Goal: Task Accomplishment & Management: Complete application form

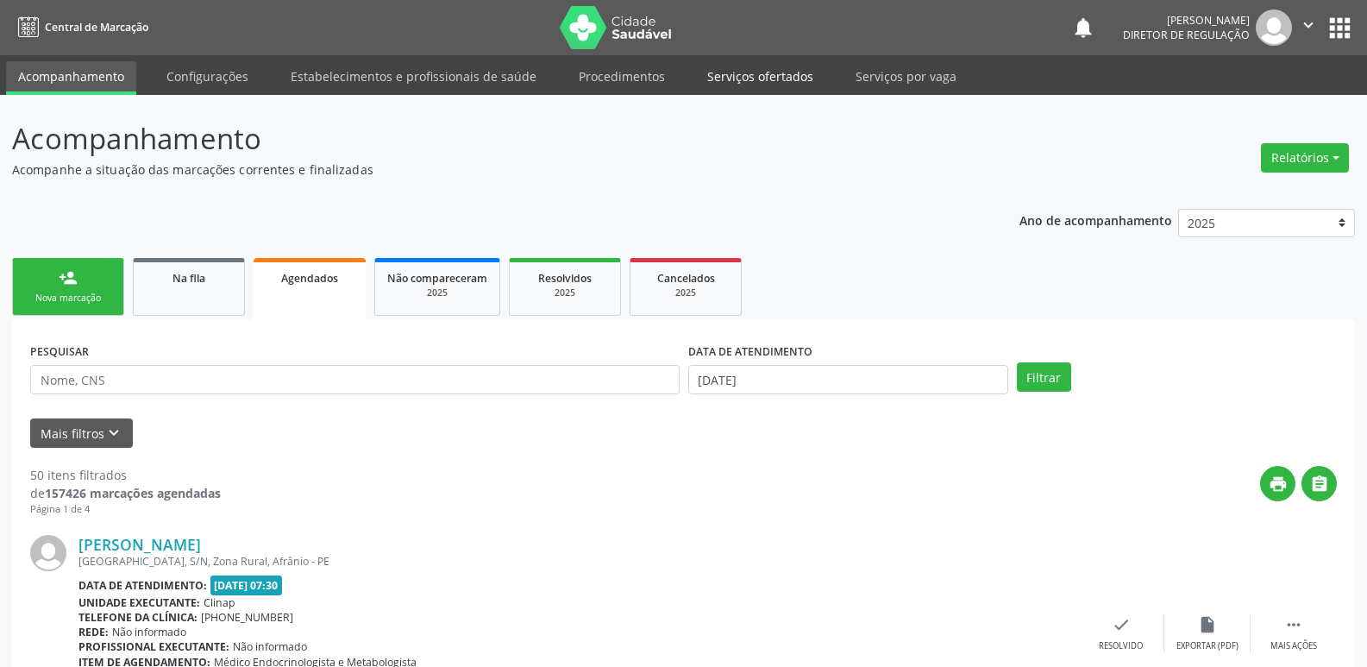
click at [774, 77] on link "Serviços ofertados" at bounding box center [760, 76] width 130 height 30
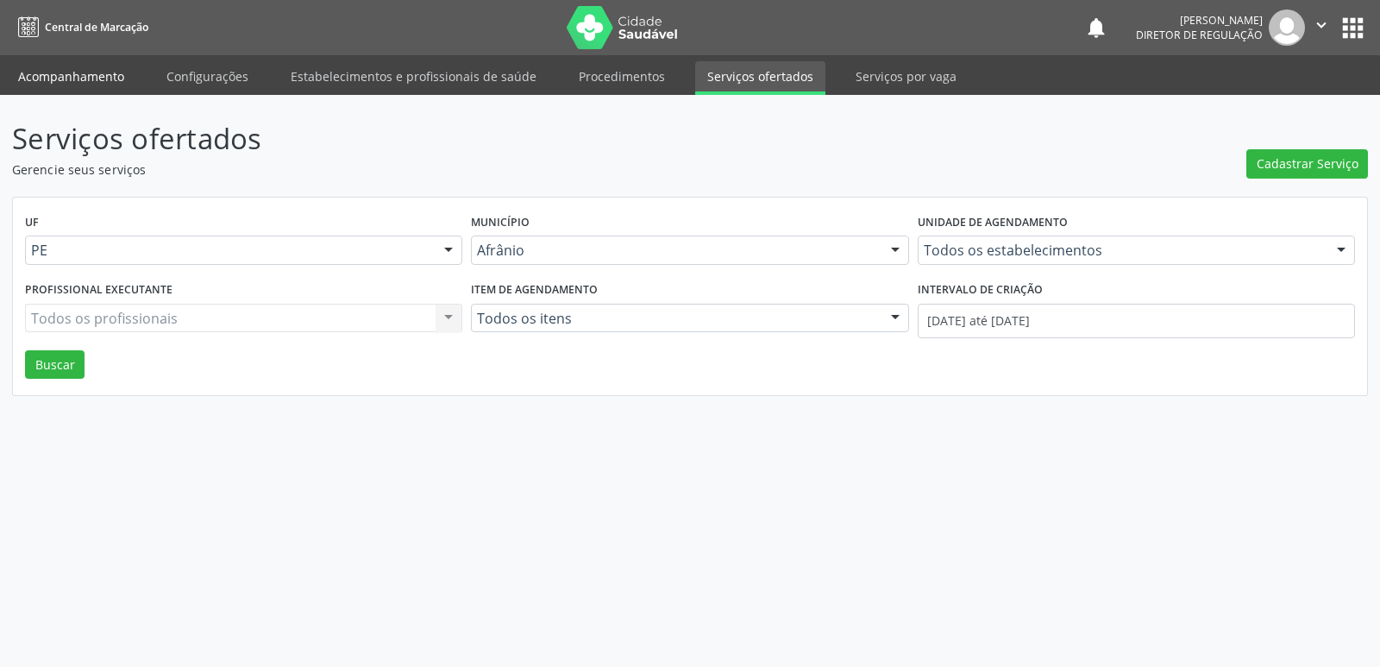
click at [86, 72] on link "Acompanhamento" at bounding box center [71, 76] width 130 height 30
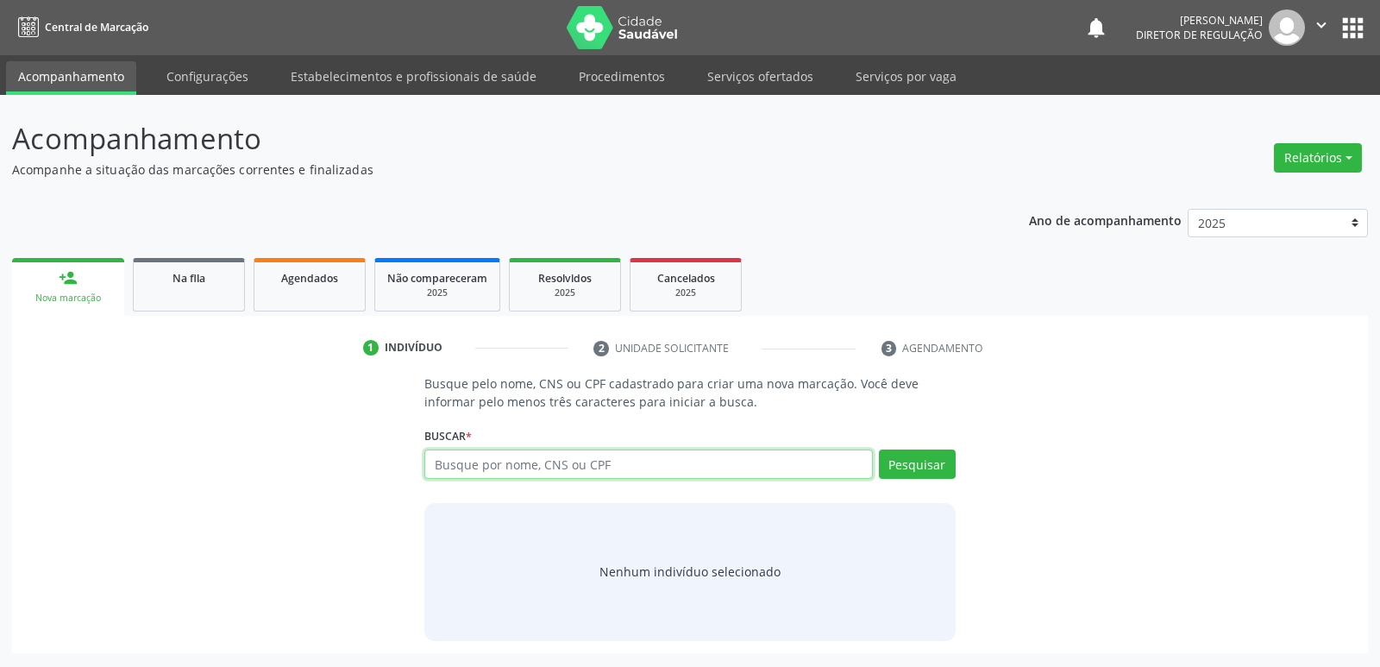
click at [510, 461] on input "text" at bounding box center [648, 463] width 448 height 29
click at [920, 472] on button "Pesquisar" at bounding box center [917, 463] width 77 height 29
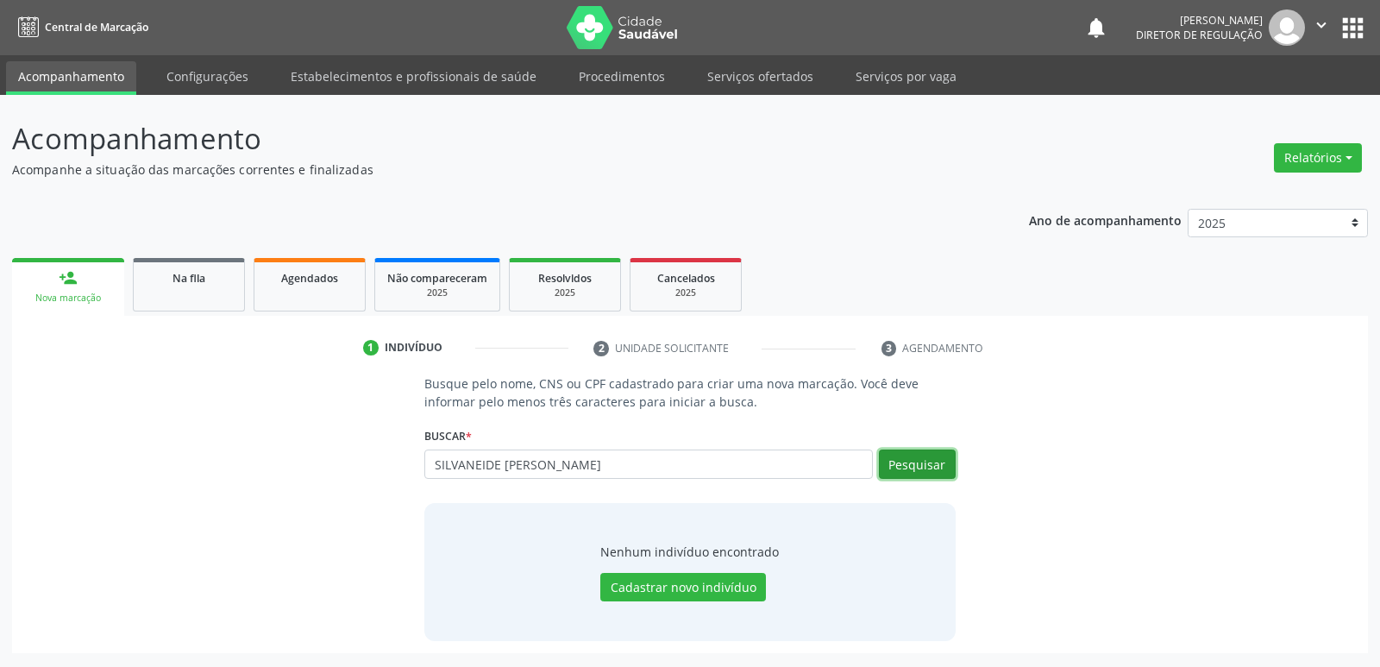
click at [920, 467] on button "Pesquisar" at bounding box center [917, 463] width 77 height 29
click at [569, 454] on input "SILVANEIDE [PERSON_NAME]" at bounding box center [648, 463] width 448 height 29
type input "S"
type input "708105504592932"
click at [914, 463] on button "Pesquisar" at bounding box center [917, 463] width 77 height 29
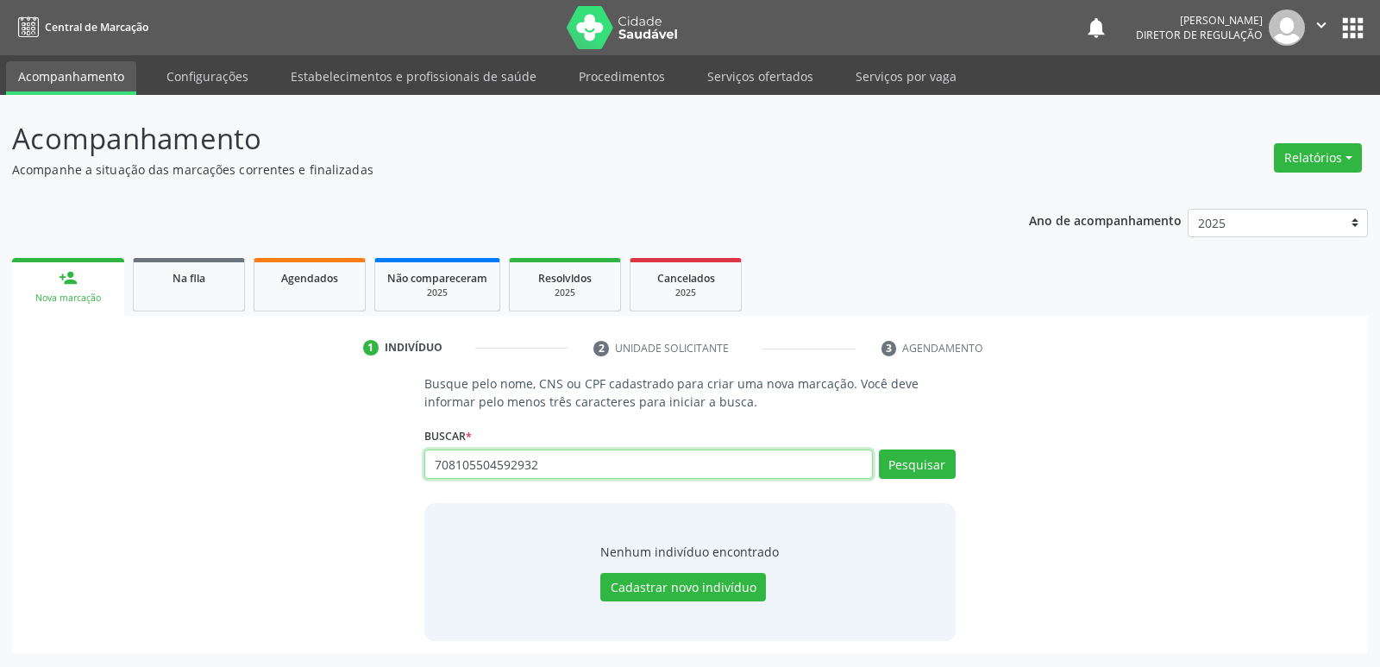
drag, startPoint x: 543, startPoint y: 465, endPoint x: 418, endPoint y: 437, distance: 128.1
click at [414, 460] on div "Busque pelo nome, CNS ou CPF cadastrado para criar uma nova marcação. Você deve…" at bounding box center [689, 507] width 554 height 266
click at [756, 79] on link "Serviços ofertados" at bounding box center [760, 76] width 130 height 30
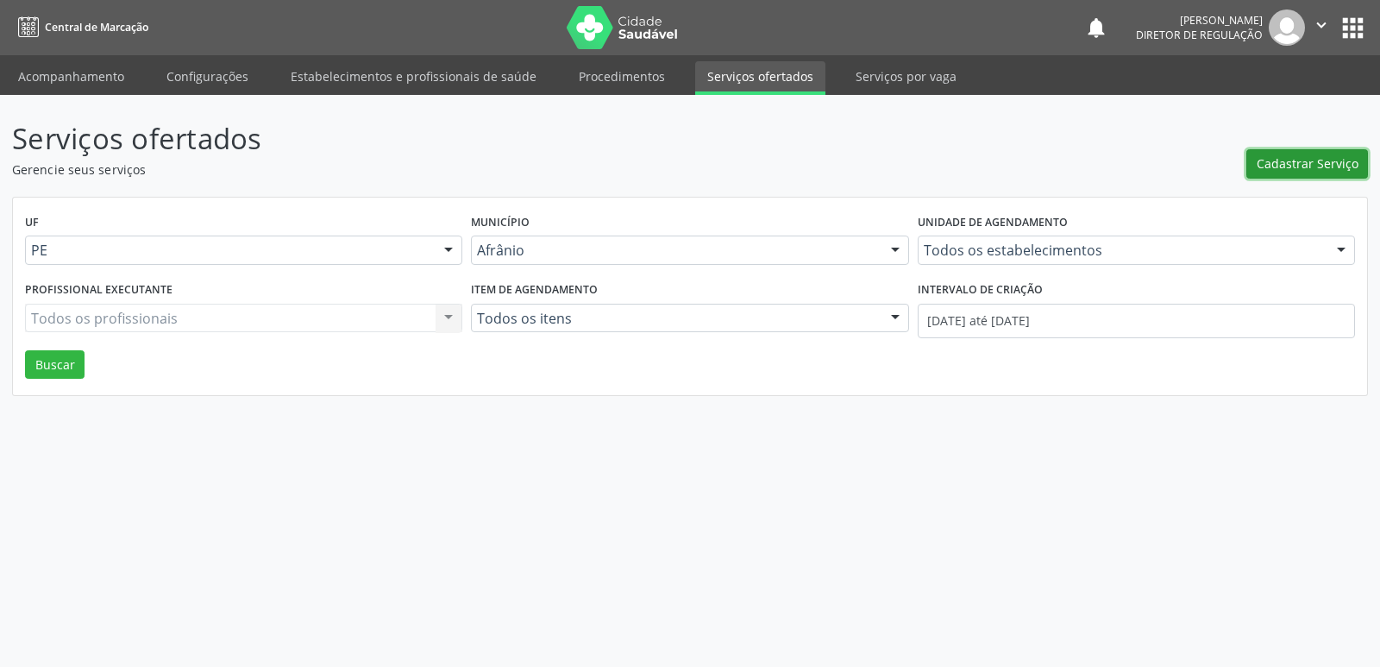
click at [1303, 170] on span "Cadastrar Serviço" at bounding box center [1307, 163] width 102 height 18
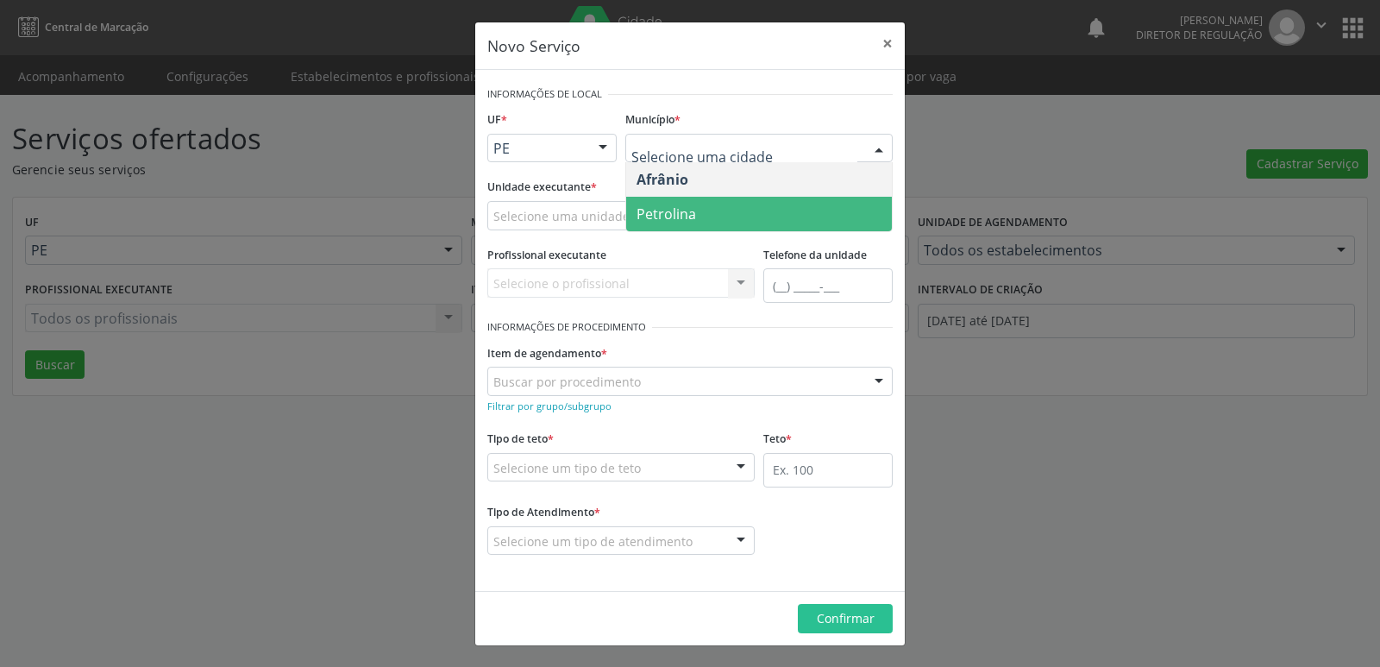
click at [680, 220] on span "Petrolina" at bounding box center [666, 213] width 60 height 19
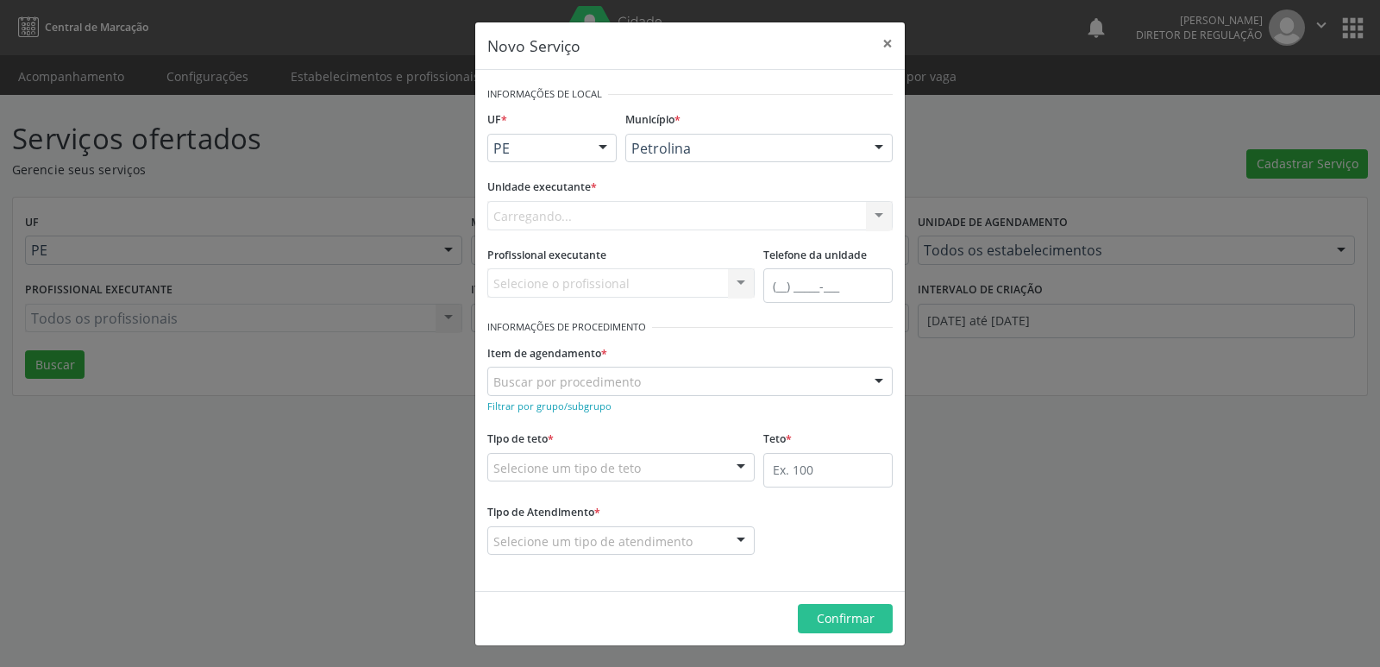
click at [650, 214] on div "Carregando... Academia da Saude de Afranio Academia da Saude do Bairro [PERSON_…" at bounding box center [689, 215] width 405 height 29
click at [650, 213] on div "Selecione uma unidade" at bounding box center [689, 215] width 405 height 29
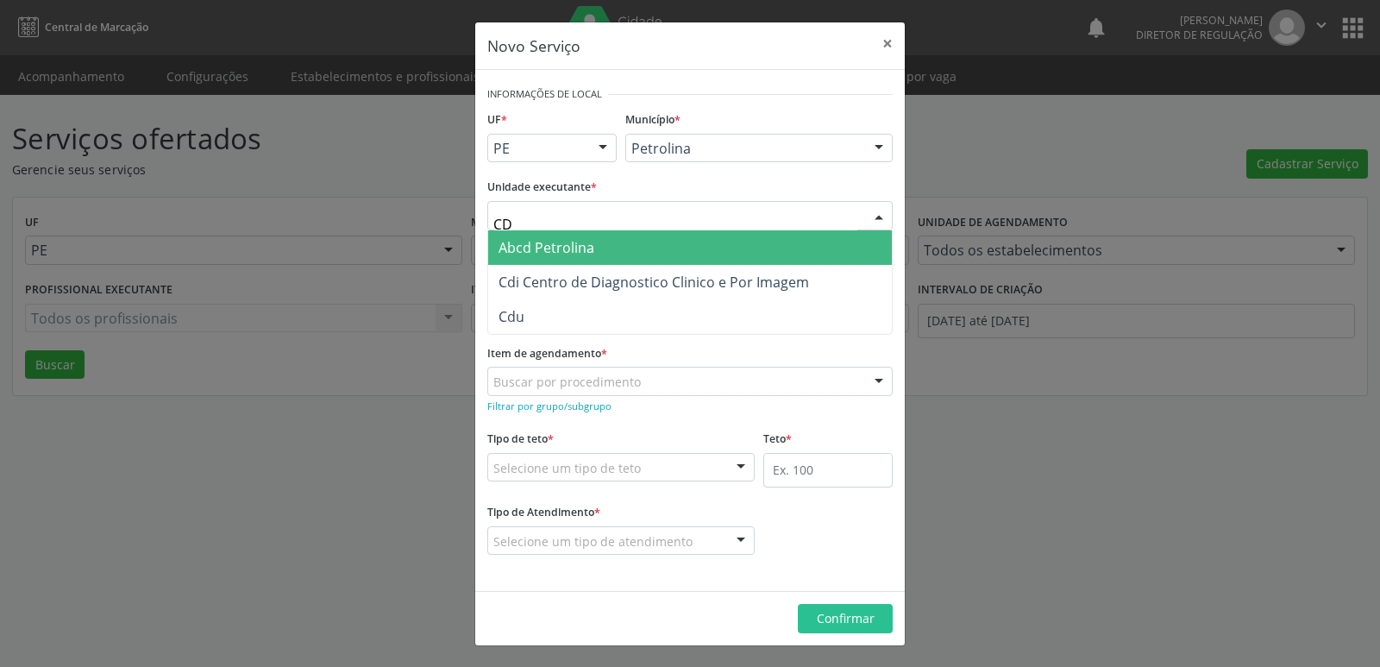
type input "CDI"
click at [652, 238] on span "Cdi Centro de Diagnostico Clinico e Por Imagem" at bounding box center [653, 247] width 310 height 19
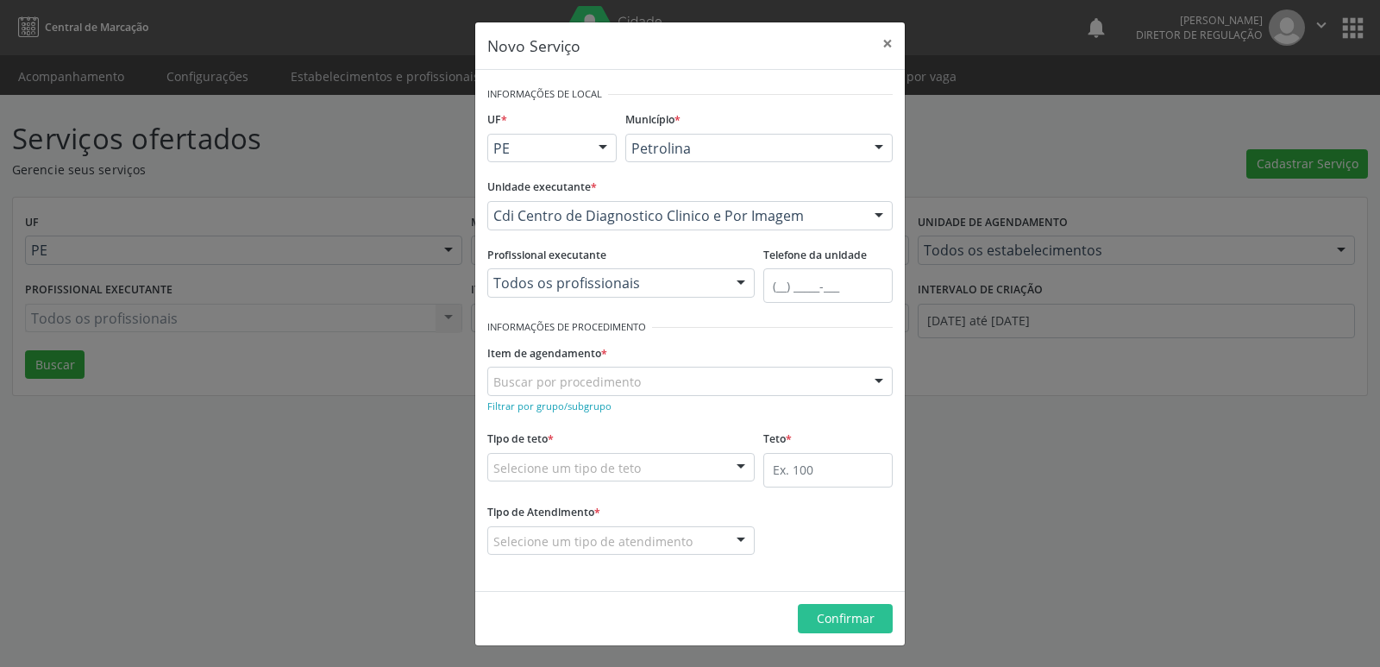
click at [646, 379] on div "Buscar por procedimento" at bounding box center [689, 381] width 405 height 29
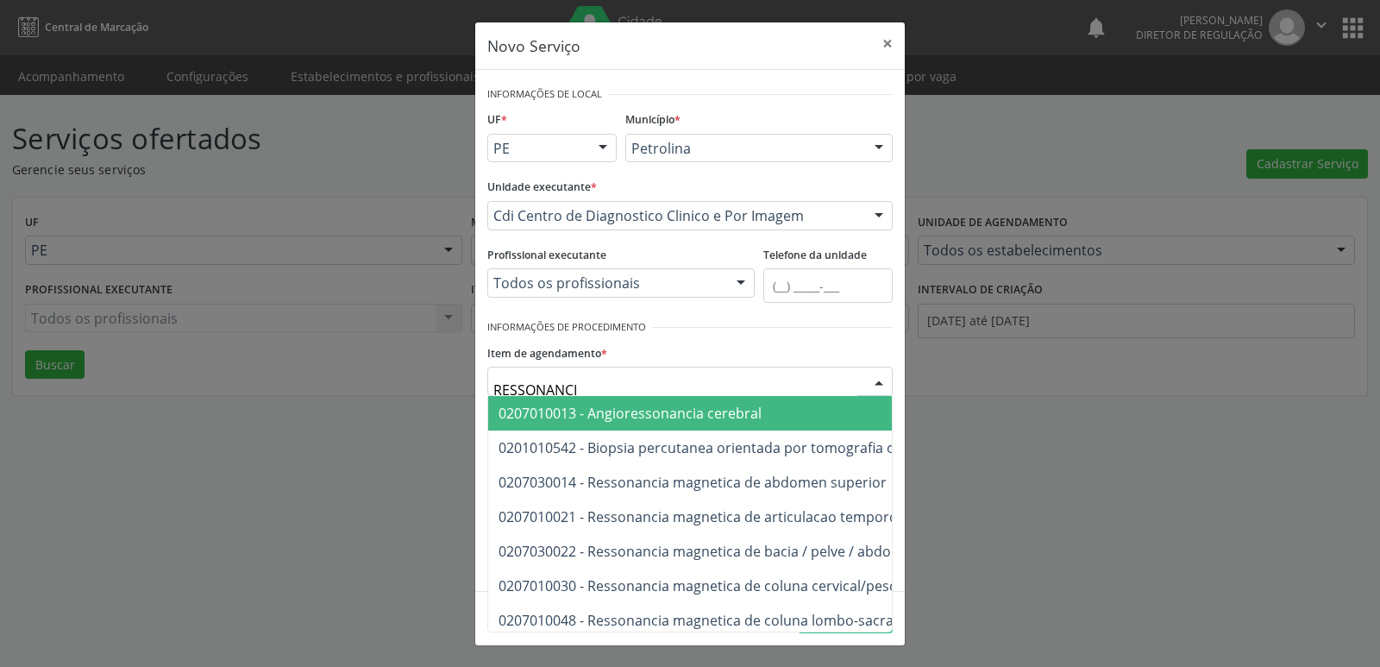
type input "RESSONANCIA"
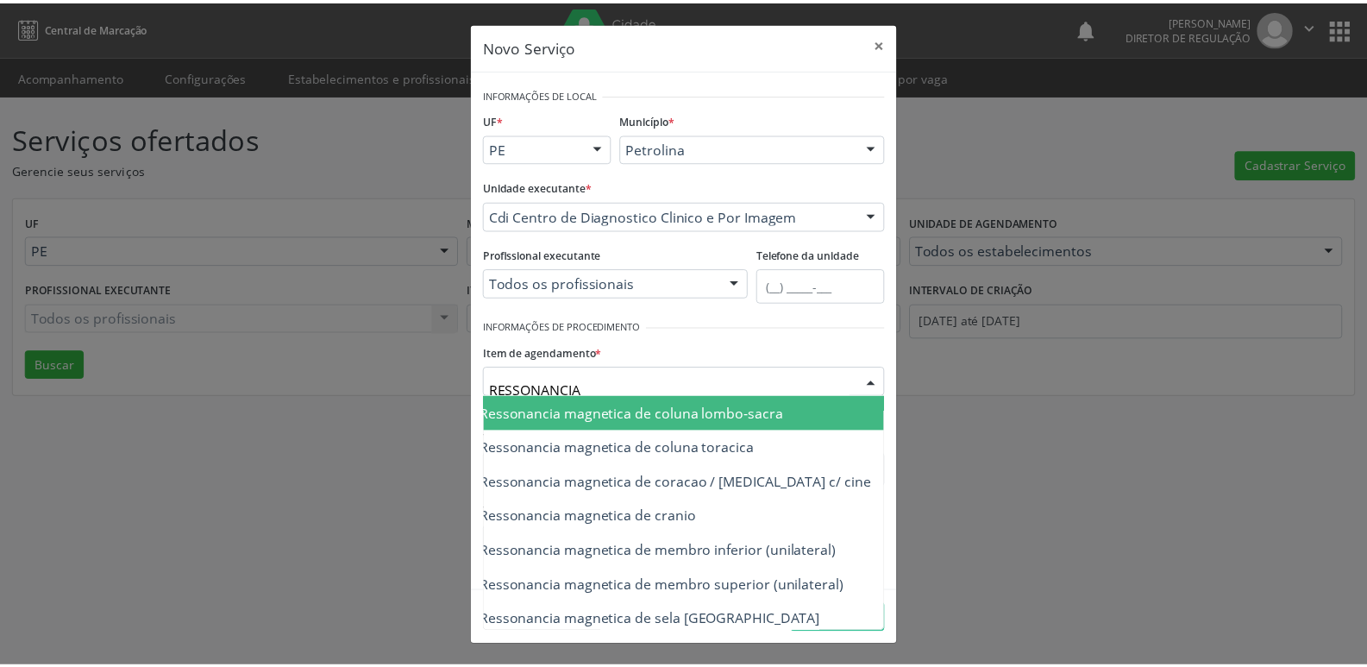
scroll to position [241, 103]
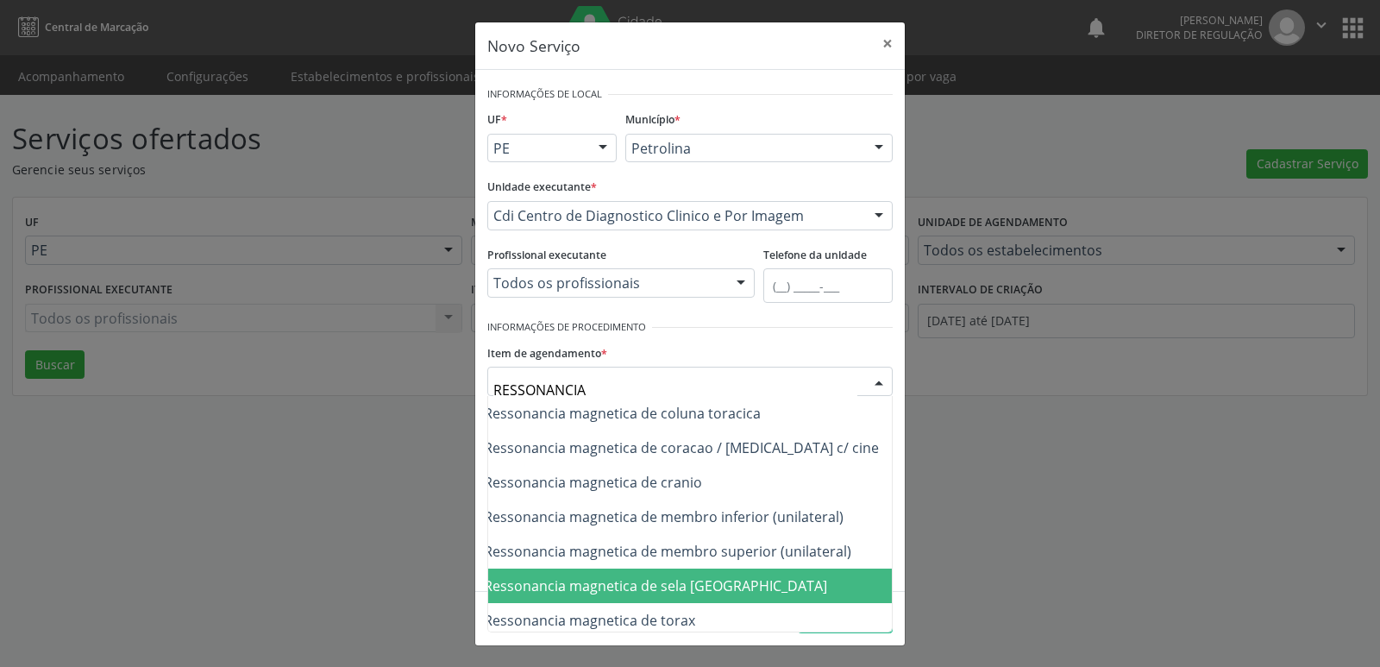
click at [788, 585] on span "0207010072 - Ressonancia magnetica de sela [GEOGRAPHIC_DATA]" at bounding box center [812, 585] width 855 height 34
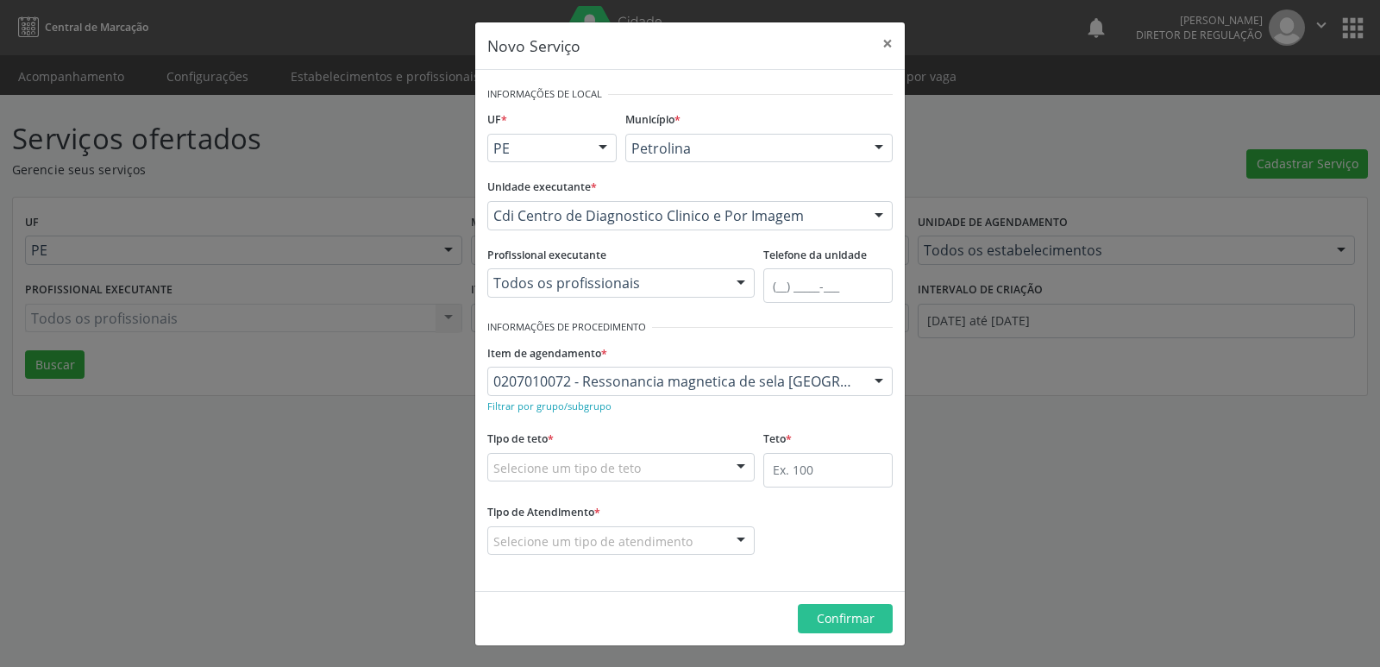
click at [648, 467] on div "Selecione um tipo de teto" at bounding box center [620, 467] width 267 height 29
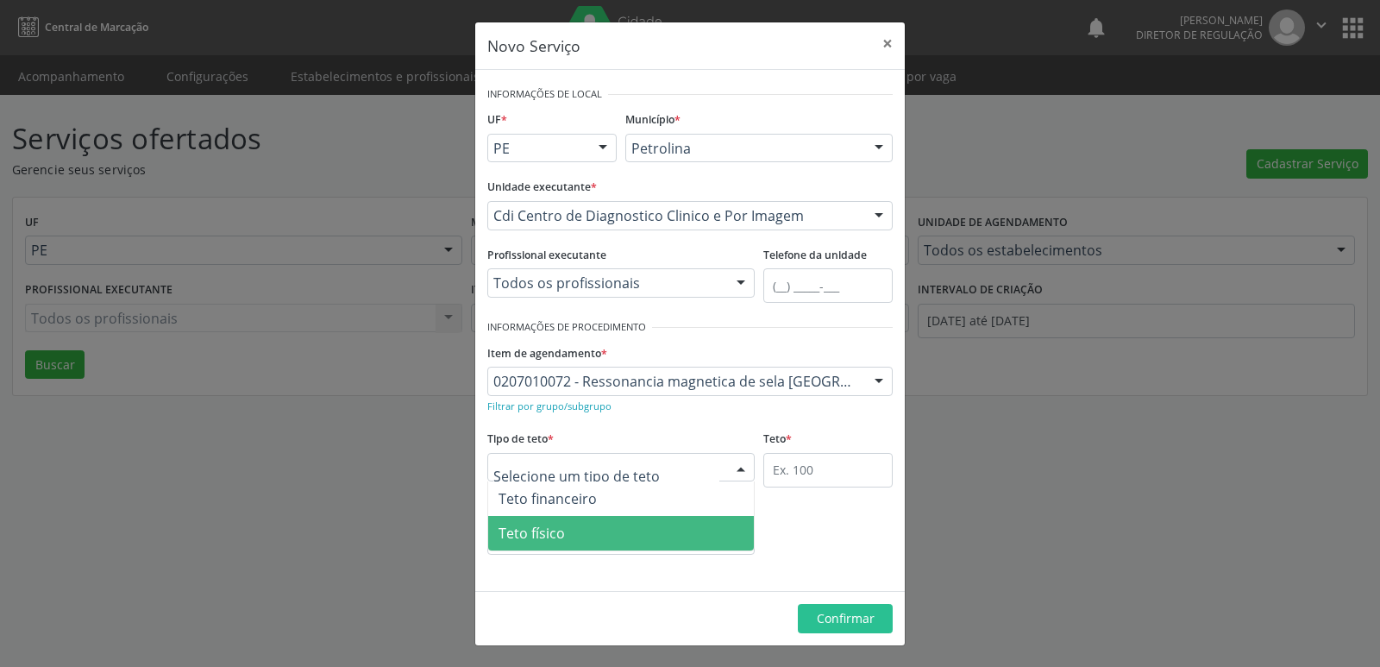
drag, startPoint x: 629, startPoint y: 533, endPoint x: 660, endPoint y: 522, distance: 33.0
click at [630, 533] on span "Teto físico" at bounding box center [621, 533] width 266 height 34
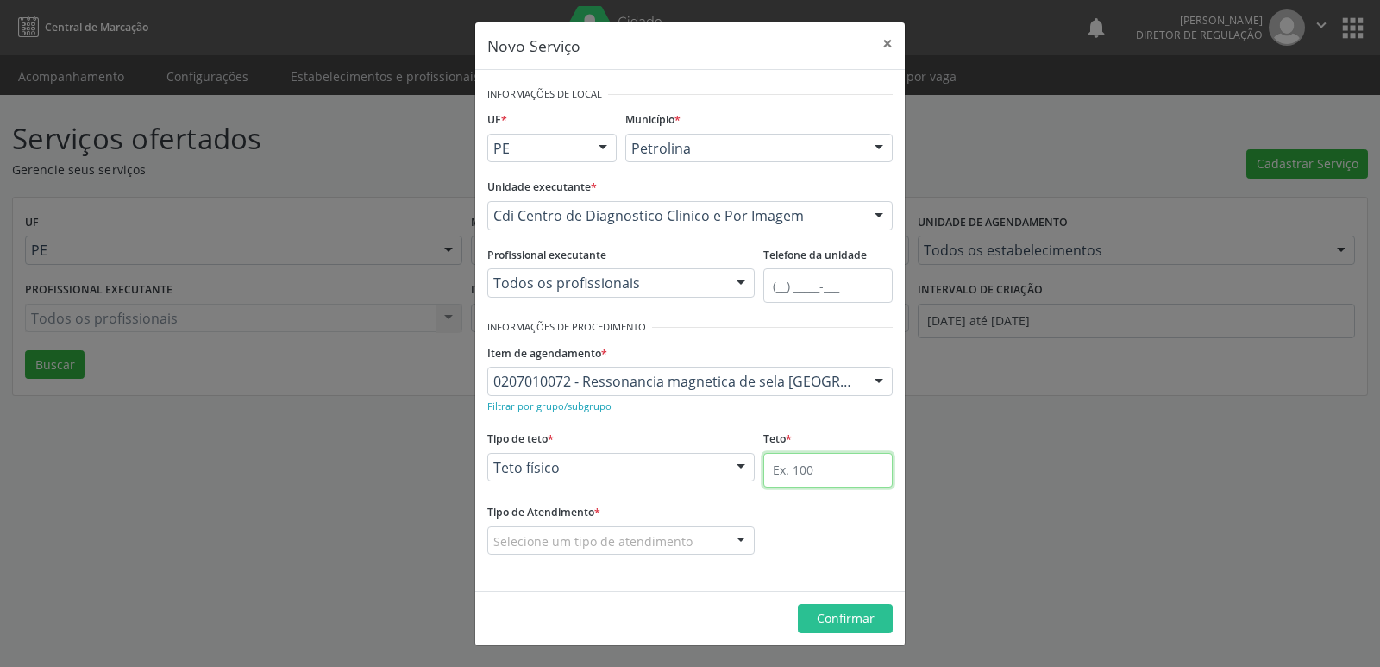
click at [807, 469] on input "text" at bounding box center [827, 470] width 129 height 34
type input "1"
click at [701, 539] on div "Selecione um tipo de atendimento" at bounding box center [620, 540] width 267 height 29
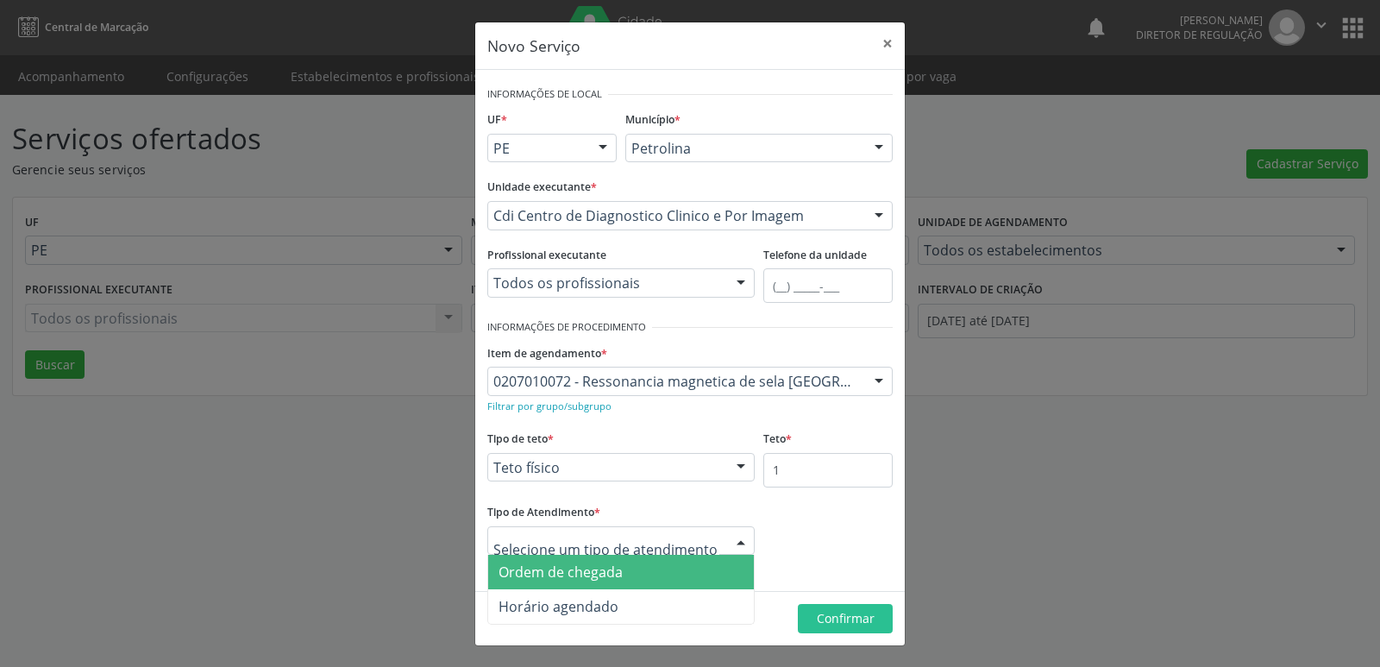
click at [679, 579] on span "Ordem de chegada" at bounding box center [621, 571] width 266 height 34
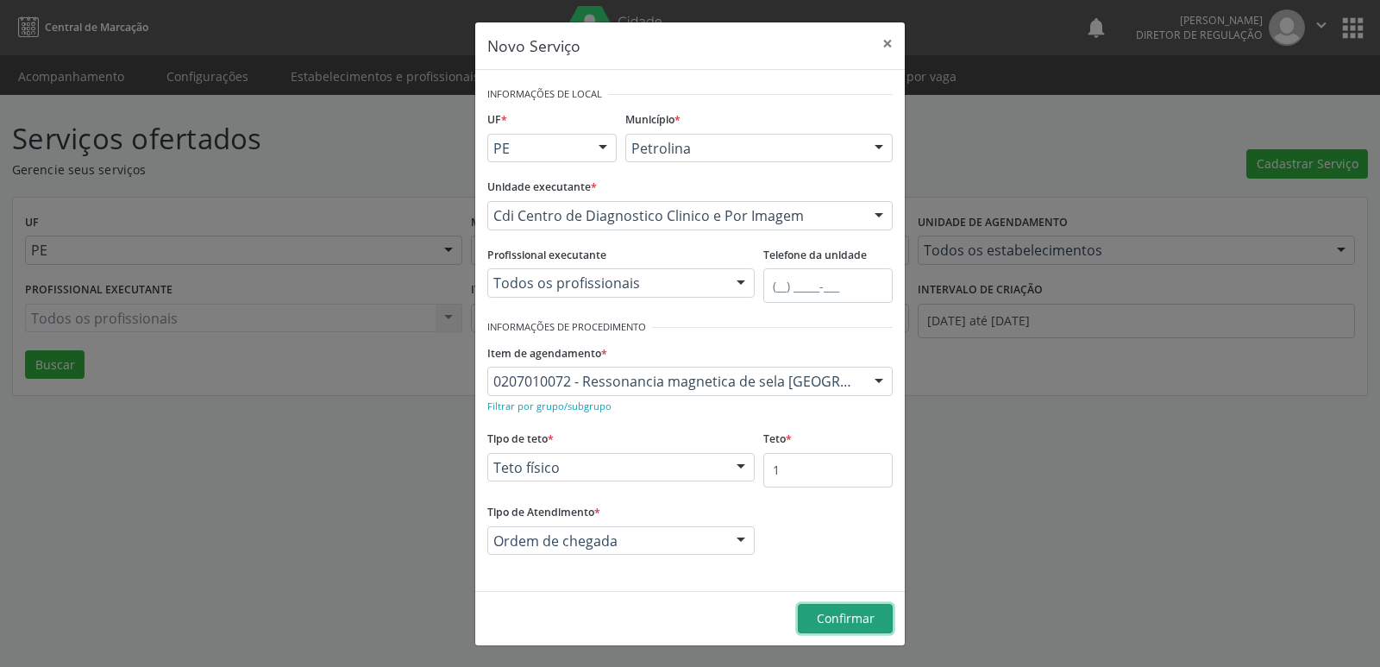
click at [854, 626] on span "Confirmar" at bounding box center [846, 618] width 58 height 16
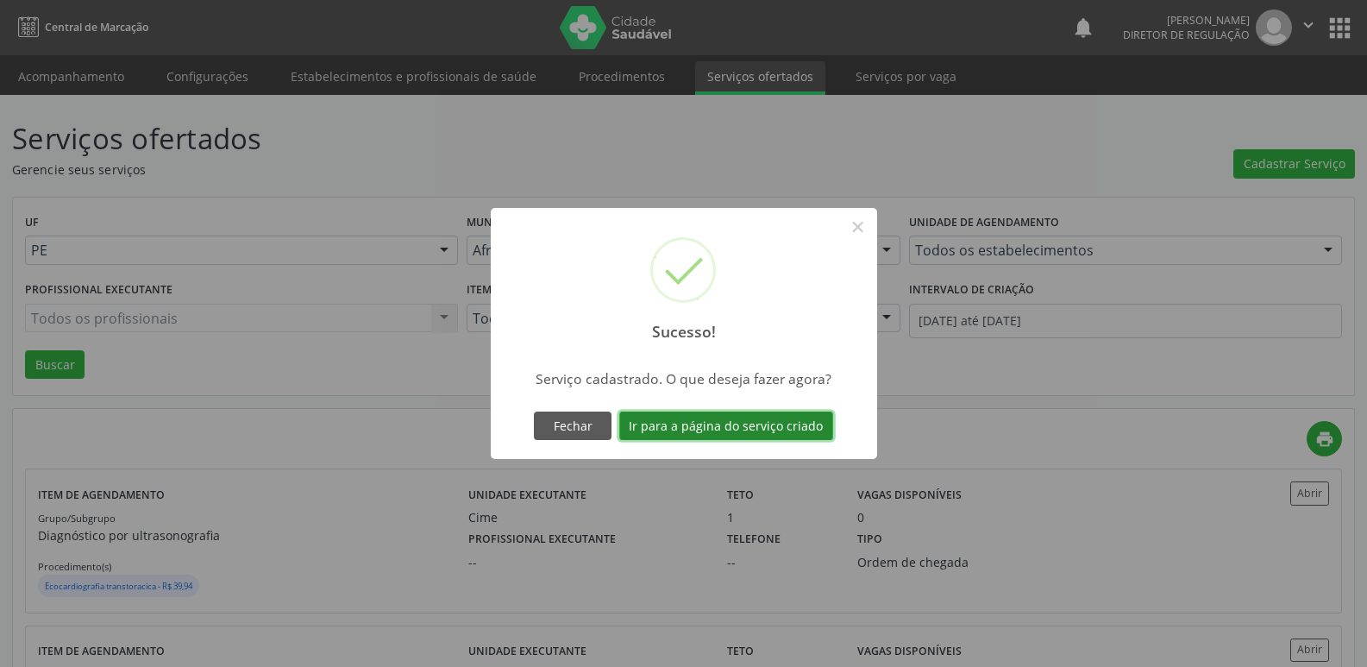
click at [799, 423] on button "Ir para a página do serviço criado" at bounding box center [726, 425] width 214 height 29
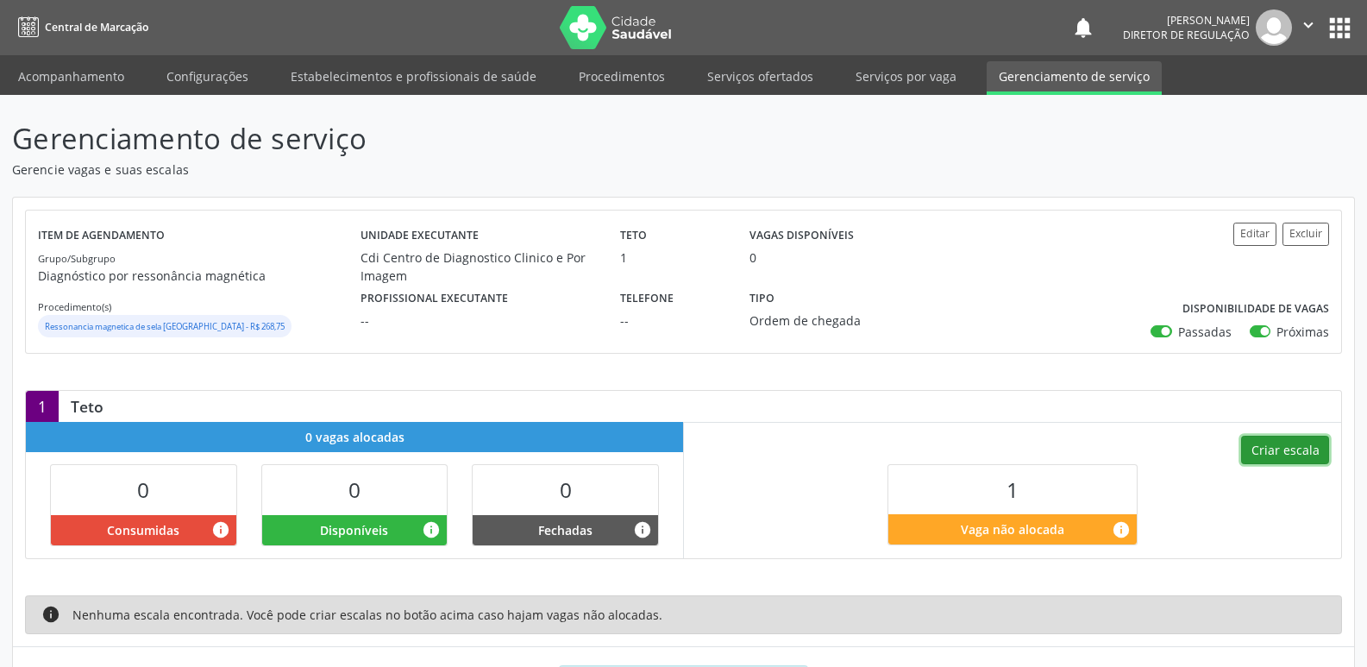
click at [1288, 448] on button "Criar escala" at bounding box center [1285, 449] width 88 height 29
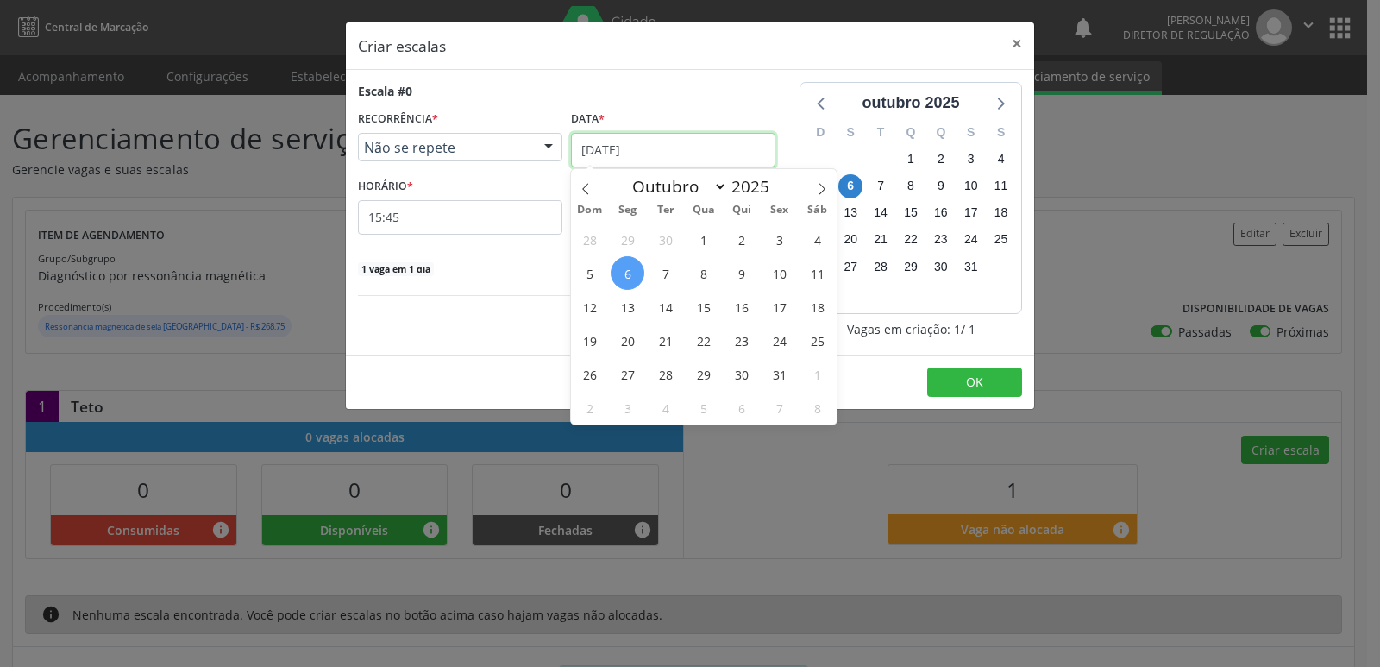
click at [669, 148] on input "[DATE]" at bounding box center [673, 150] width 204 height 34
click at [667, 313] on span "14" at bounding box center [665, 307] width 34 height 34
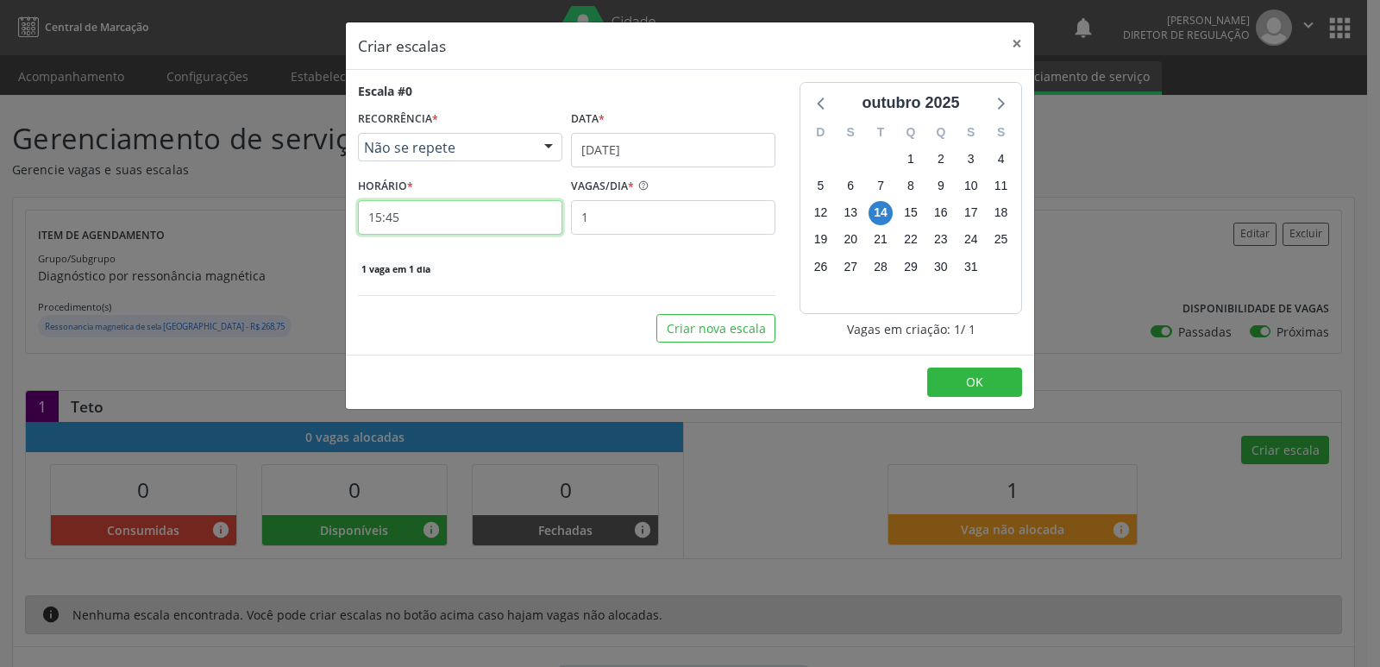
click at [478, 216] on input "15:45" at bounding box center [460, 217] width 204 height 34
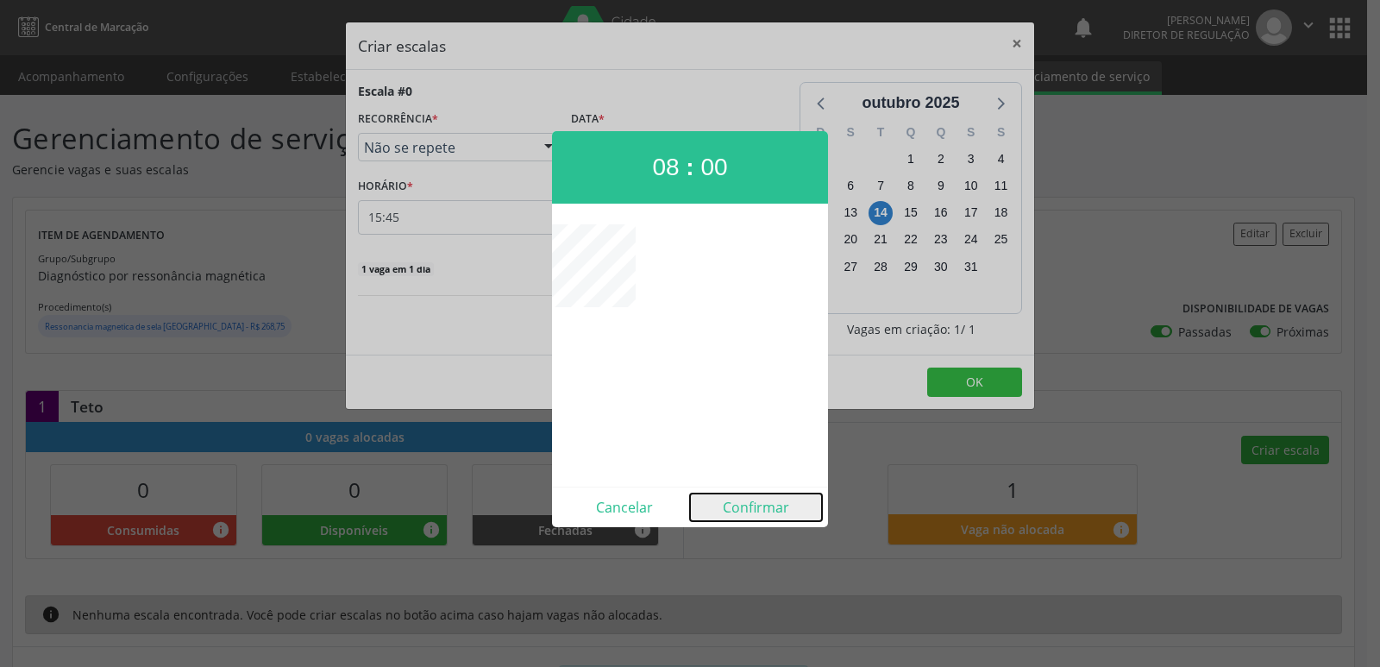
click at [752, 514] on button "Confirmar" at bounding box center [756, 507] width 132 height 28
type input "08:00"
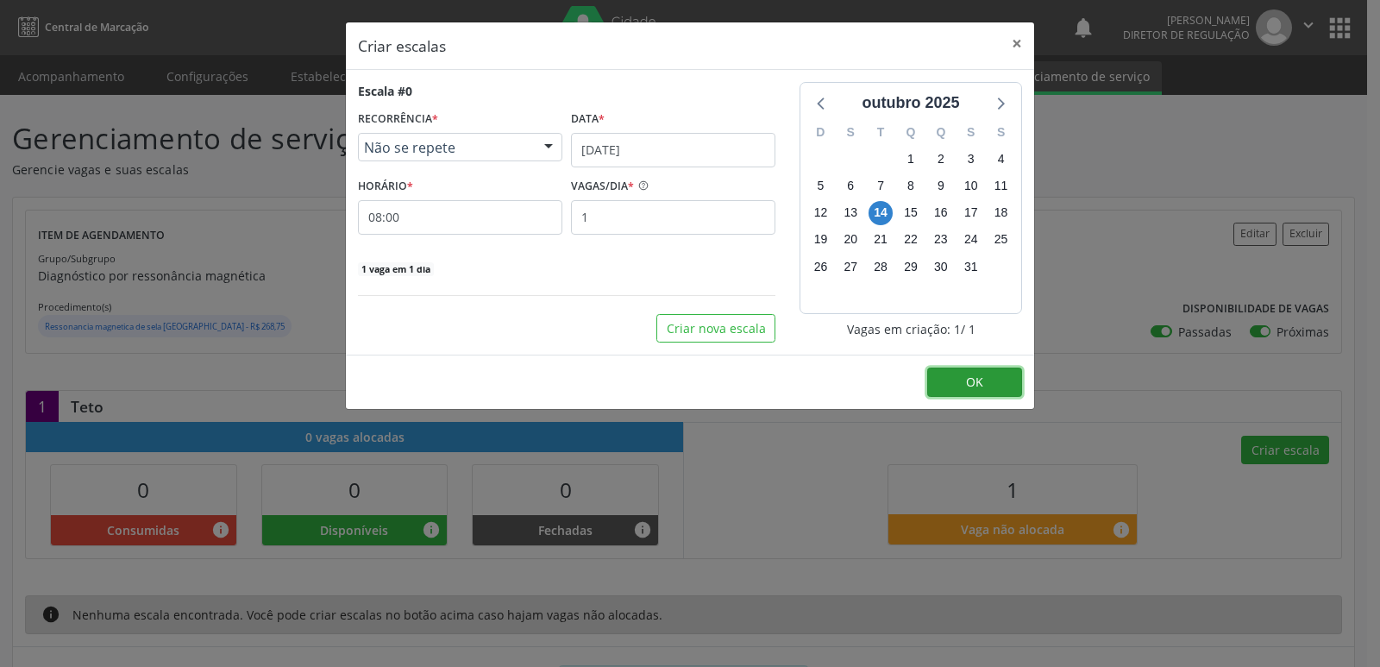
click at [978, 379] on span "OK" at bounding box center [974, 381] width 17 height 16
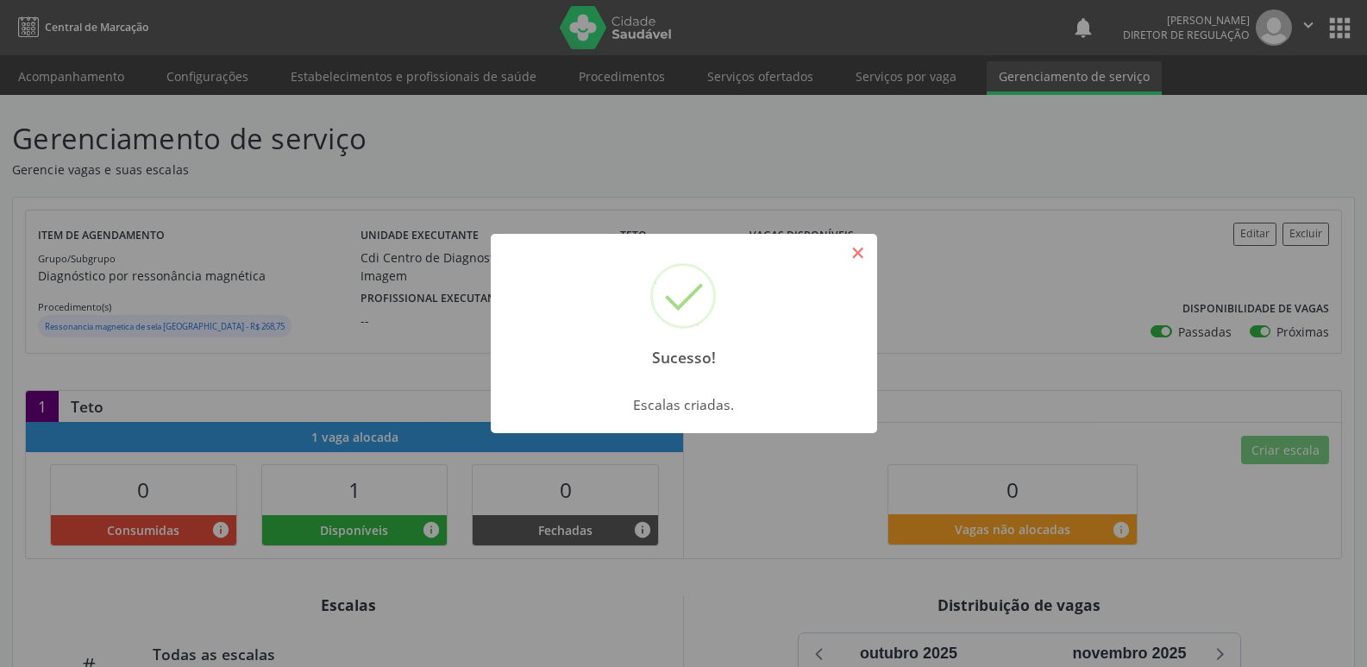
click at [856, 253] on button "×" at bounding box center [857, 252] width 29 height 29
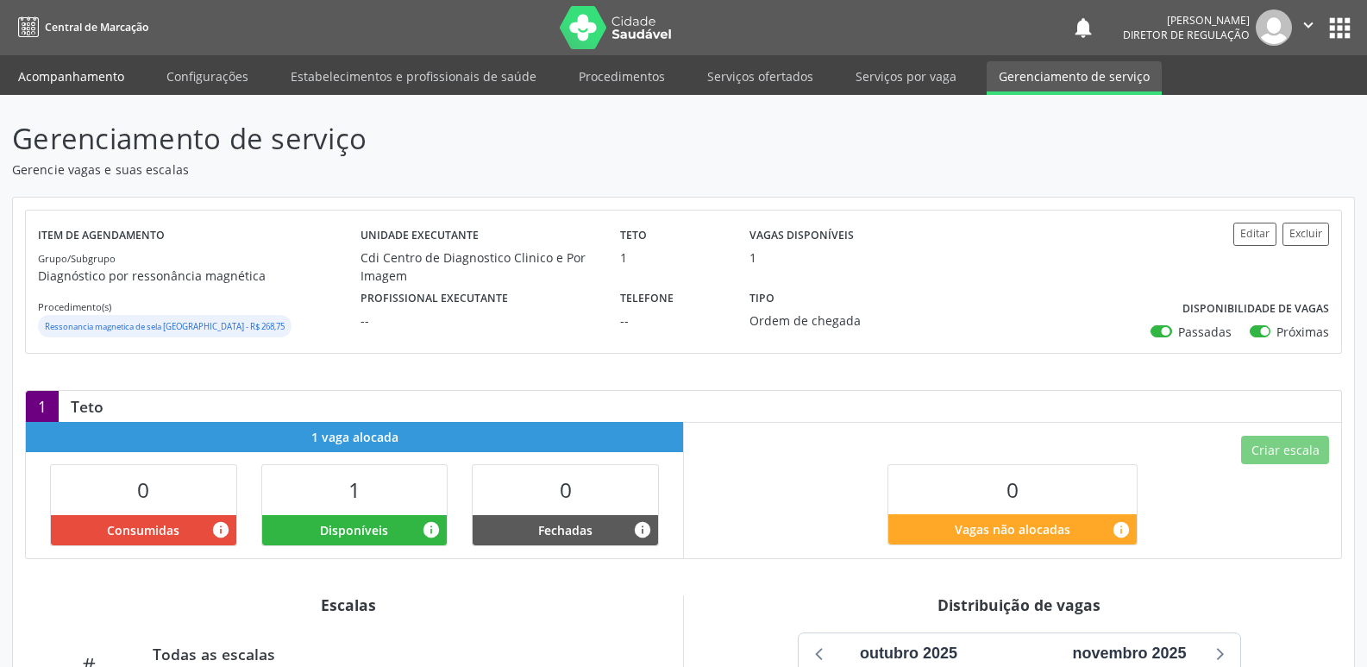
click at [90, 75] on link "Acompanhamento" at bounding box center [71, 76] width 130 height 30
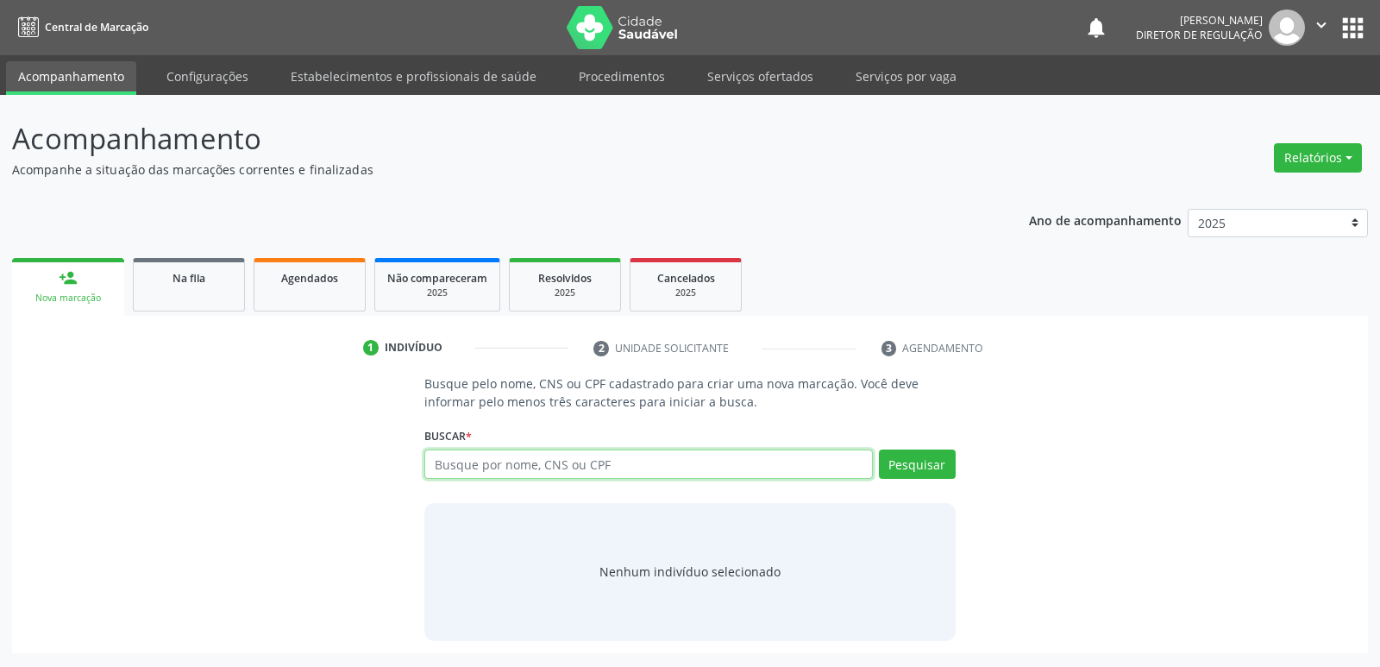
click at [455, 462] on input "text" at bounding box center [648, 463] width 448 height 29
type input "704600699898228"
click at [938, 467] on button "Pesquisar" at bounding box center [917, 463] width 77 height 29
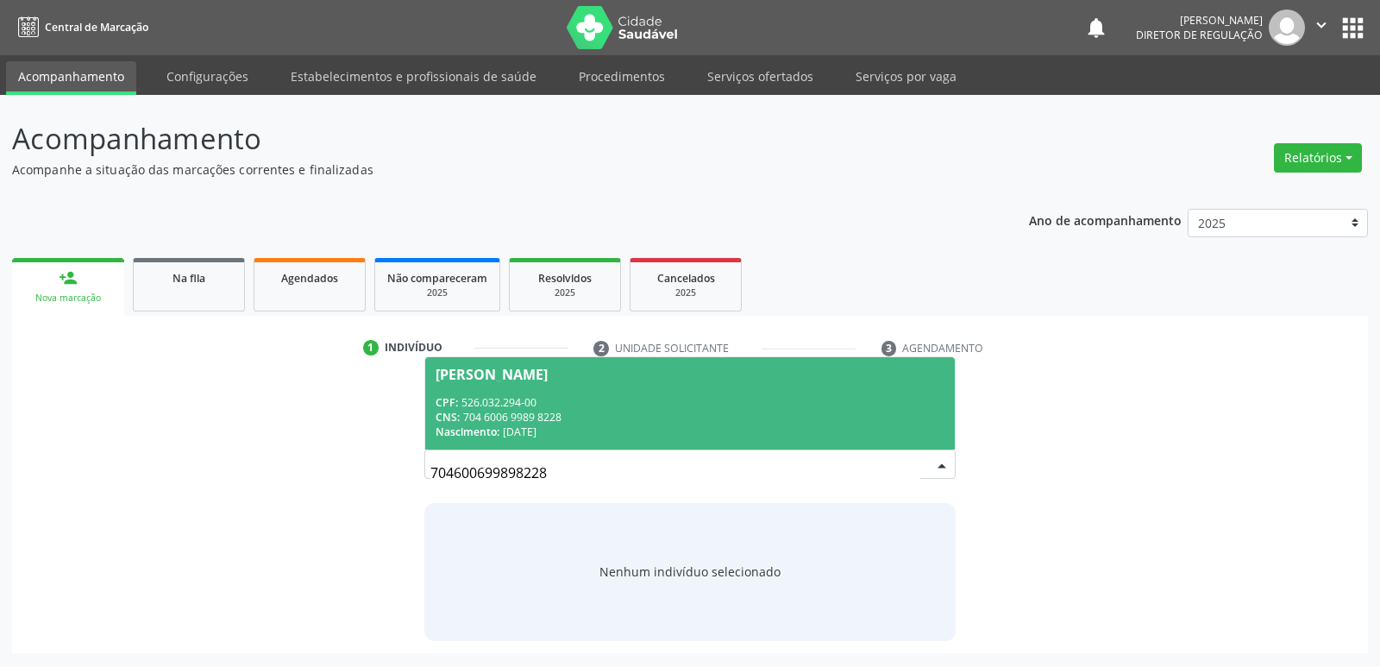
click at [495, 420] on div "CNS: 704 6006 9989 8228" at bounding box center [689, 417] width 508 height 15
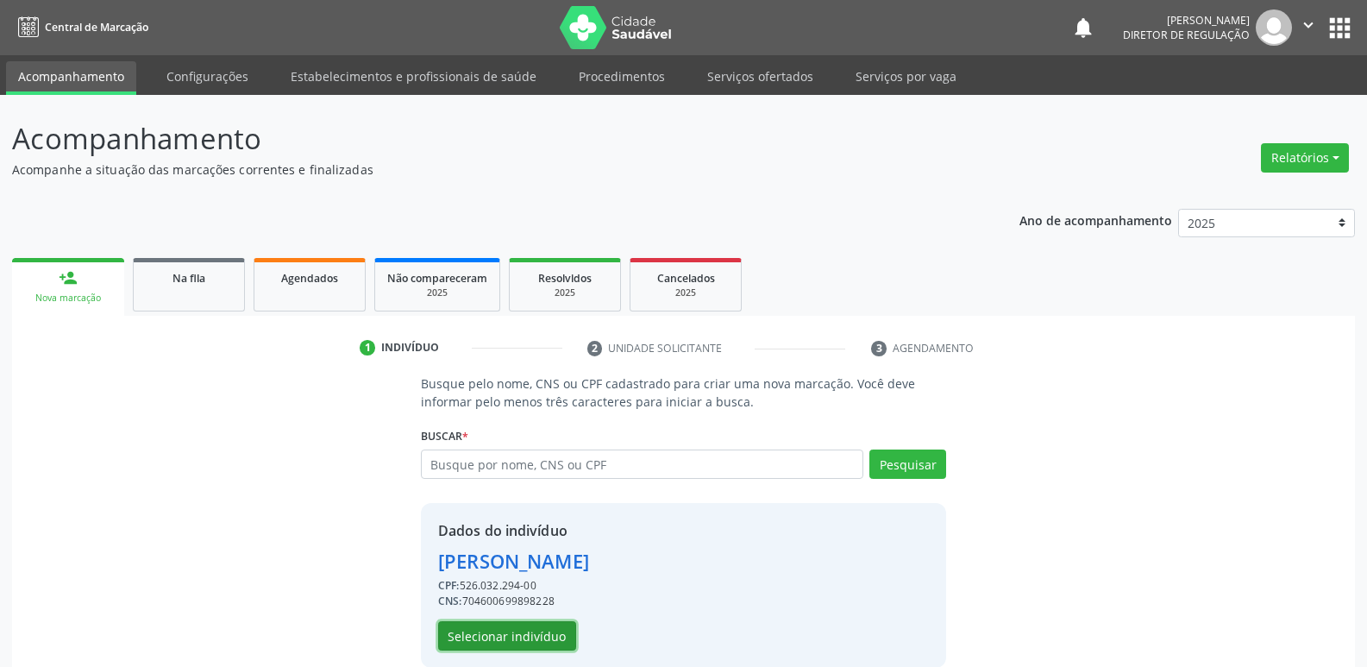
click at [511, 631] on button "Selecionar indivíduo" at bounding box center [507, 635] width 138 height 29
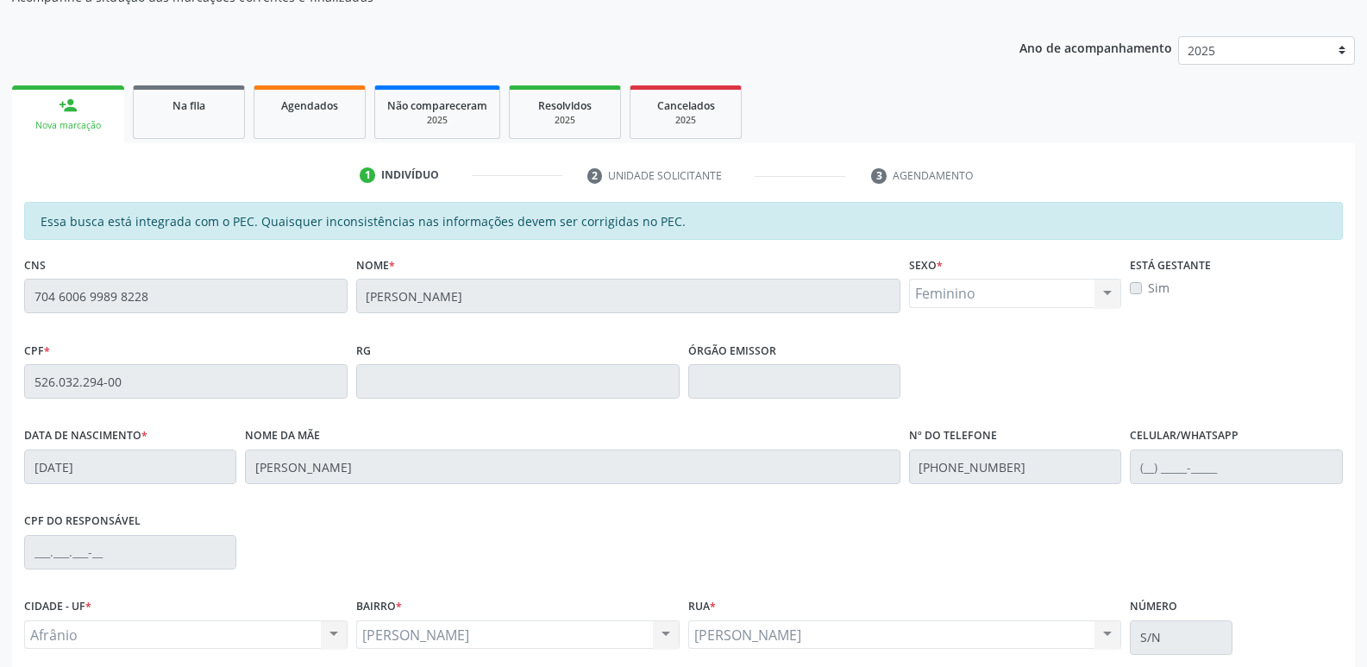
scroll to position [318, 0]
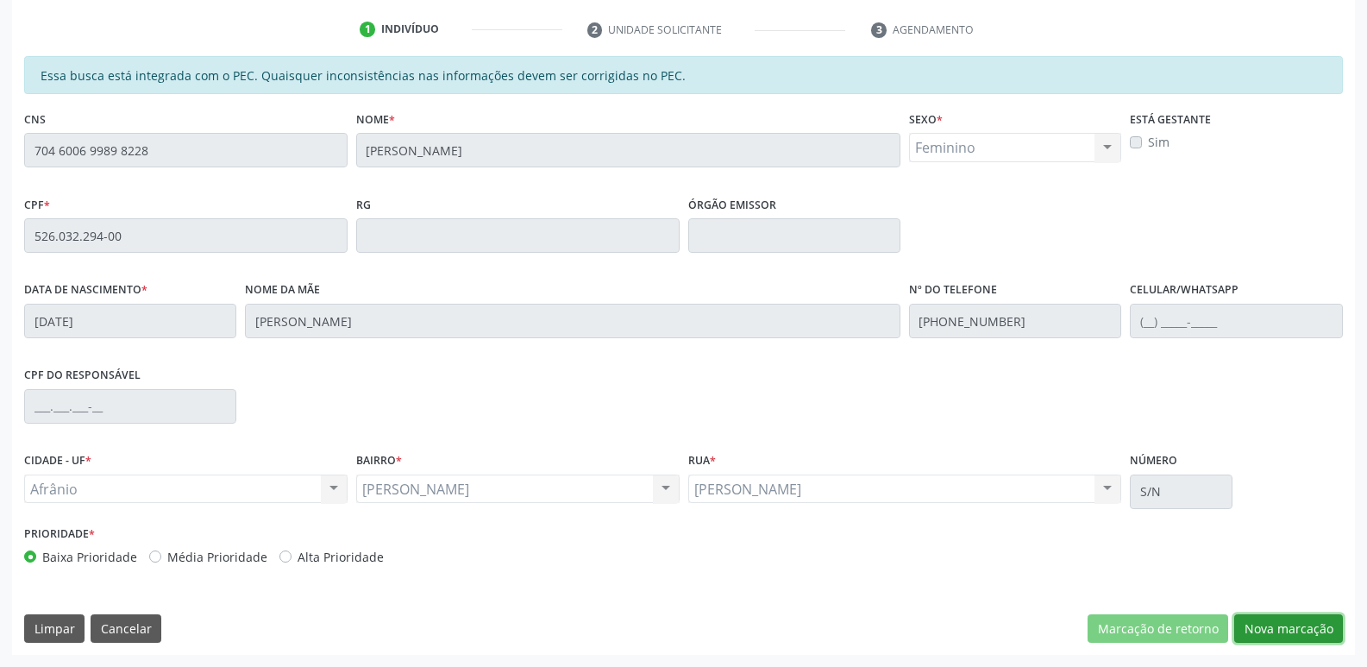
click at [1313, 627] on button "Nova marcação" at bounding box center [1288, 628] width 109 height 29
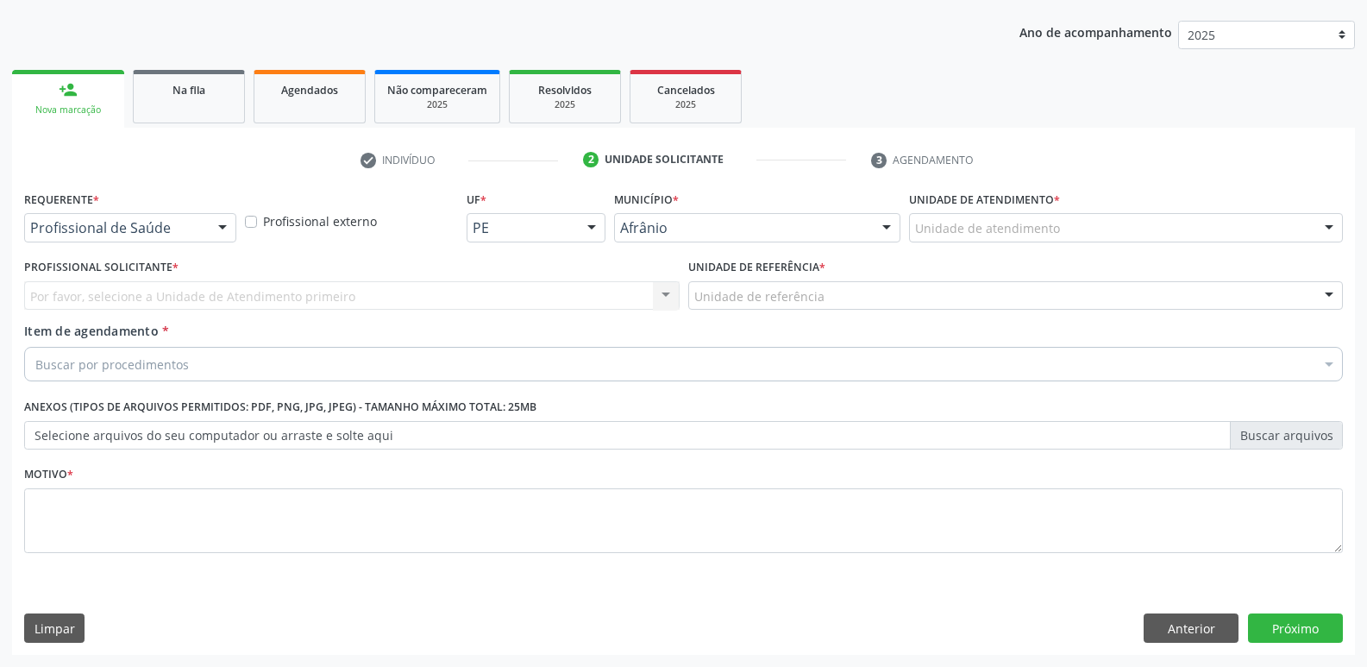
scroll to position [188, 0]
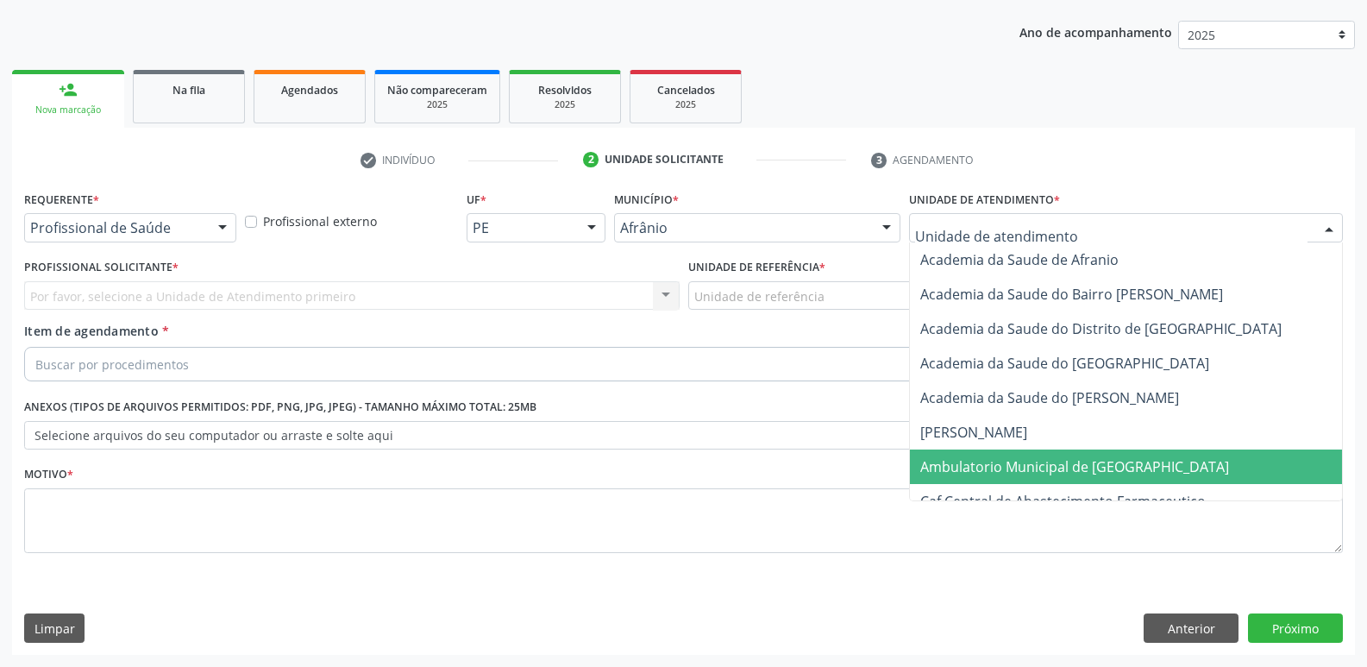
click at [1024, 471] on span "Ambulatorio Municipal de [GEOGRAPHIC_DATA]" at bounding box center [1074, 466] width 309 height 19
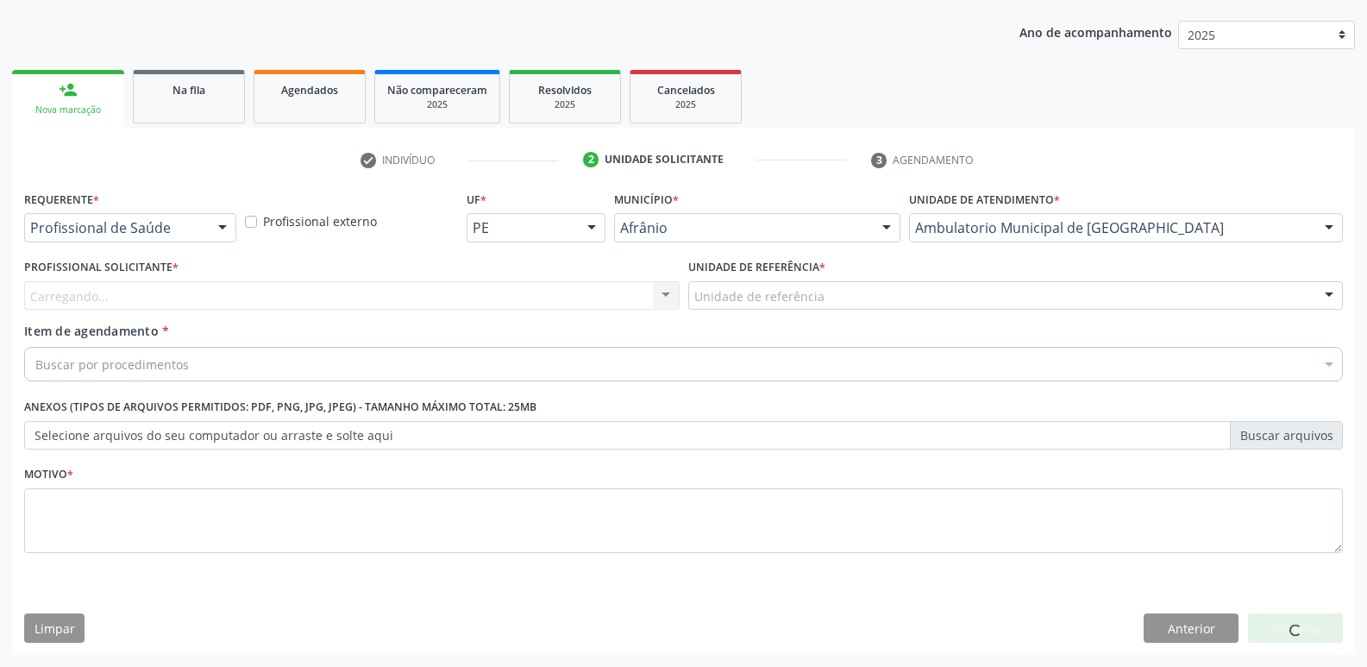
click at [855, 298] on div "Unidade de referência" at bounding box center [1015, 295] width 655 height 29
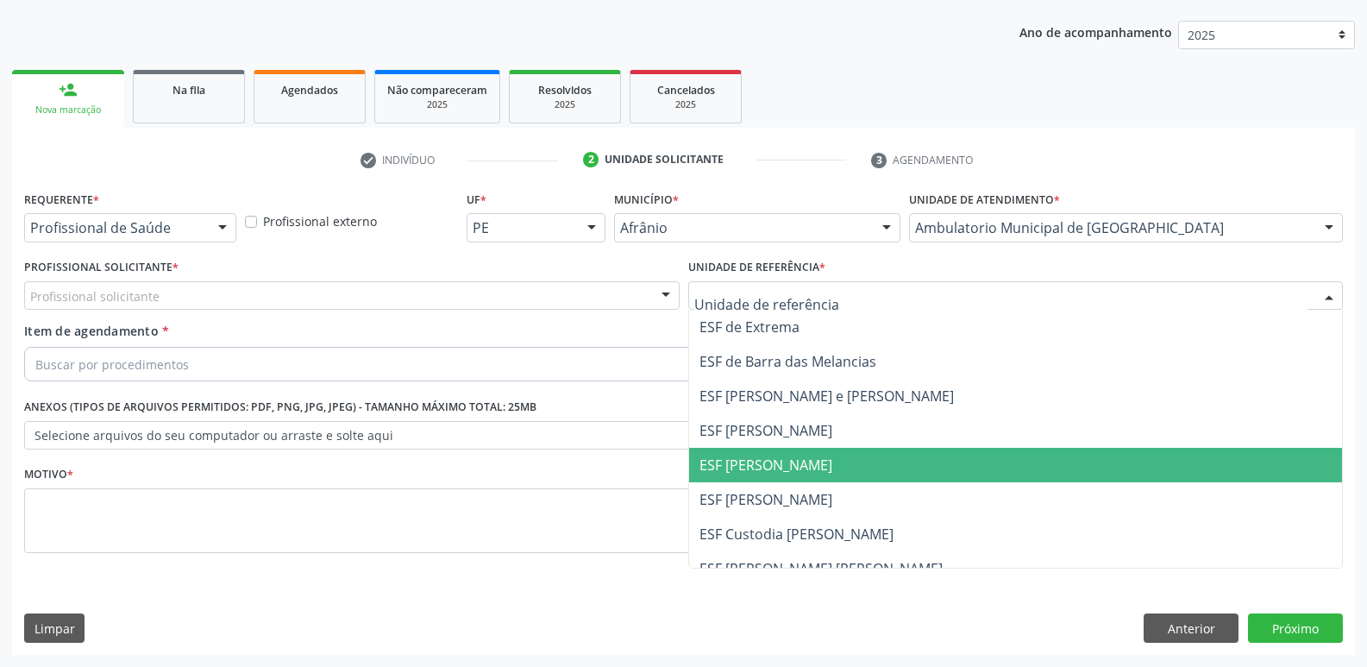
click at [817, 460] on span "ESF [PERSON_NAME]" at bounding box center [1016, 465] width 654 height 34
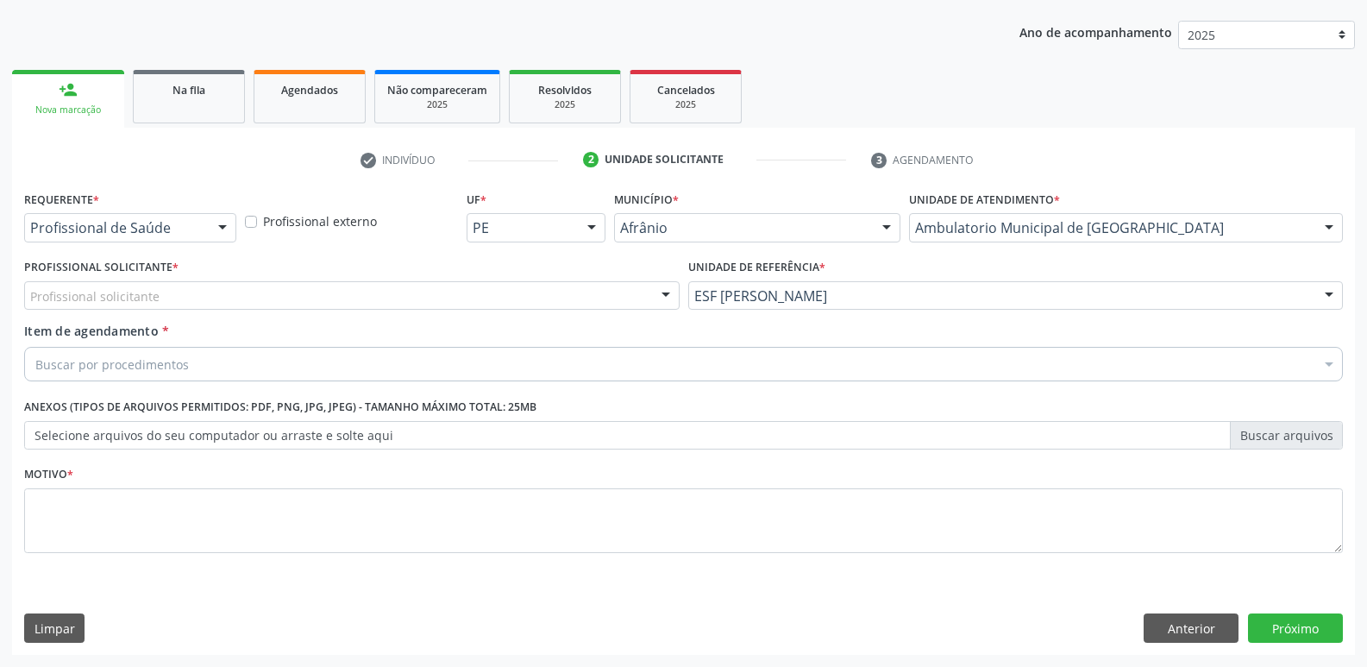
click at [565, 286] on div "Profissional solicitante" at bounding box center [351, 295] width 655 height 29
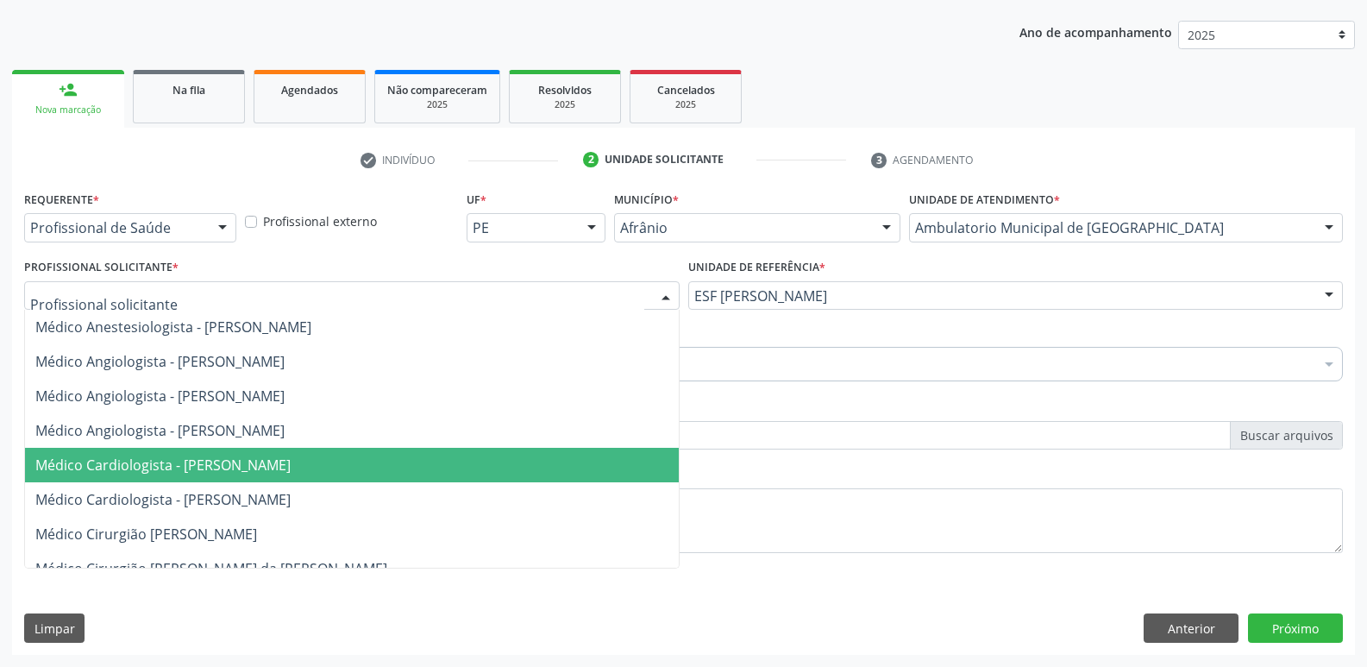
click at [487, 463] on span "Médico Cardiologista - [PERSON_NAME]" at bounding box center [352, 465] width 654 height 34
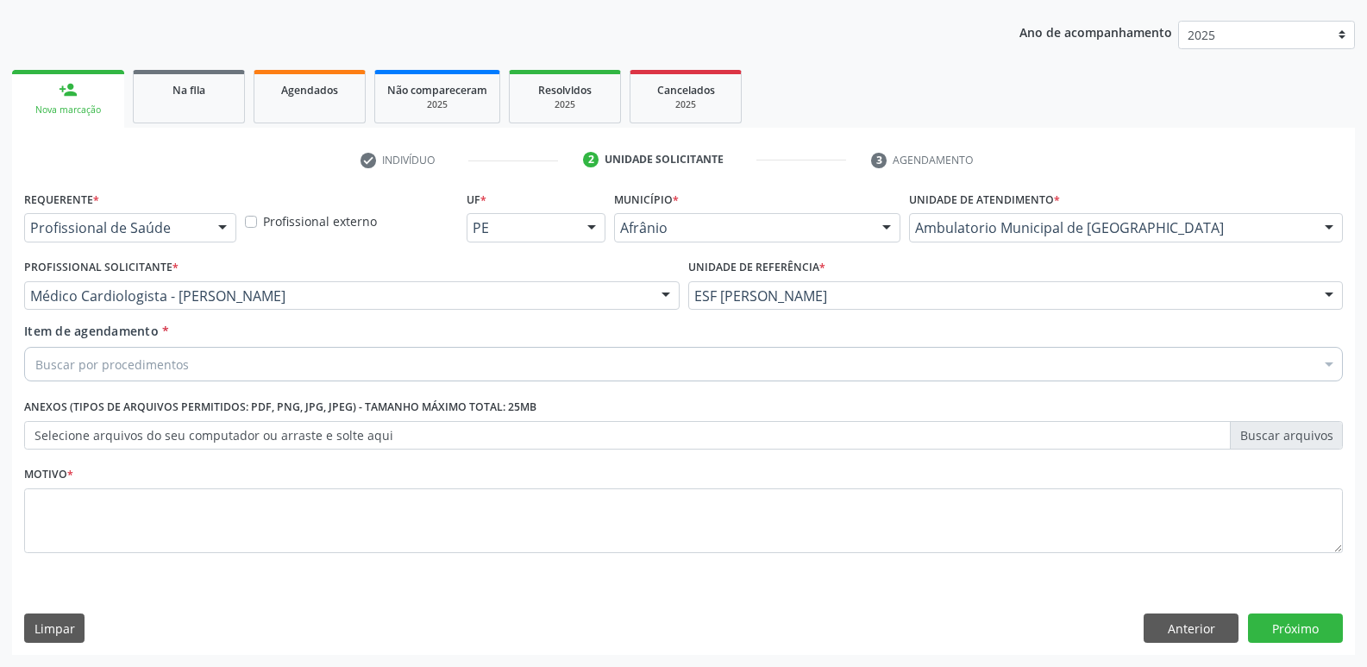
click at [359, 357] on div "Buscar por procedimentos" at bounding box center [683, 364] width 1319 height 34
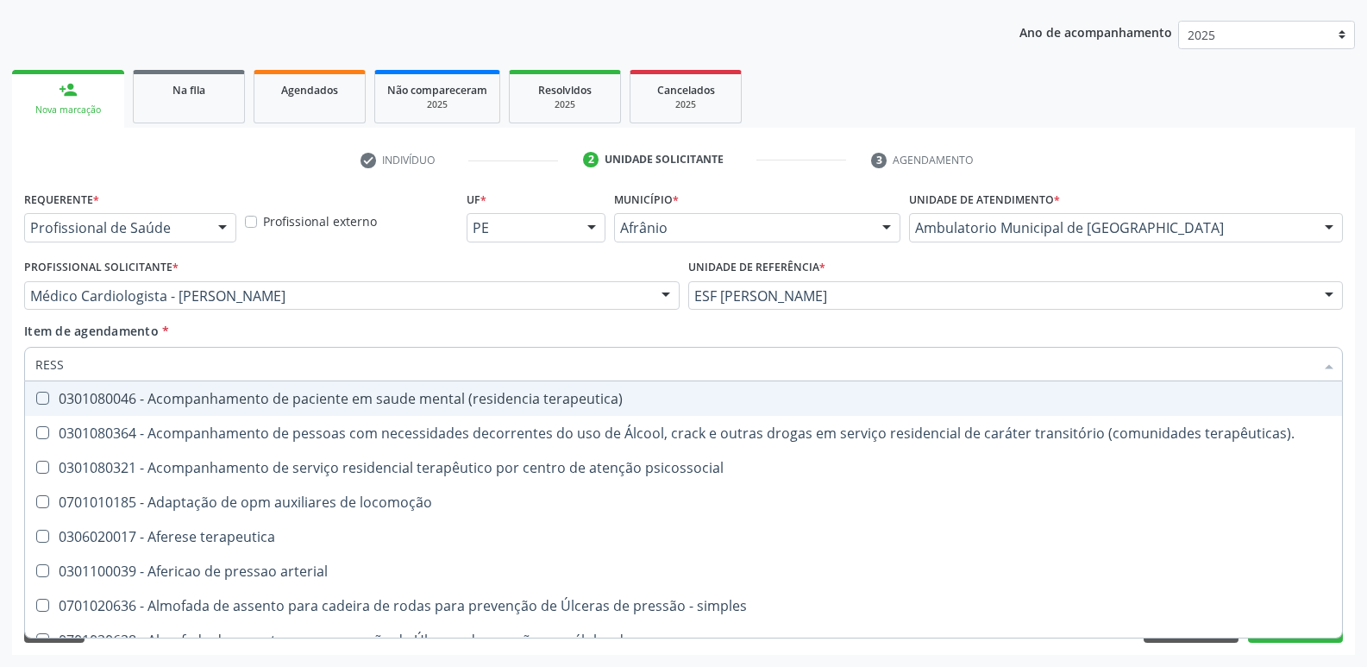
type input "RESSO"
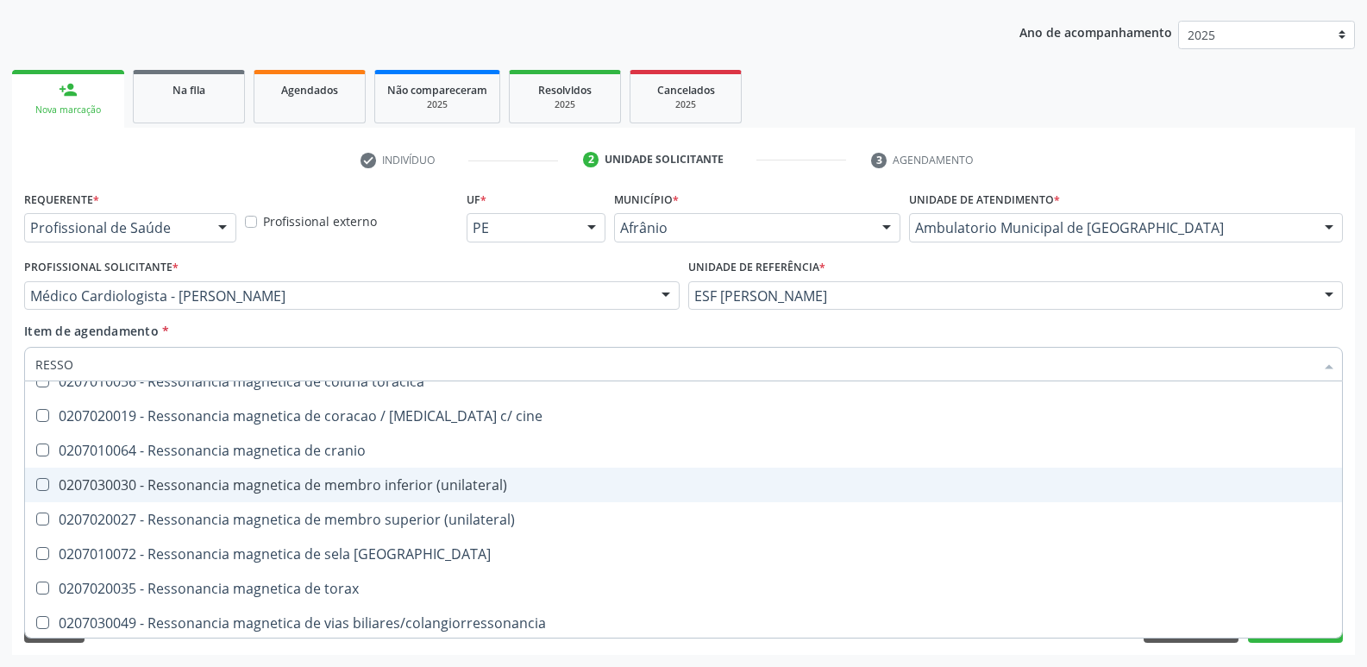
scroll to position [261, 0]
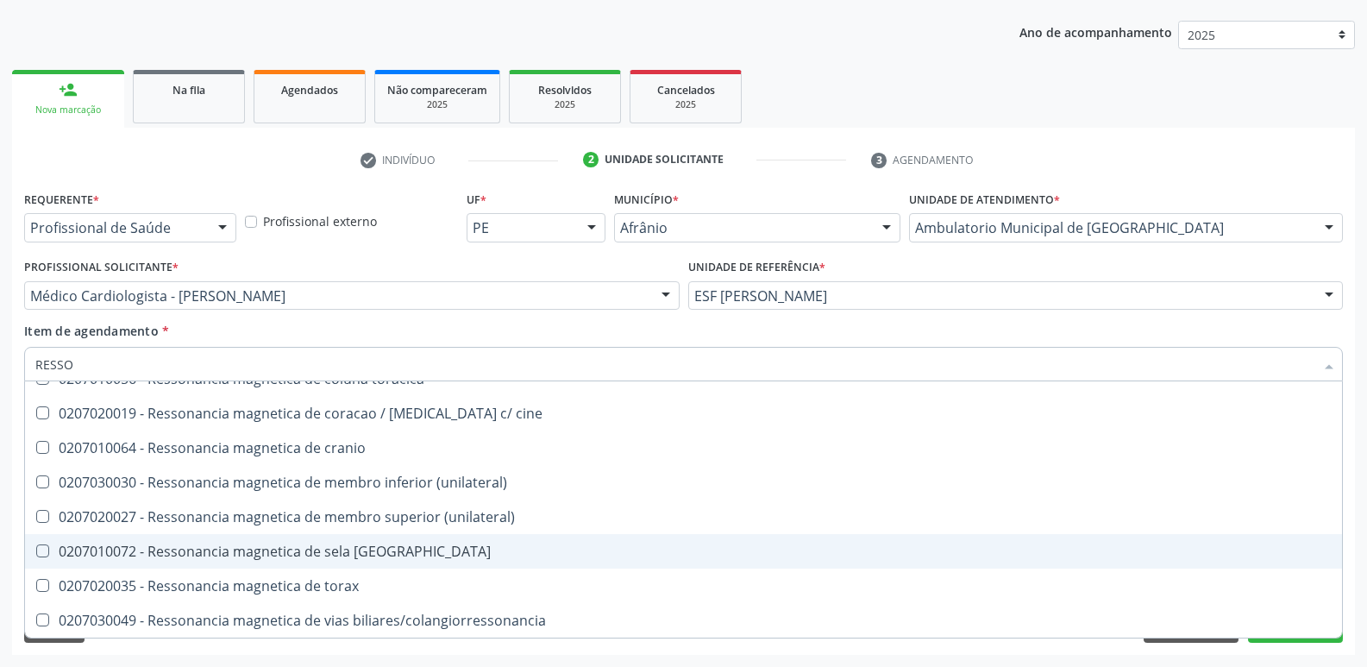
click at [385, 549] on div "0207010072 - Ressonancia magnetica de sela [GEOGRAPHIC_DATA]" at bounding box center [683, 551] width 1296 height 14
checkbox turcica "true"
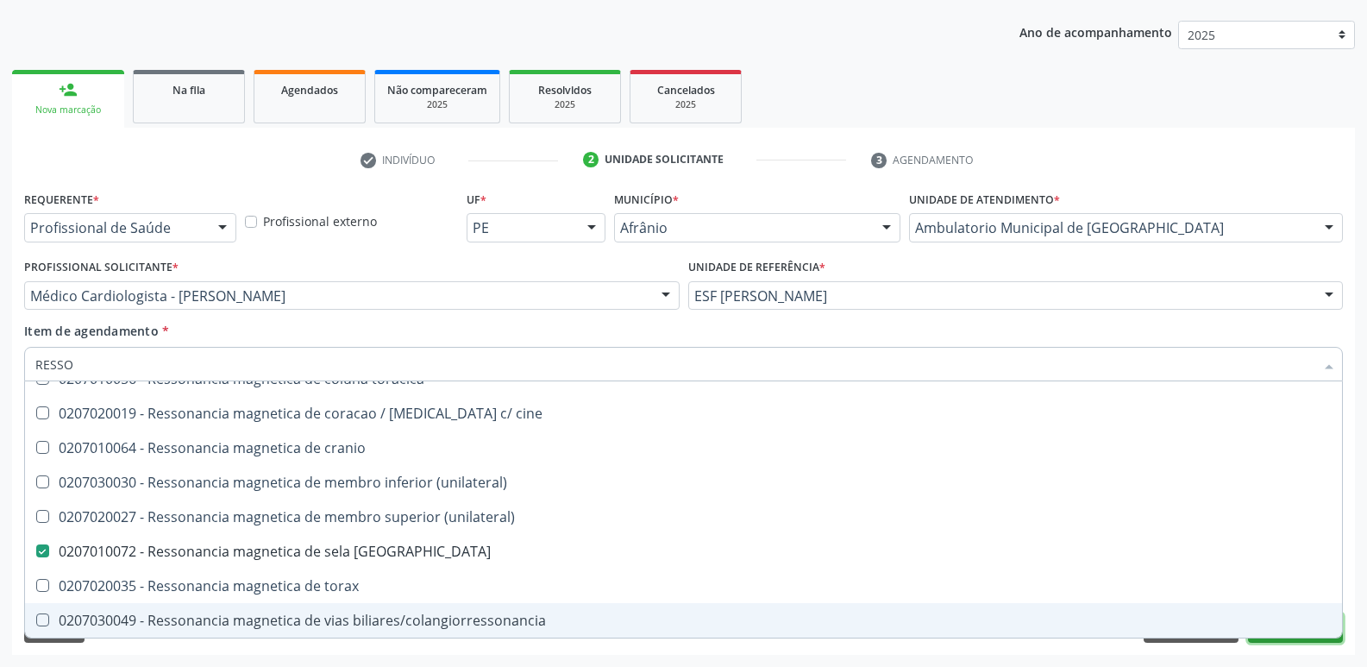
click at [1304, 641] on button "Próximo" at bounding box center [1295, 627] width 95 height 29
checkbox x "true"
checkbox turcica "false"
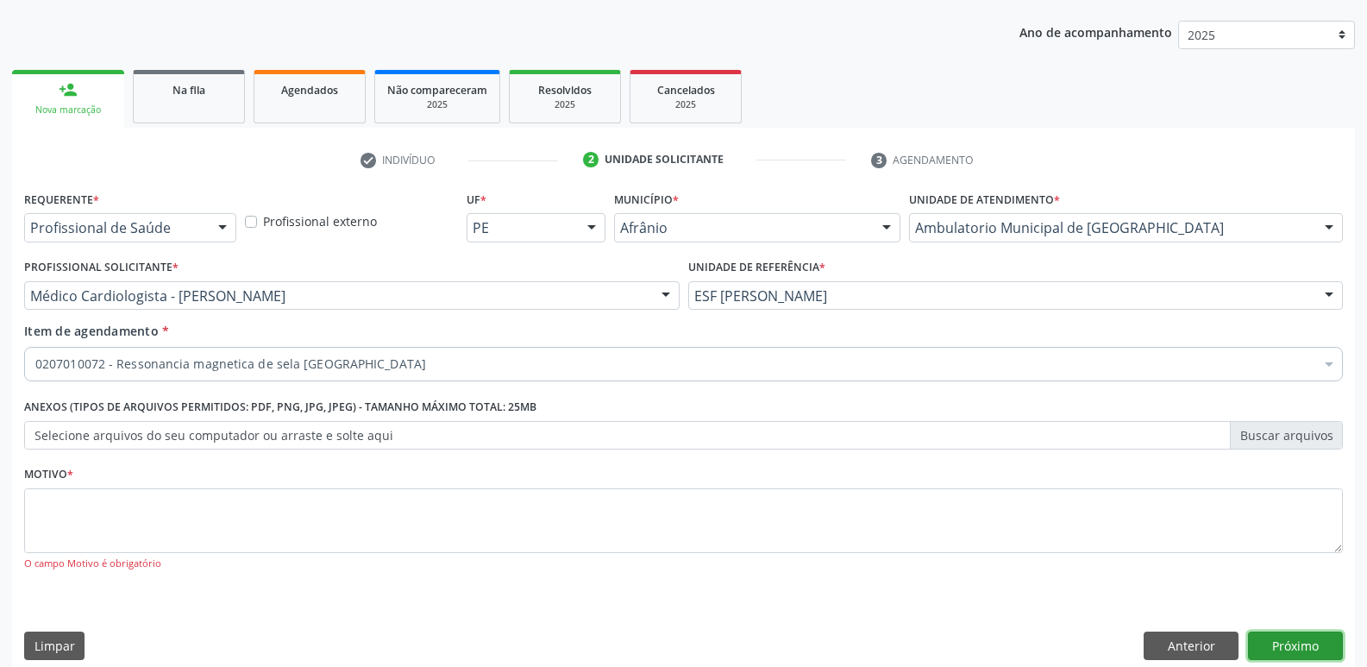
scroll to position [0, 0]
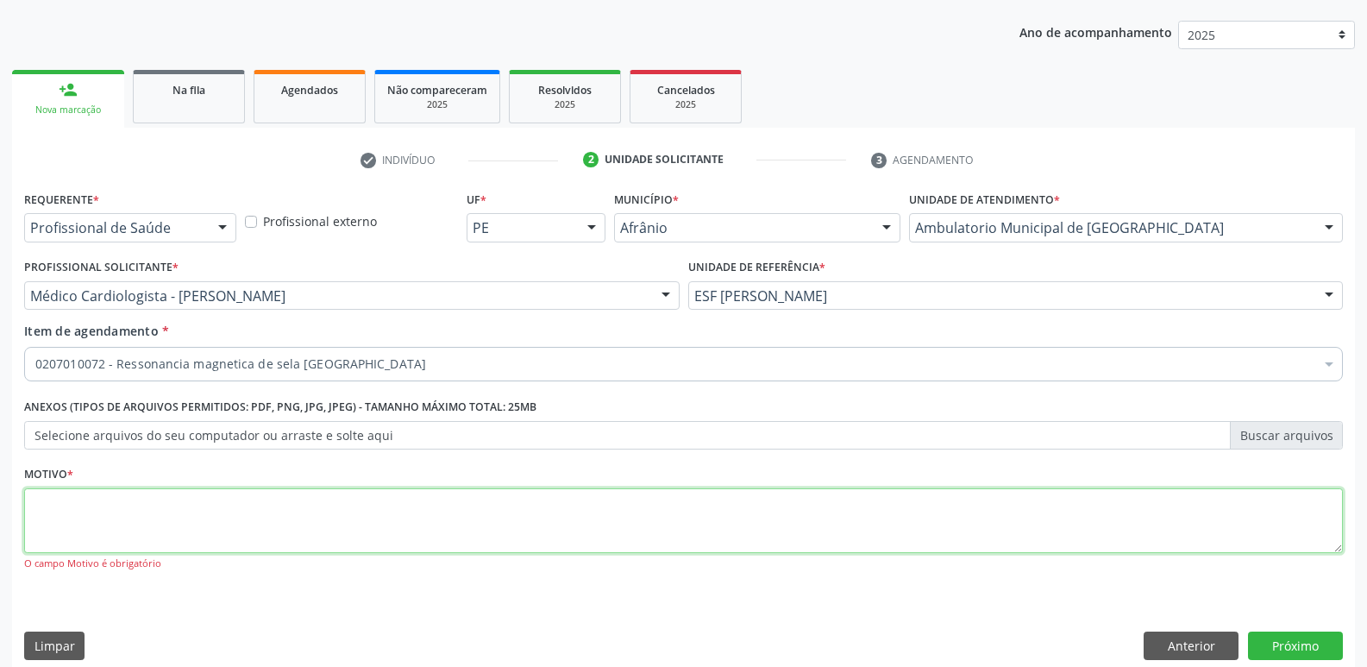
click at [590, 523] on textarea at bounding box center [683, 521] width 1319 height 66
type textarea "*"
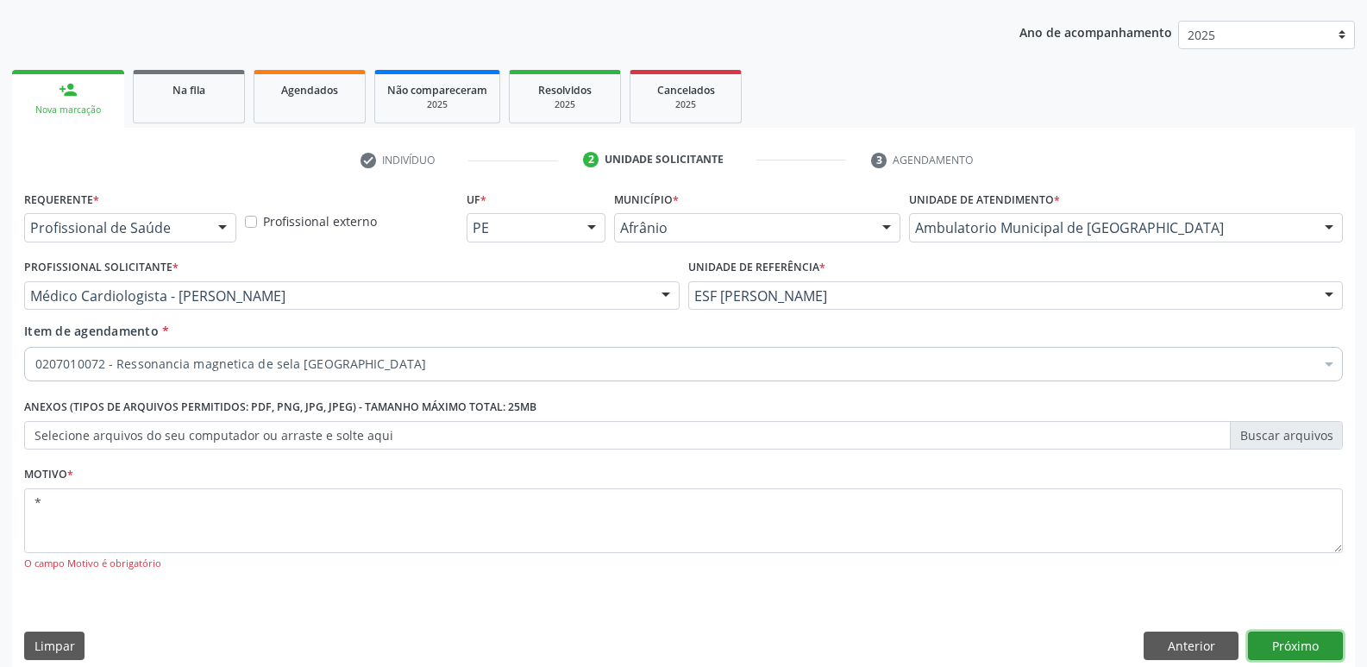
click at [1284, 645] on button "Próximo" at bounding box center [1295, 645] width 95 height 29
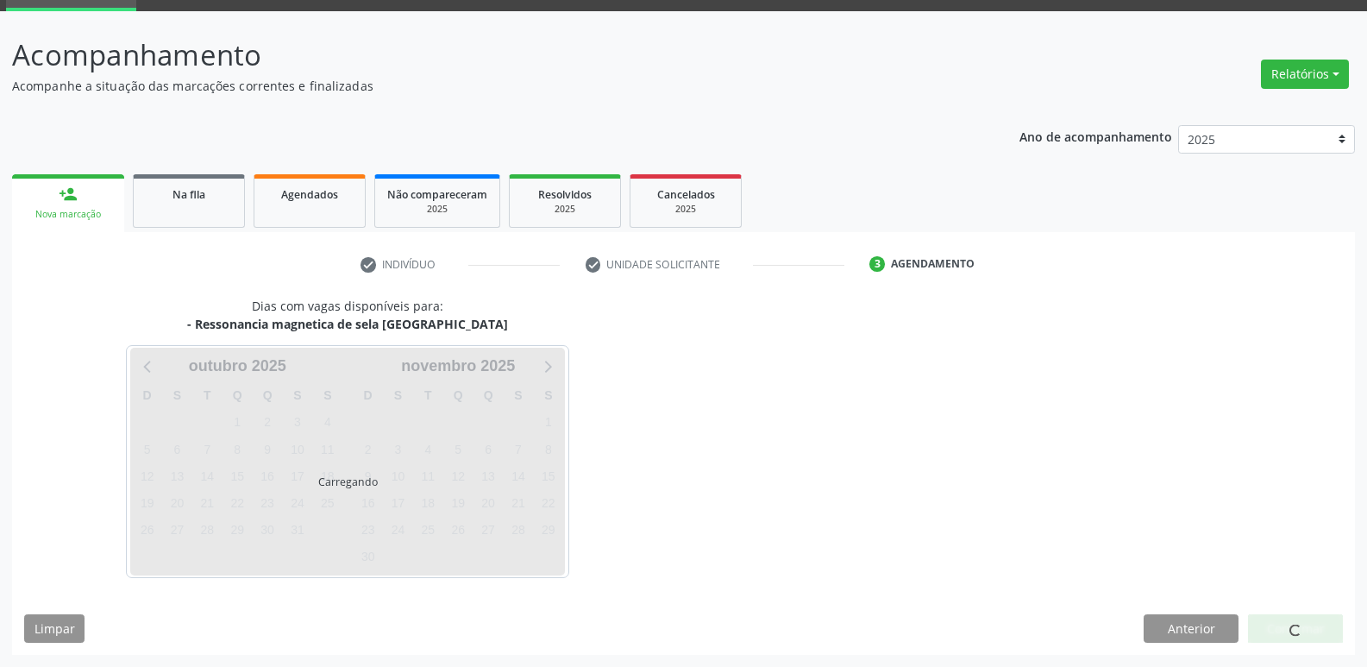
scroll to position [84, 0]
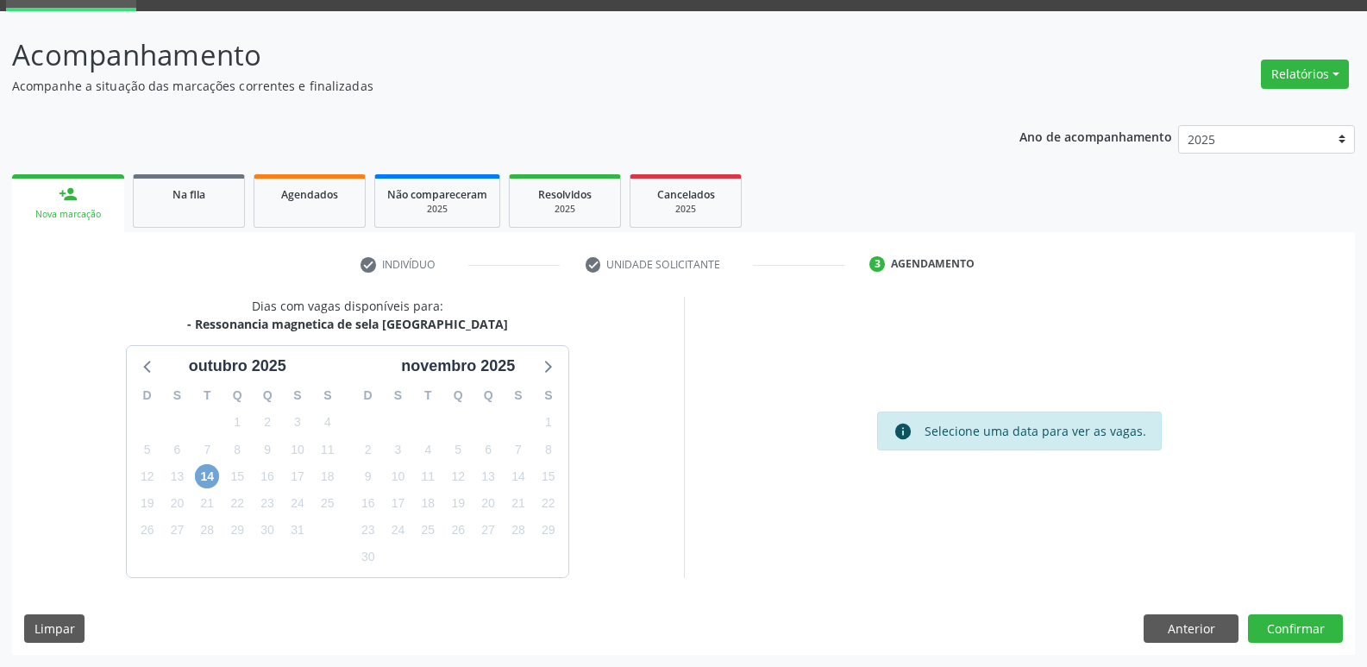
click at [208, 474] on span "14" at bounding box center [207, 476] width 24 height 24
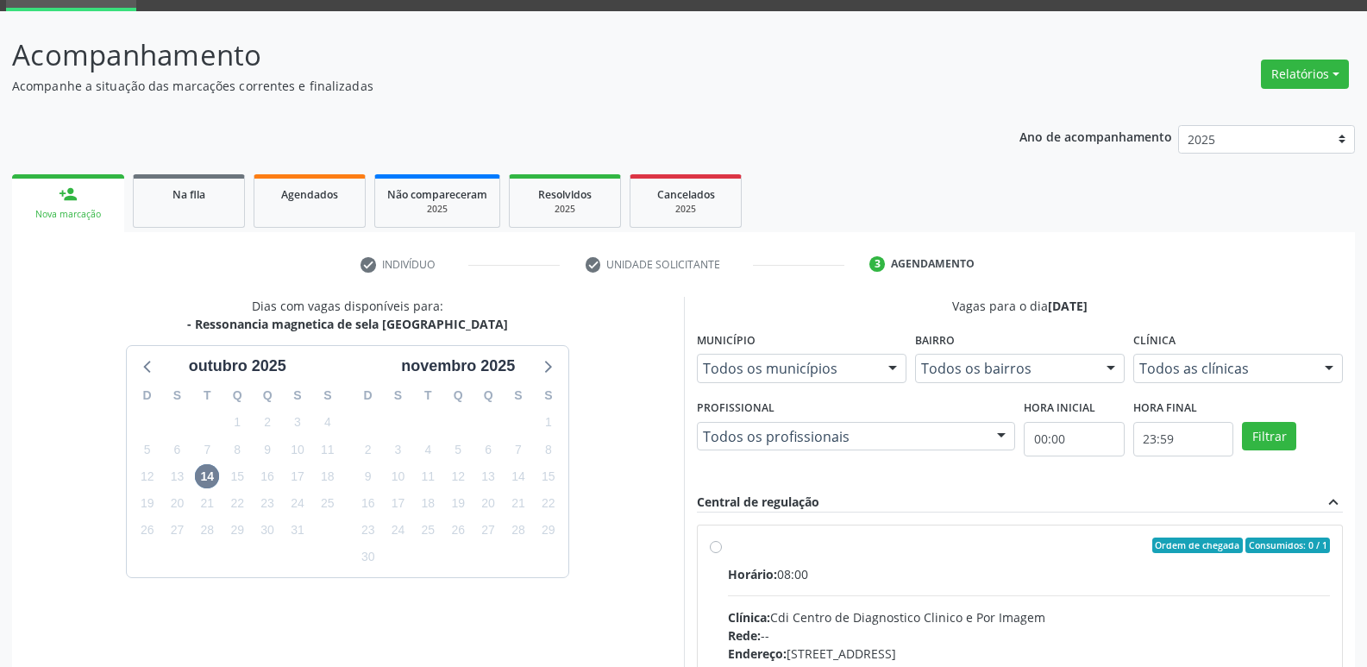
click at [753, 547] on div "Ordem de chegada Consumidos: 0 / 1" at bounding box center [1029, 545] width 603 height 16
click at [722, 547] on input "Ordem de chegada Consumidos: 0 / 1 Horário: 08:00 Clínica: Cdi Centro de Diagno…" at bounding box center [716, 545] width 12 height 16
radio input "true"
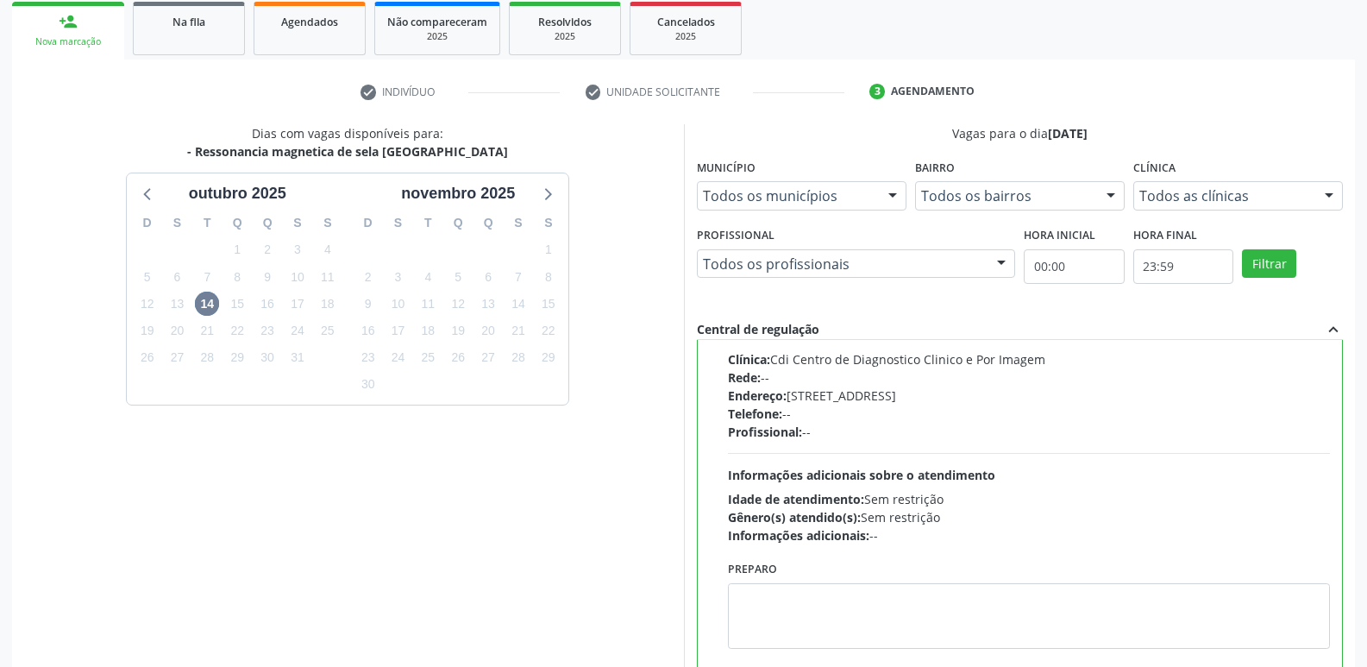
scroll to position [364, 0]
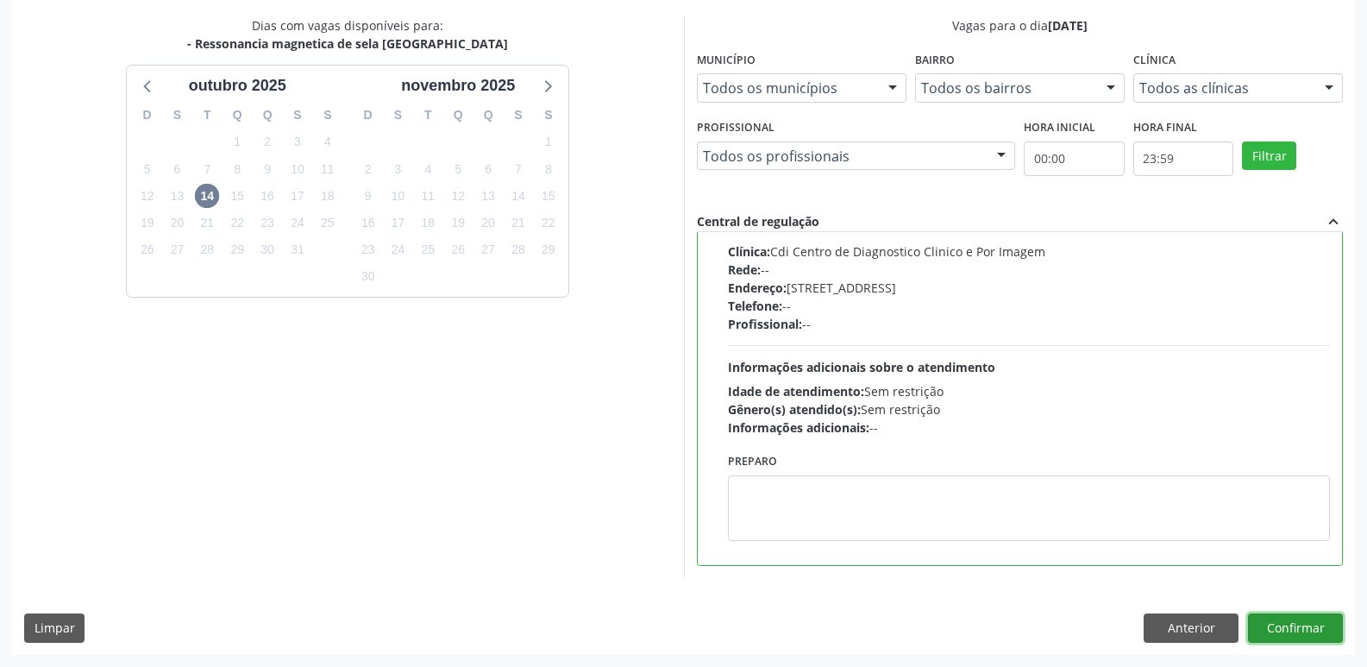
click at [1298, 630] on button "Confirmar" at bounding box center [1295, 627] width 95 height 29
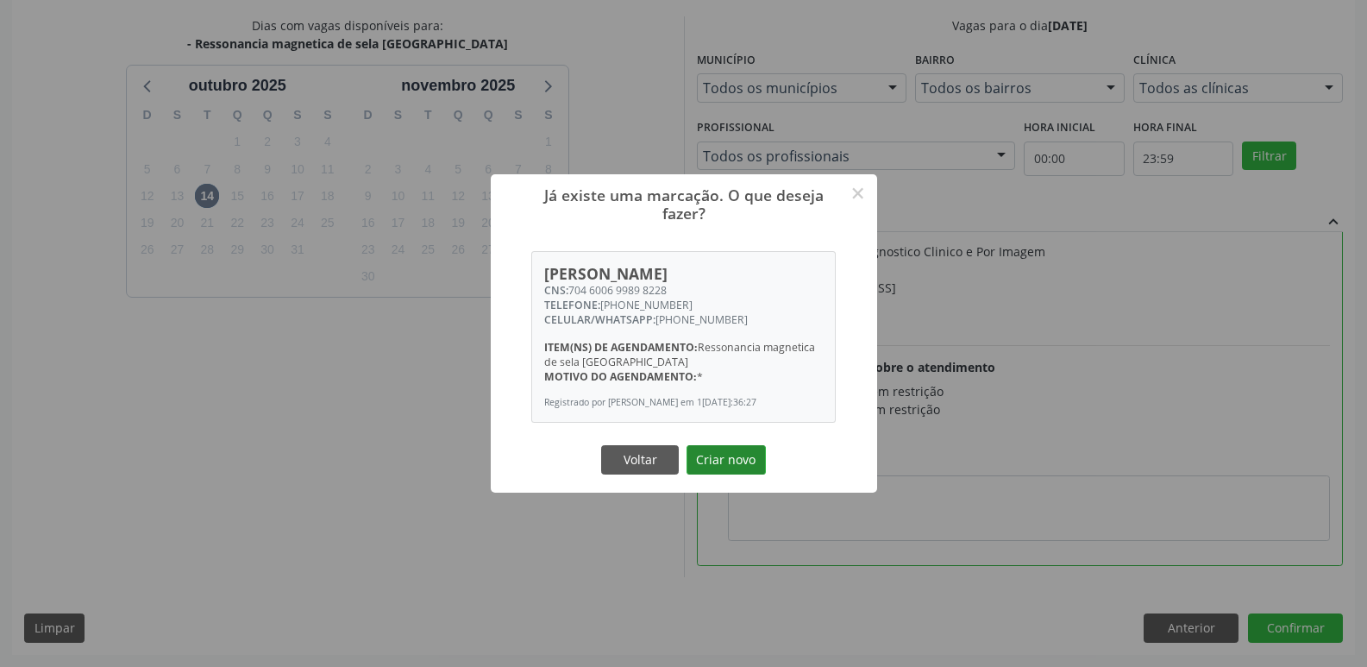
click at [724, 465] on button "Criar novo" at bounding box center [725, 459] width 79 height 29
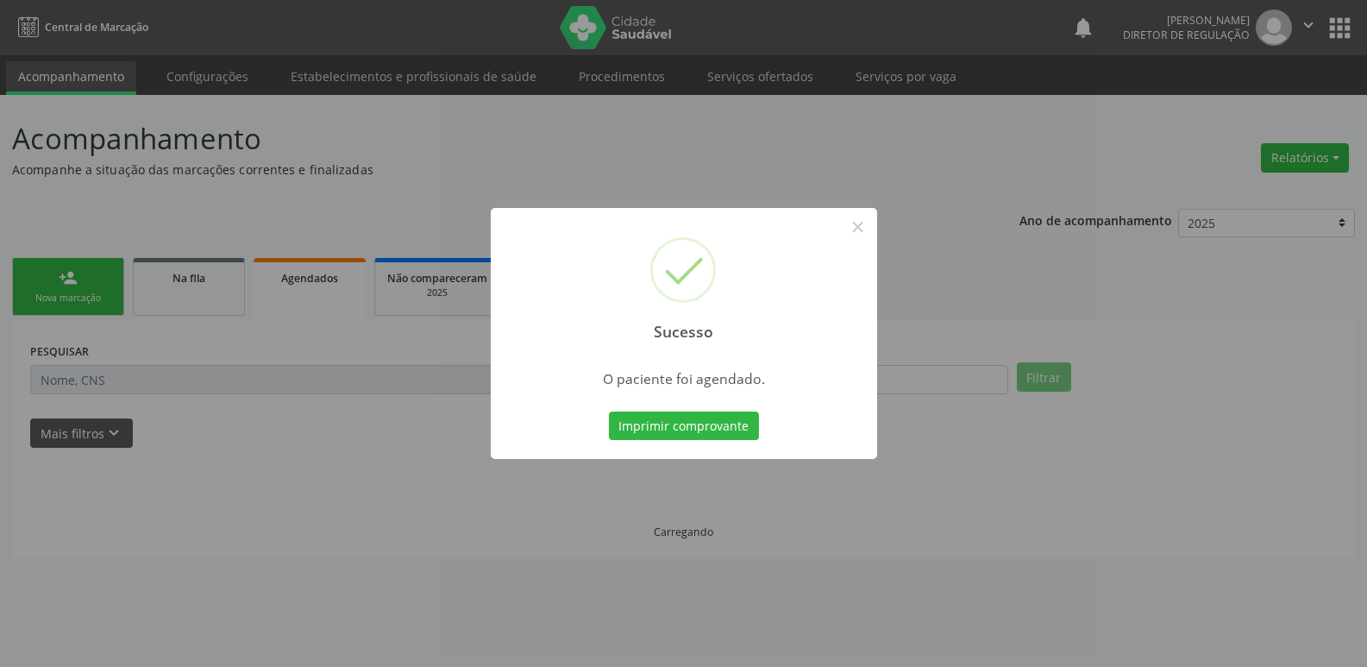
scroll to position [0, 0]
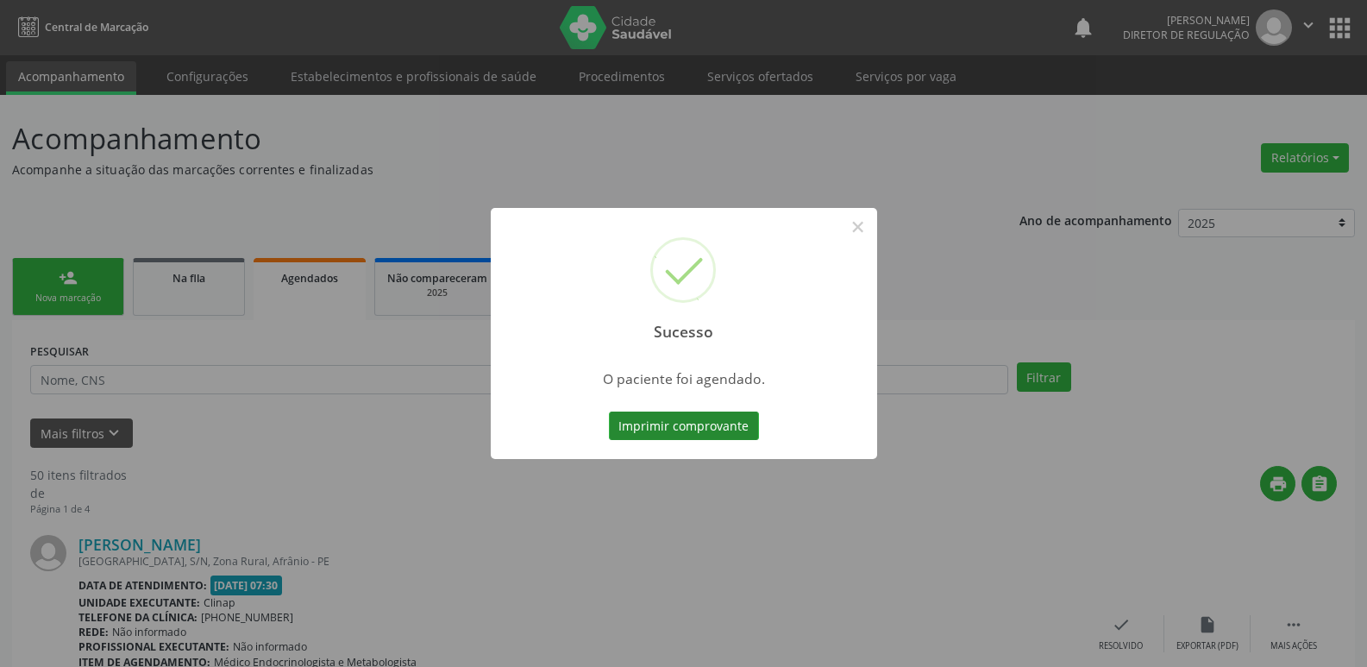
click at [735, 431] on button "Imprimir comprovante" at bounding box center [684, 425] width 150 height 29
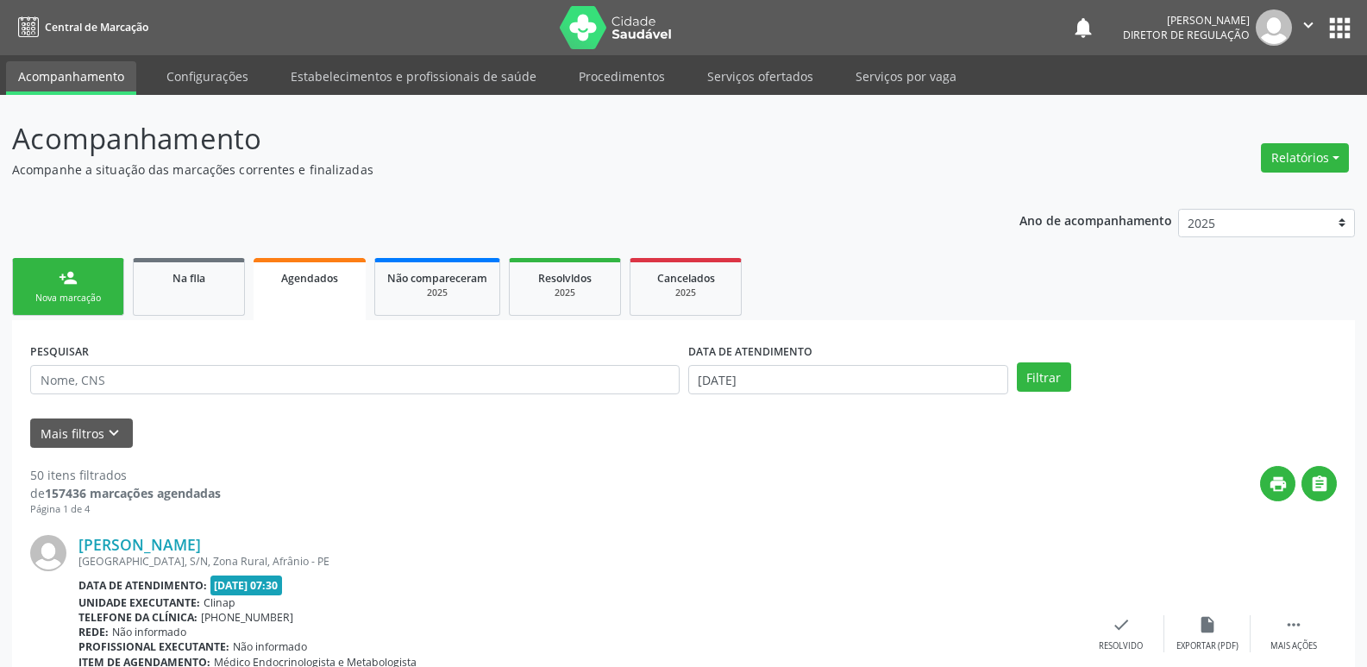
click at [79, 297] on div "Nova marcação" at bounding box center [68, 297] width 86 height 13
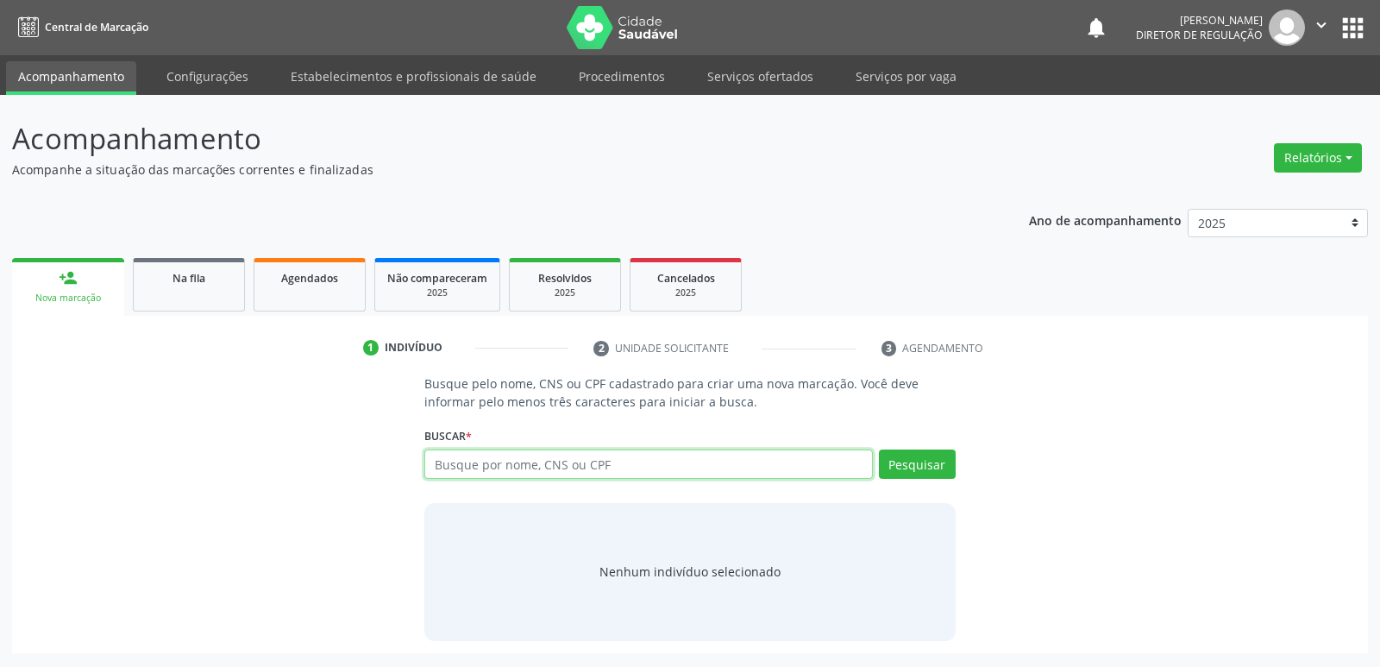
click at [578, 459] on input "text" at bounding box center [648, 463] width 448 height 29
type input "[PERSON_NAME]"
click at [910, 463] on button "Pesquisar" at bounding box center [917, 463] width 77 height 29
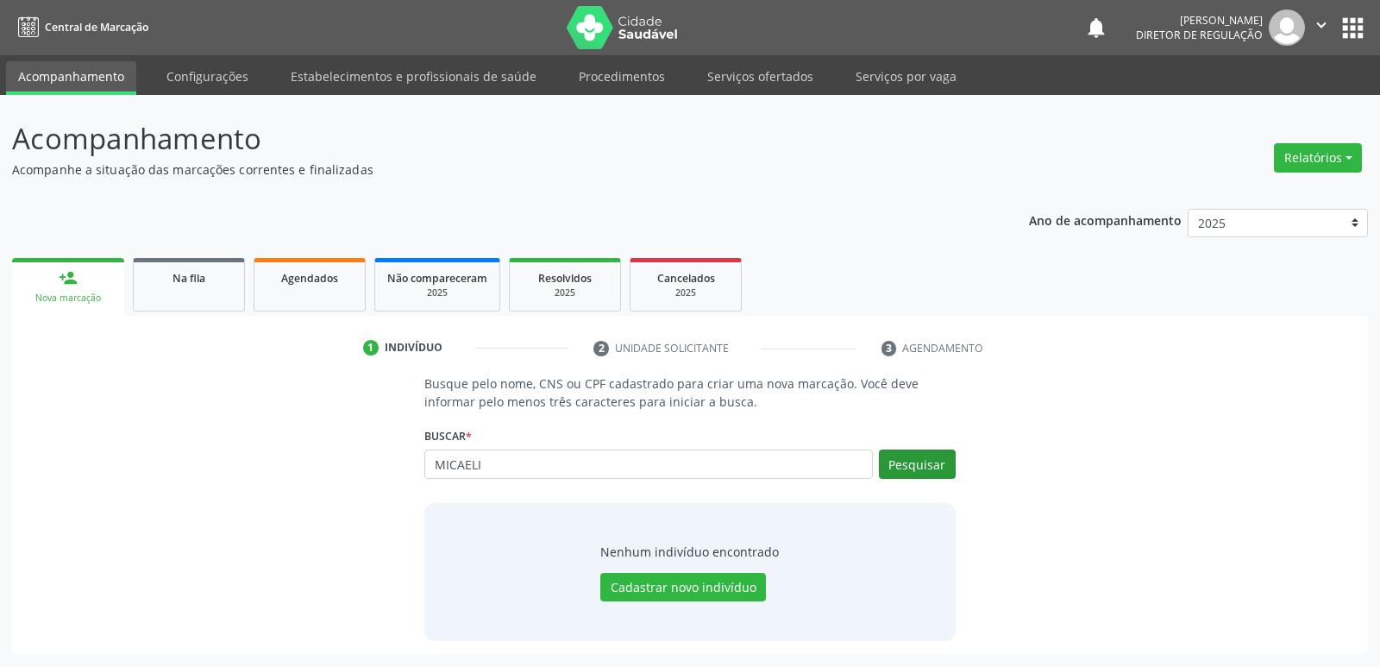
type input "MICAELI"
click at [899, 463] on button "Pesquisar" at bounding box center [917, 463] width 77 height 29
click at [771, 74] on link "Serviços ofertados" at bounding box center [760, 76] width 130 height 30
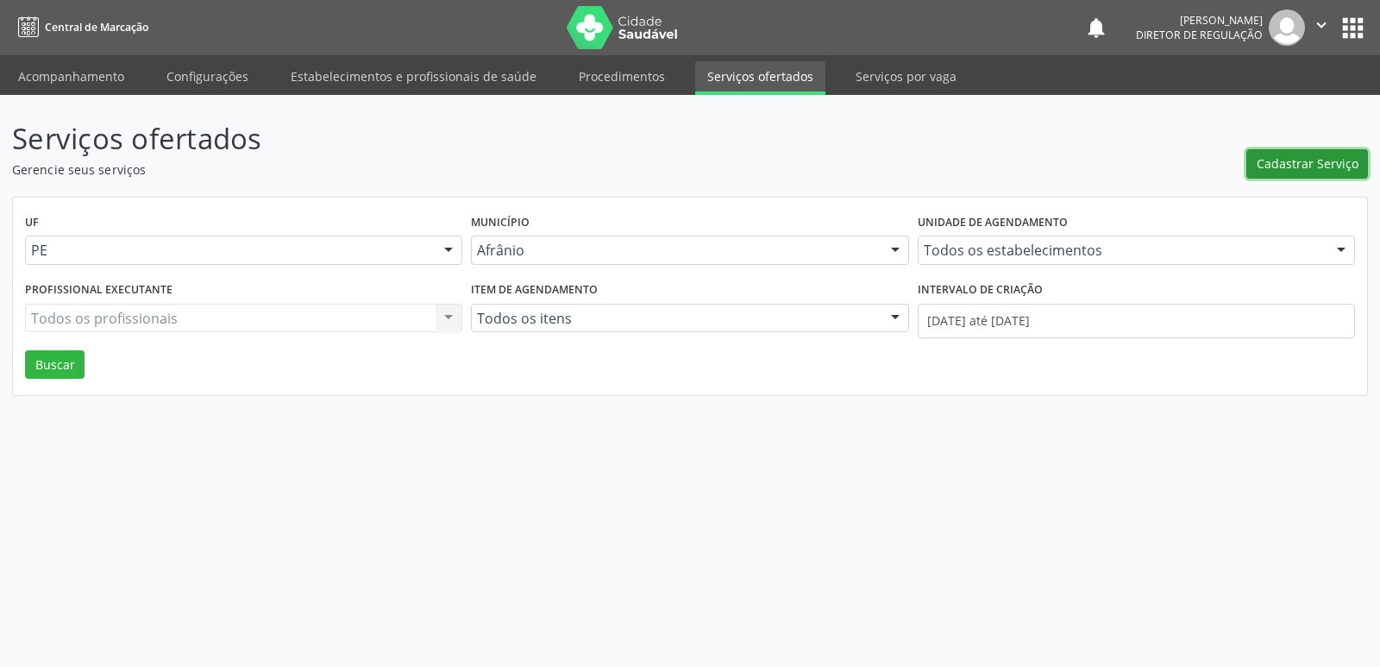
click at [1293, 168] on span "Cadastrar Serviço" at bounding box center [1307, 163] width 102 height 18
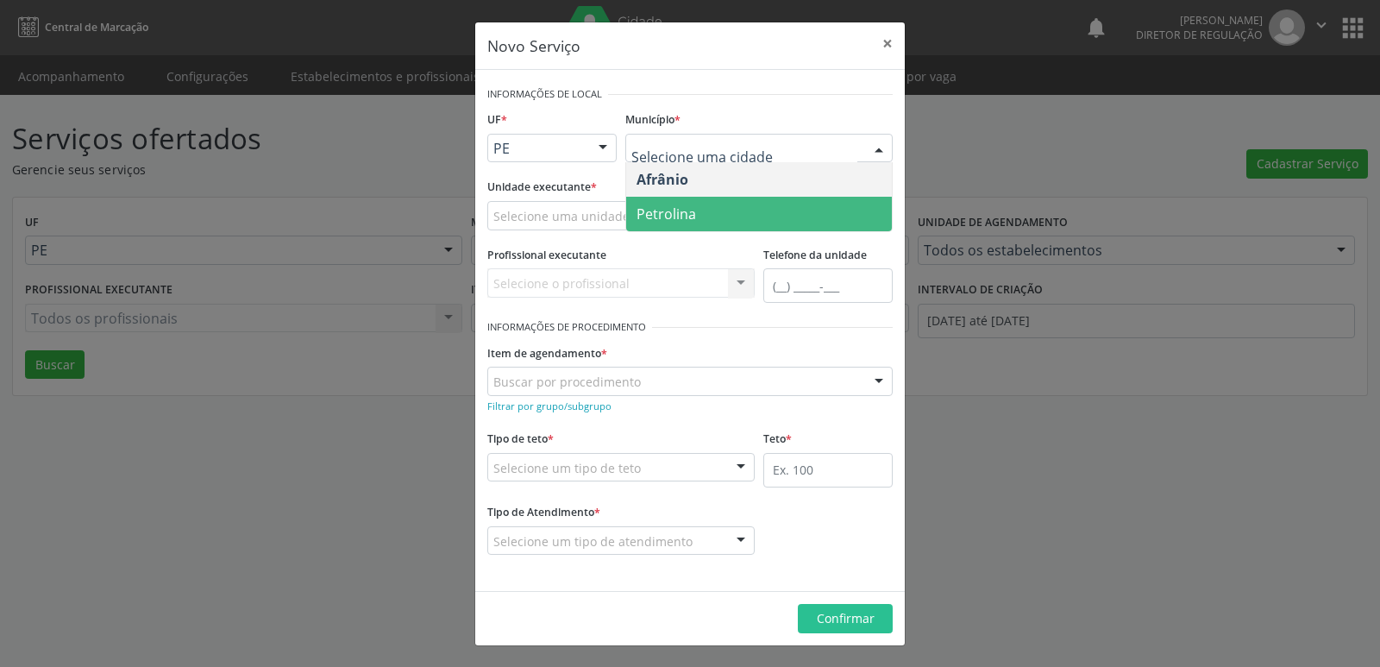
click at [682, 215] on span "Petrolina" at bounding box center [666, 213] width 60 height 19
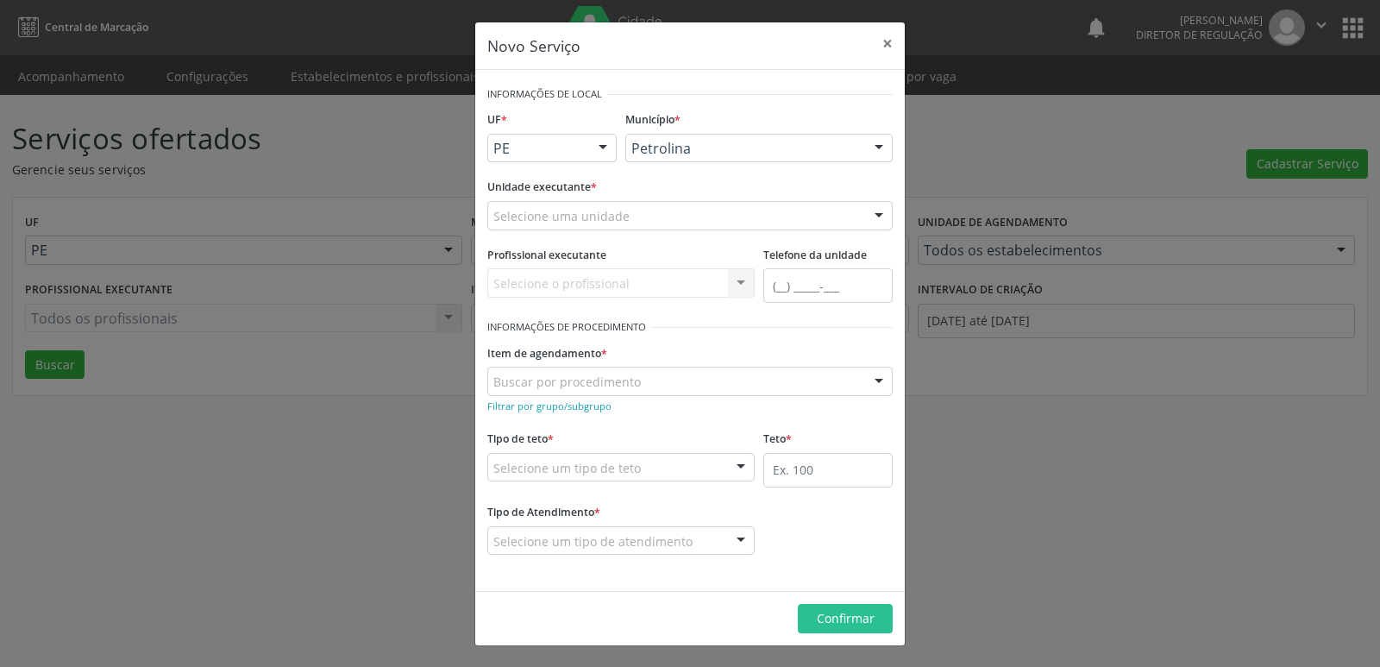
click at [648, 216] on div "Selecione uma unidade" at bounding box center [689, 215] width 405 height 29
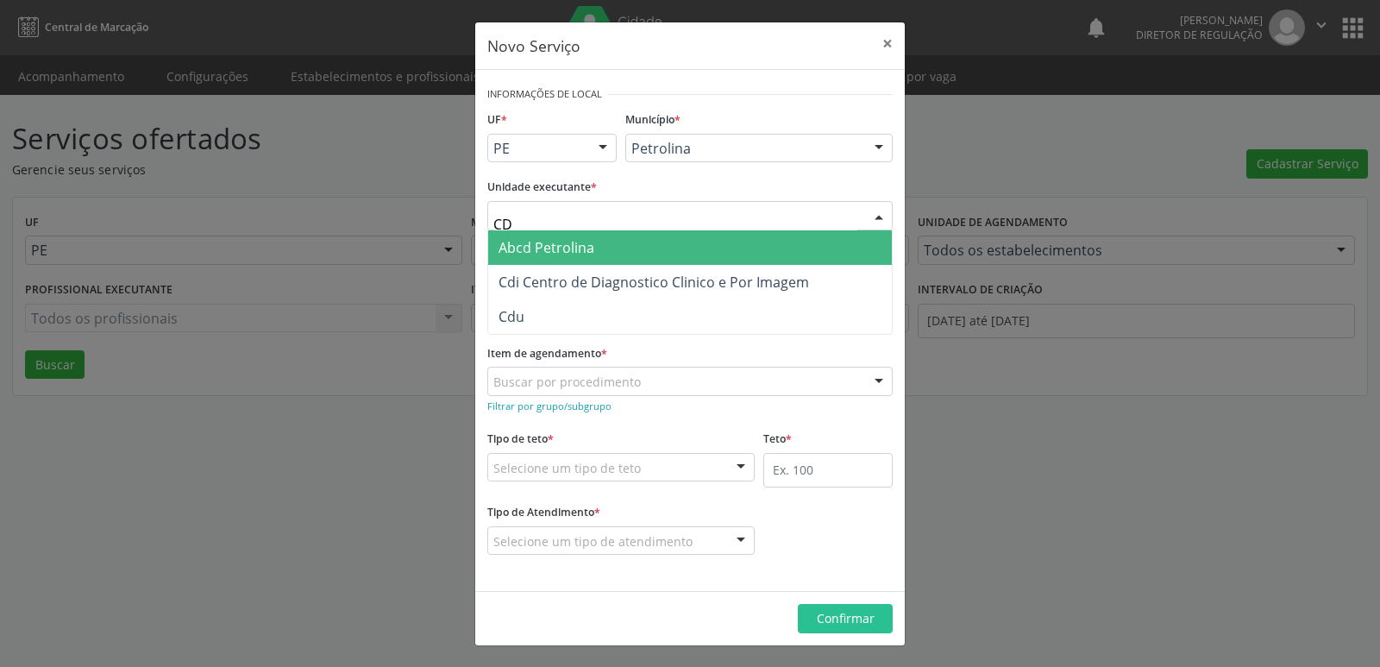
type input "CDI"
click at [642, 242] on span "Cdi Centro de Diagnostico Clinico e Por Imagem" at bounding box center [653, 247] width 310 height 19
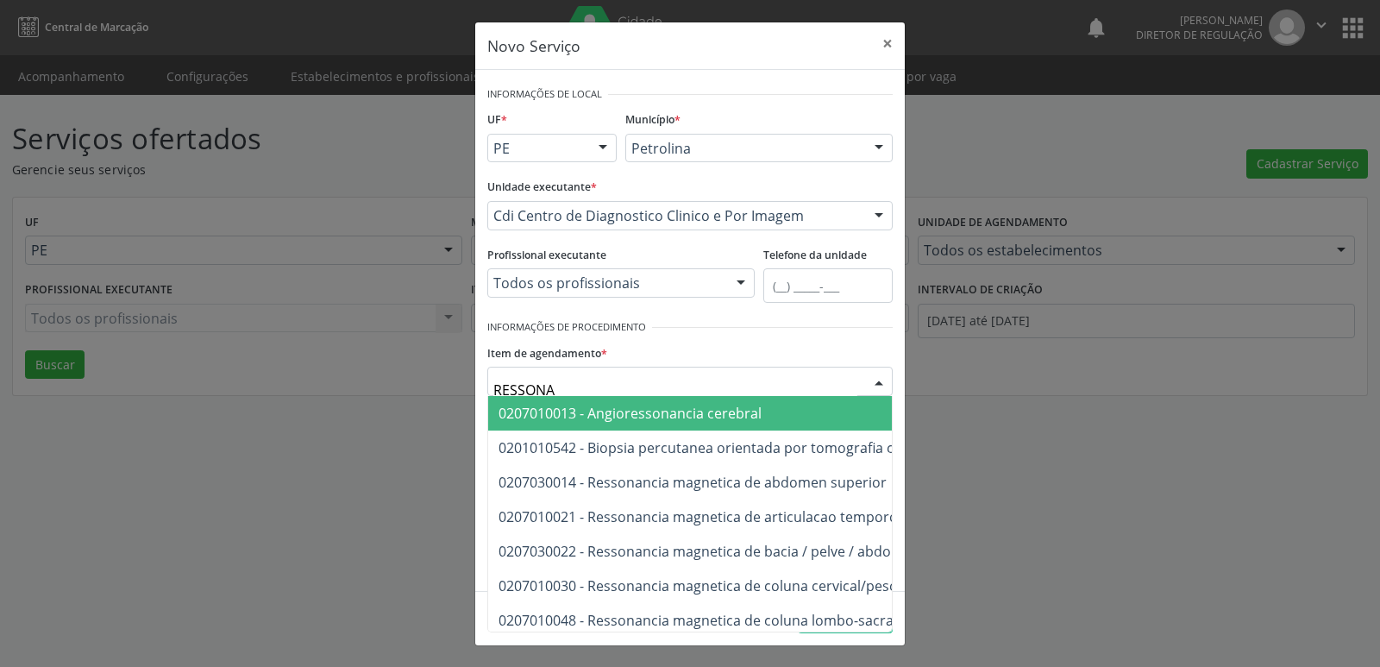
type input "RESSONAN"
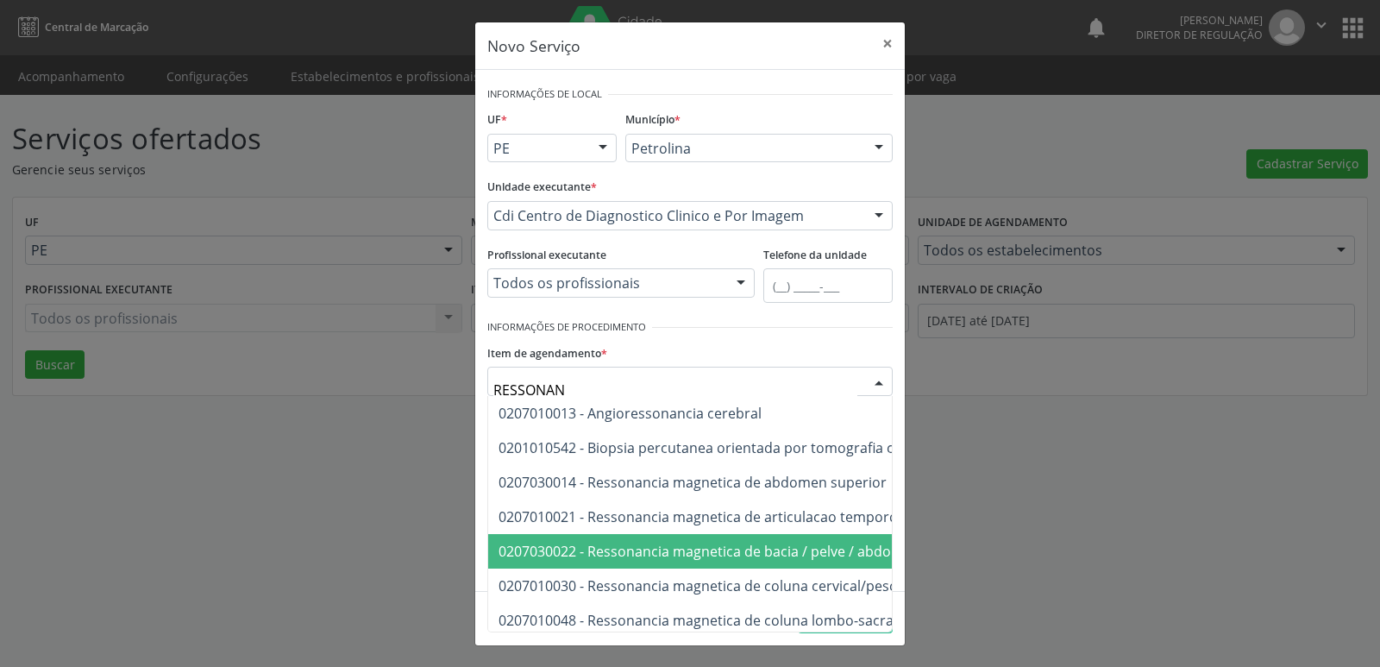
click at [769, 548] on span "0207030022 - Ressonancia magnetica de bacia / pelve / abdomen inferior" at bounding box center [734, 551] width 473 height 19
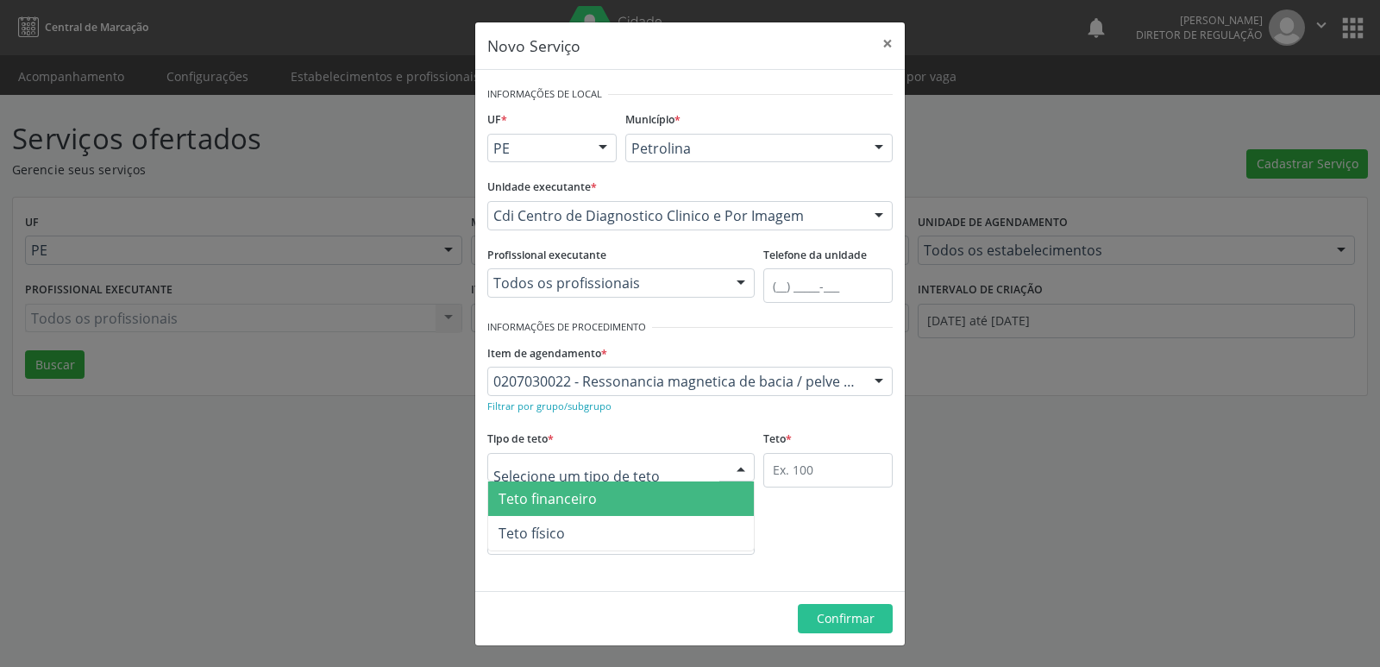
click at [654, 466] on div at bounding box center [620, 467] width 267 height 29
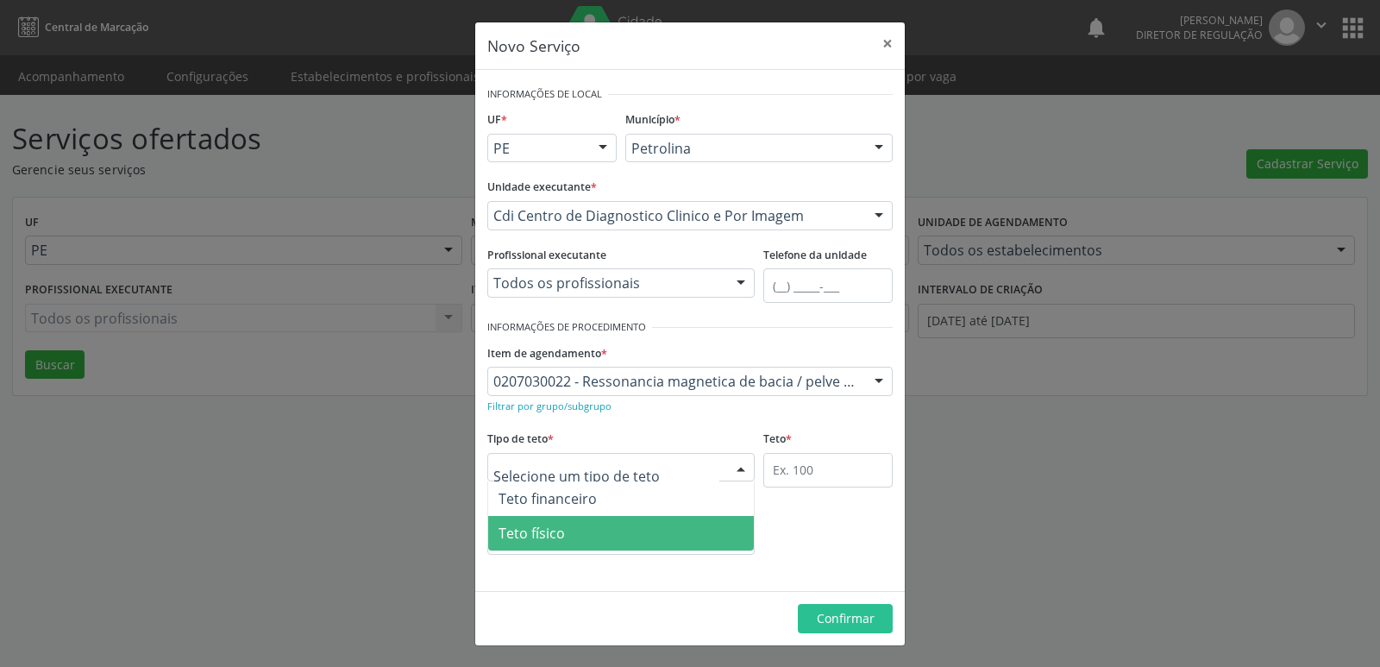
click at [606, 527] on span "Teto físico" at bounding box center [621, 533] width 266 height 34
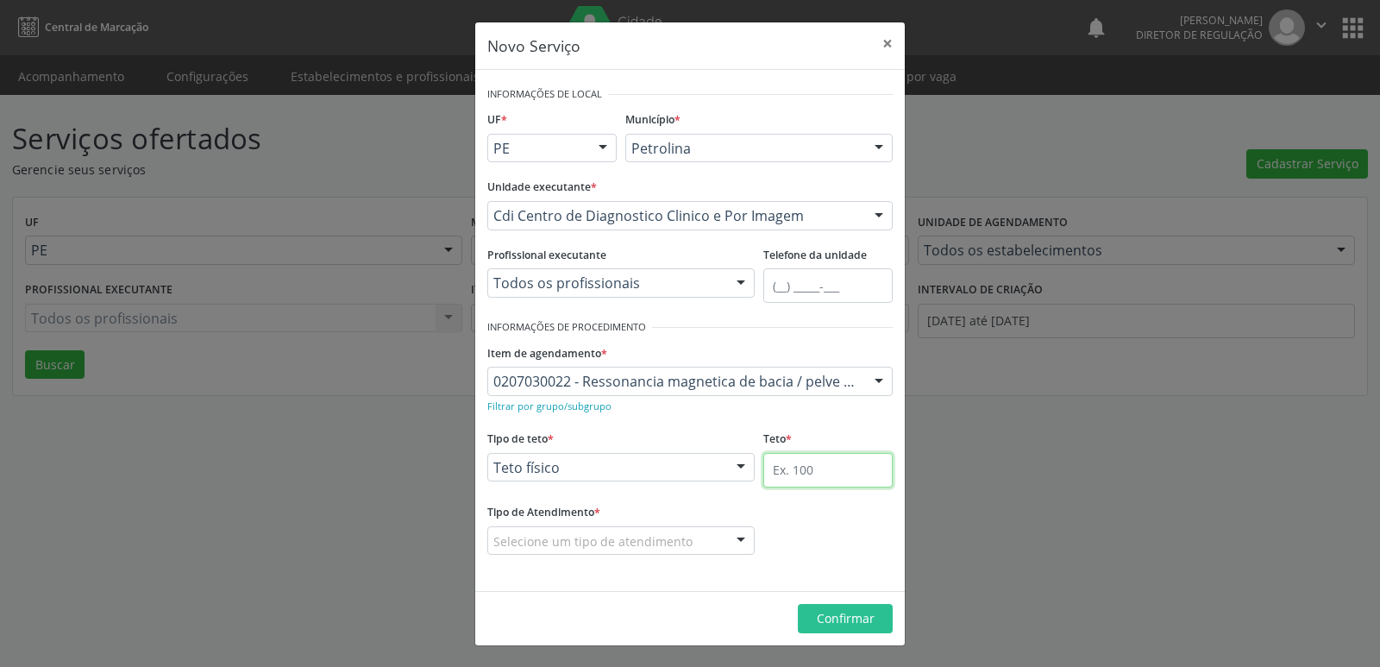
click at [803, 473] on input "text" at bounding box center [827, 470] width 129 height 34
type input "1"
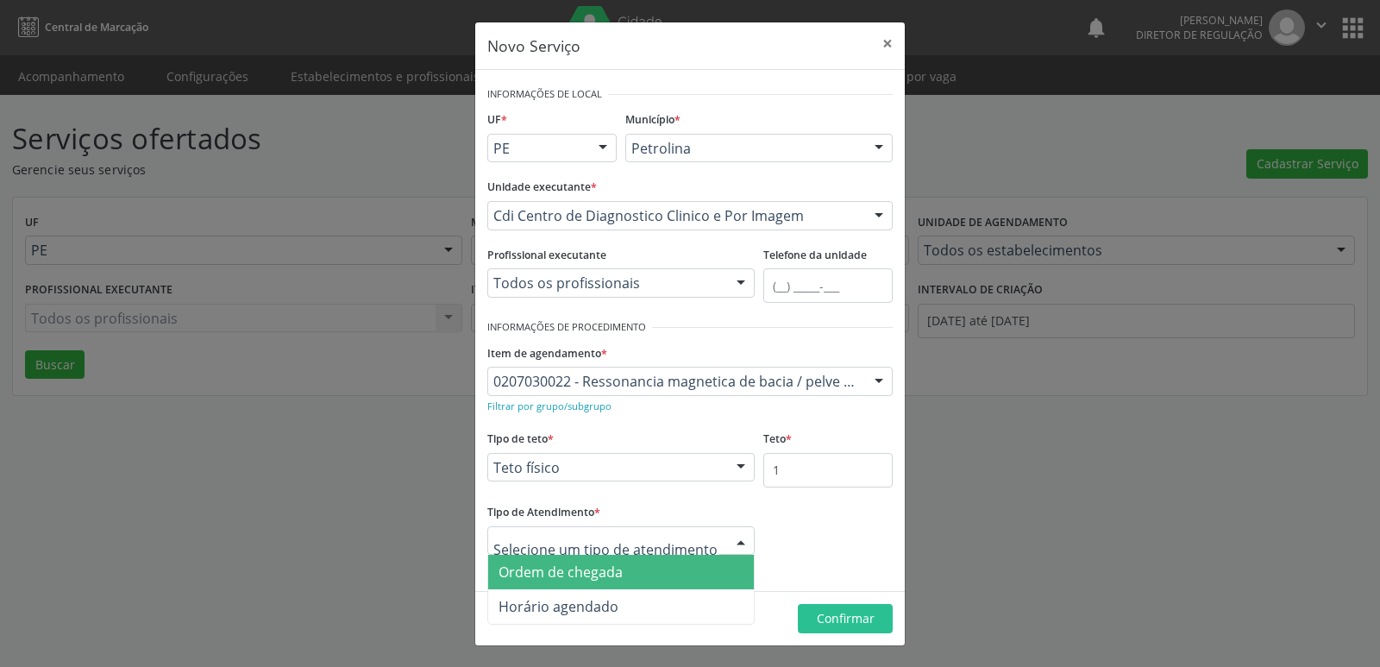
click at [648, 548] on div at bounding box center [620, 540] width 267 height 29
click at [638, 566] on span "Ordem de chegada" at bounding box center [621, 571] width 266 height 34
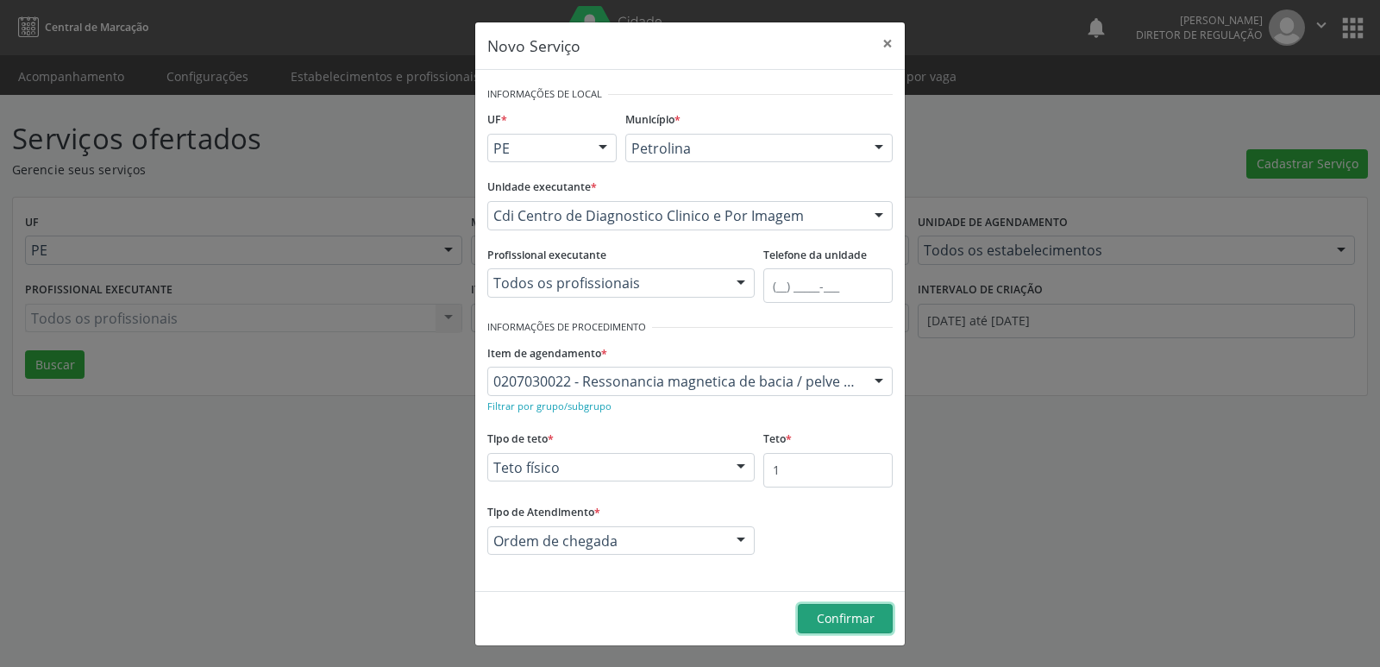
click at [869, 620] on span "Confirmar" at bounding box center [846, 618] width 58 height 16
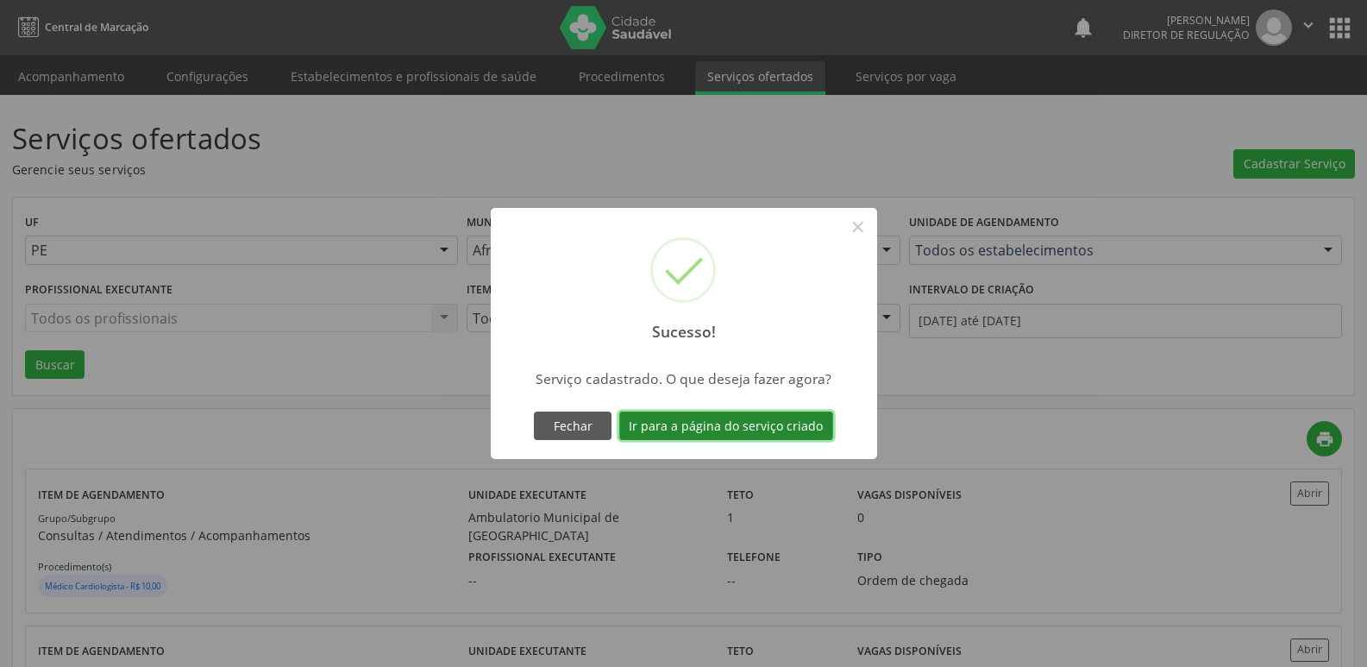
click at [784, 429] on button "Ir para a página do serviço criado" at bounding box center [726, 425] width 214 height 29
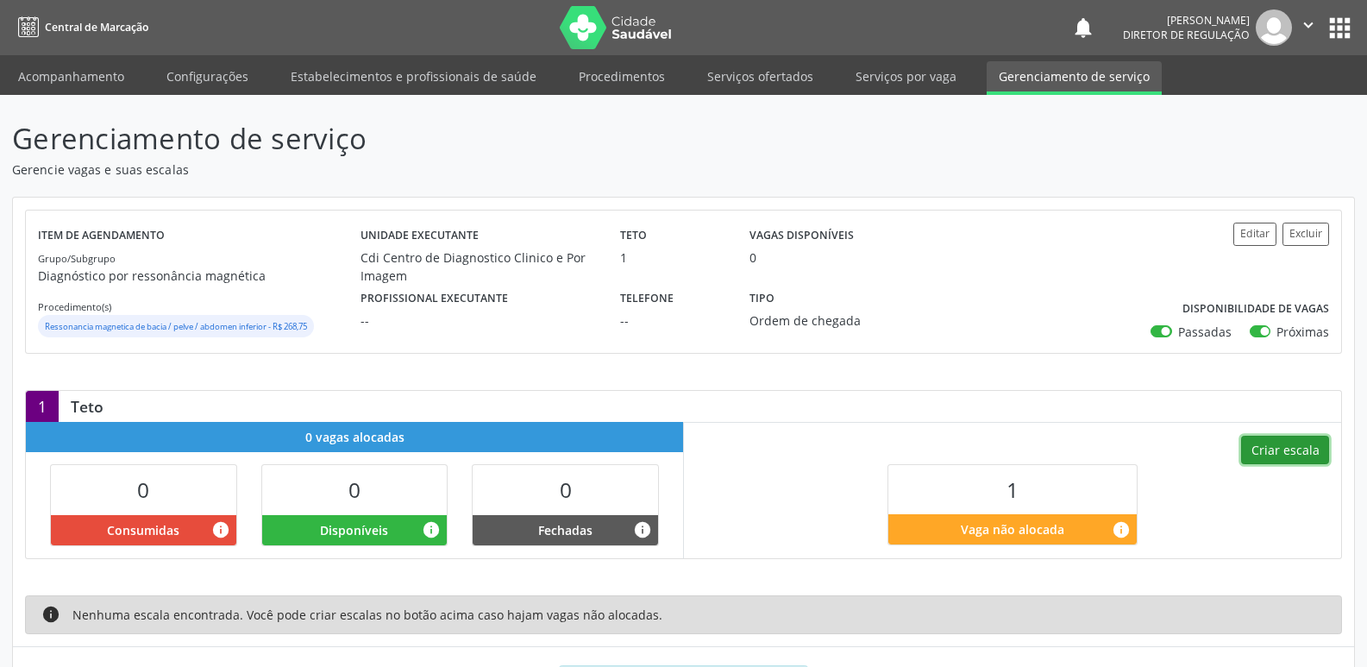
click at [1269, 448] on button "Criar escala" at bounding box center [1285, 449] width 88 height 29
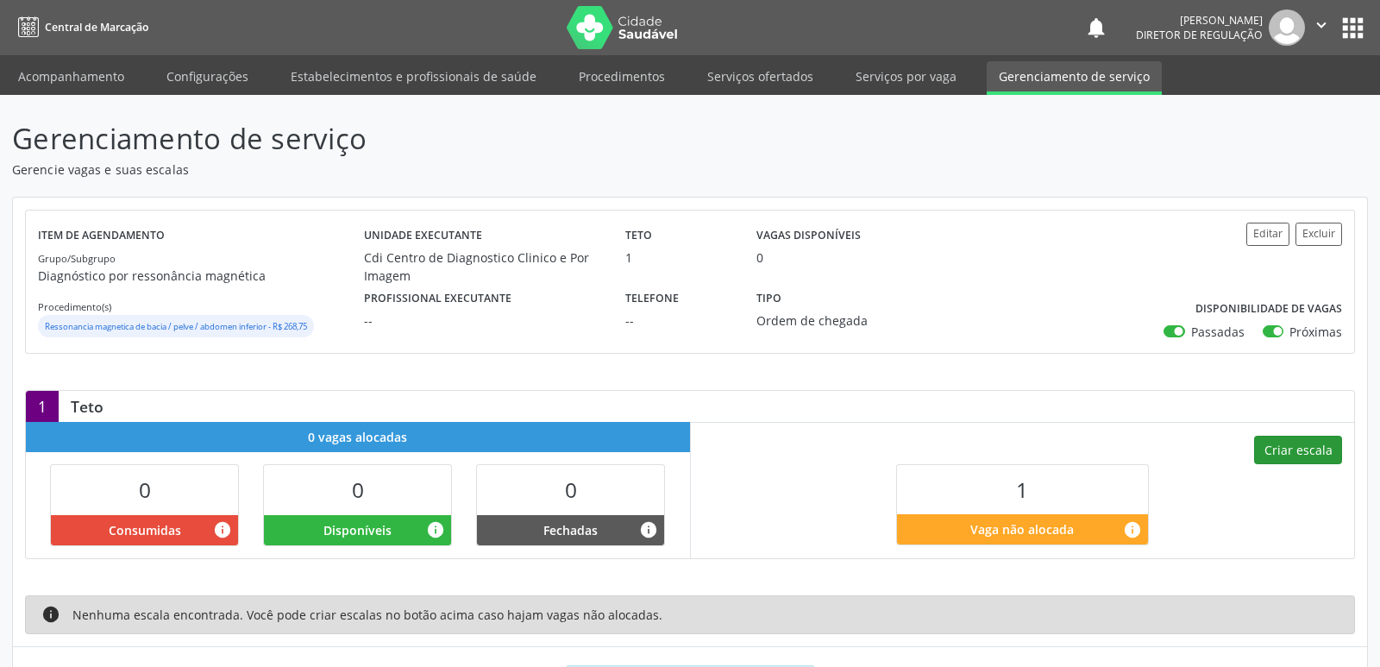
select select "9"
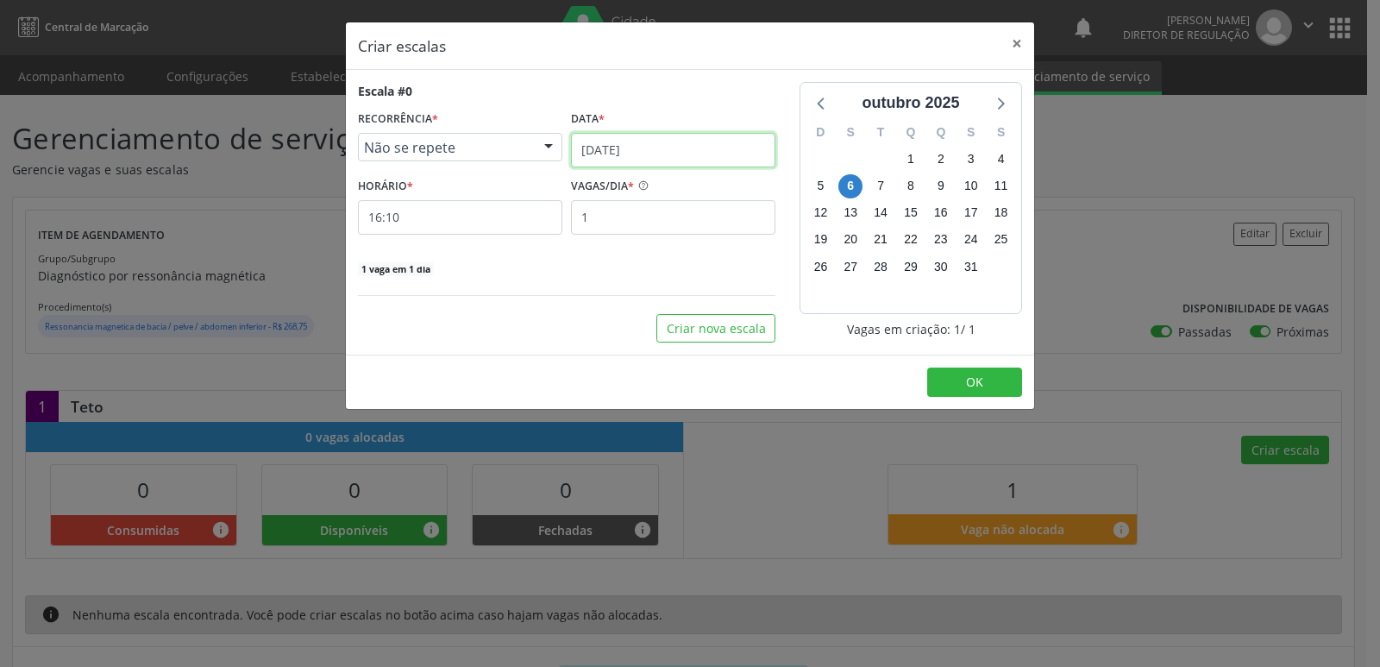
click at [725, 145] on input "[DATE]" at bounding box center [673, 150] width 204 height 34
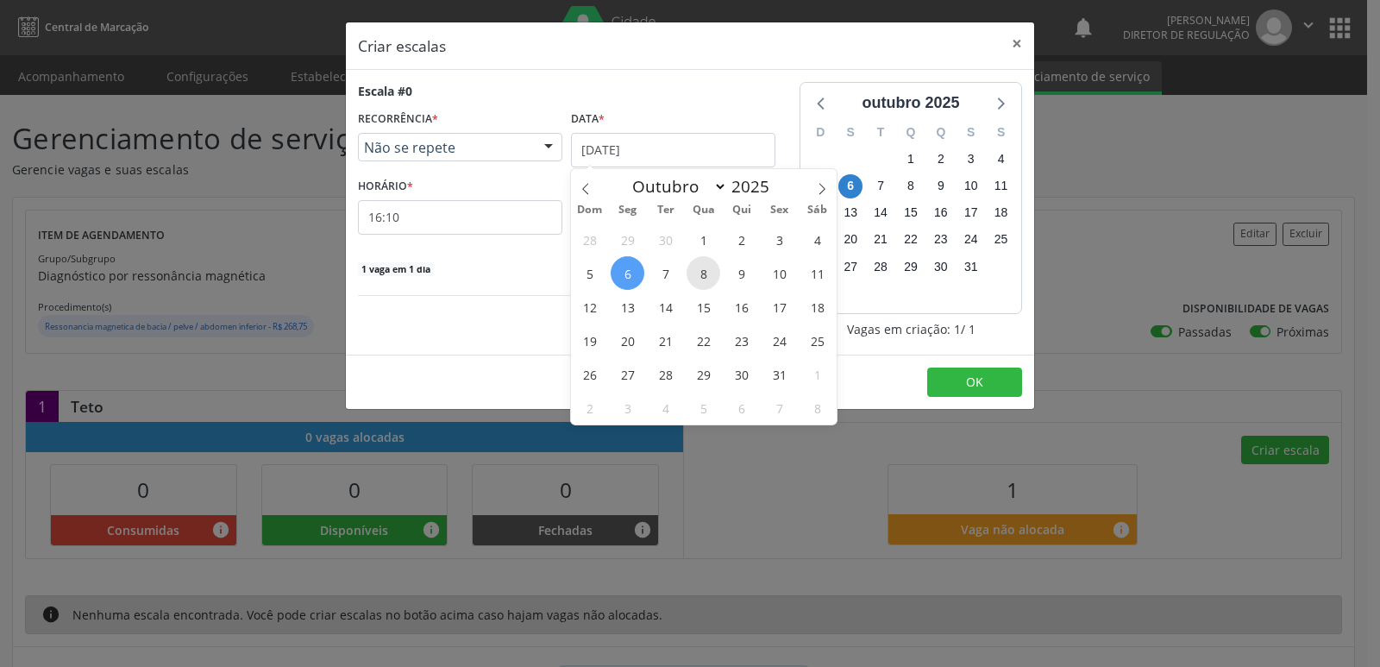
click at [711, 278] on span "8" at bounding box center [703, 273] width 34 height 34
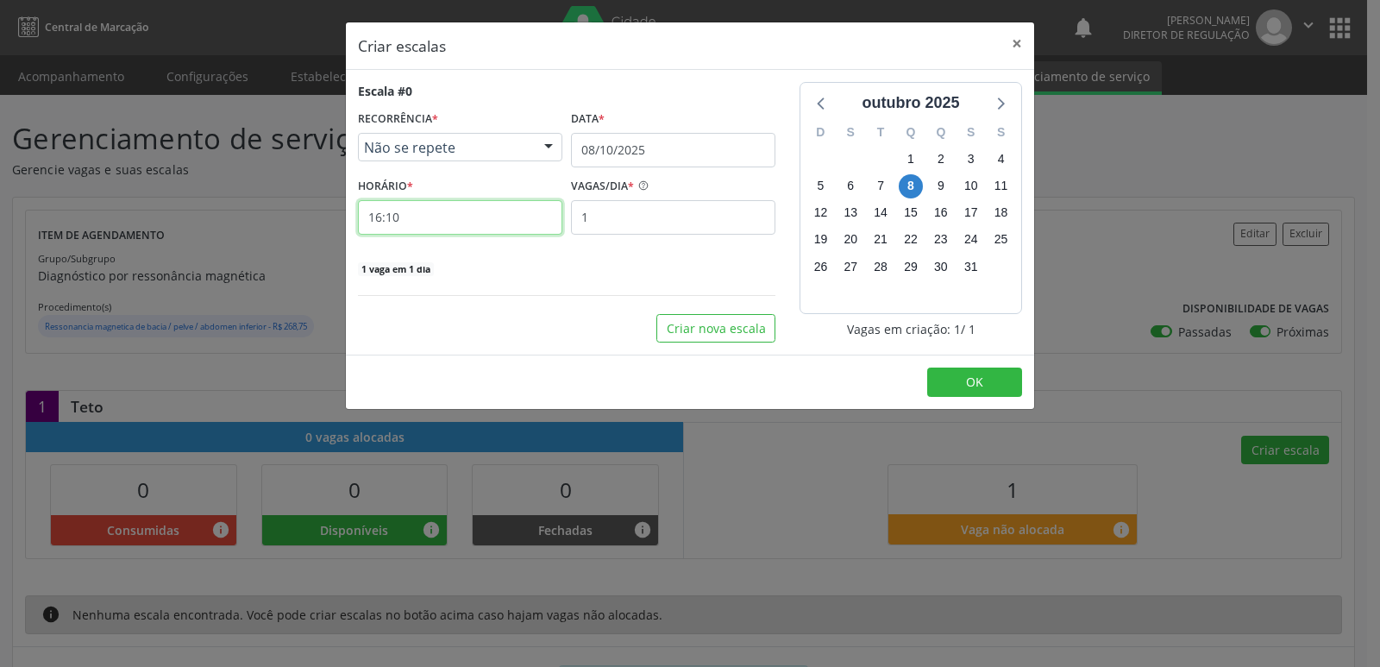
click at [443, 223] on input "16:10" at bounding box center [460, 217] width 204 height 34
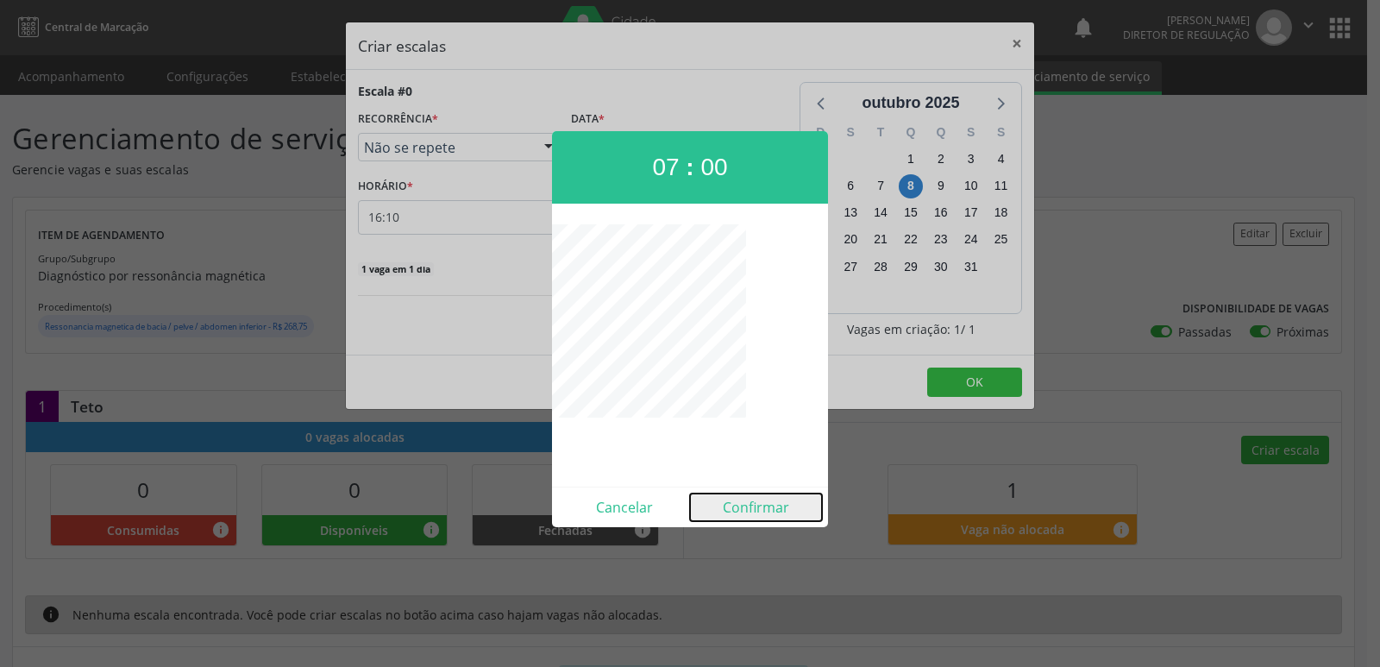
click at [751, 509] on button "Confirmar" at bounding box center [756, 507] width 132 height 28
type input "07:00"
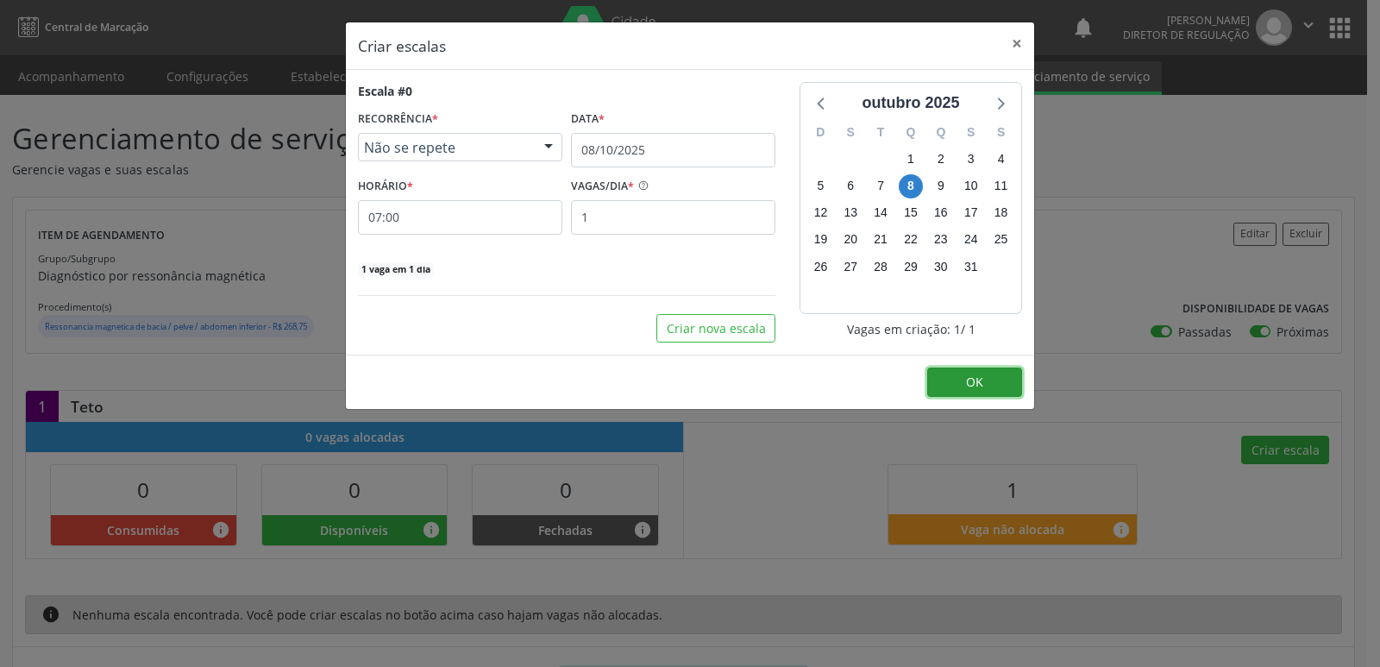
click at [974, 380] on span "OK" at bounding box center [974, 381] width 17 height 16
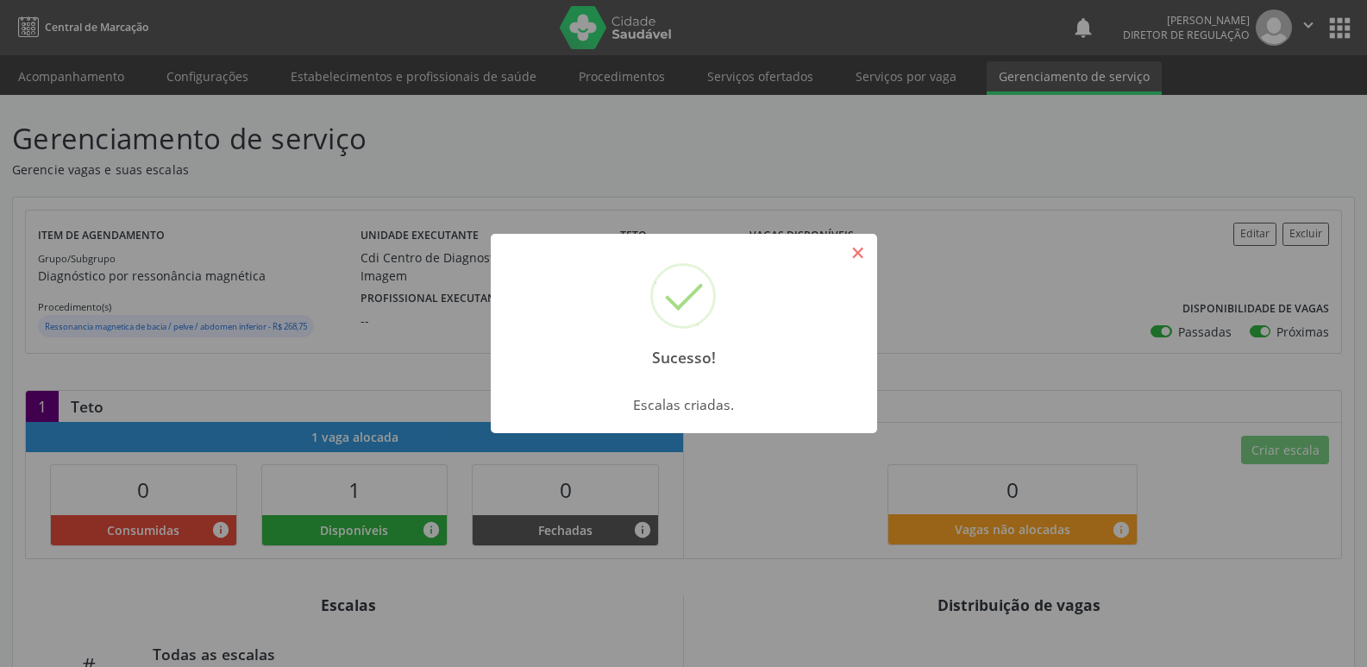
click at [855, 253] on button "×" at bounding box center [857, 252] width 29 height 29
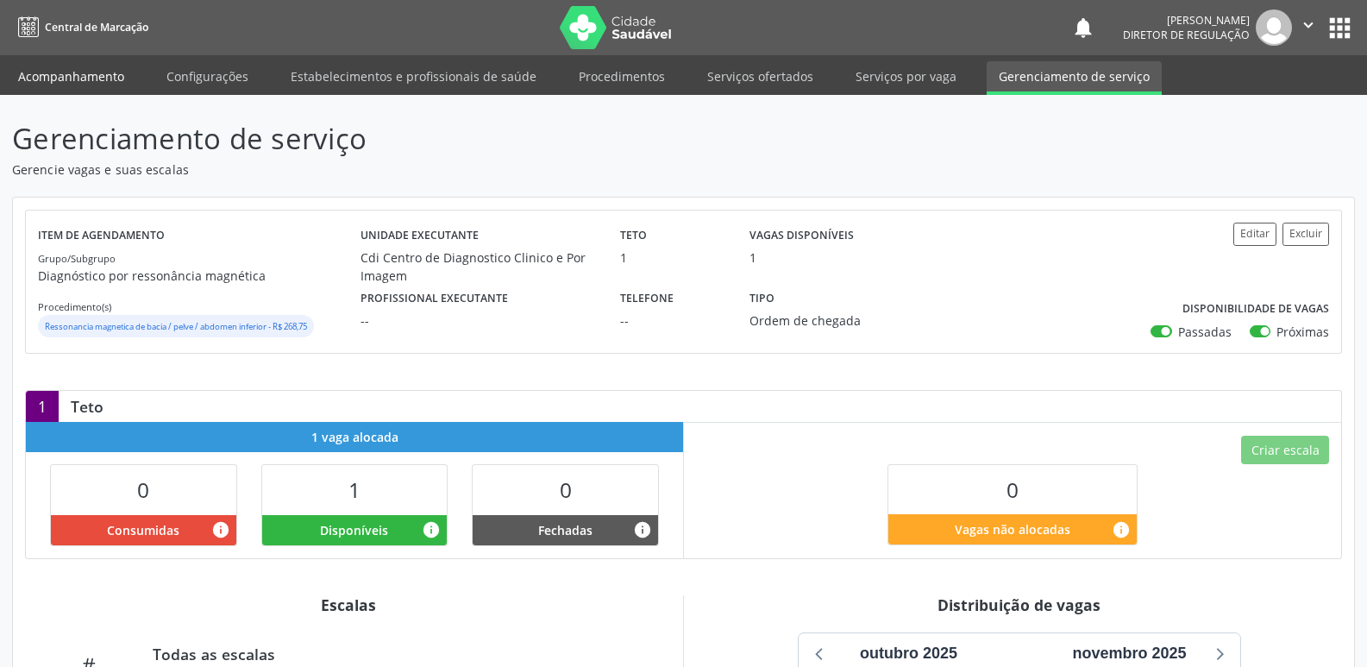
click at [94, 76] on link "Acompanhamento" at bounding box center [71, 76] width 130 height 30
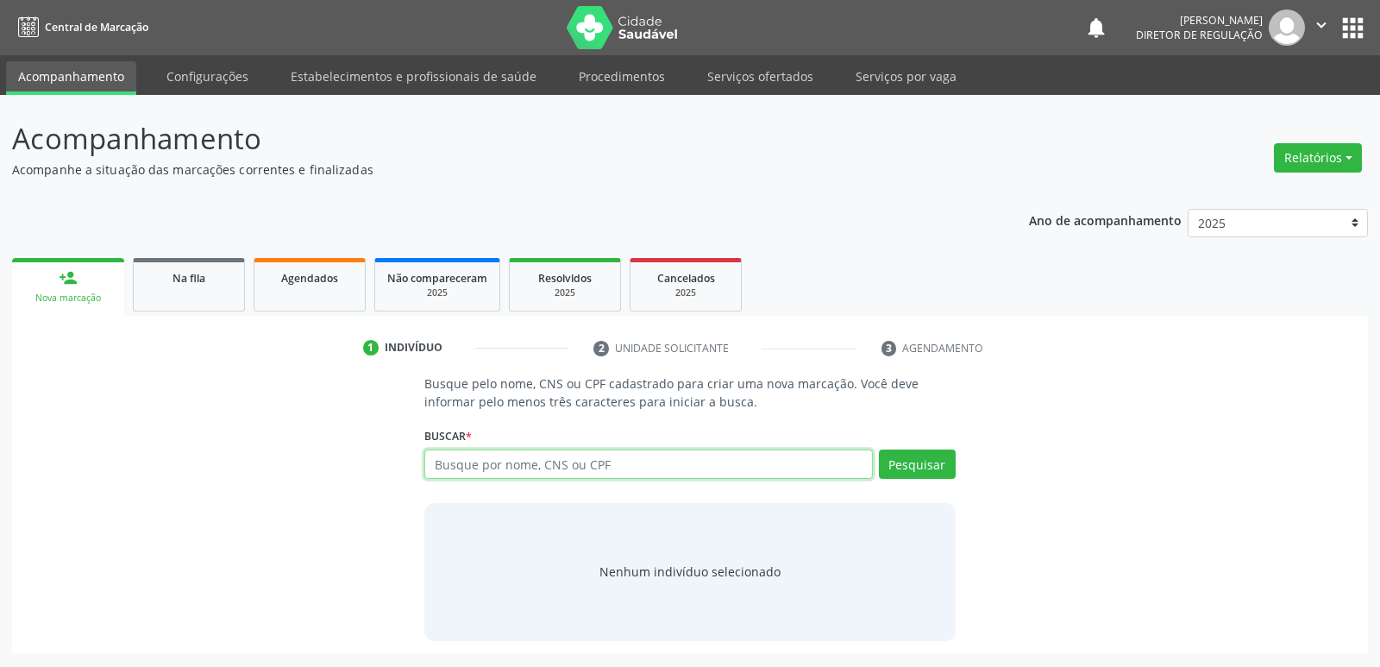
click at [506, 461] on input "text" at bounding box center [648, 463] width 448 height 29
click at [907, 465] on button "Pesquisar" at bounding box center [917, 463] width 77 height 29
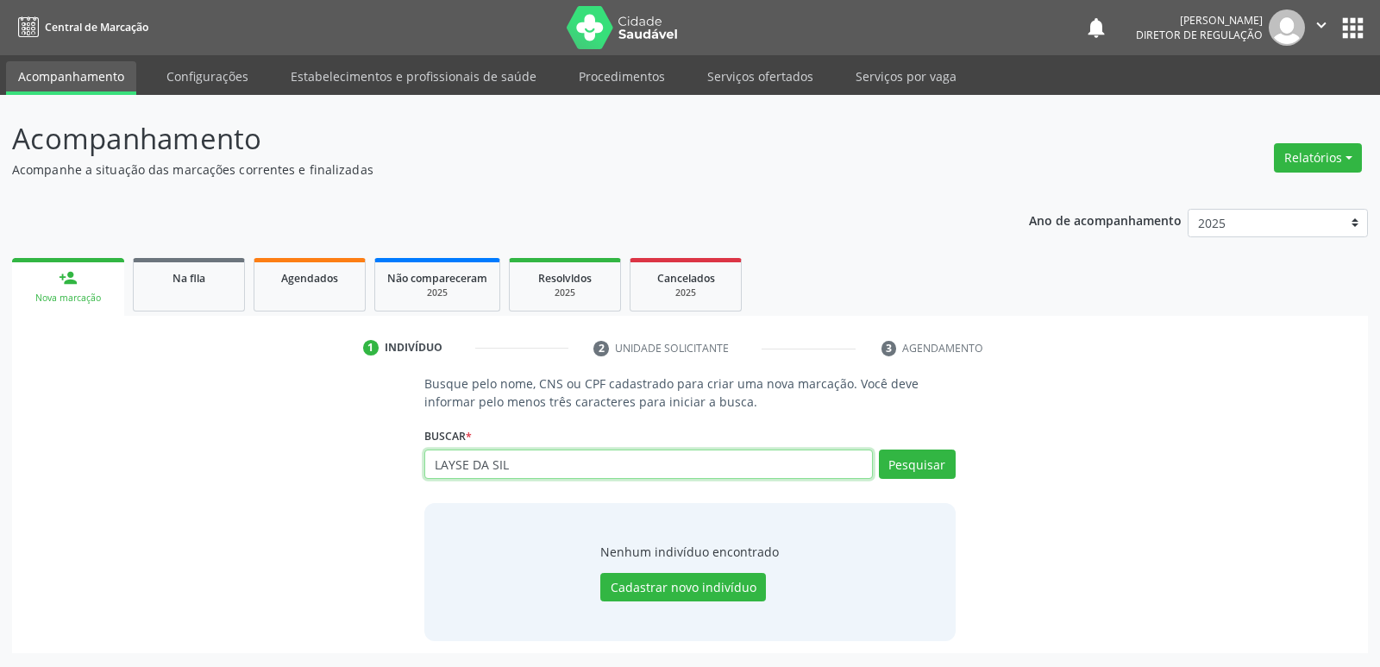
click at [521, 461] on input "LAYSE DA SIL" at bounding box center [648, 463] width 448 height 29
type input "L"
type input "708008312739025"
click at [905, 463] on button "Pesquisar" at bounding box center [917, 463] width 77 height 29
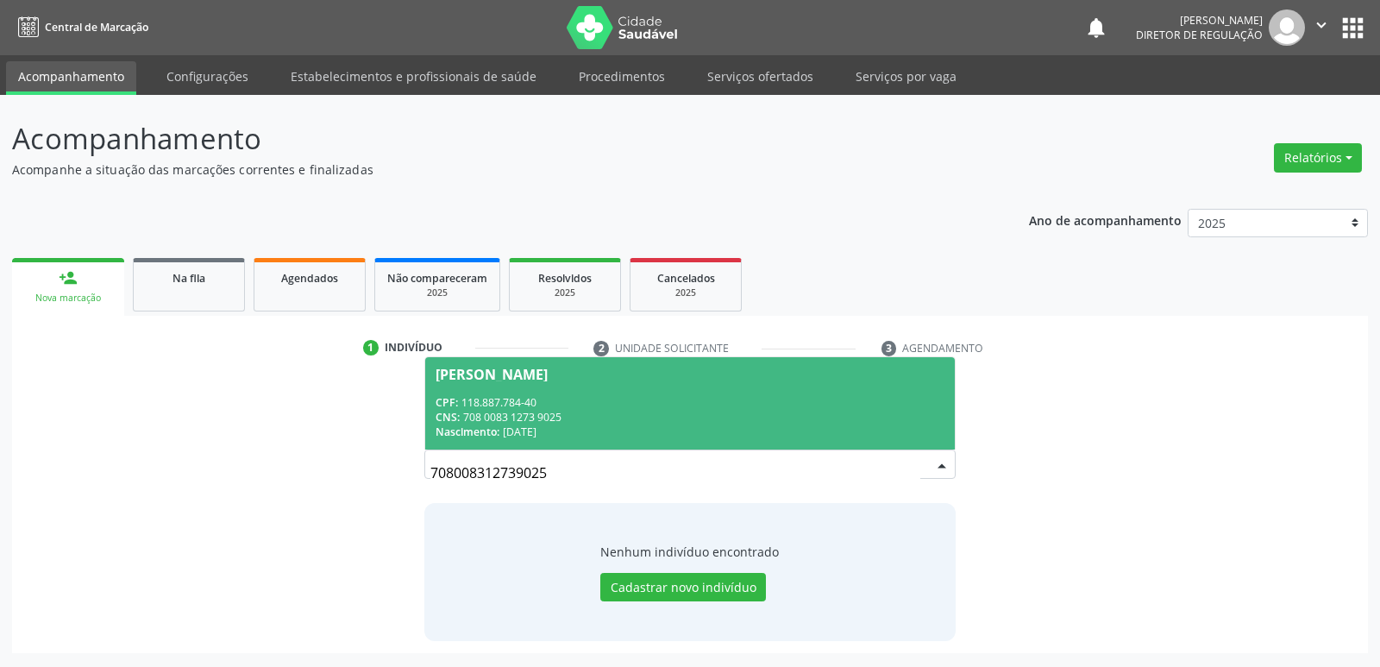
click at [568, 398] on div "CPF: 118.887.784-40" at bounding box center [689, 402] width 508 height 15
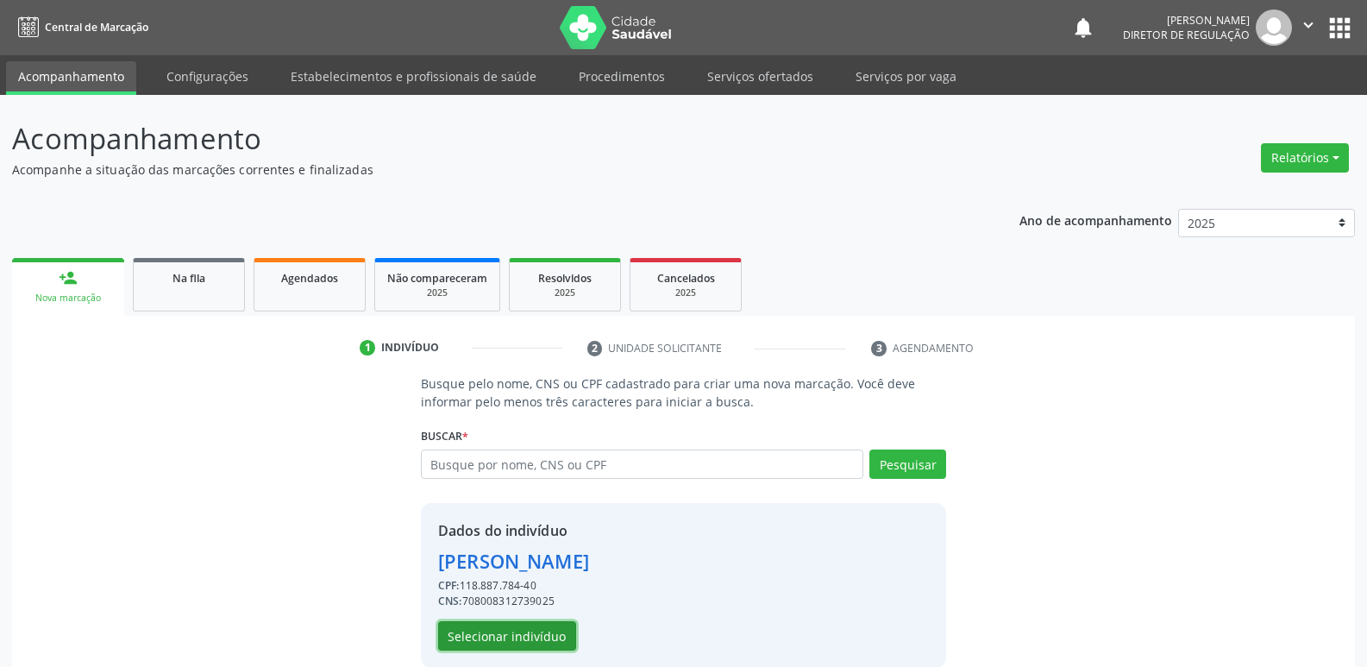
click at [534, 636] on button "Selecionar indivíduo" at bounding box center [507, 635] width 138 height 29
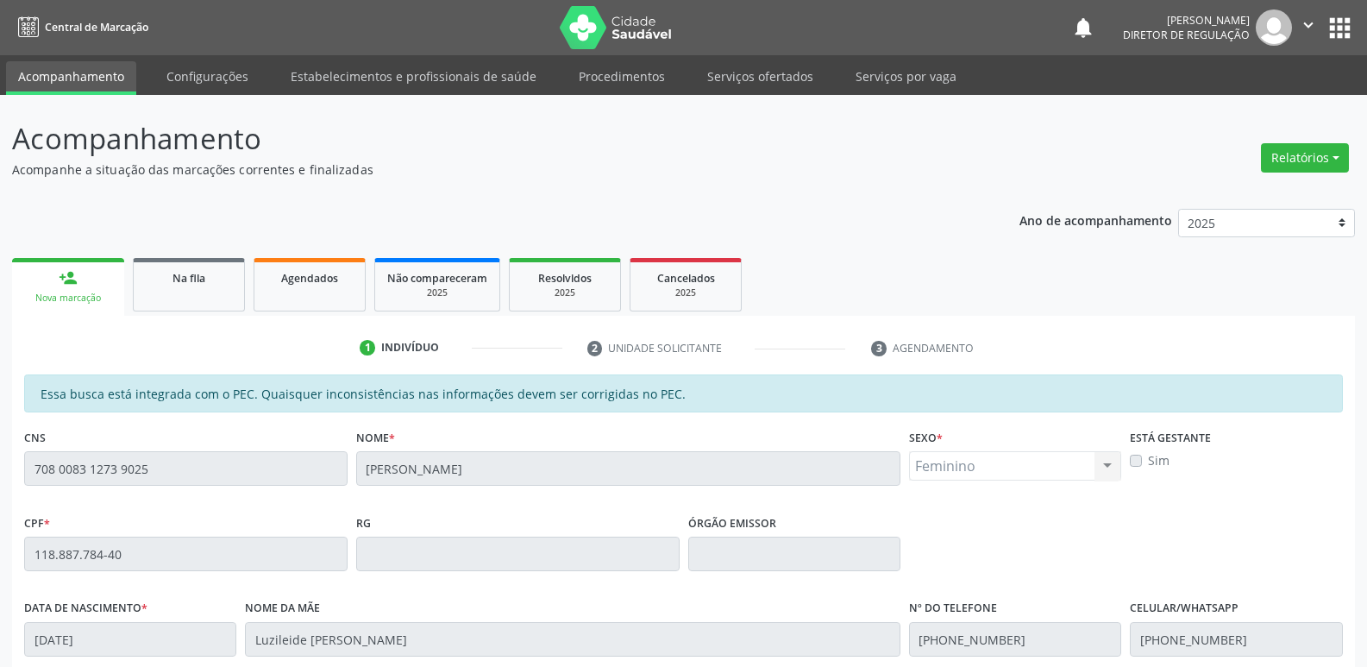
scroll to position [318, 0]
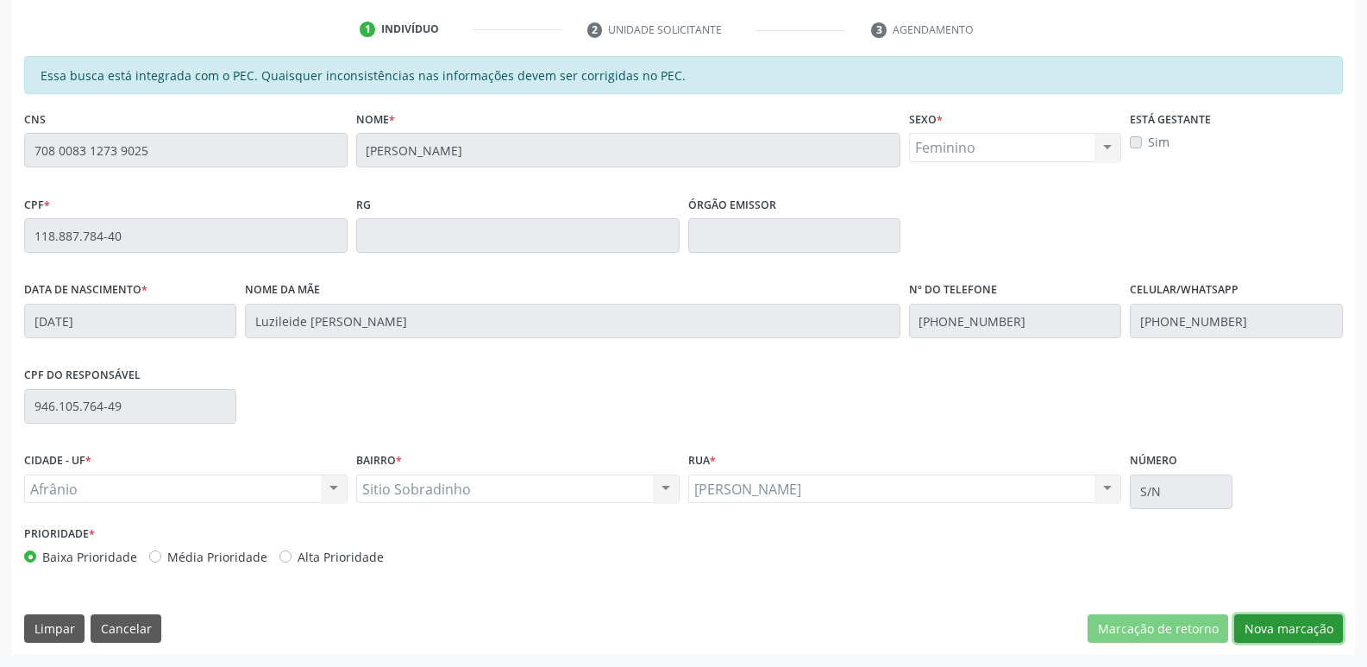
click at [1291, 621] on button "Nova marcação" at bounding box center [1288, 628] width 109 height 29
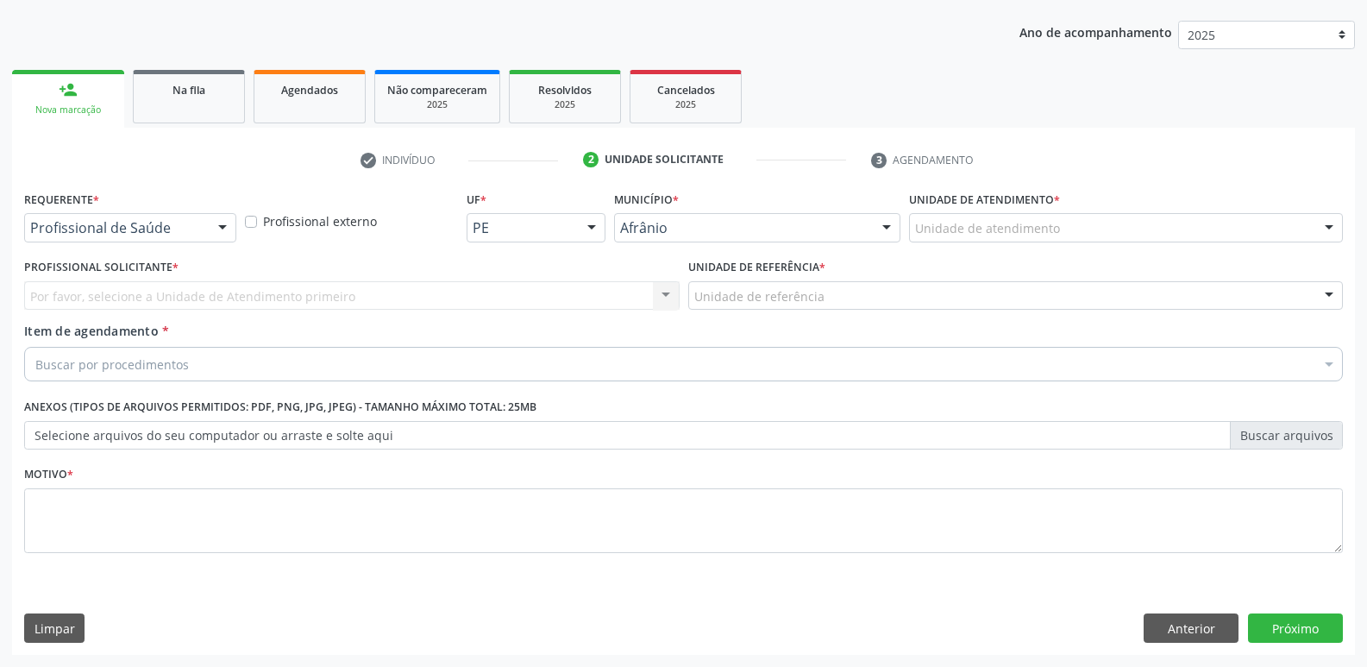
scroll to position [188, 0]
click at [1071, 223] on div "Unidade de atendimento" at bounding box center [1126, 227] width 434 height 29
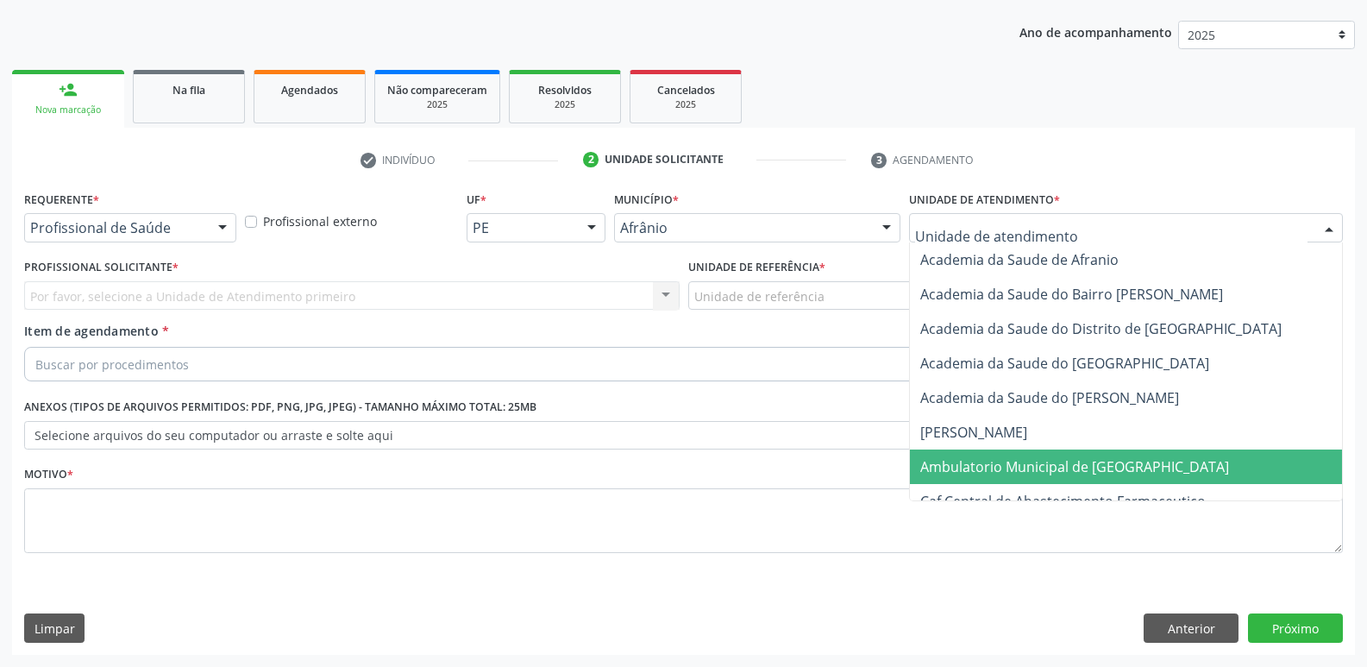
click at [1031, 464] on span "Ambulatorio Municipal de [GEOGRAPHIC_DATA]" at bounding box center [1074, 466] width 309 height 19
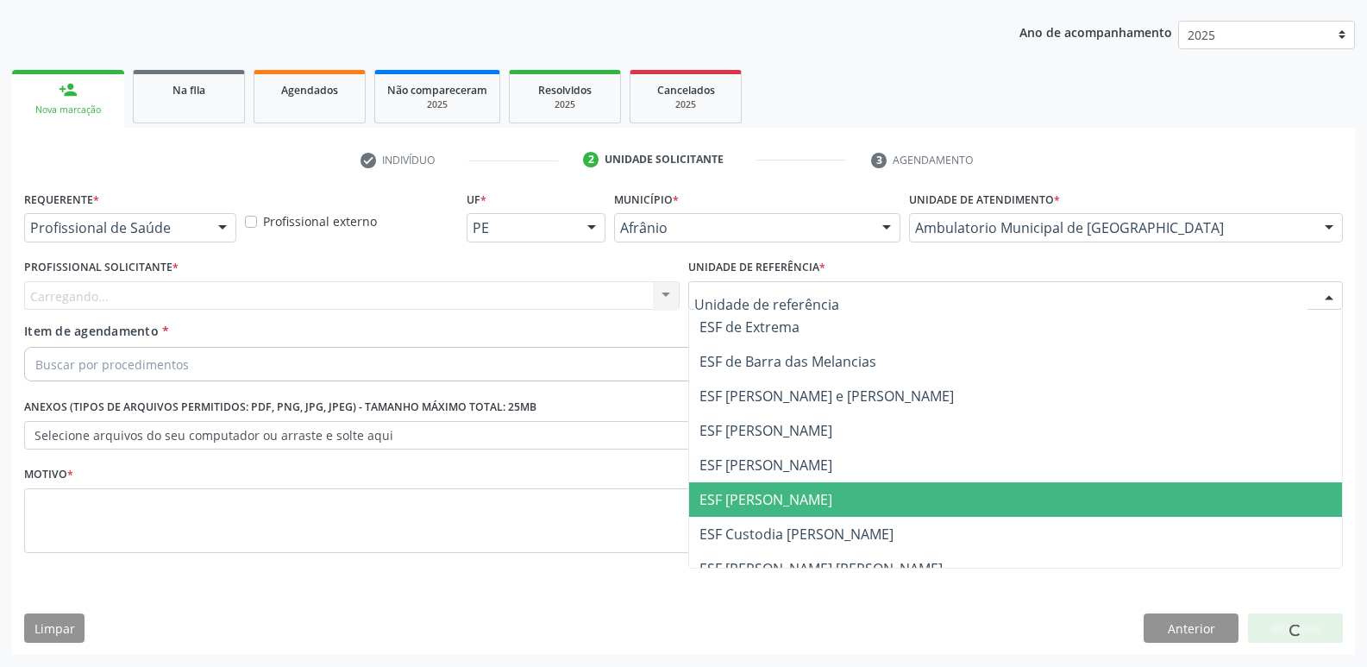
click at [815, 493] on span "ESF [PERSON_NAME]" at bounding box center [1016, 499] width 654 height 34
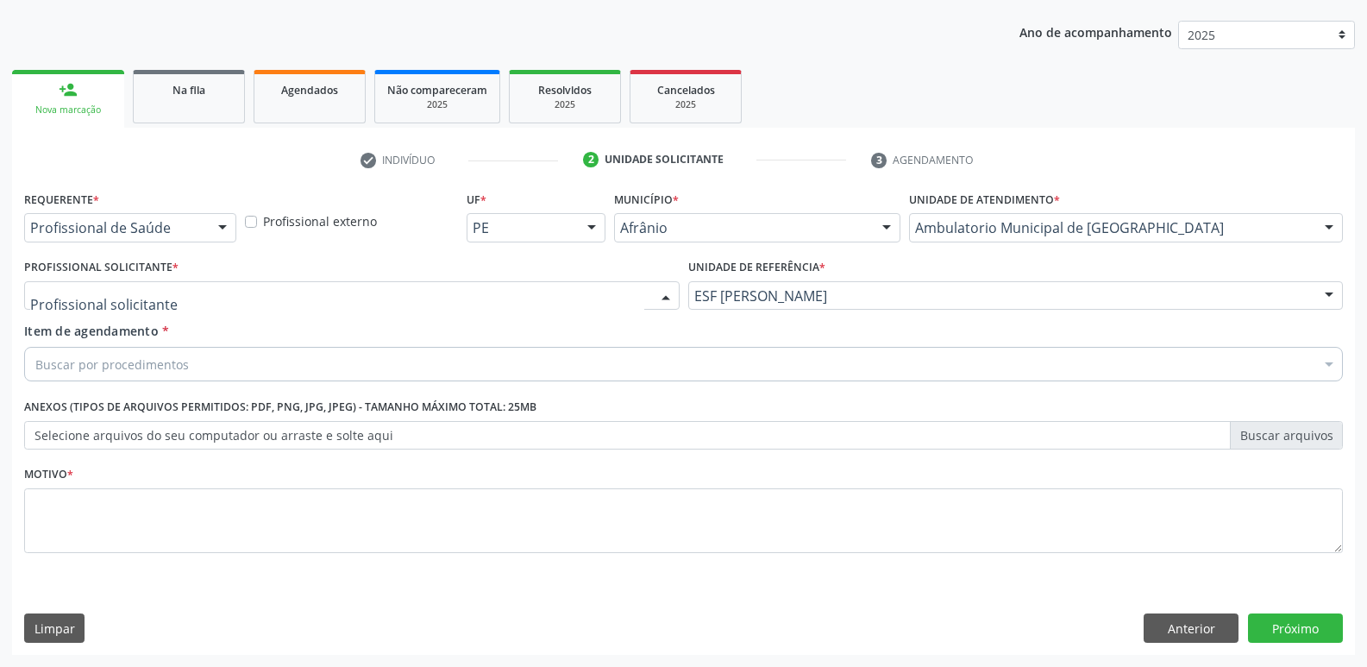
click at [519, 285] on div at bounding box center [351, 295] width 655 height 29
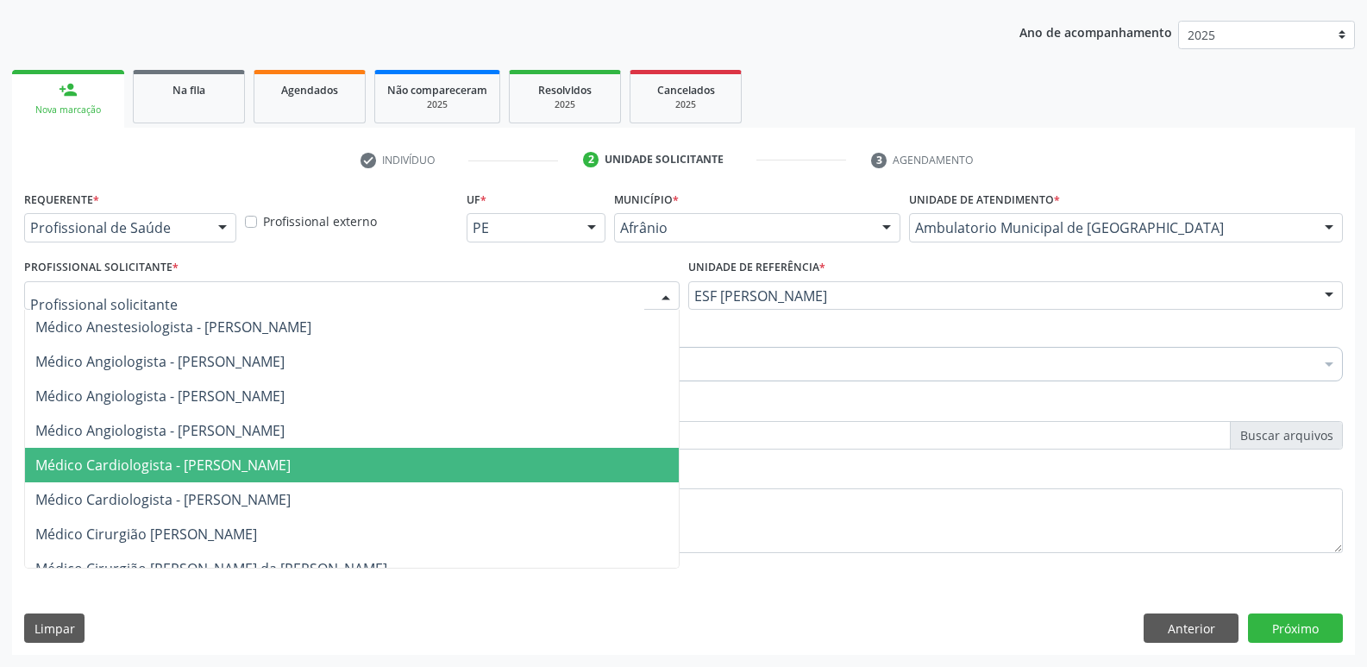
click at [435, 466] on span "Médico Cardiologista - [PERSON_NAME]" at bounding box center [352, 465] width 654 height 34
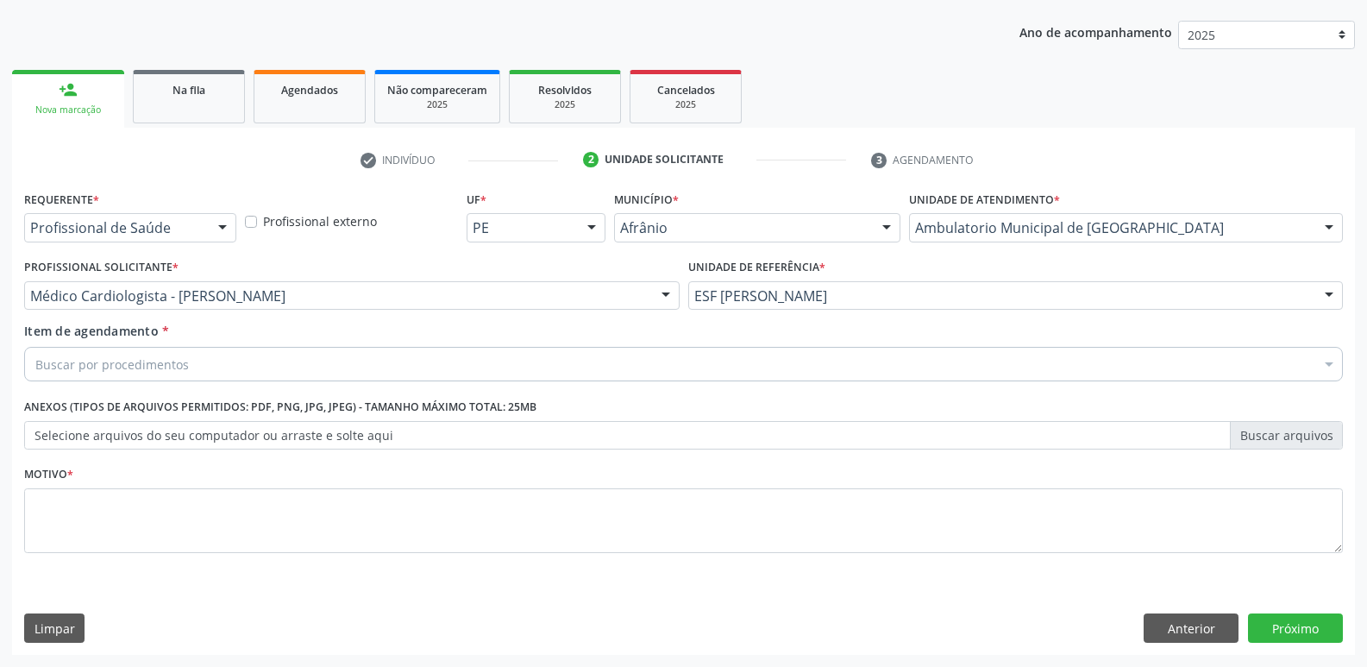
click at [311, 360] on div "Buscar por procedimentos" at bounding box center [683, 364] width 1319 height 34
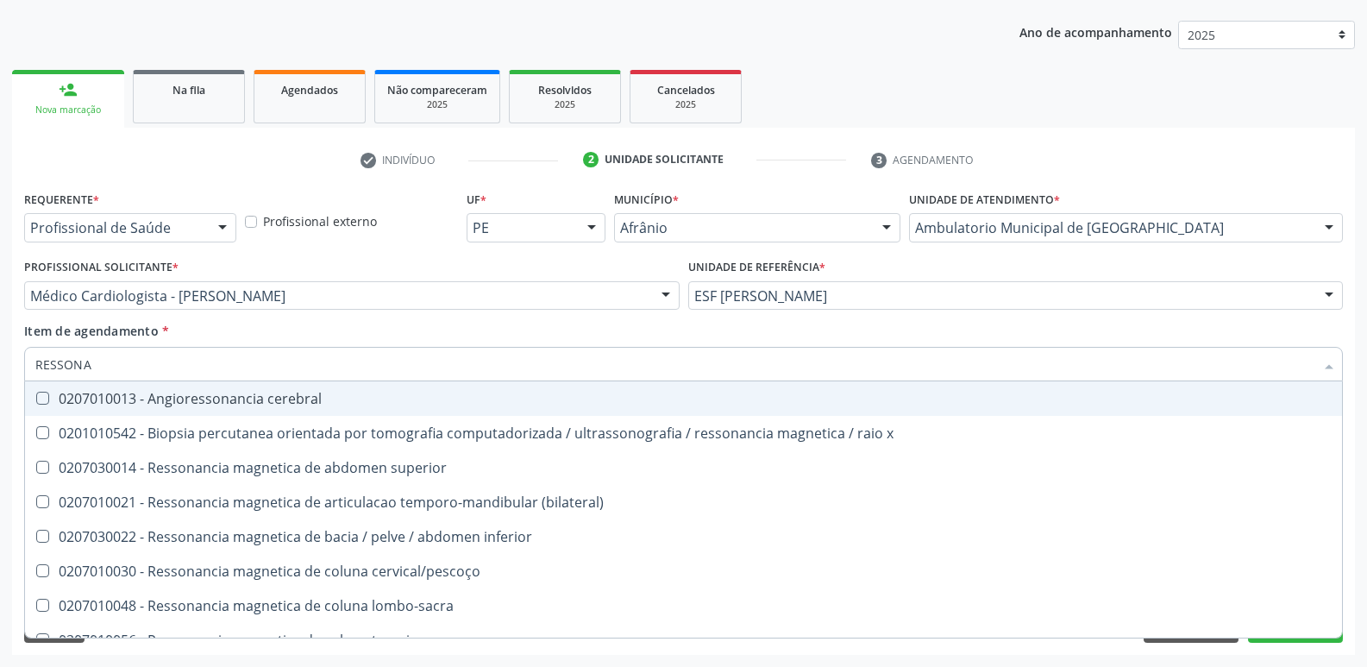
type input "RESSONAN"
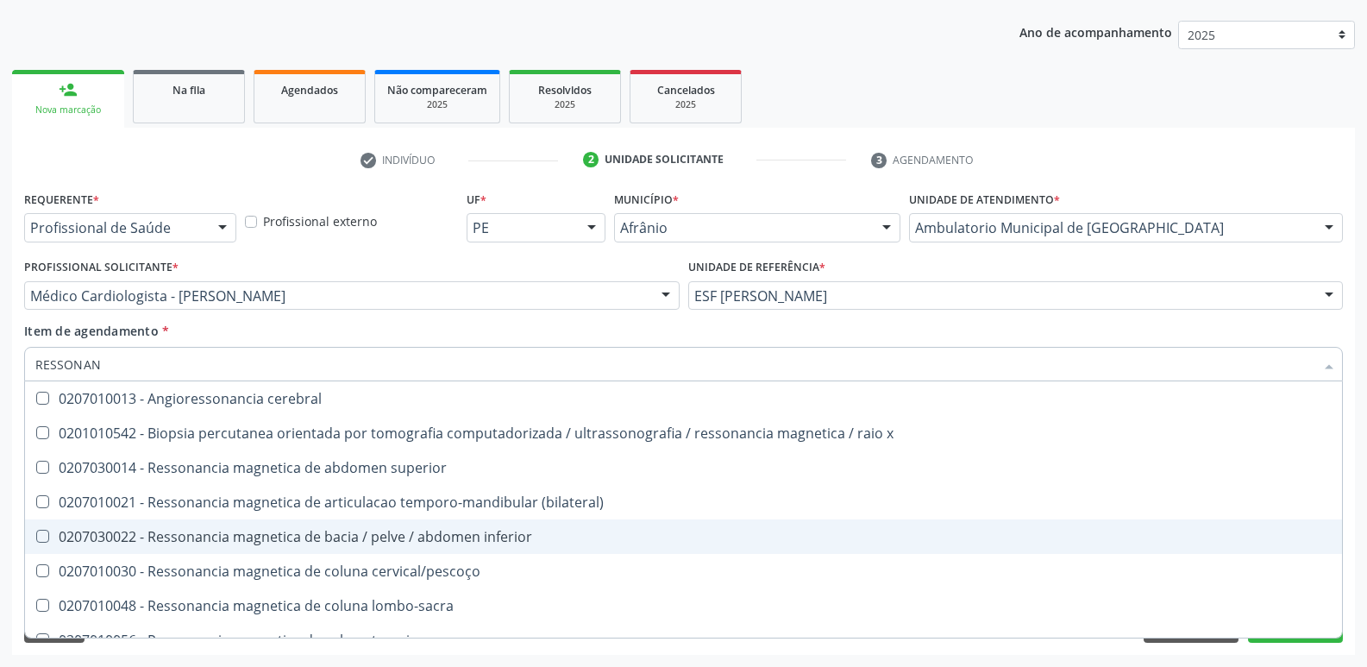
click at [427, 536] on div "0207030022 - Ressonancia magnetica de bacia / pelve / abdomen inferior" at bounding box center [683, 536] width 1296 height 14
checkbox inferior "true"
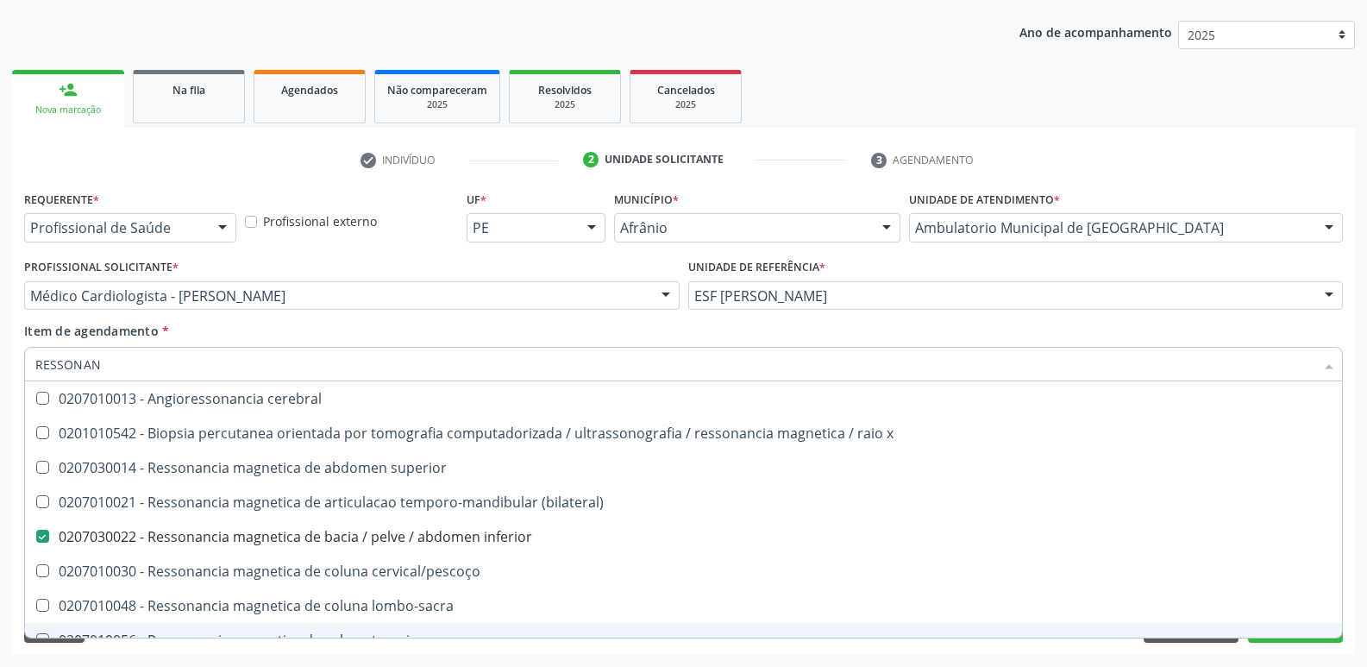
click at [1270, 636] on div "0207010056 - Ressonancia magnetica de coluna toracica" at bounding box center [683, 640] width 1296 height 14
checkbox toracica "true"
click at [1271, 642] on button "Próximo" at bounding box center [1295, 627] width 95 height 29
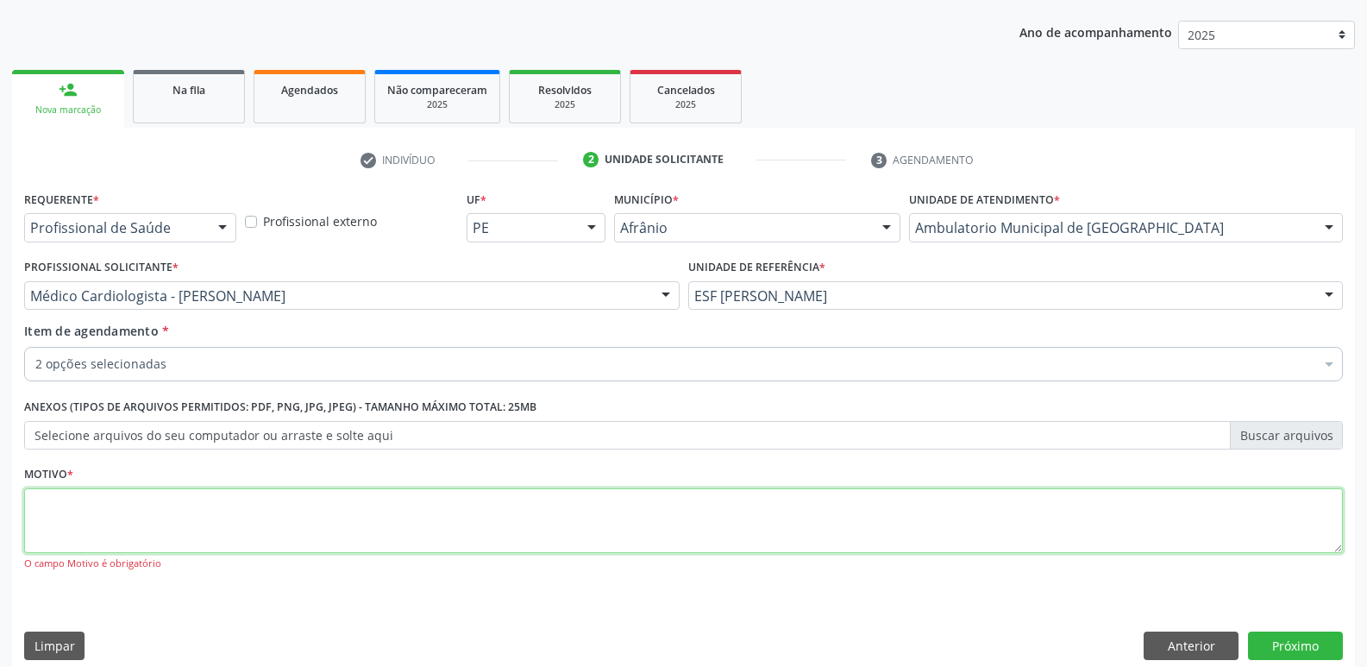
click at [861, 511] on textarea at bounding box center [683, 521] width 1319 height 66
type textarea "S"
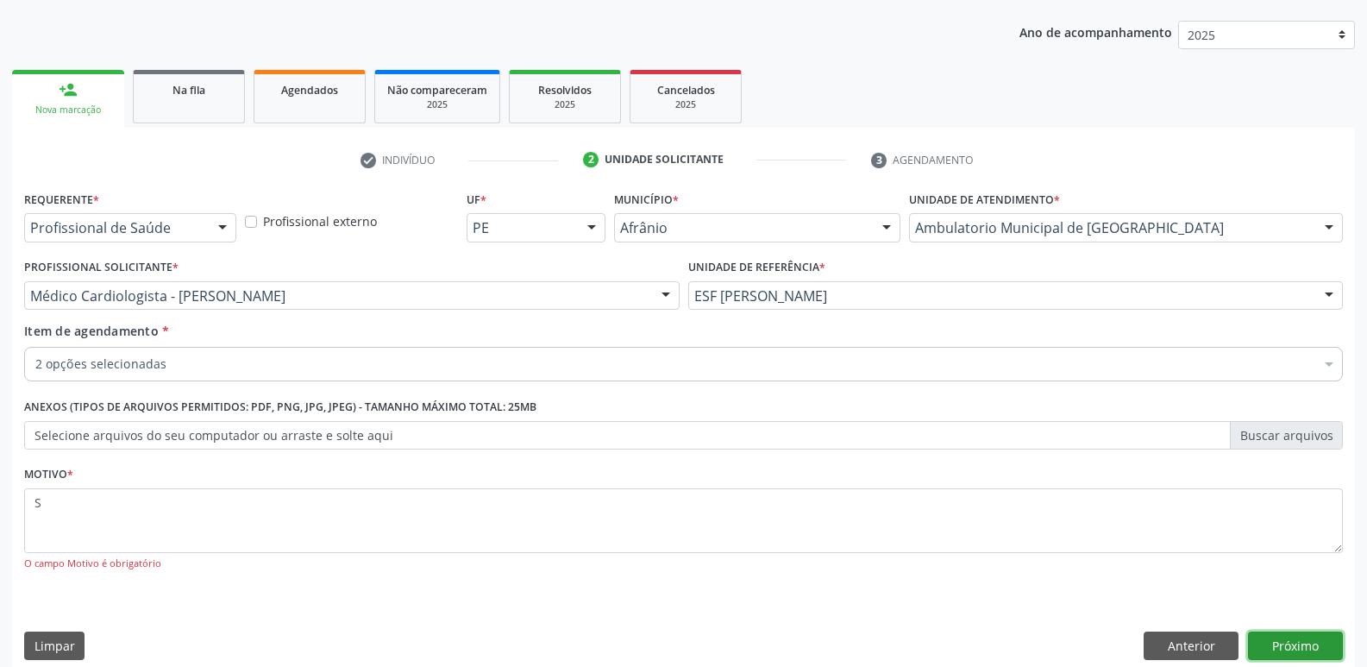
click at [1303, 643] on button "Próximo" at bounding box center [1295, 645] width 95 height 29
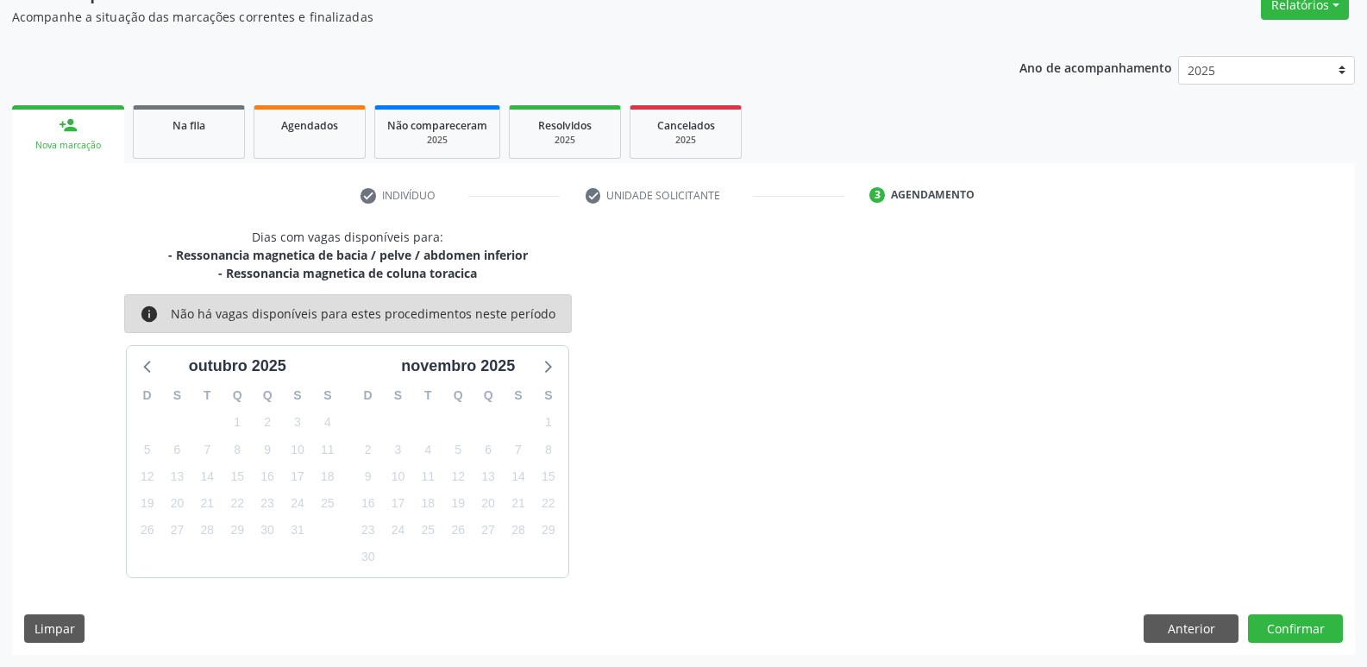
scroll to position [0, 0]
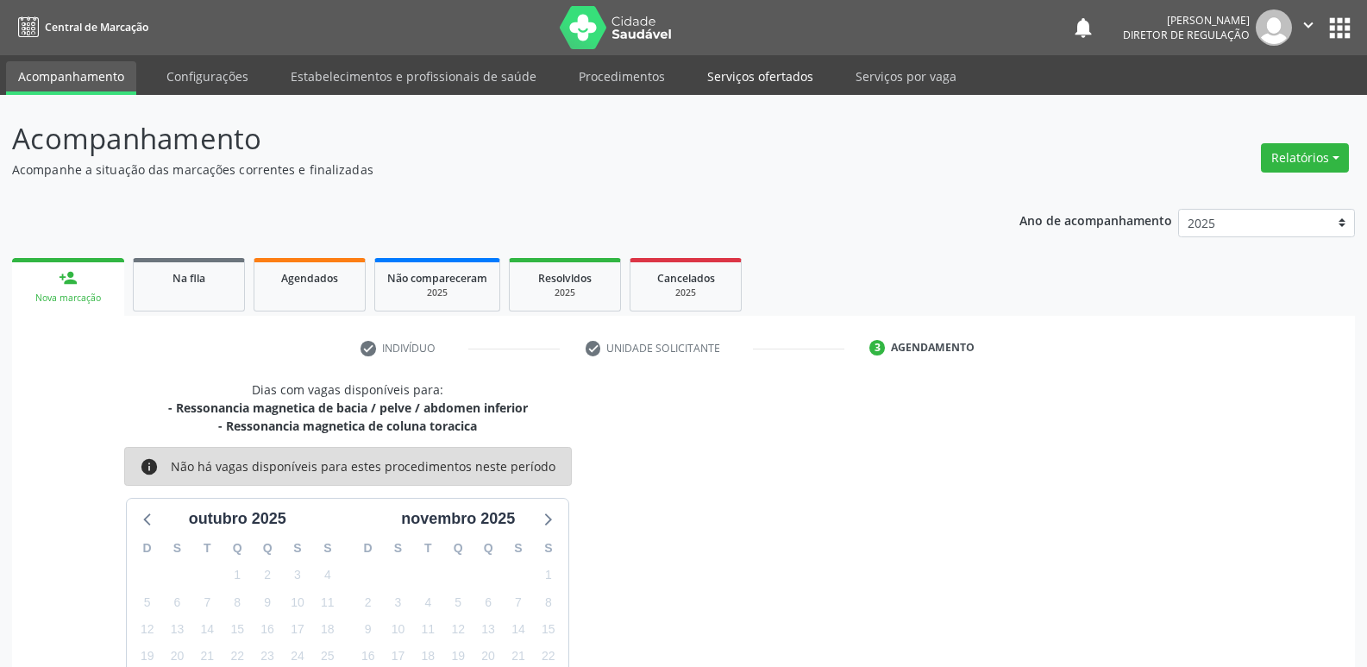
click at [758, 76] on link "Serviços ofertados" at bounding box center [760, 76] width 130 height 30
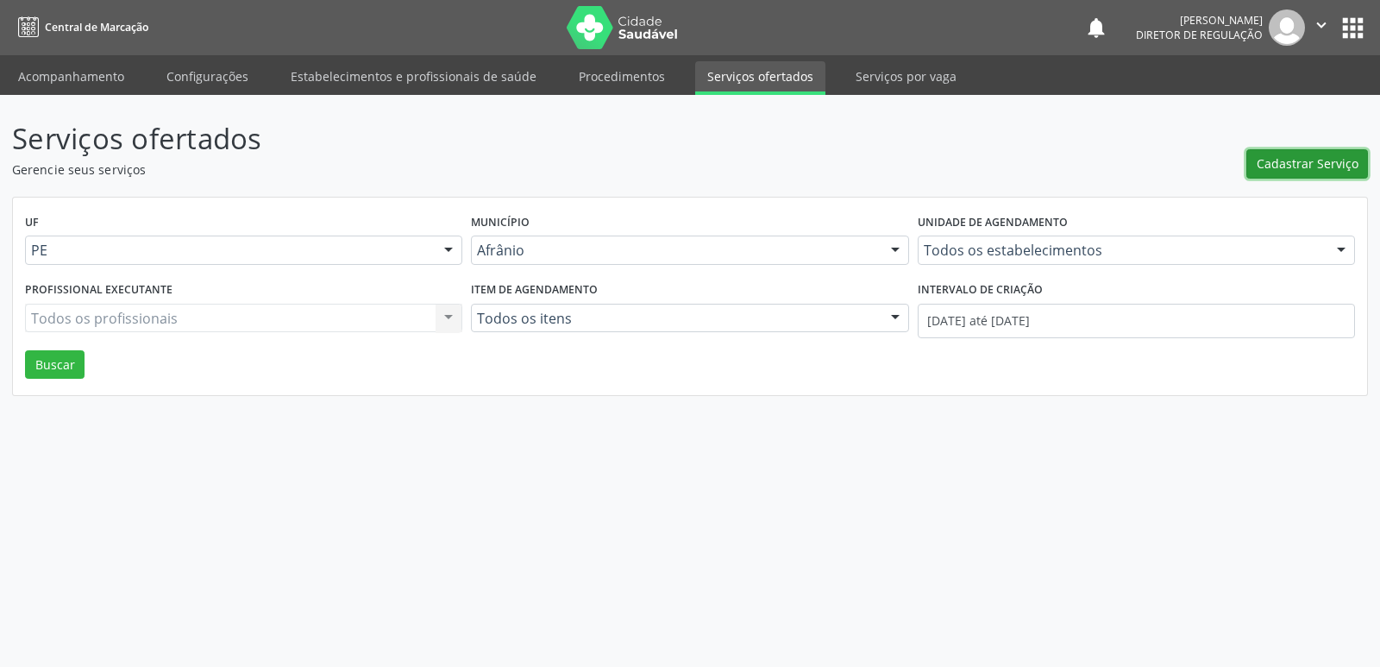
click at [1314, 160] on span "Cadastrar Serviço" at bounding box center [1307, 163] width 102 height 18
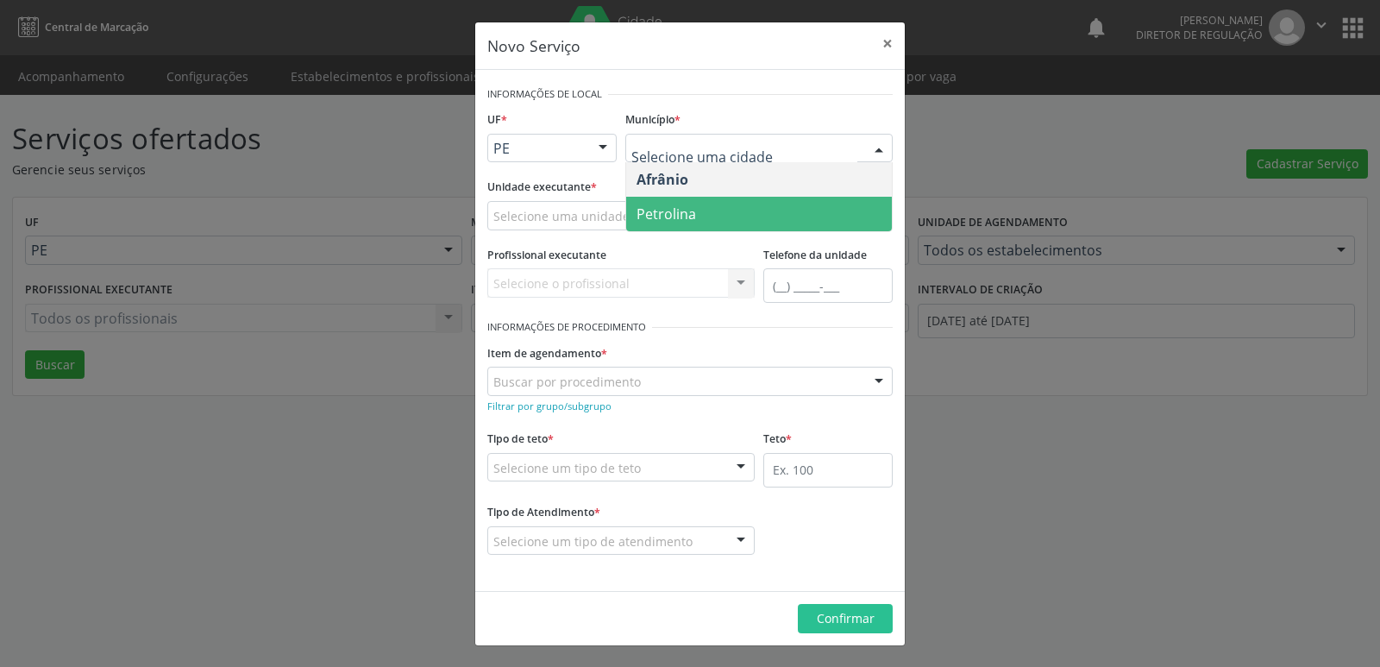
click at [670, 204] on span "Petrolina" at bounding box center [666, 213] width 60 height 19
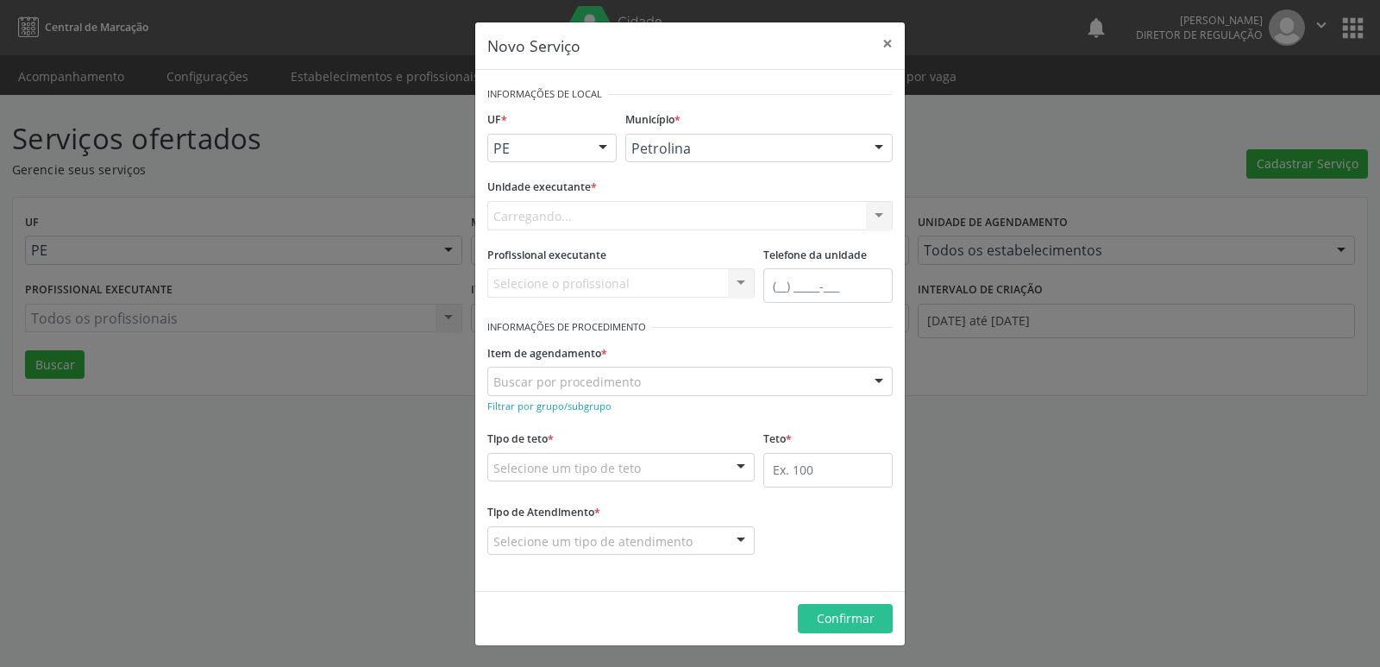
click at [622, 215] on div "Carregando... Academia da Saude de Afranio Academia da Saude do Bairro [PERSON_…" at bounding box center [689, 215] width 405 height 29
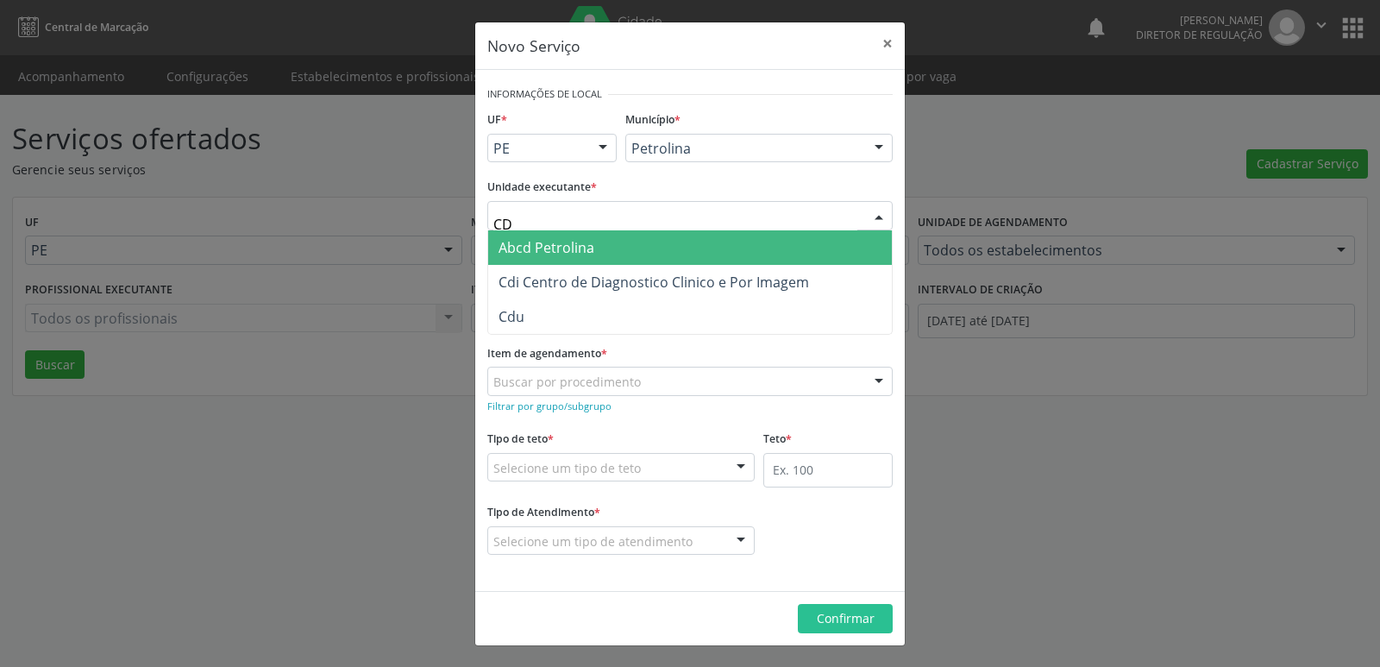
type input "CDI"
click at [634, 244] on span "Cdi Centro de Diagnostico Clinico e Por Imagem" at bounding box center [653, 247] width 310 height 19
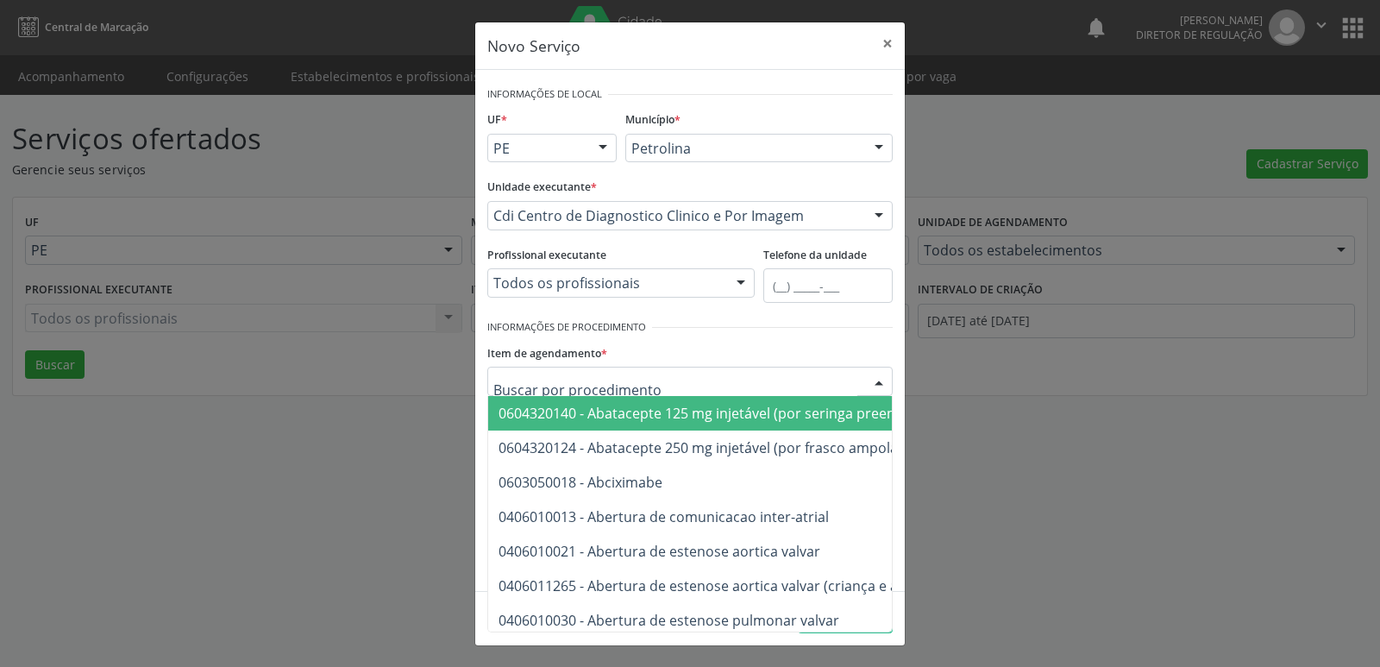
click at [649, 383] on div at bounding box center [689, 381] width 405 height 29
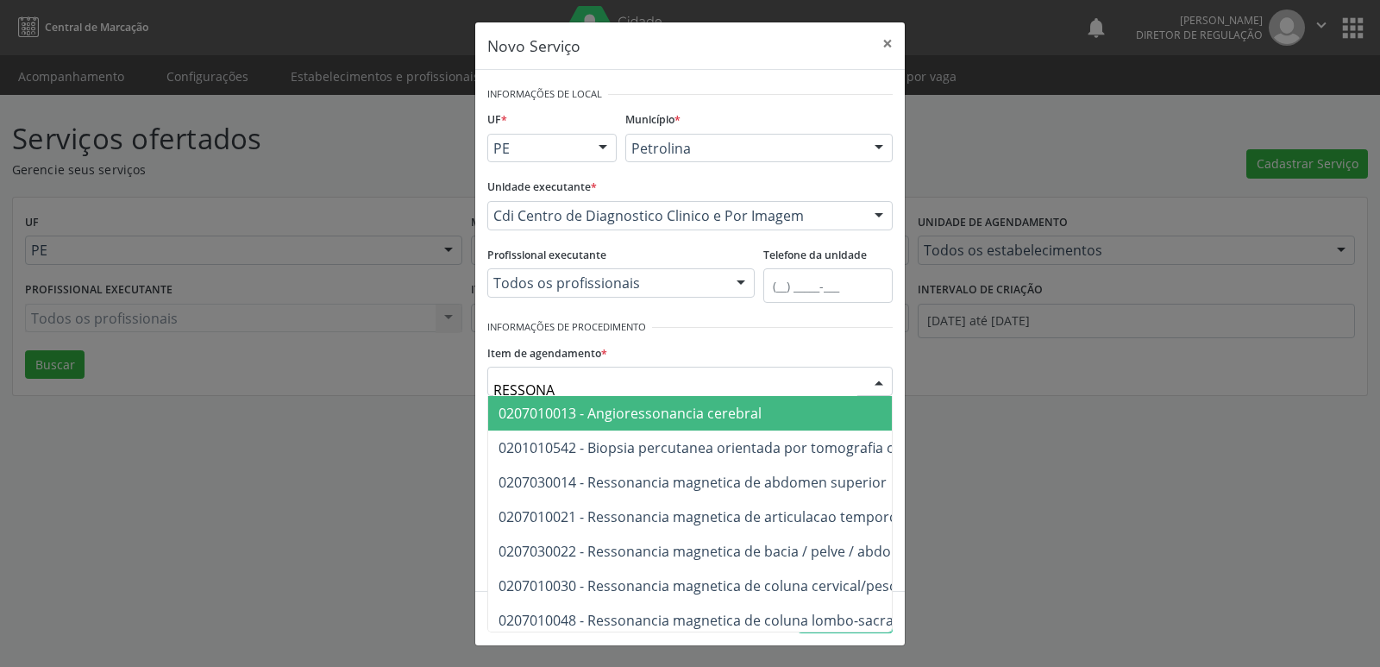
type input "RESSONAN"
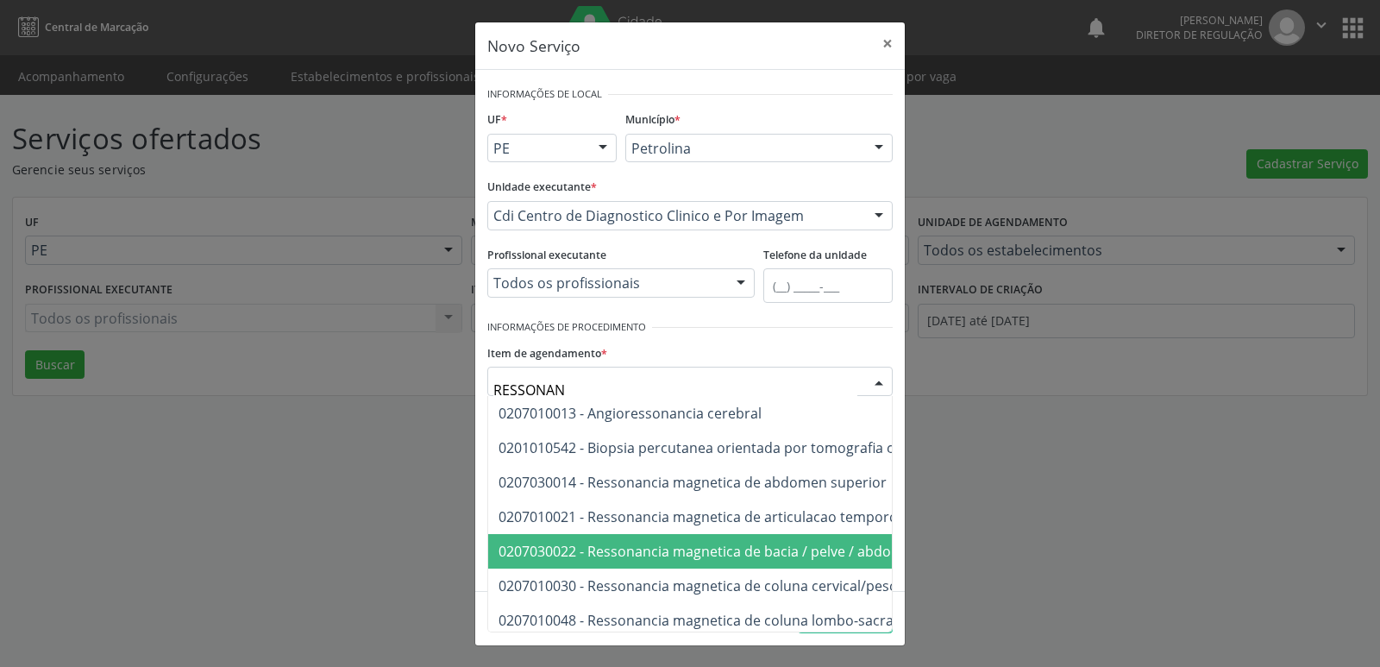
click at [732, 545] on span "0207030022 - Ressonancia magnetica de bacia / pelve / abdomen inferior" at bounding box center [734, 551] width 473 height 19
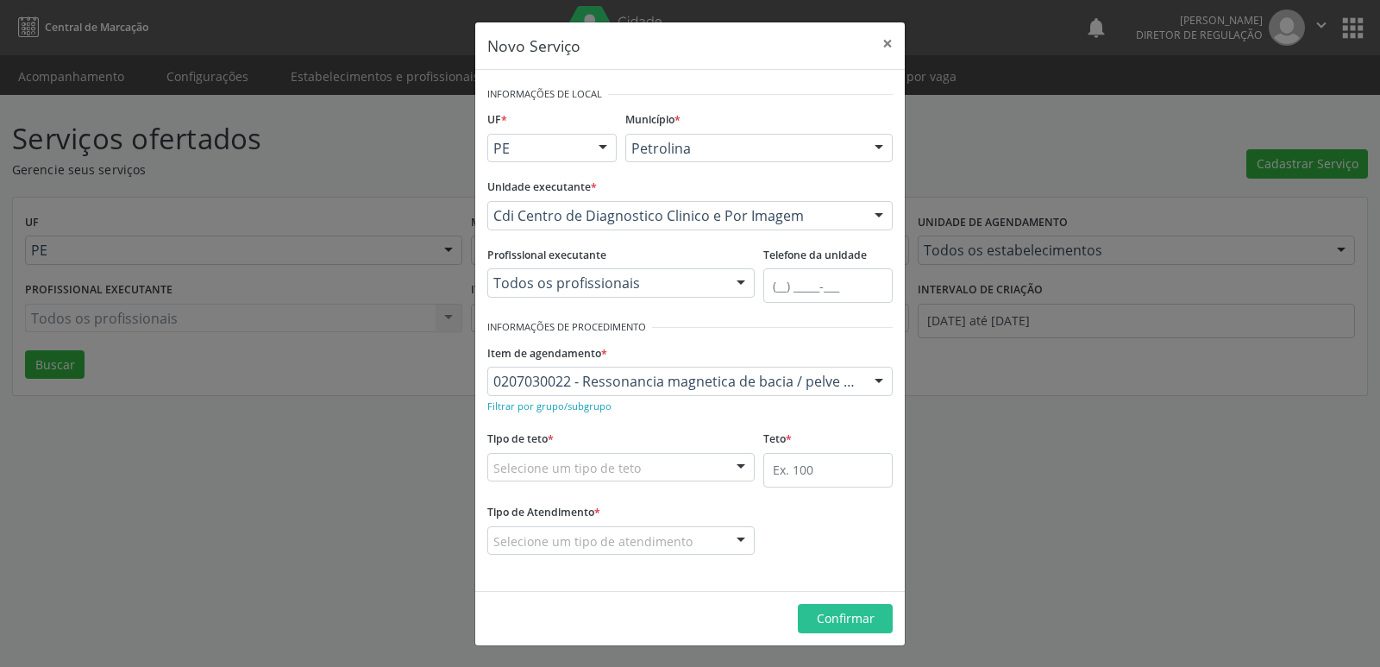
click at [667, 472] on div "Selecione um tipo de teto" at bounding box center [620, 467] width 267 height 29
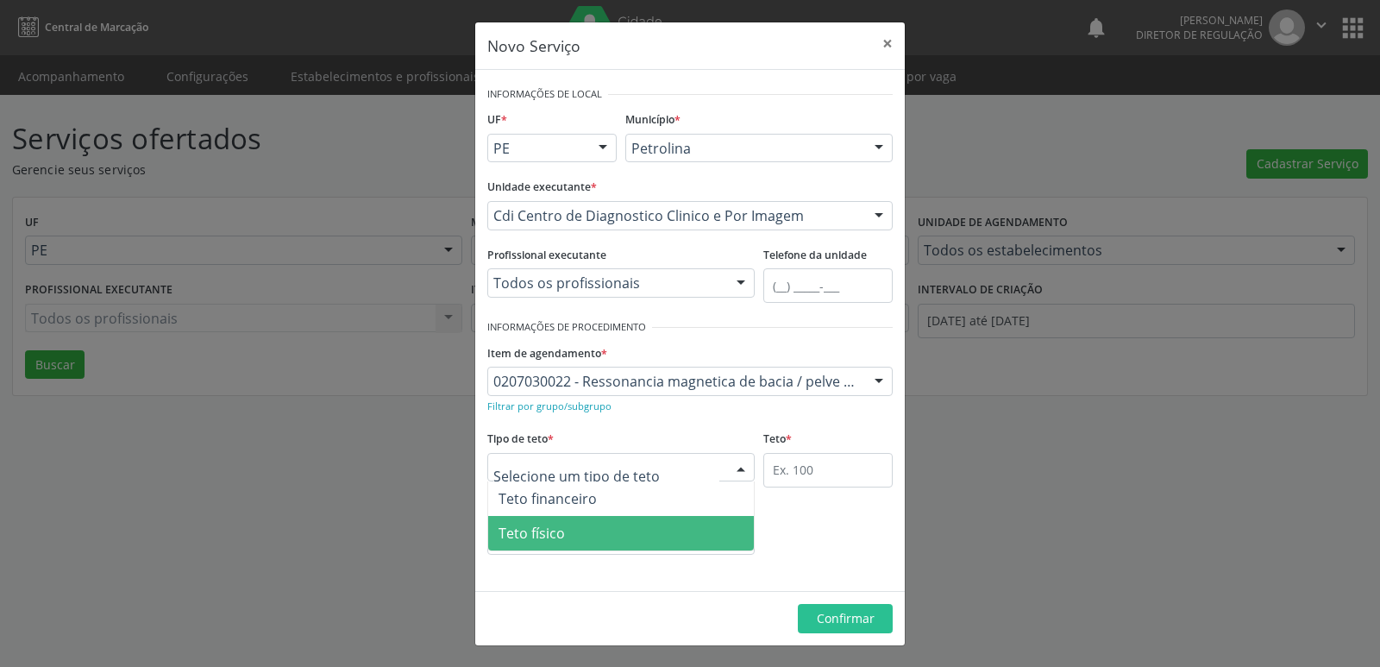
click at [636, 531] on span "Teto físico" at bounding box center [621, 533] width 266 height 34
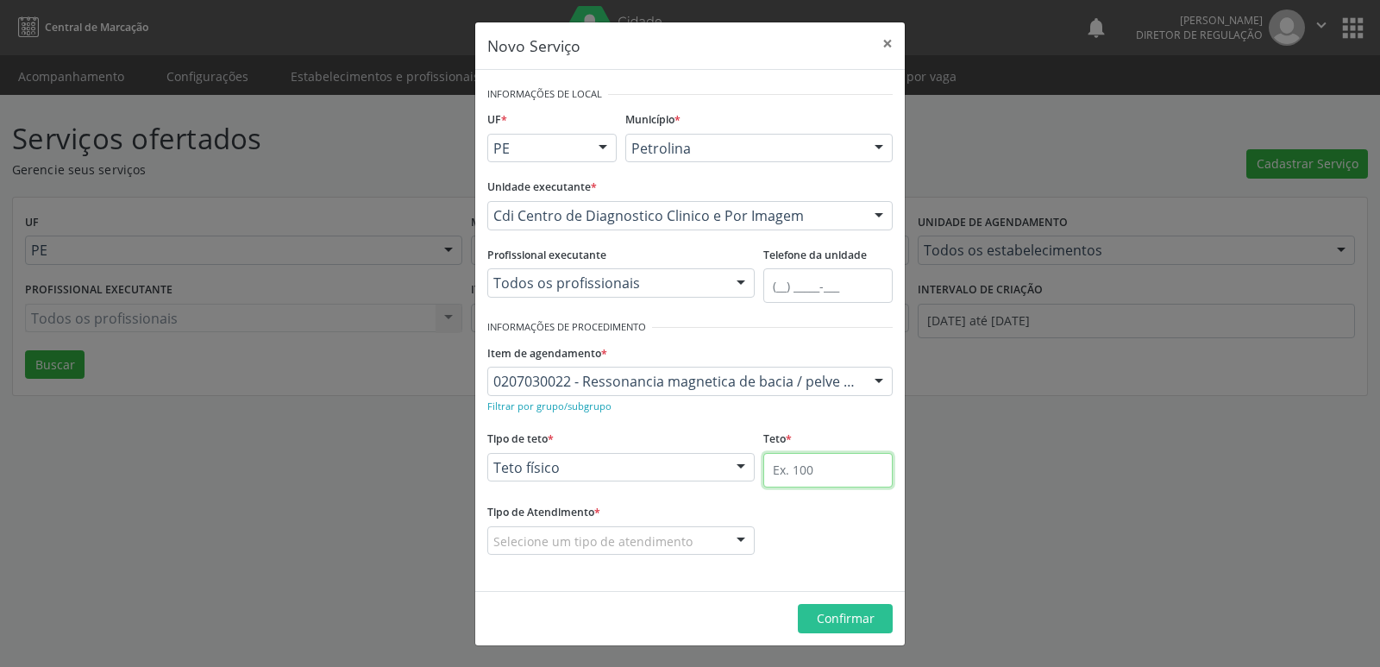
click at [819, 468] on input "text" at bounding box center [827, 470] width 129 height 34
type input "1"
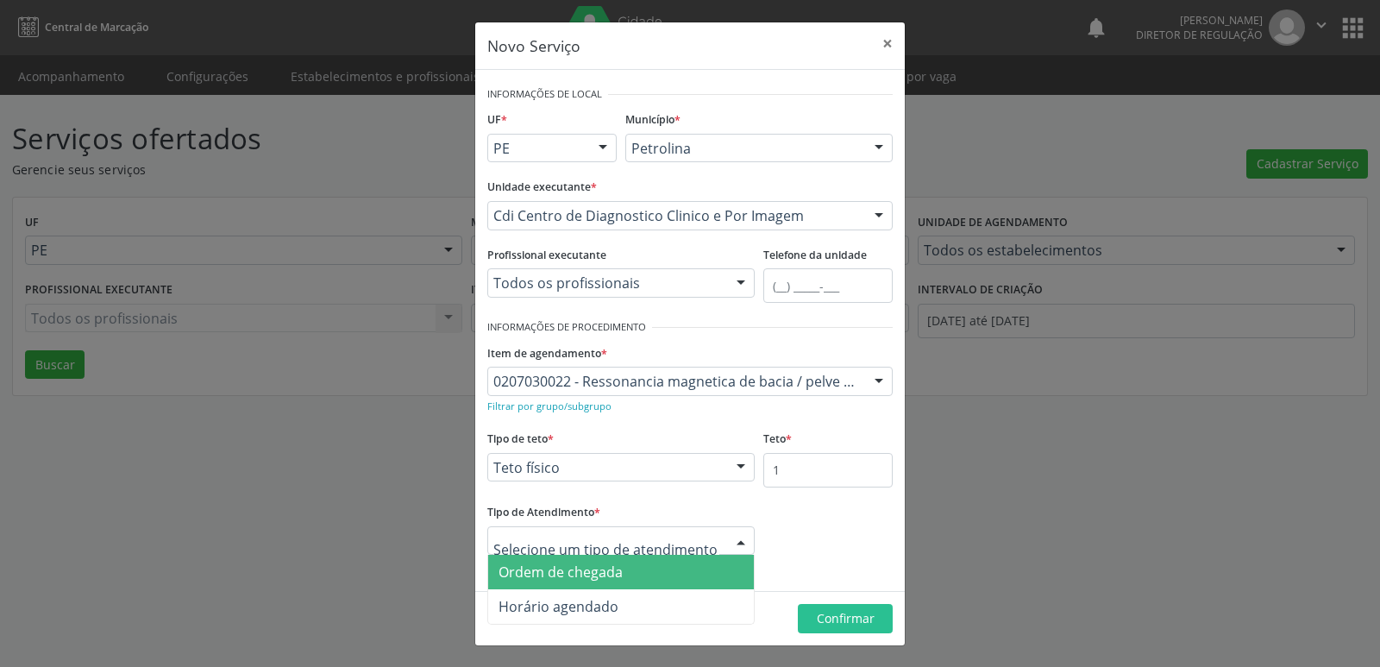
click at [659, 580] on span "Ordem de chegada" at bounding box center [621, 571] width 266 height 34
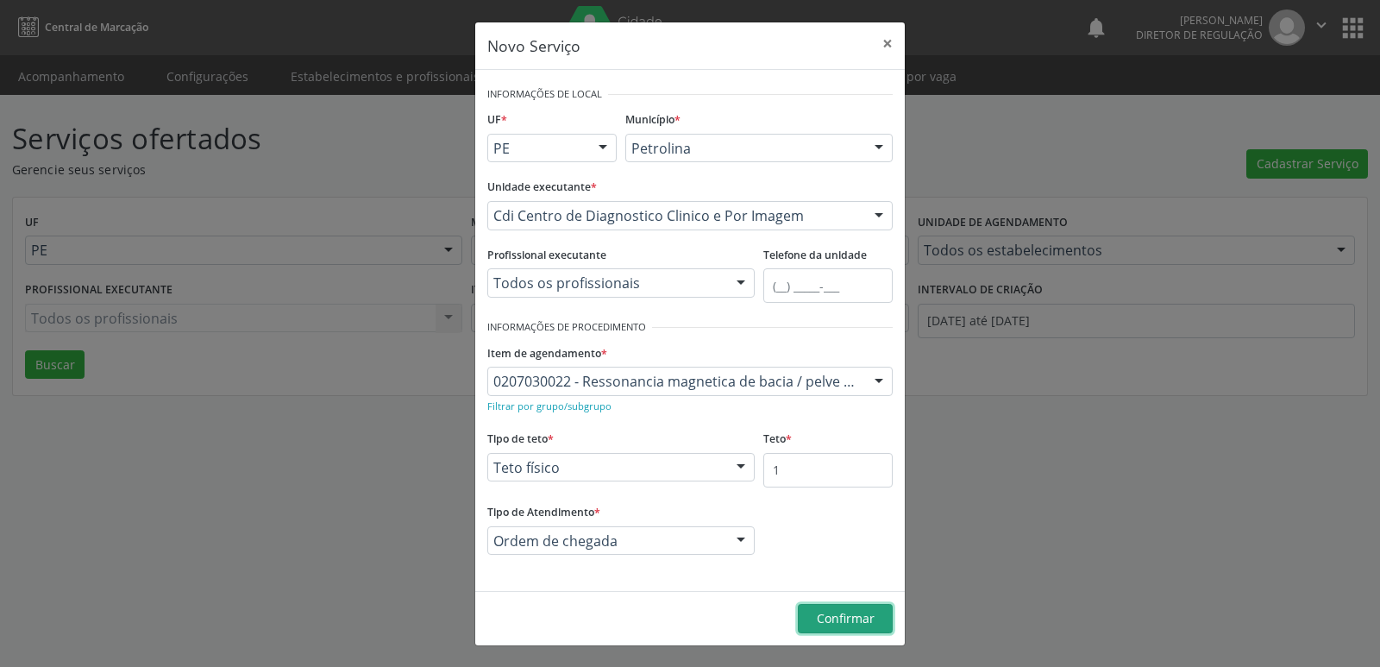
click at [861, 621] on span "Confirmar" at bounding box center [846, 618] width 58 height 16
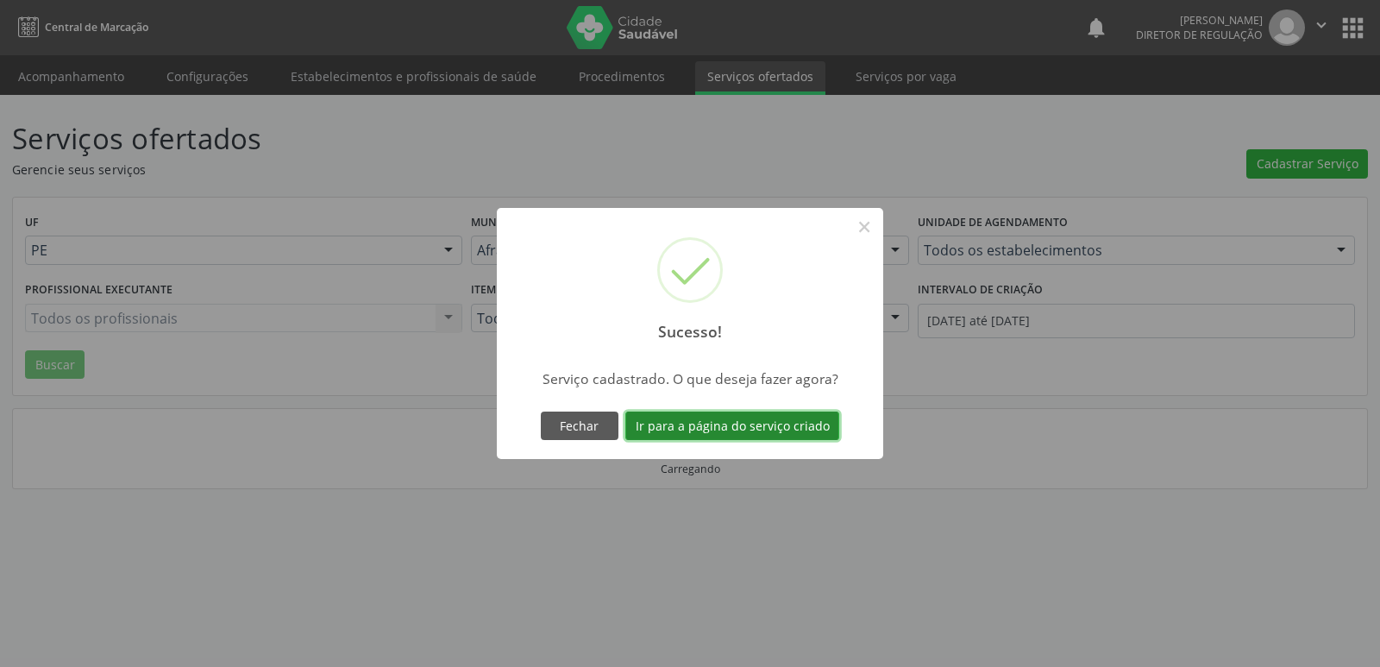
click at [757, 430] on button "Ir para a página do serviço criado" at bounding box center [732, 425] width 214 height 29
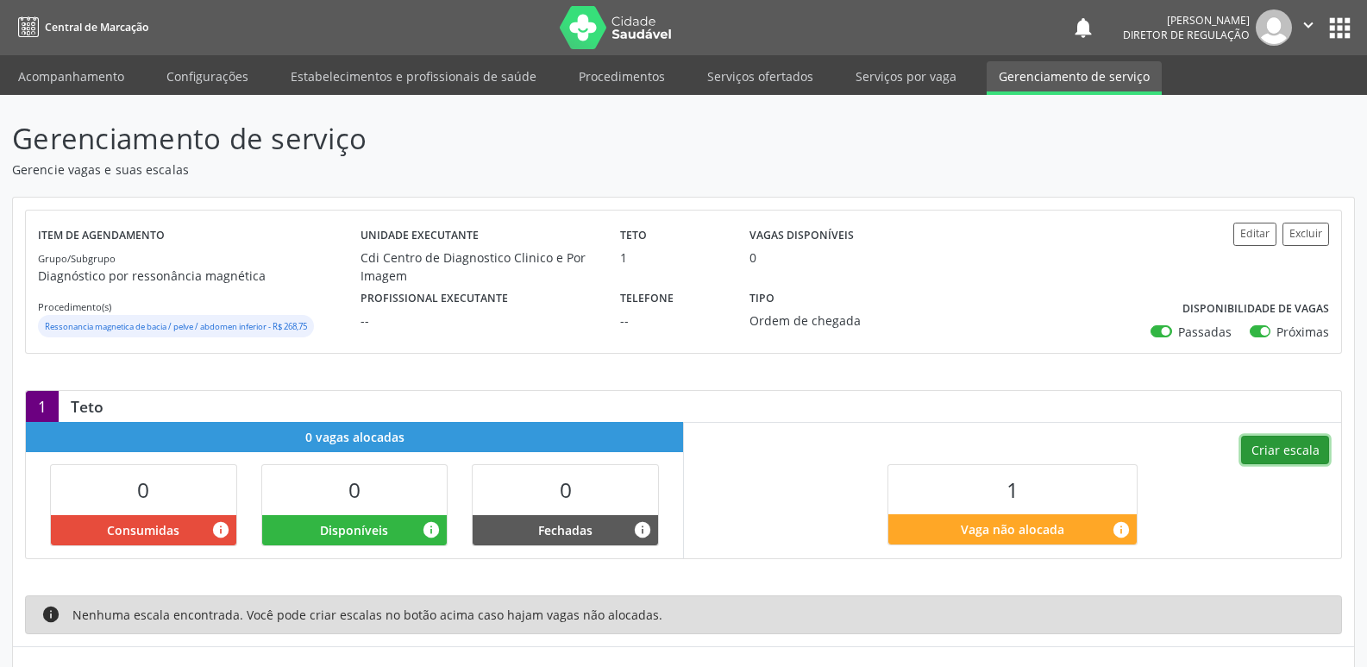
click at [1285, 450] on button "Criar escala" at bounding box center [1285, 449] width 88 height 29
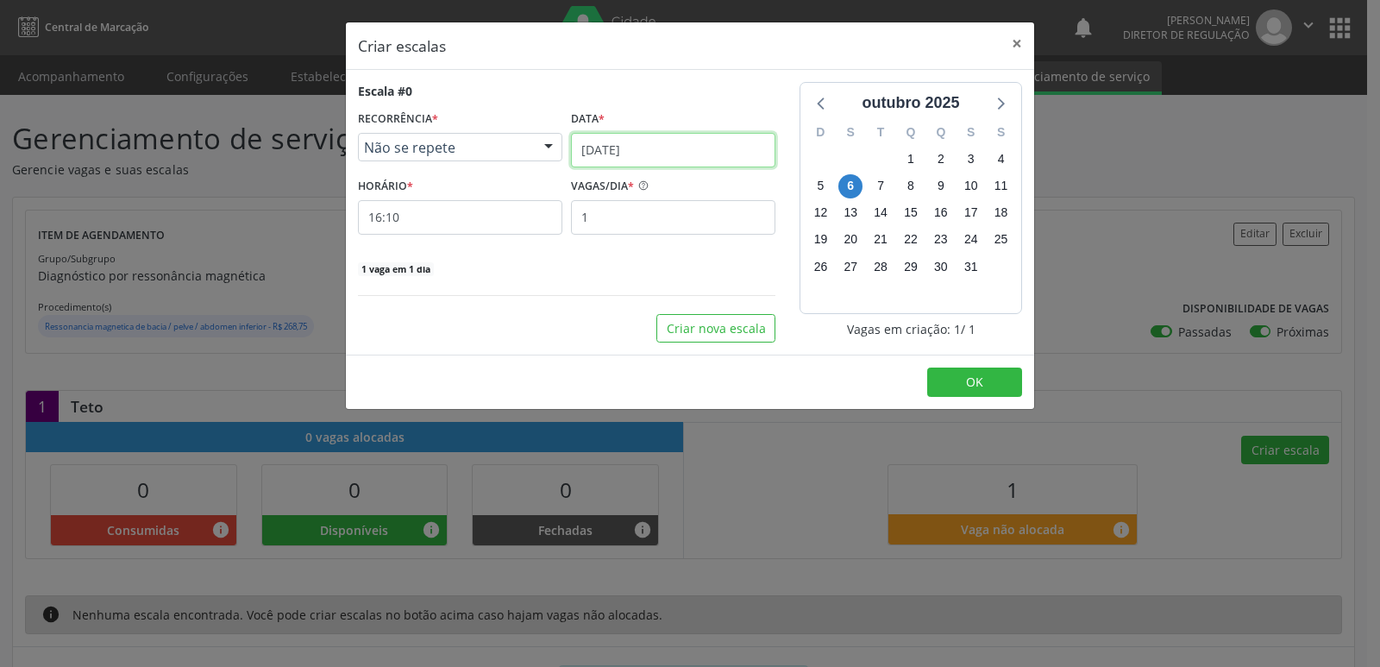
click at [661, 146] on input "[DATE]" at bounding box center [673, 150] width 204 height 34
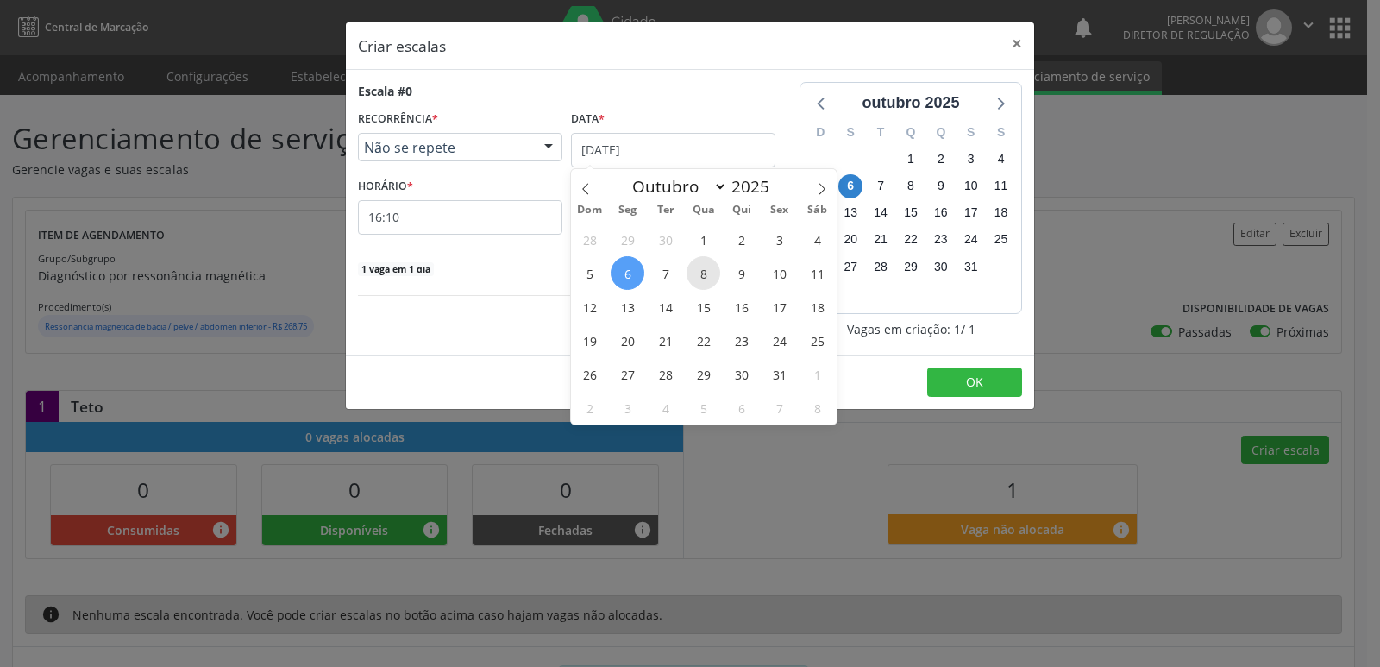
click at [706, 272] on span "8" at bounding box center [703, 273] width 34 height 34
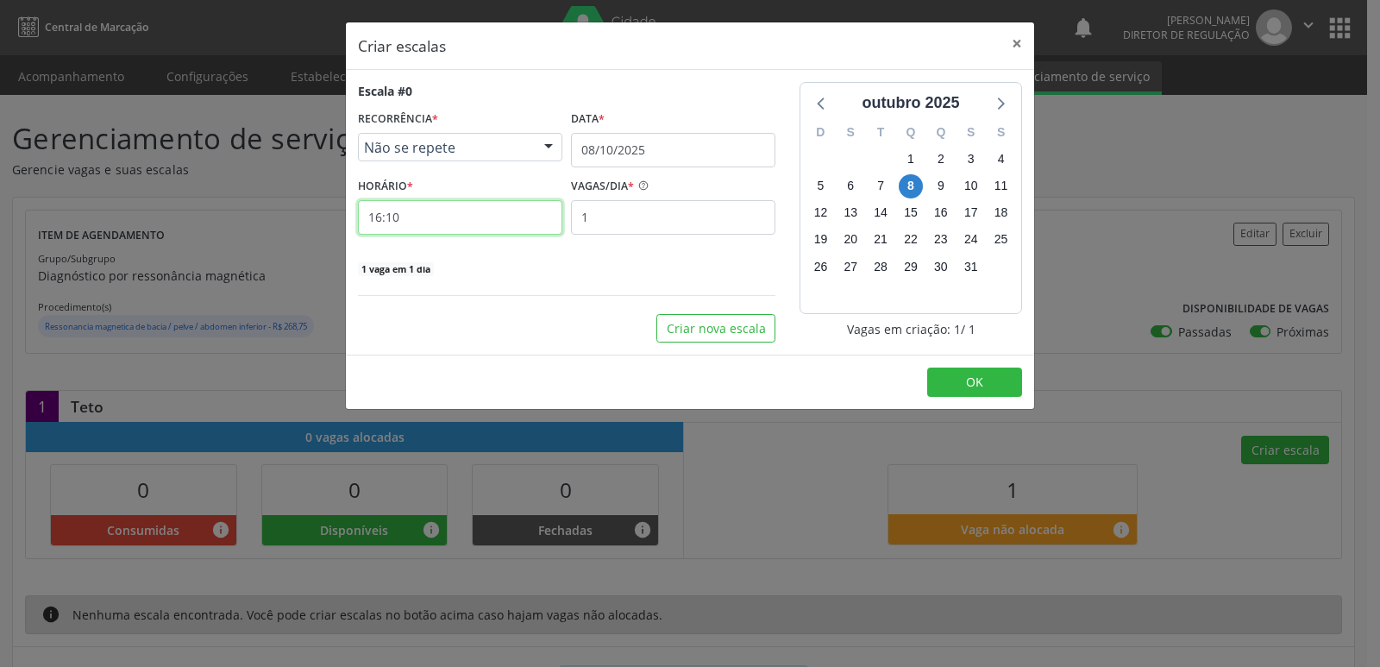
click at [477, 214] on input "16:10" at bounding box center [460, 217] width 204 height 34
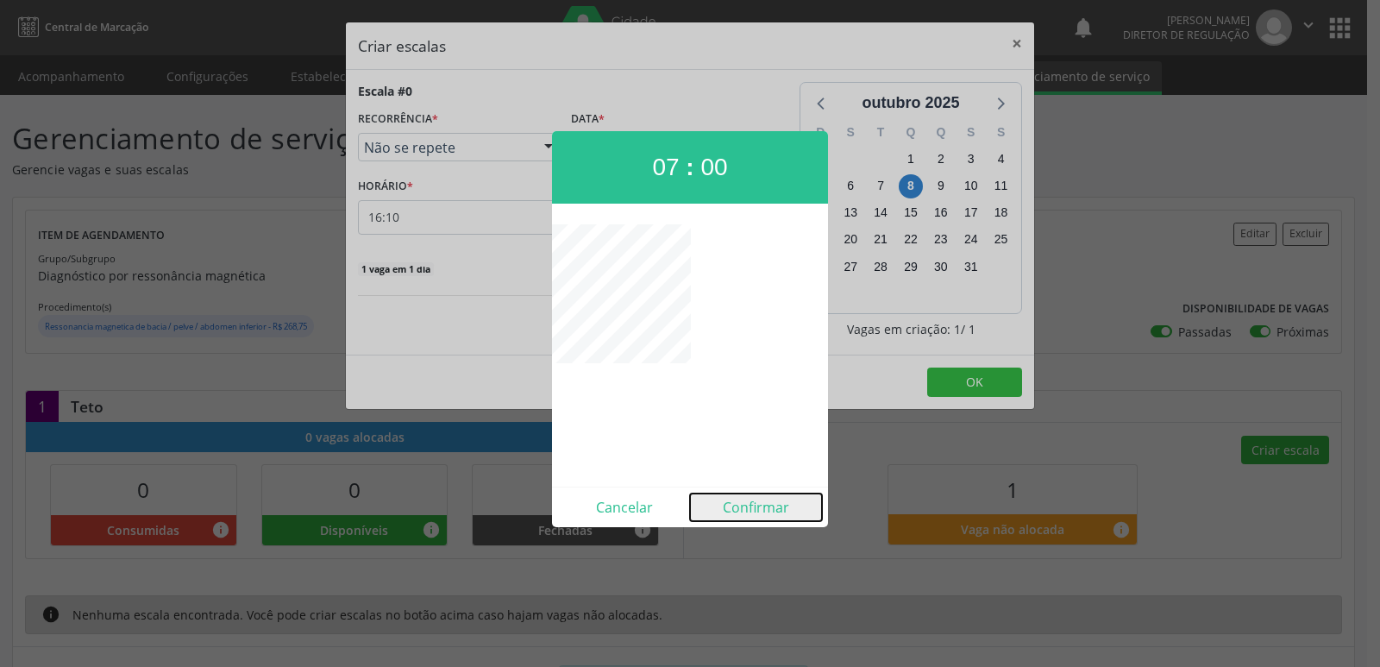
click at [756, 513] on button "Confirmar" at bounding box center [756, 507] width 132 height 28
type input "07:00"
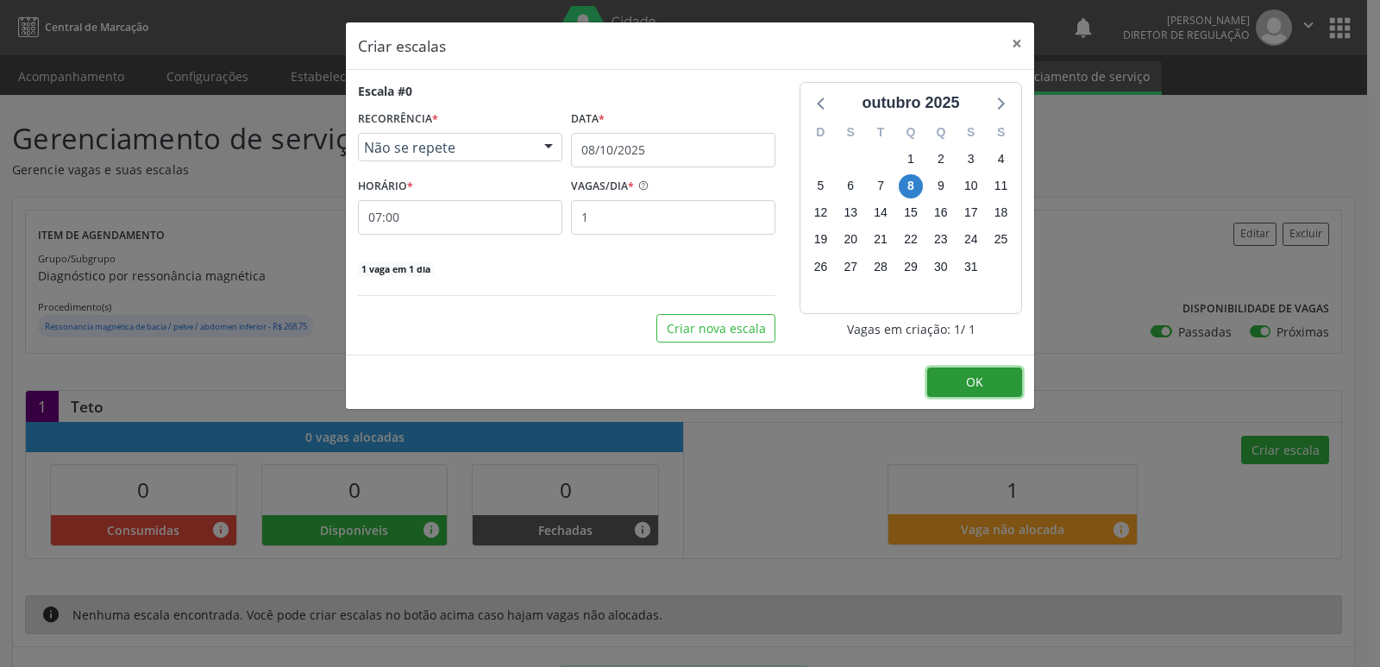
click at [967, 382] on span "OK" at bounding box center [974, 381] width 17 height 16
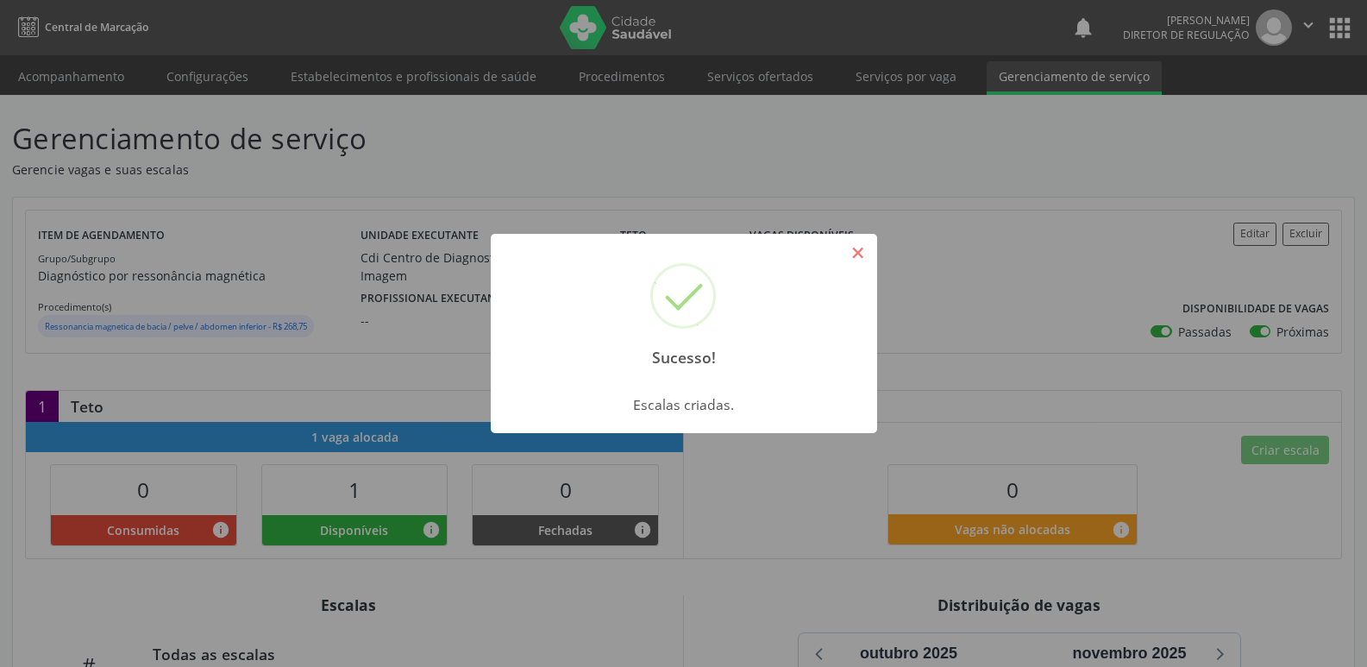
click at [866, 259] on button "×" at bounding box center [857, 252] width 29 height 29
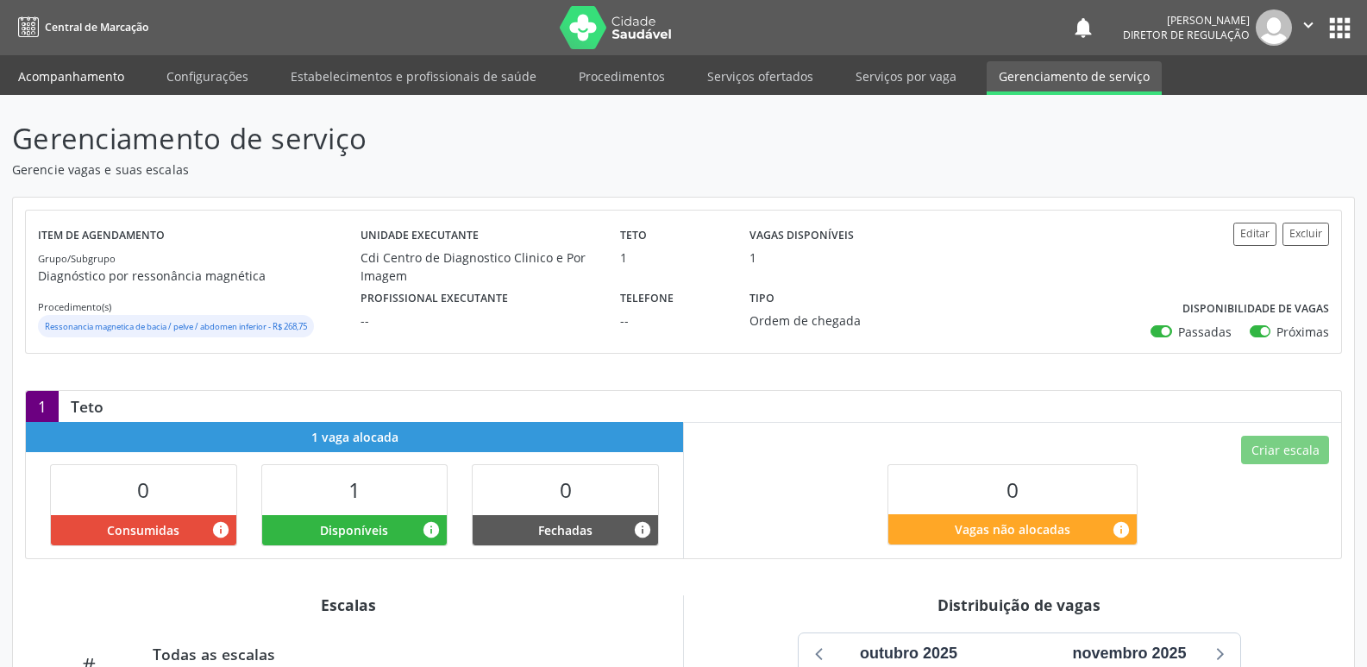
click at [90, 72] on link "Acompanhamento" at bounding box center [71, 76] width 130 height 30
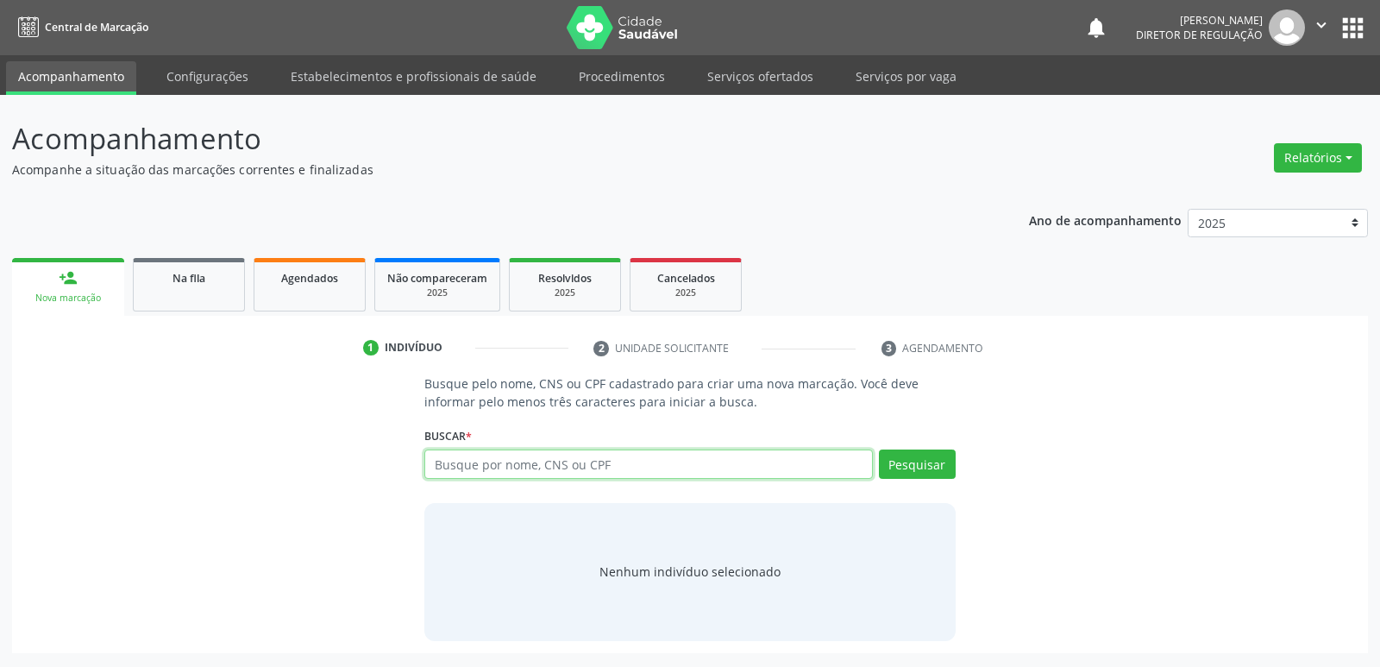
click at [507, 467] on input "text" at bounding box center [648, 463] width 448 height 29
type input "708008312739025"
click at [899, 467] on button "Pesquisar" at bounding box center [917, 463] width 77 height 29
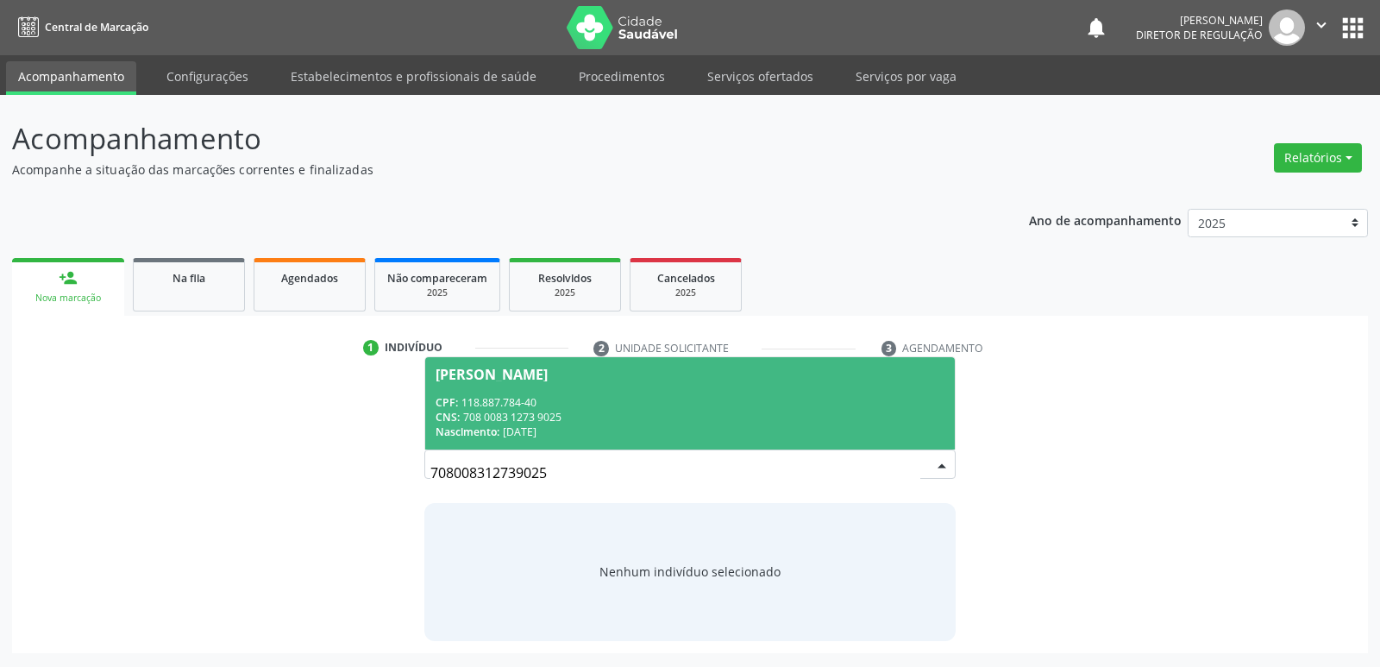
click at [513, 405] on div "CPF: 118.887.784-40" at bounding box center [689, 402] width 508 height 15
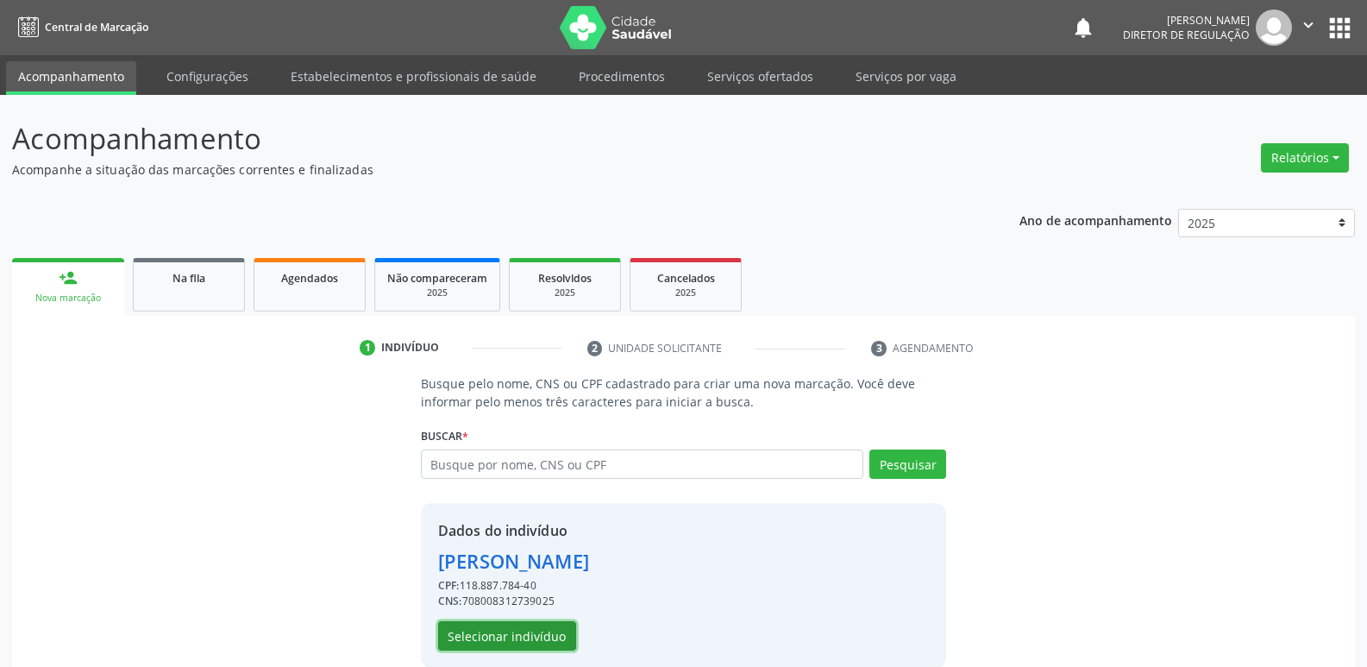
click at [536, 636] on button "Selecionar indivíduo" at bounding box center [507, 635] width 138 height 29
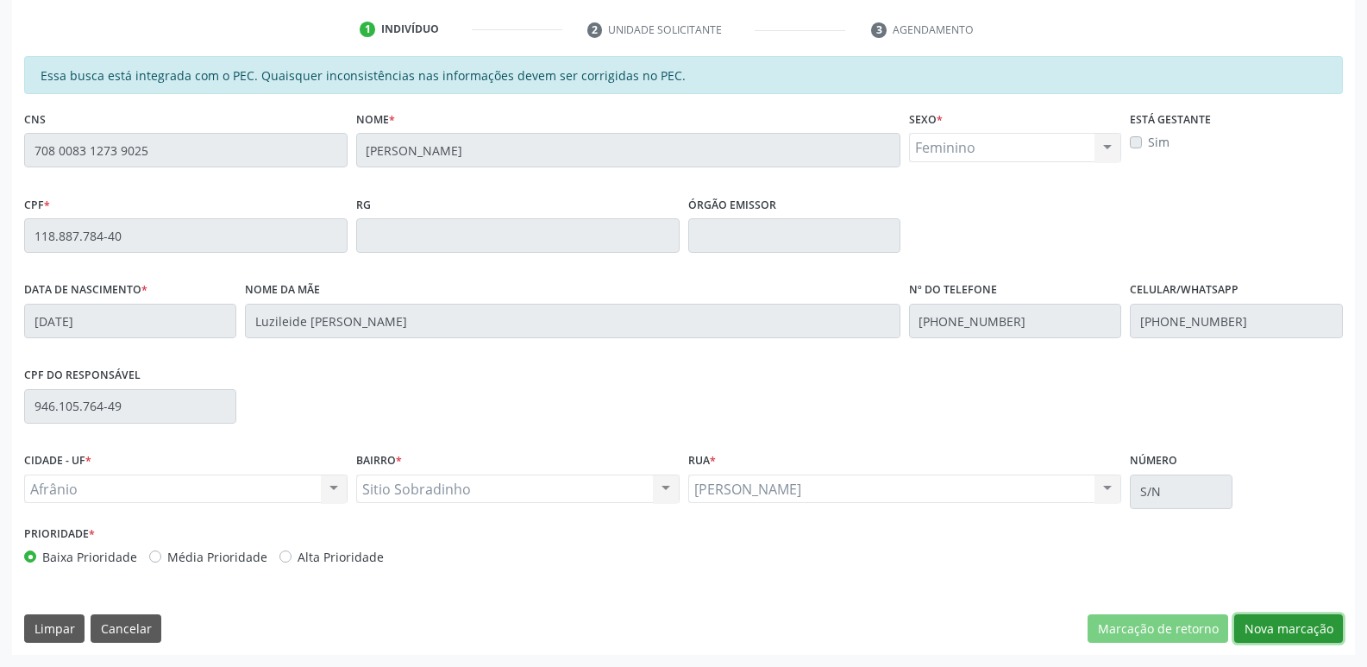
click at [1277, 629] on button "Nova marcação" at bounding box center [1288, 628] width 109 height 29
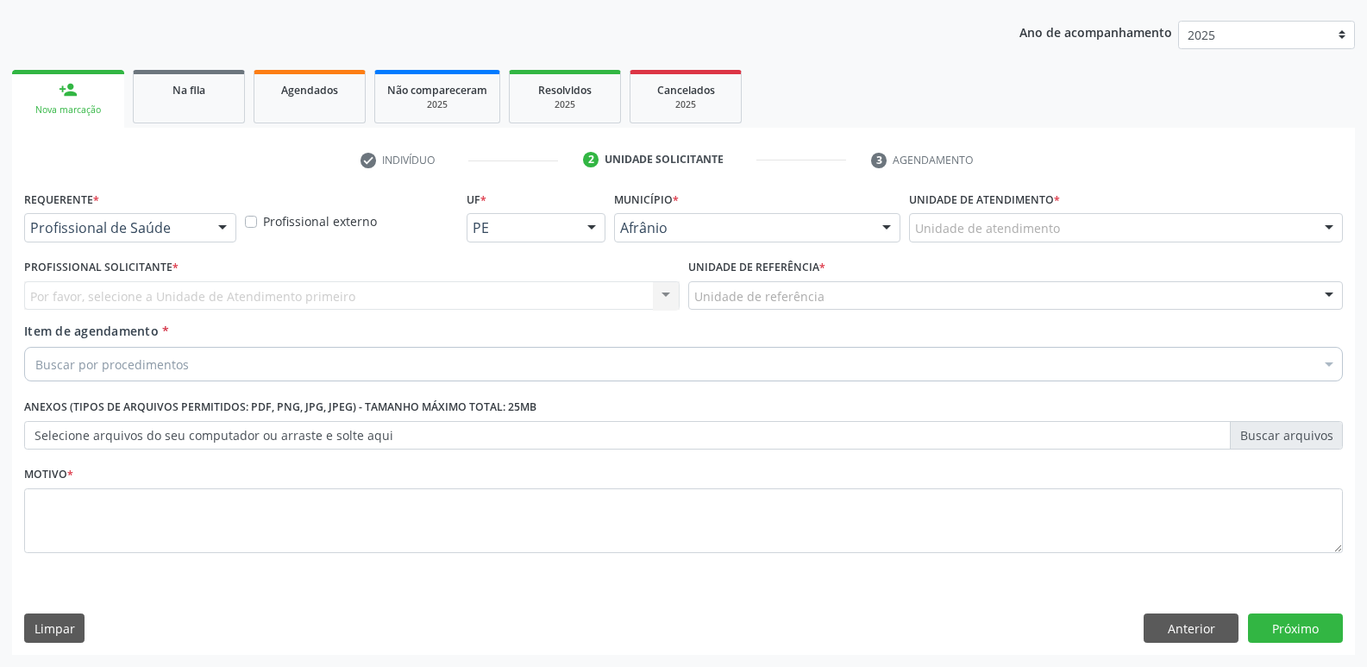
scroll to position [188, 0]
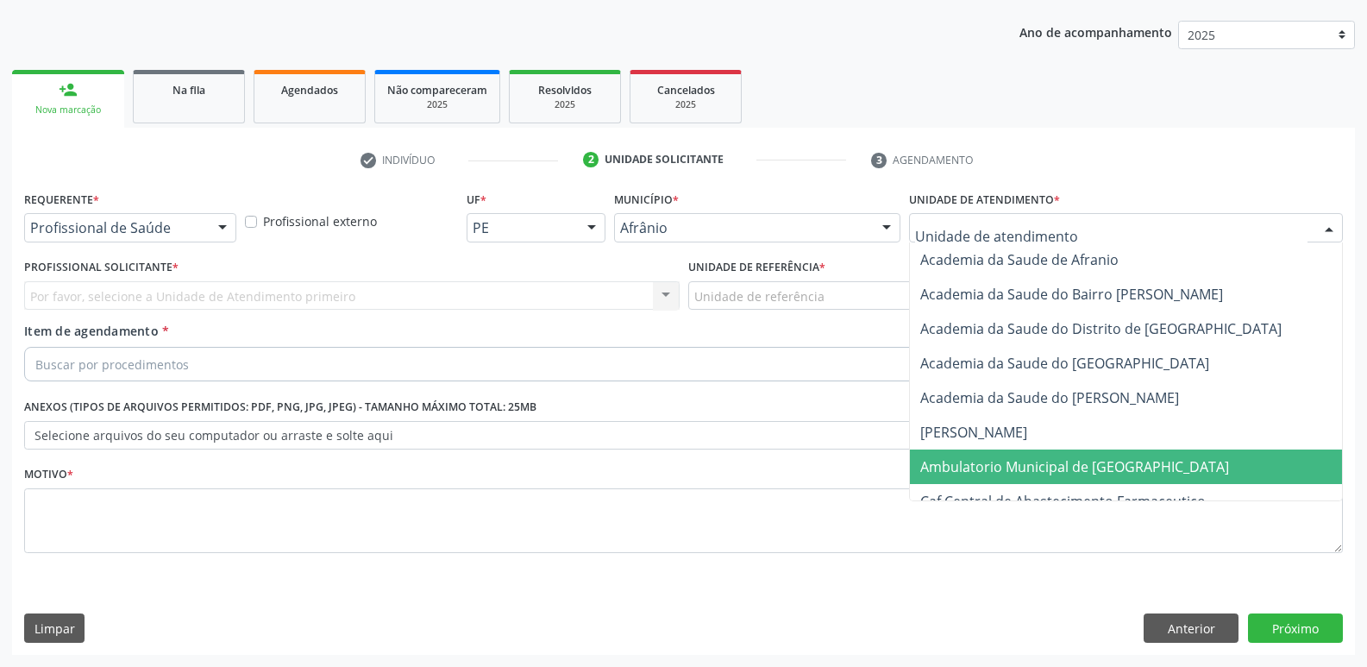
click at [992, 467] on span "Ambulatorio Municipal de [GEOGRAPHIC_DATA]" at bounding box center [1074, 466] width 309 height 19
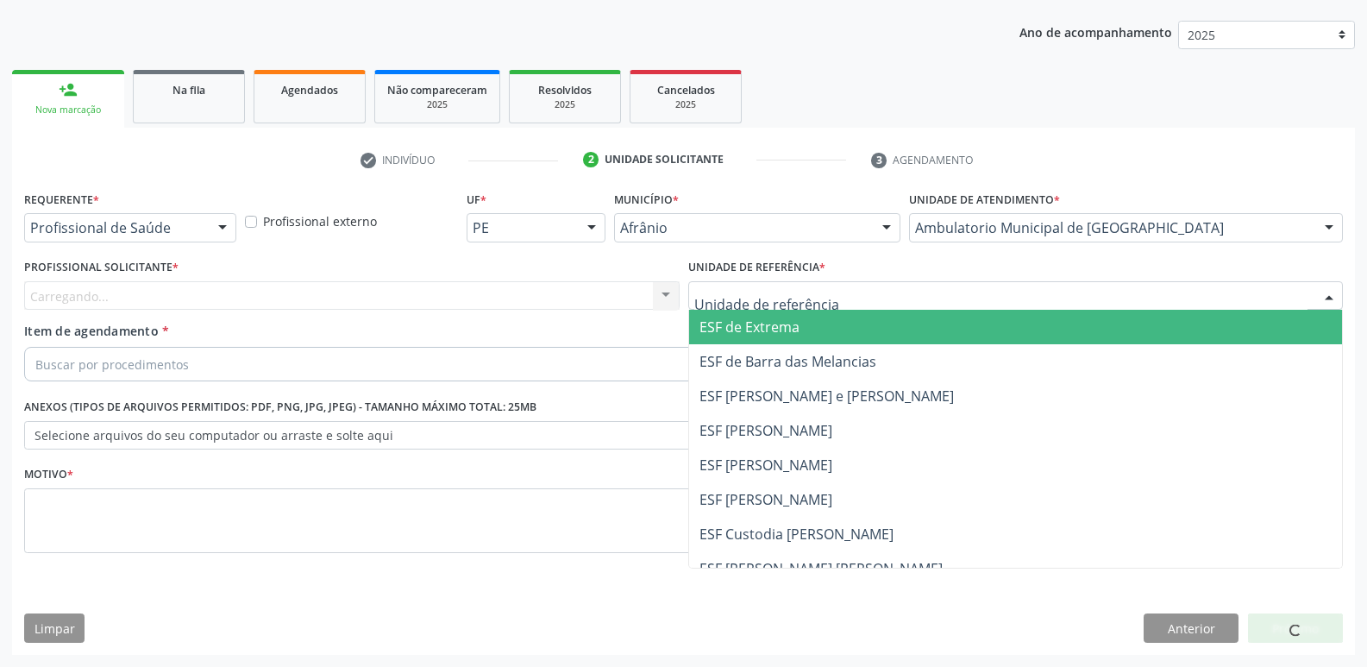
click at [834, 297] on div at bounding box center [1015, 295] width 655 height 29
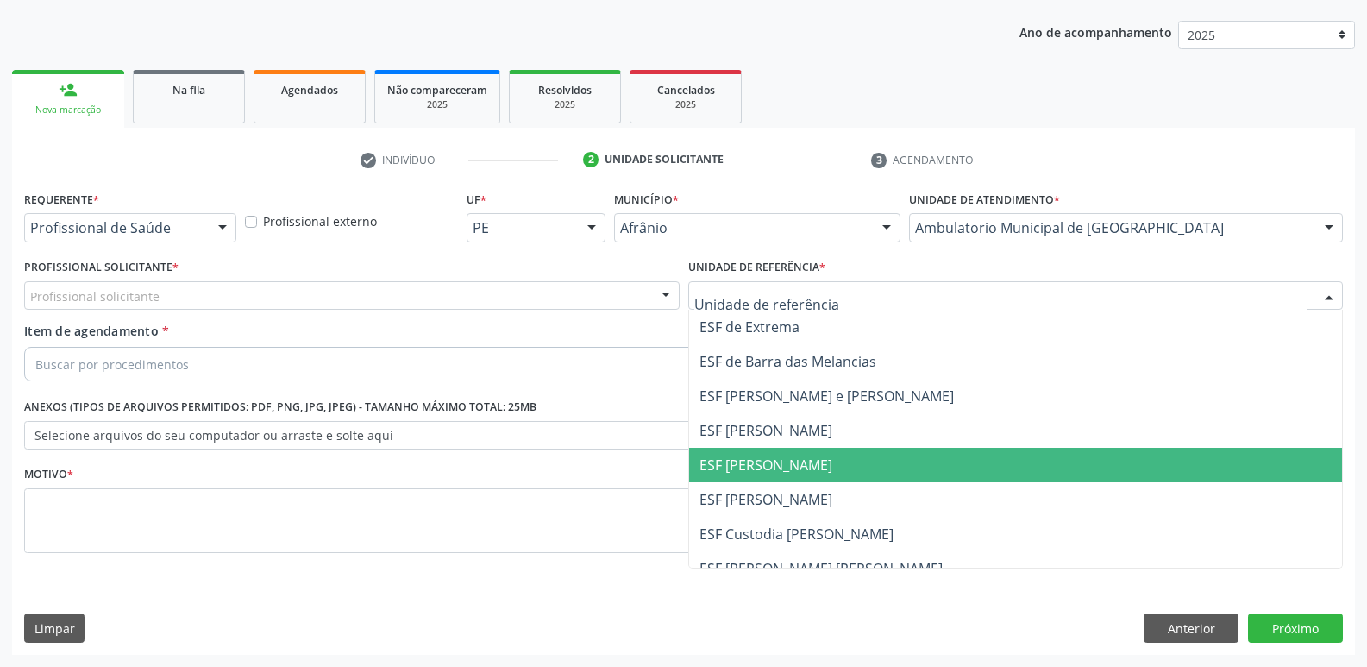
click at [798, 460] on span "ESF [PERSON_NAME]" at bounding box center [765, 464] width 133 height 19
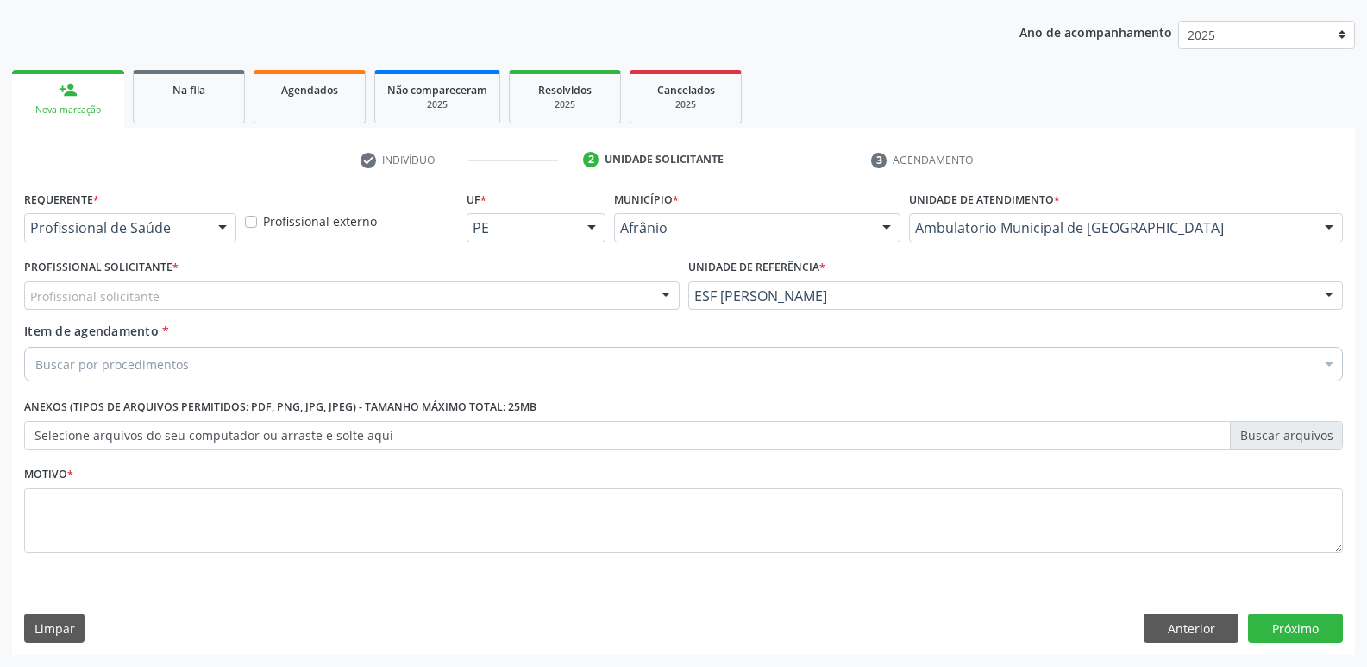
click at [516, 291] on div "Profissional solicitante" at bounding box center [351, 295] width 655 height 29
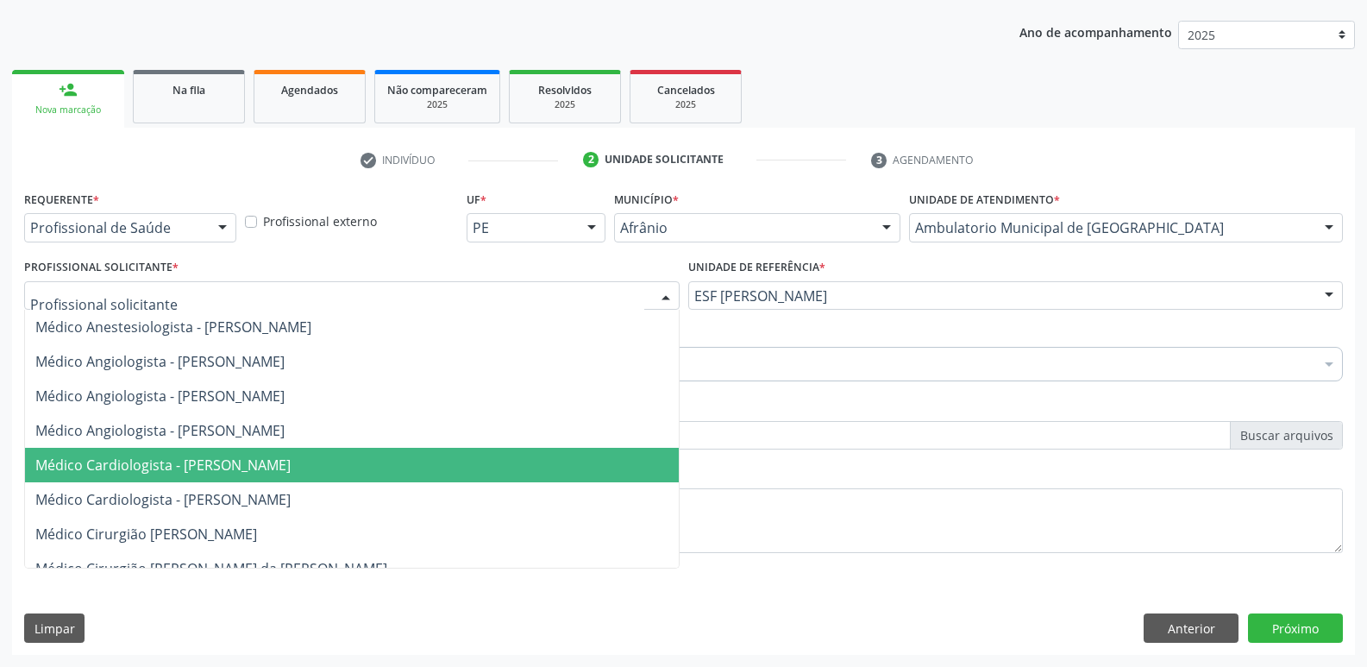
drag, startPoint x: 506, startPoint y: 458, endPoint x: 475, endPoint y: 452, distance: 31.6
click at [504, 459] on span "Médico Cardiologista - [PERSON_NAME]" at bounding box center [352, 465] width 654 height 34
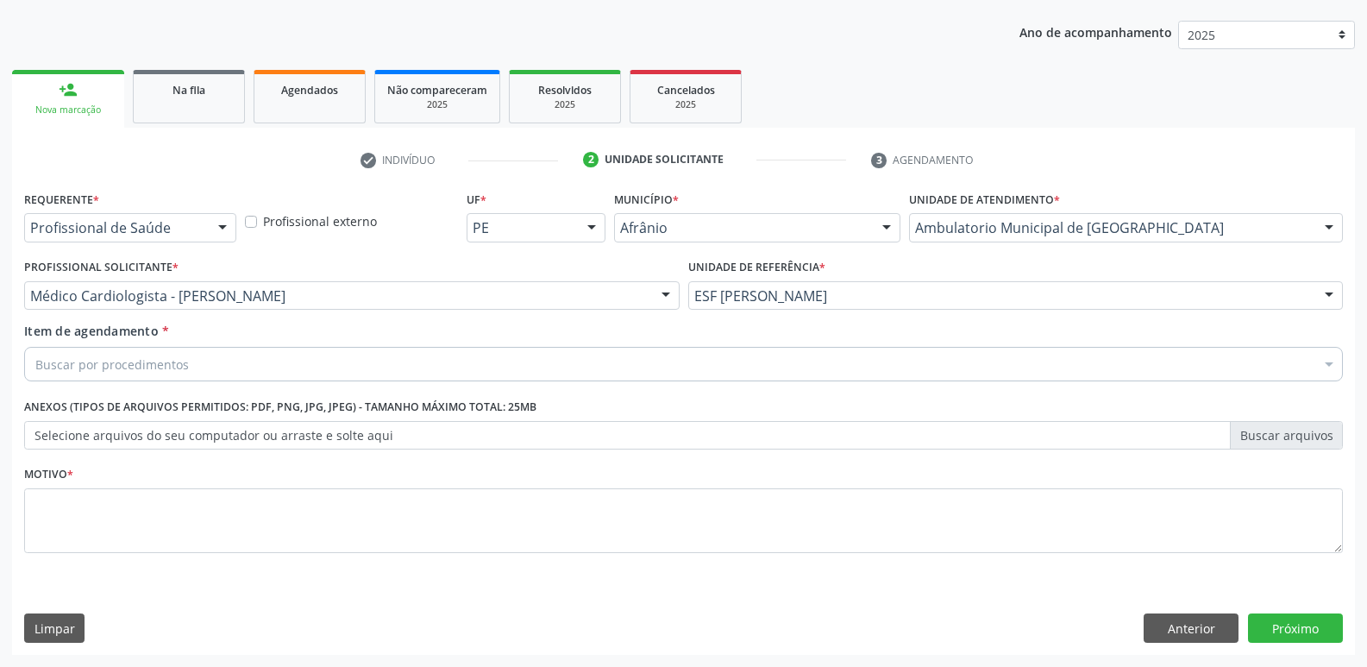
click at [341, 361] on div "Buscar por procedimentos" at bounding box center [683, 364] width 1319 height 34
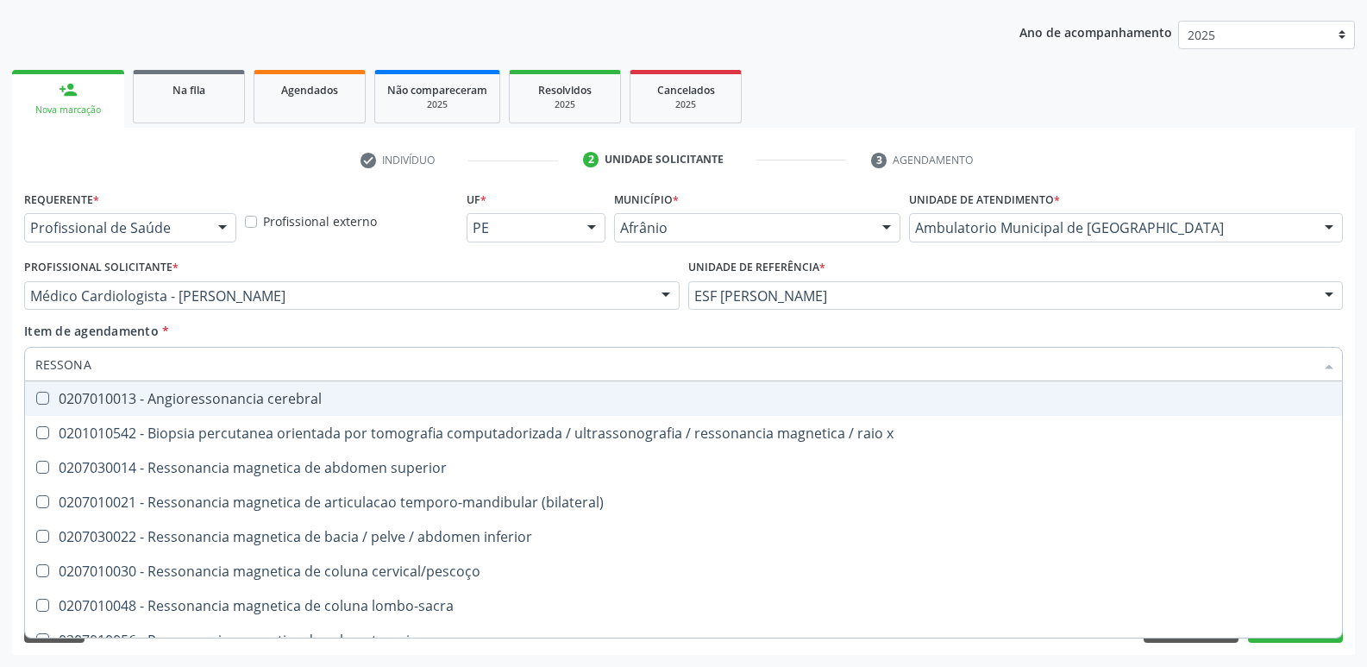
type input "RESSONAN"
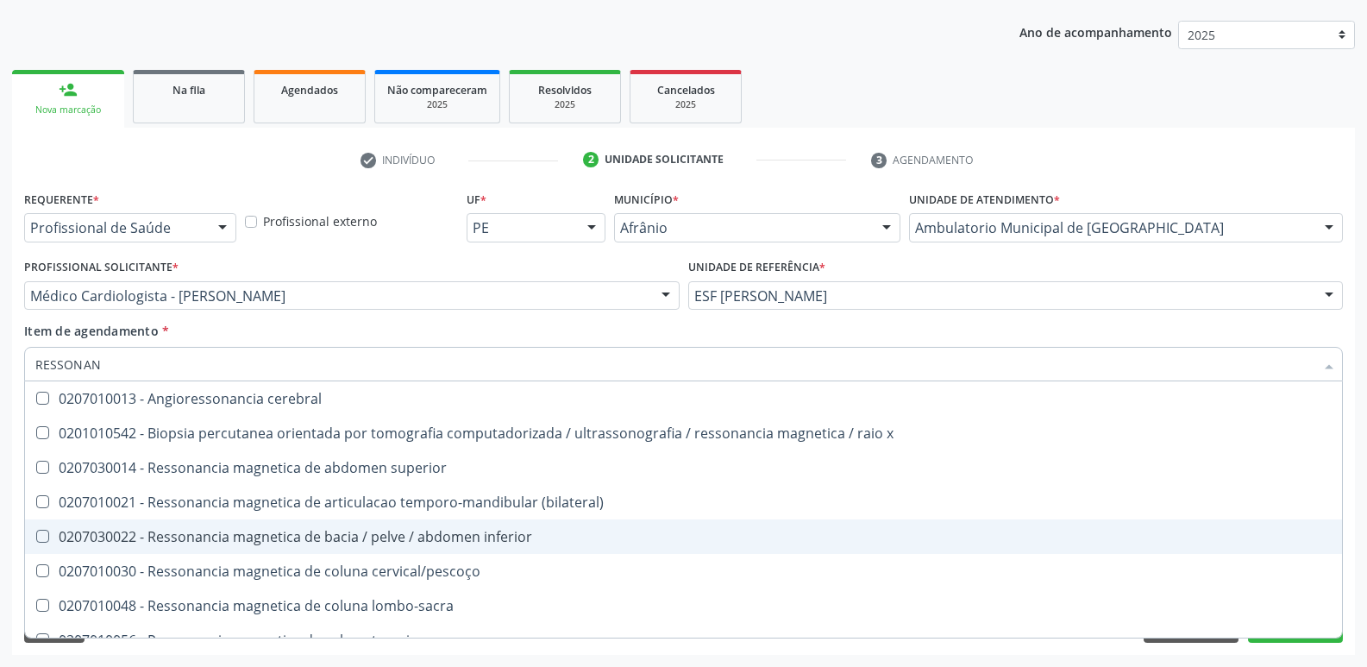
click at [331, 531] on div "0207030022 - Ressonancia magnetica de bacia / pelve / abdomen inferior" at bounding box center [683, 536] width 1296 height 14
checkbox inferior "true"
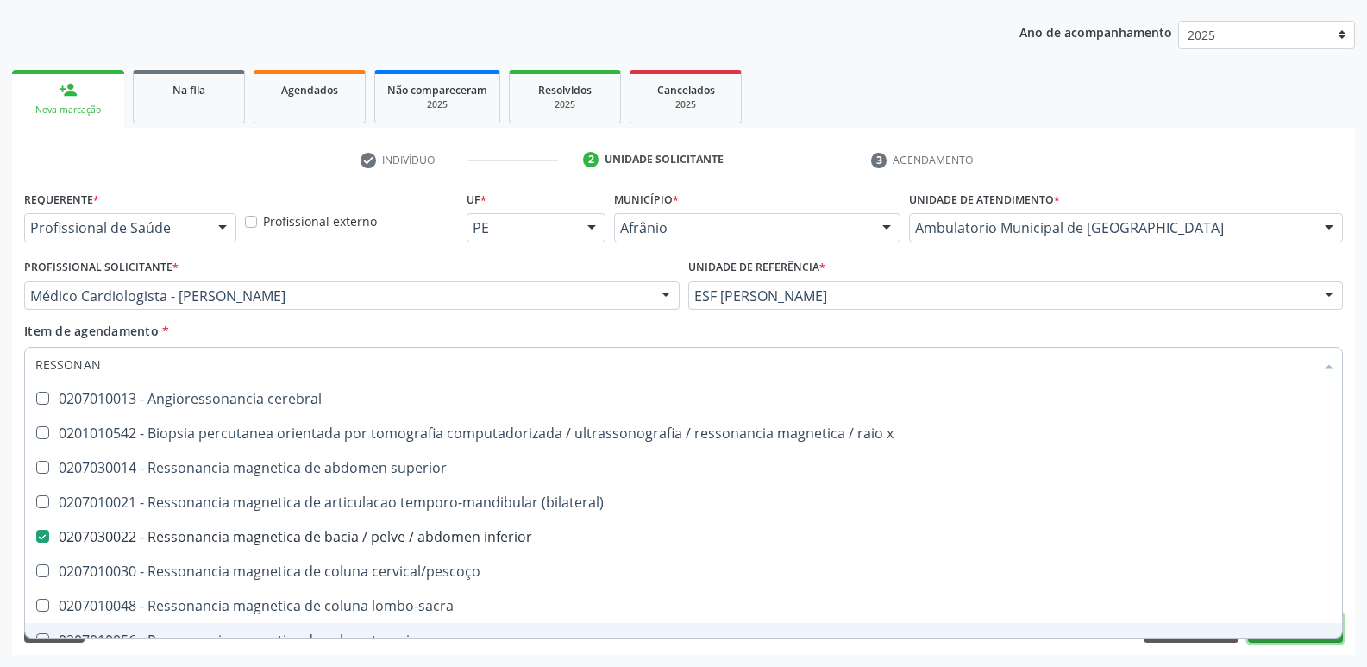
click at [1279, 640] on button "Próximo" at bounding box center [1295, 627] width 95 height 29
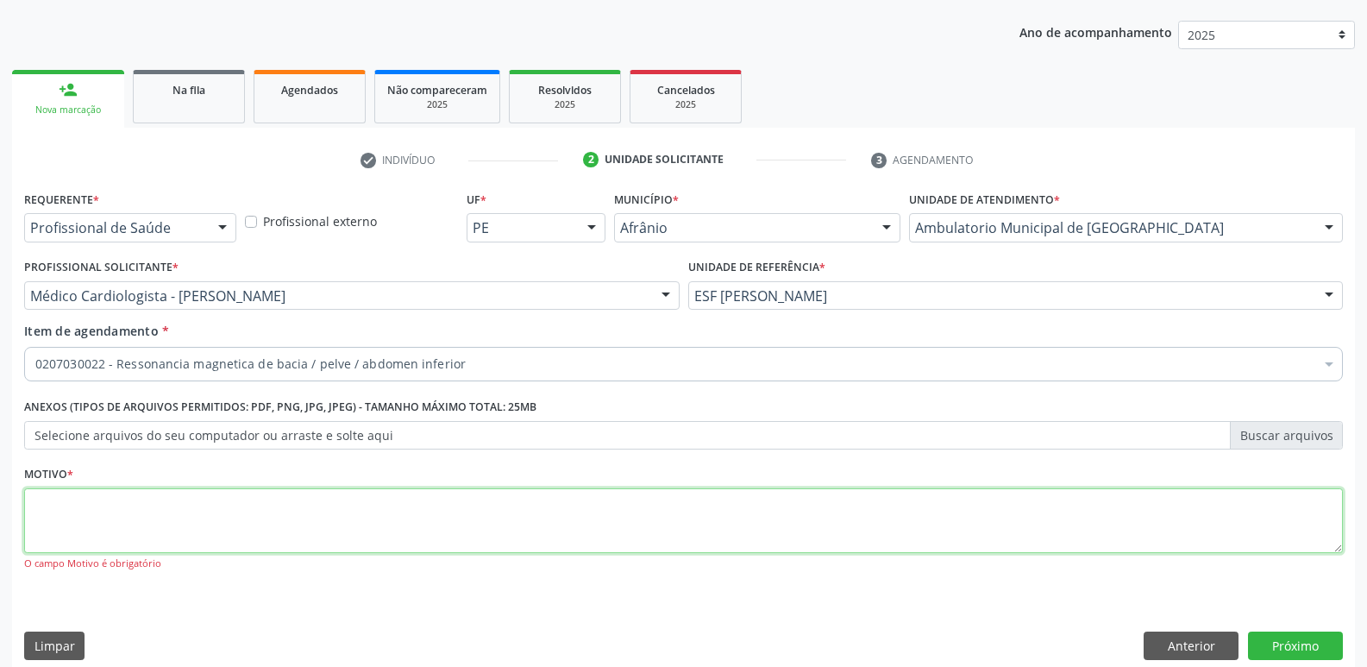
click at [691, 527] on textarea at bounding box center [683, 521] width 1319 height 66
type textarea "S"
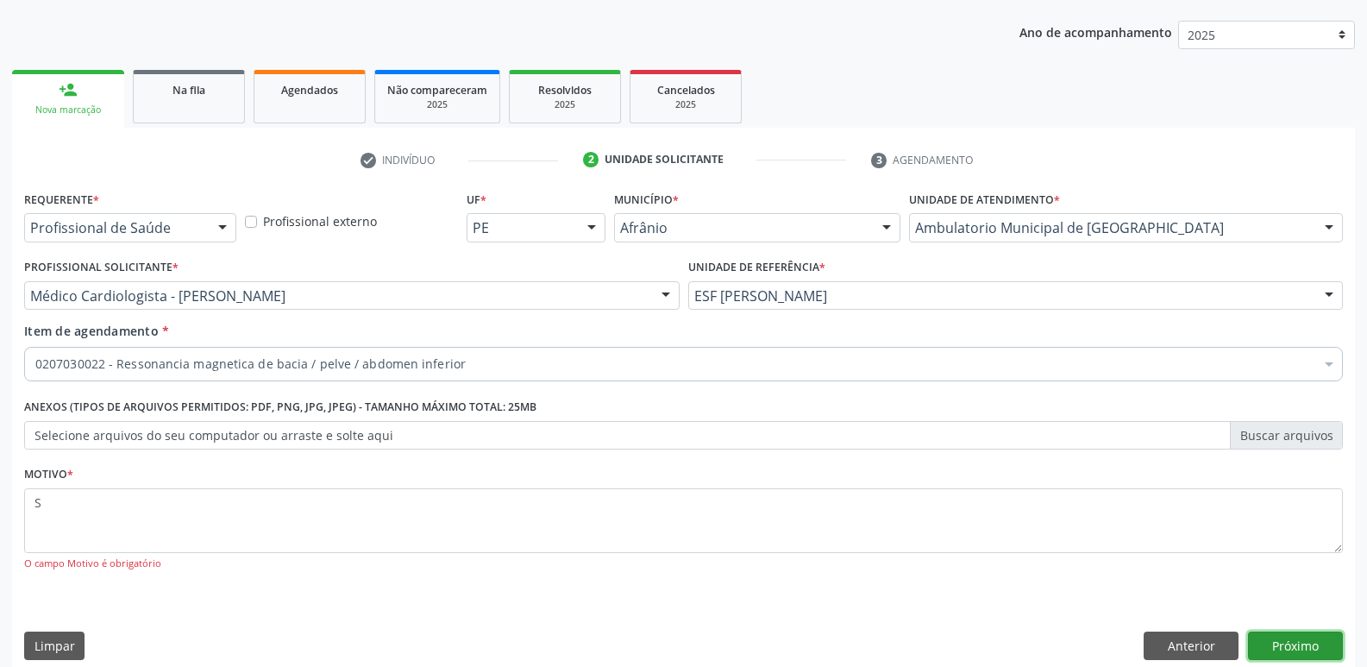
click at [1300, 647] on button "Próximo" at bounding box center [1295, 645] width 95 height 29
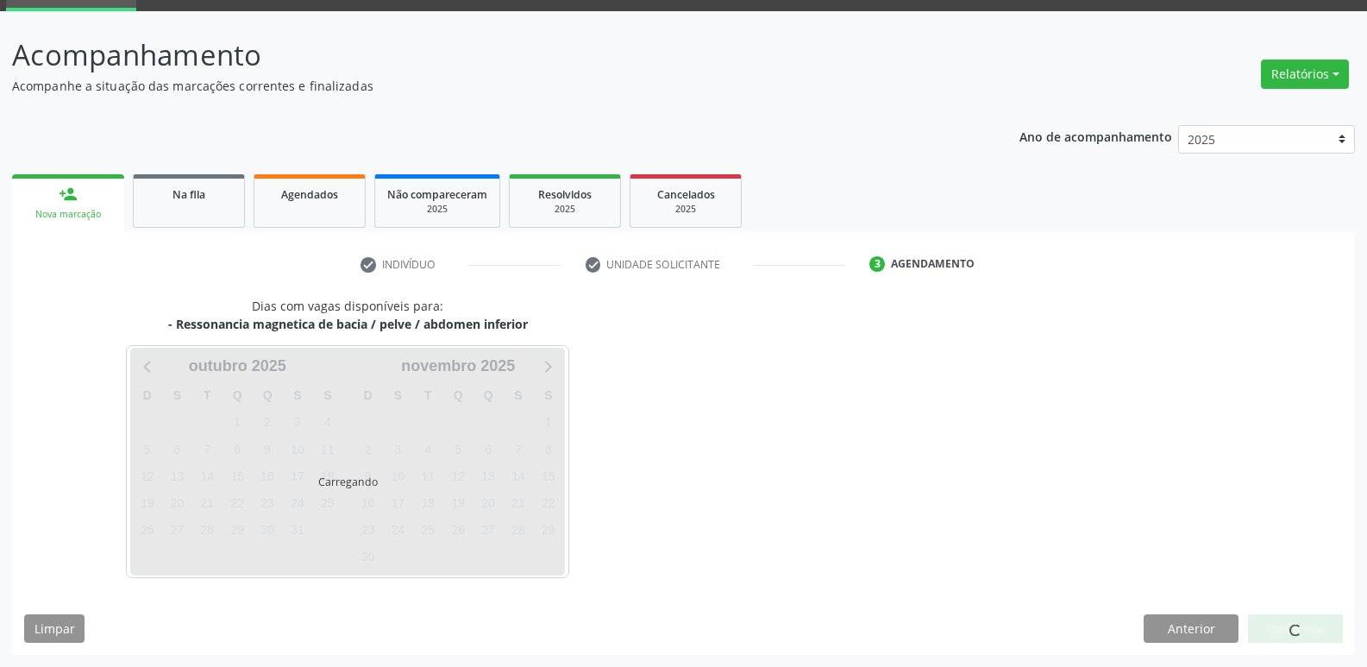
scroll to position [84, 0]
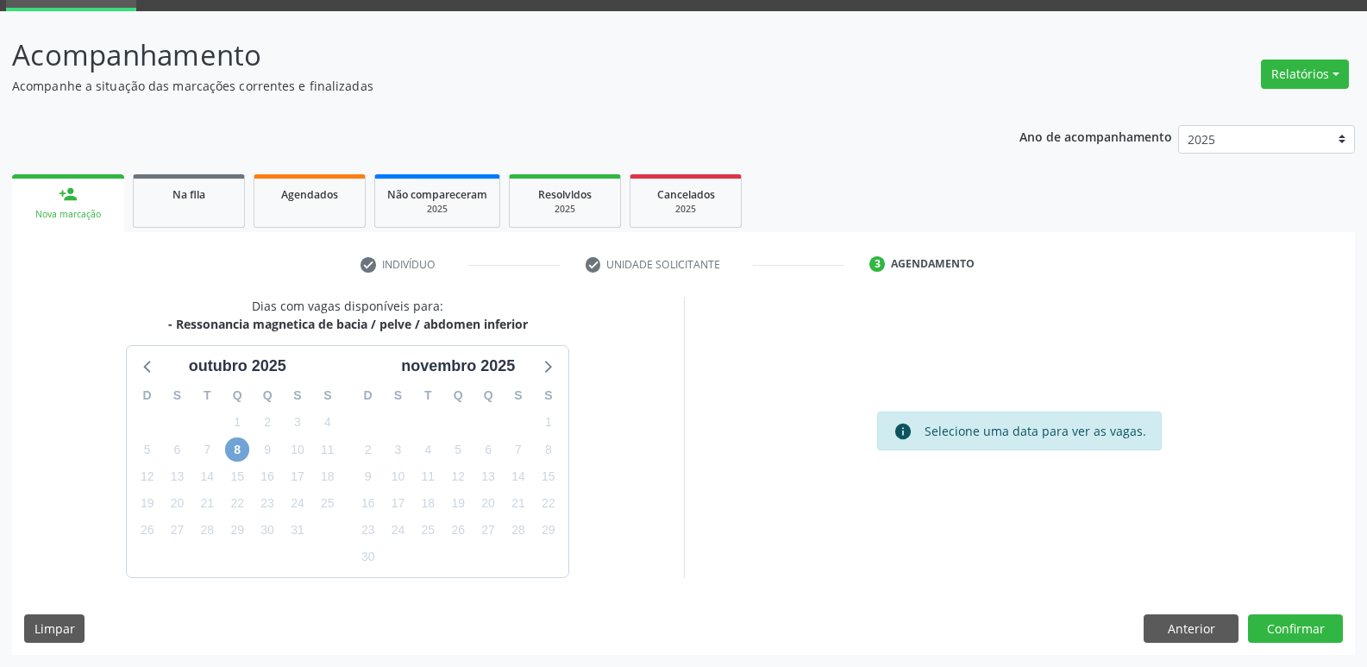
click at [237, 446] on span "8" at bounding box center [237, 449] width 24 height 24
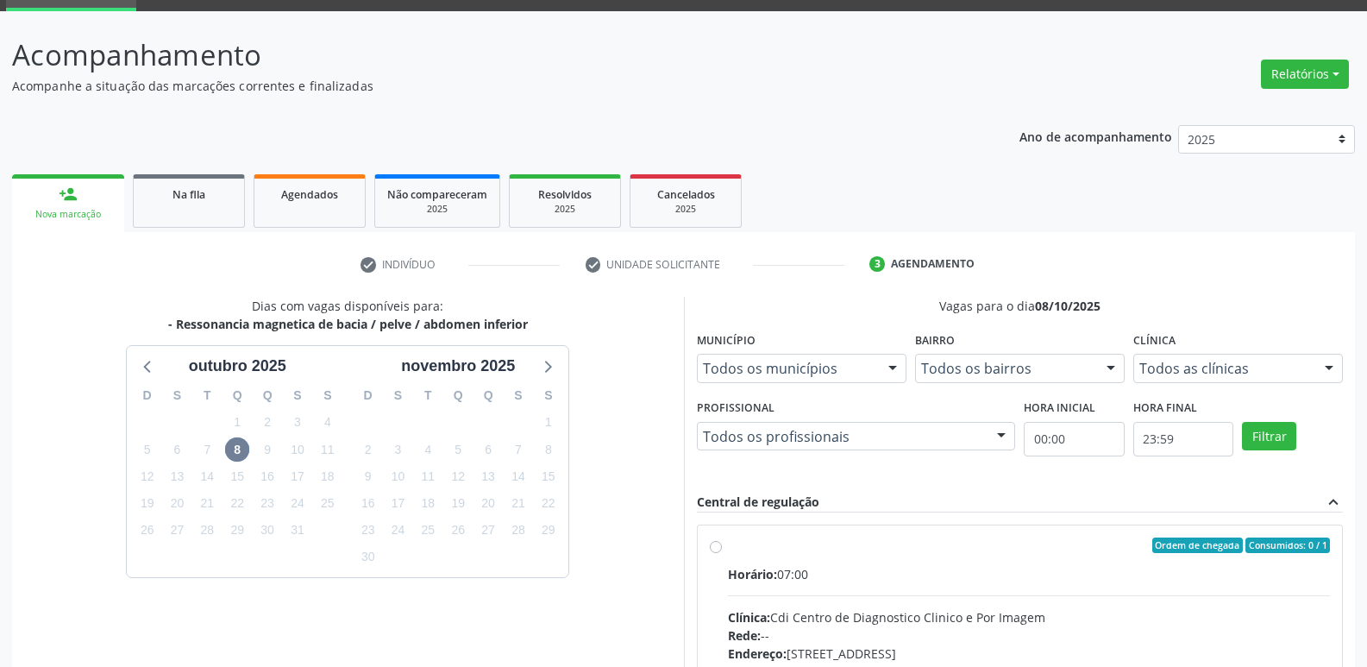
click at [769, 557] on label "Ordem de chegada Consumidos: 0 / 1 Horário: 07:00 Clínica: Cdi Centro de Diagno…" at bounding box center [1029, 669] width 603 height 265
click at [722, 553] on input "Ordem de chegada Consumidos: 0 / 1 Horário: 07:00 Clínica: Cdi Centro de Diagno…" at bounding box center [716, 545] width 12 height 16
radio input "true"
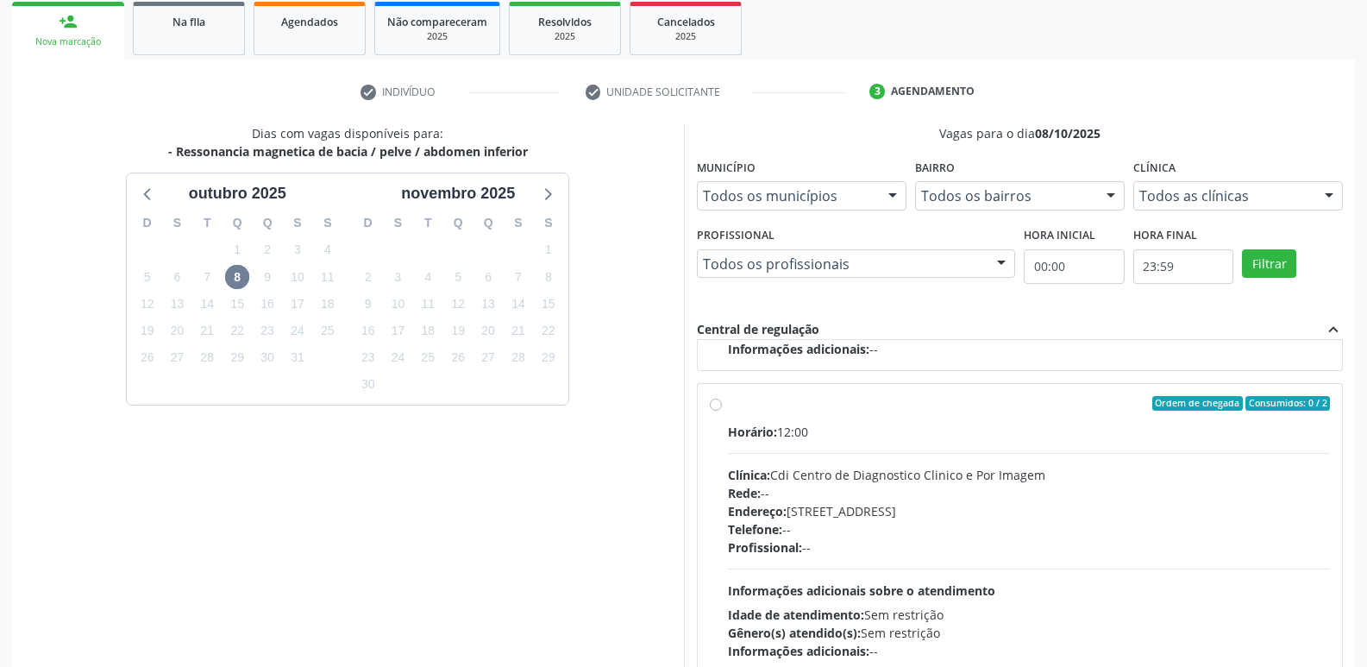
scroll to position [364, 0]
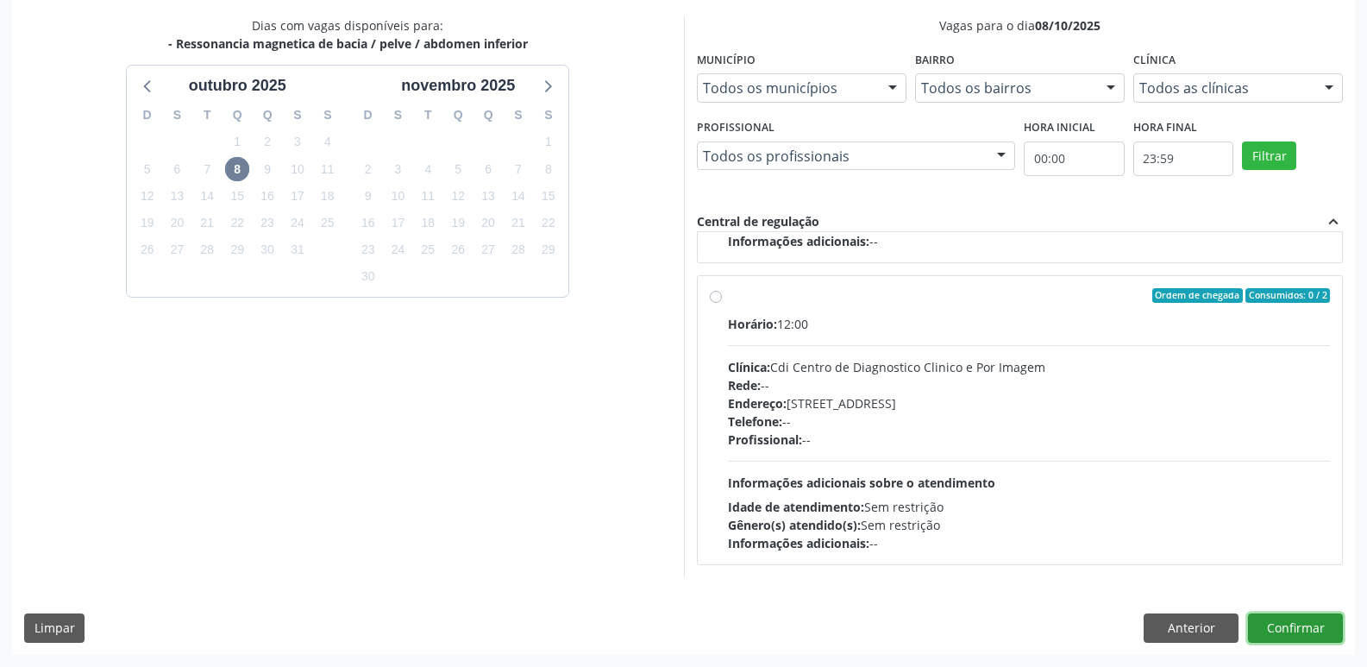
click at [1283, 629] on button "Confirmar" at bounding box center [1295, 627] width 95 height 29
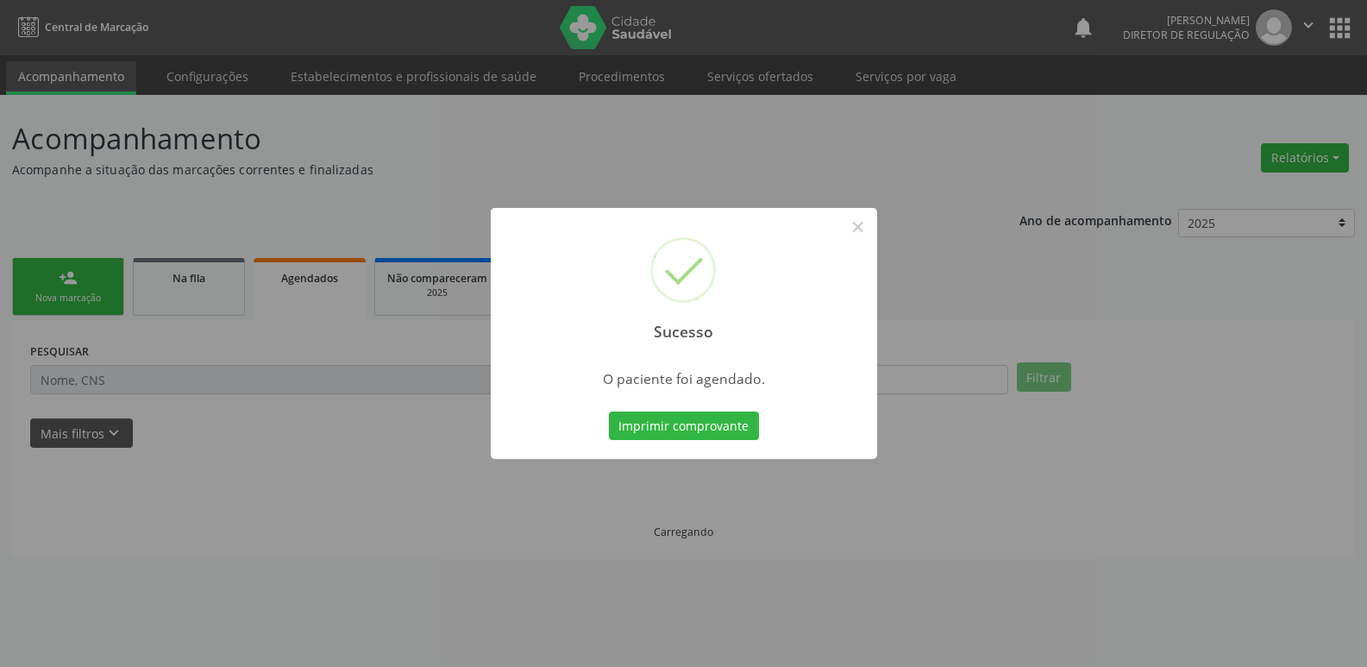
scroll to position [0, 0]
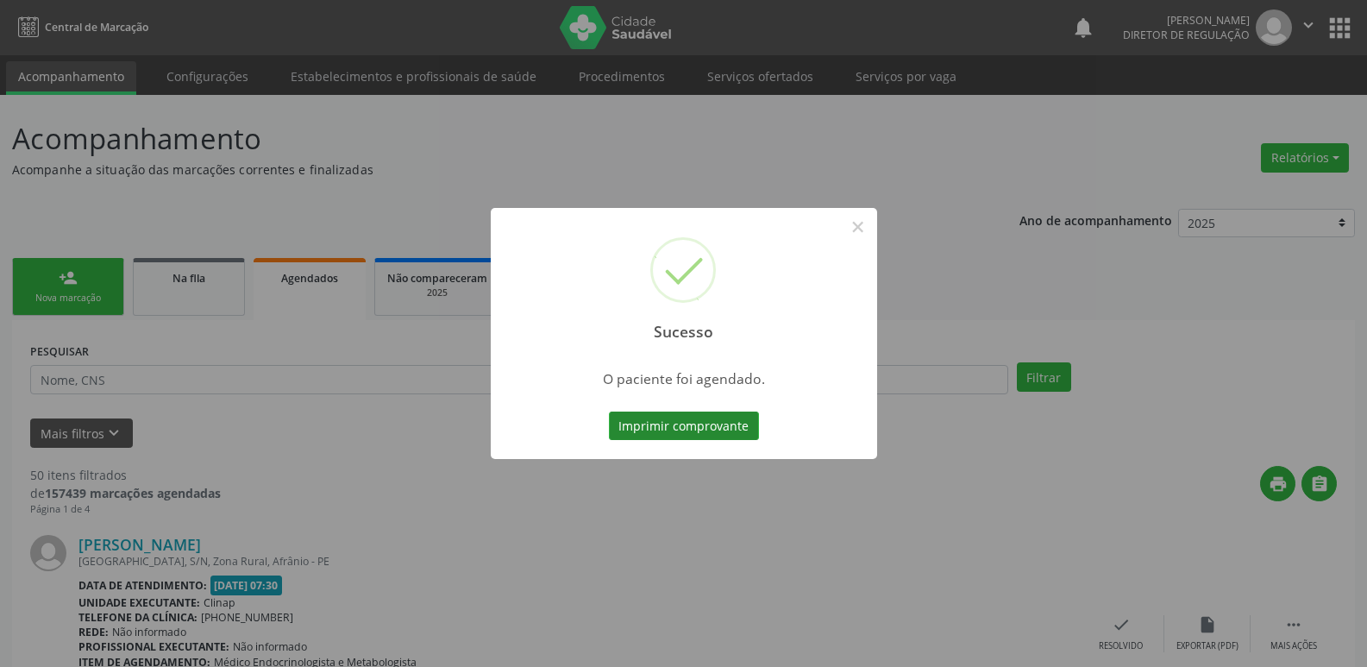
click at [712, 427] on button "Imprimir comprovante" at bounding box center [684, 425] width 150 height 29
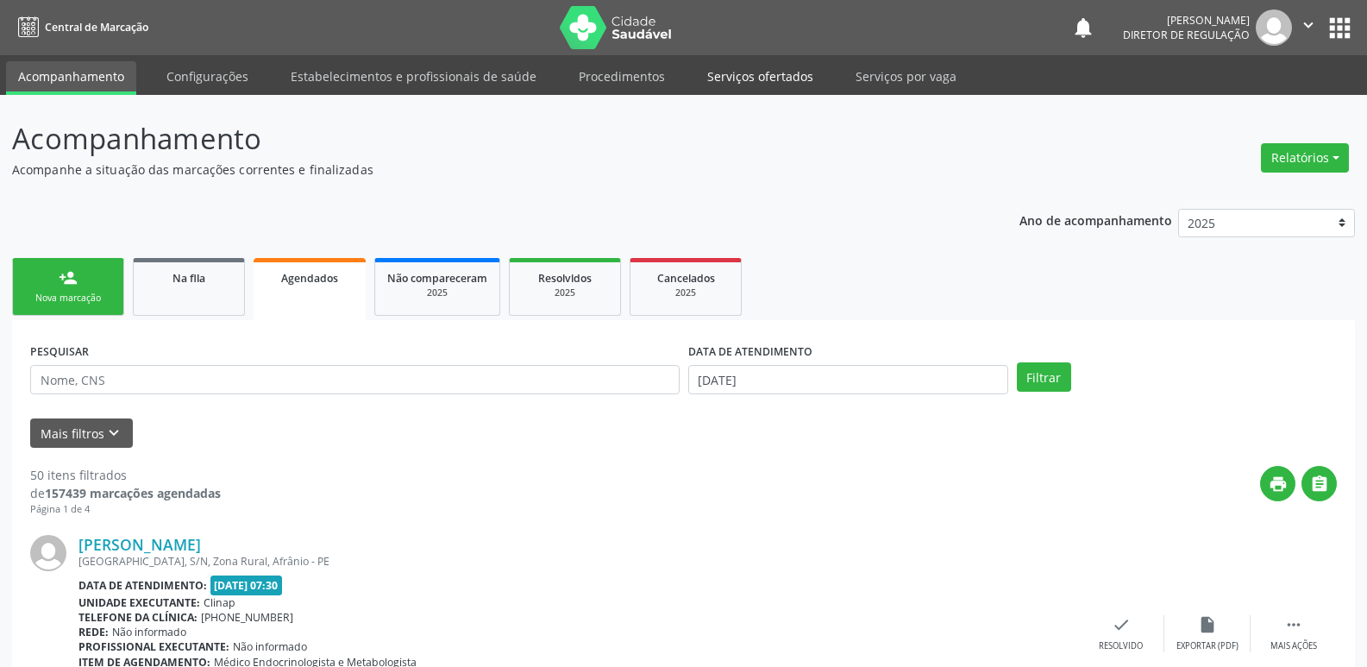
click at [773, 71] on link "Serviços ofertados" at bounding box center [760, 76] width 130 height 30
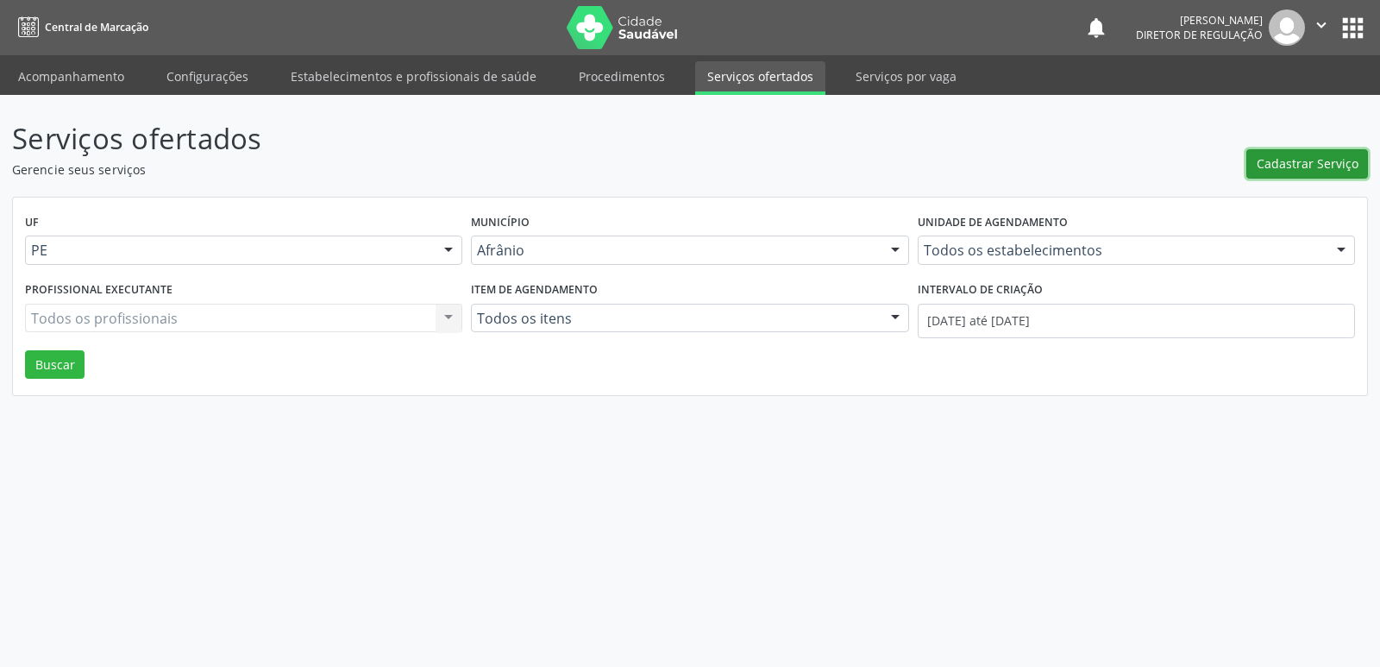
click at [1296, 160] on span "Cadastrar Serviço" at bounding box center [1307, 163] width 102 height 18
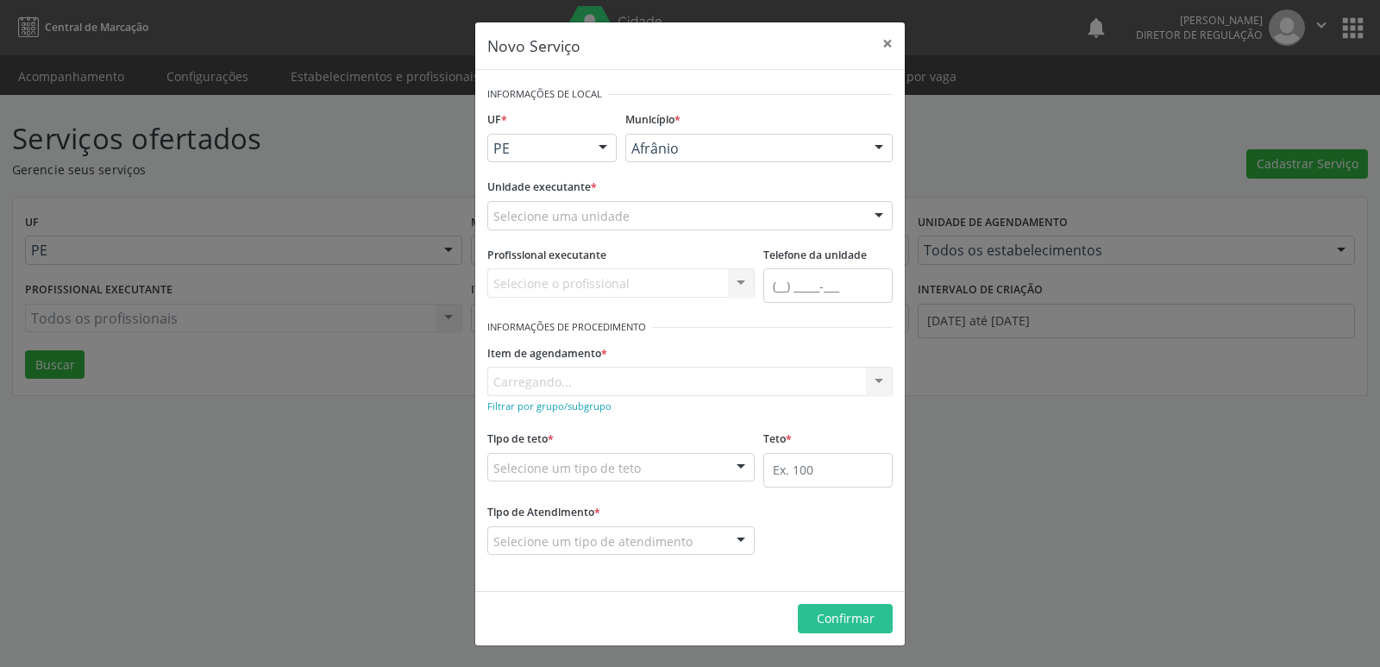
click at [673, 213] on div "Selecione uma unidade" at bounding box center [689, 215] width 405 height 29
type input "P"
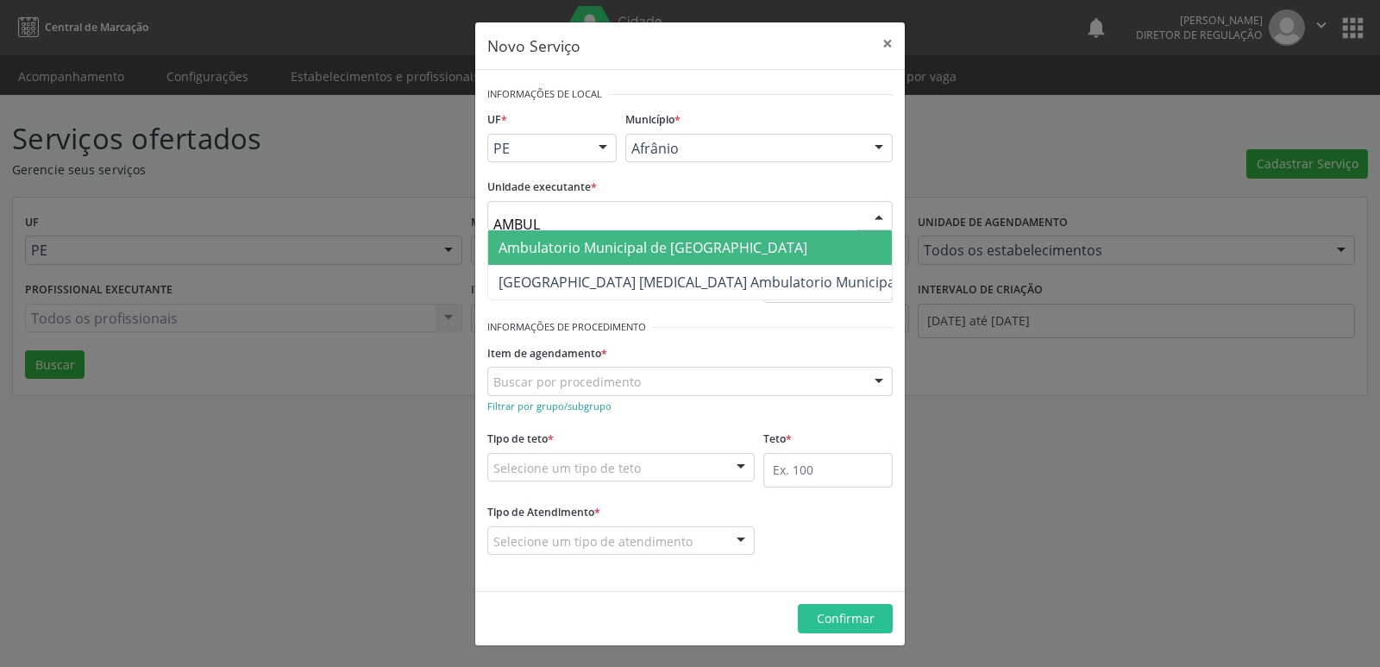
type input "AMBULA"
click at [592, 254] on span "Ambulatorio Municipal de [GEOGRAPHIC_DATA]" at bounding box center [652, 247] width 309 height 19
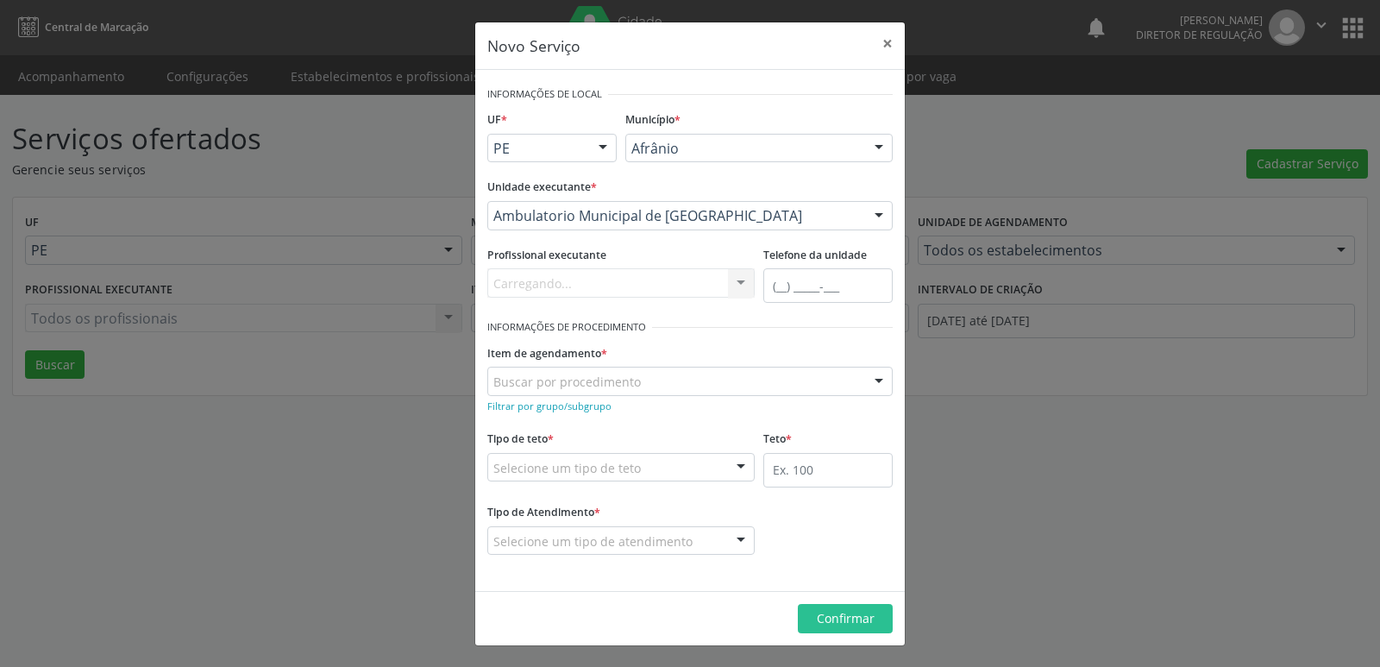
click at [642, 377] on div "Buscar por procedimento" at bounding box center [689, 381] width 405 height 29
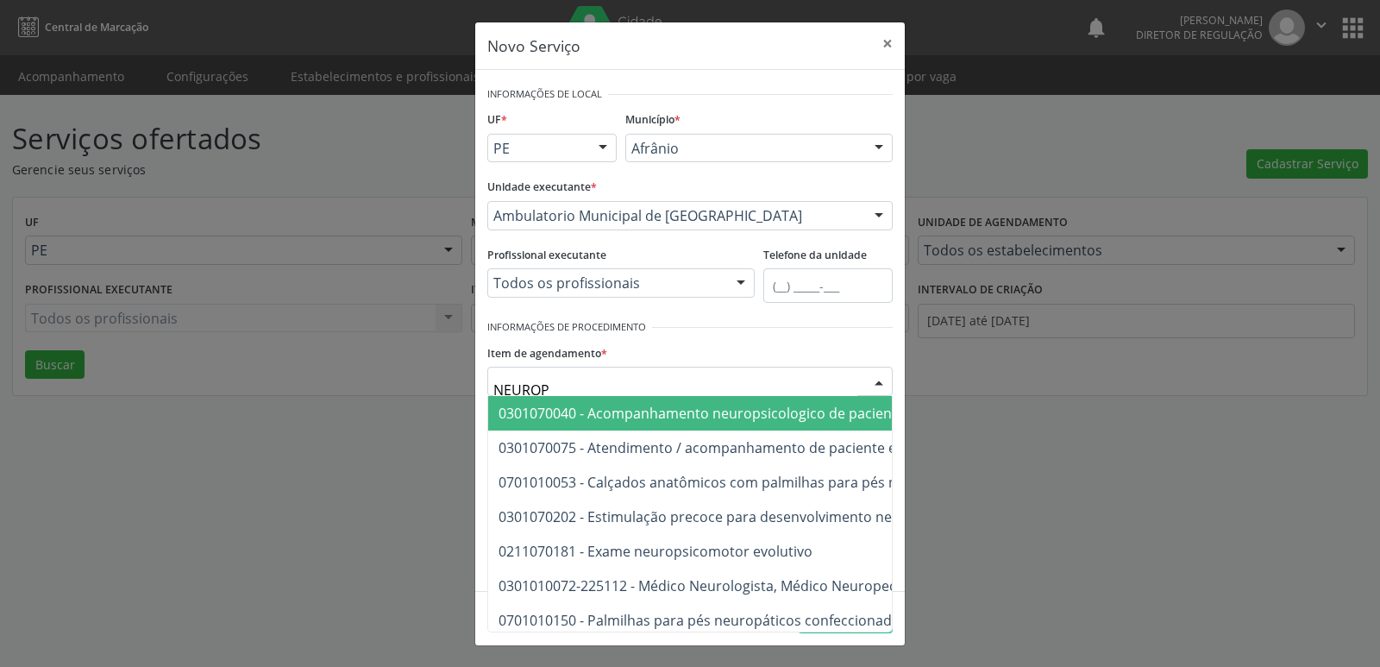
type input "NEUROPS"
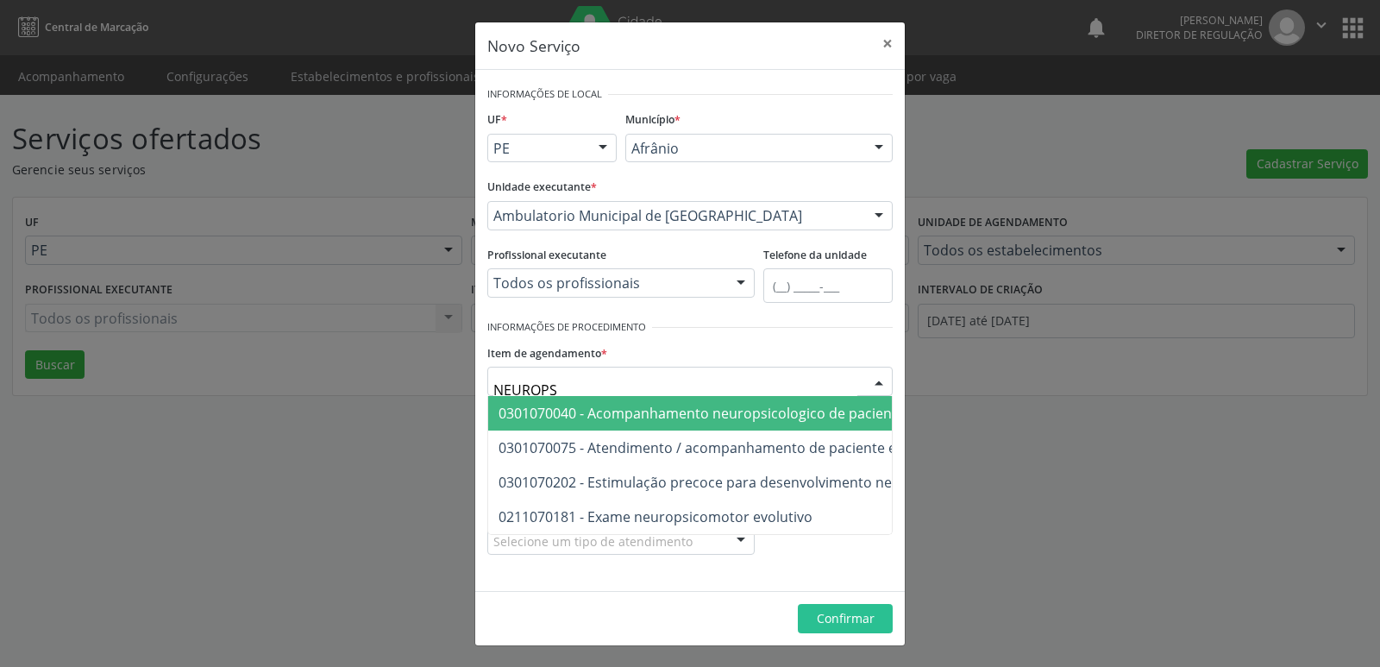
click at [715, 410] on span "0301070040 - Acompanhamento neuropsicologico de paciente em reabilitacao" at bounding box center [753, 413] width 511 height 19
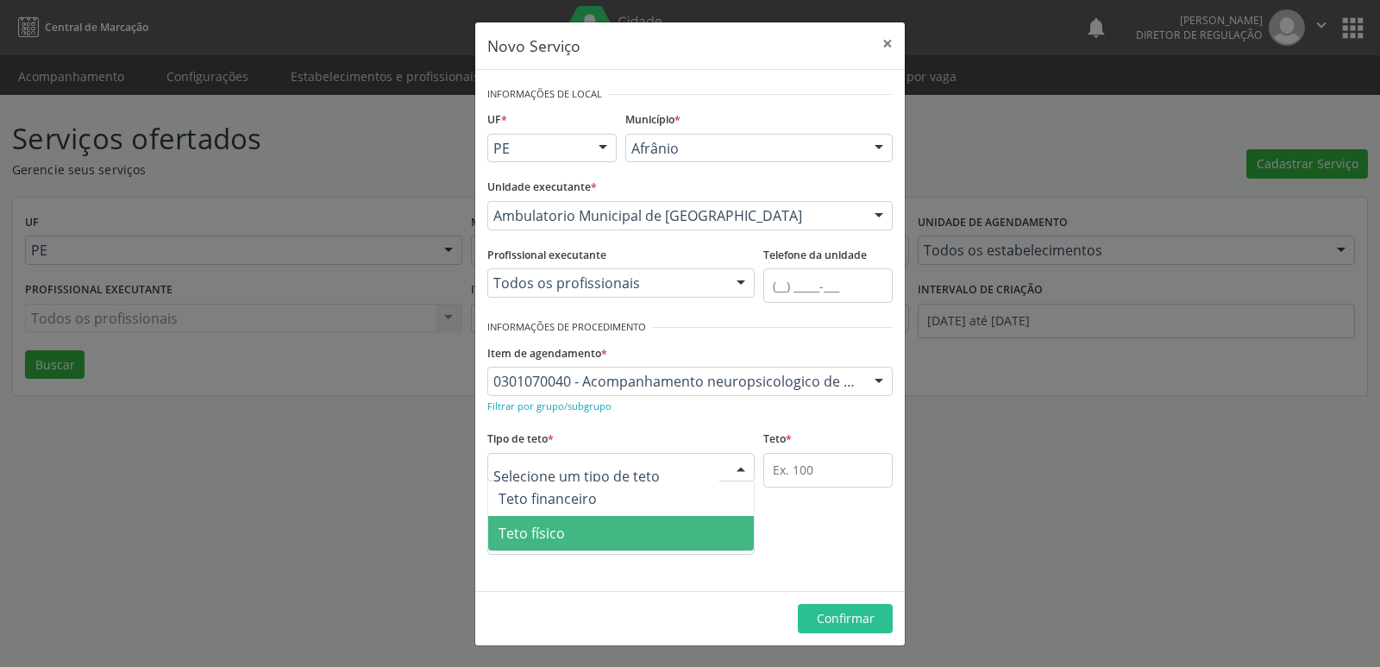
click at [615, 532] on span "Teto físico" at bounding box center [621, 533] width 266 height 34
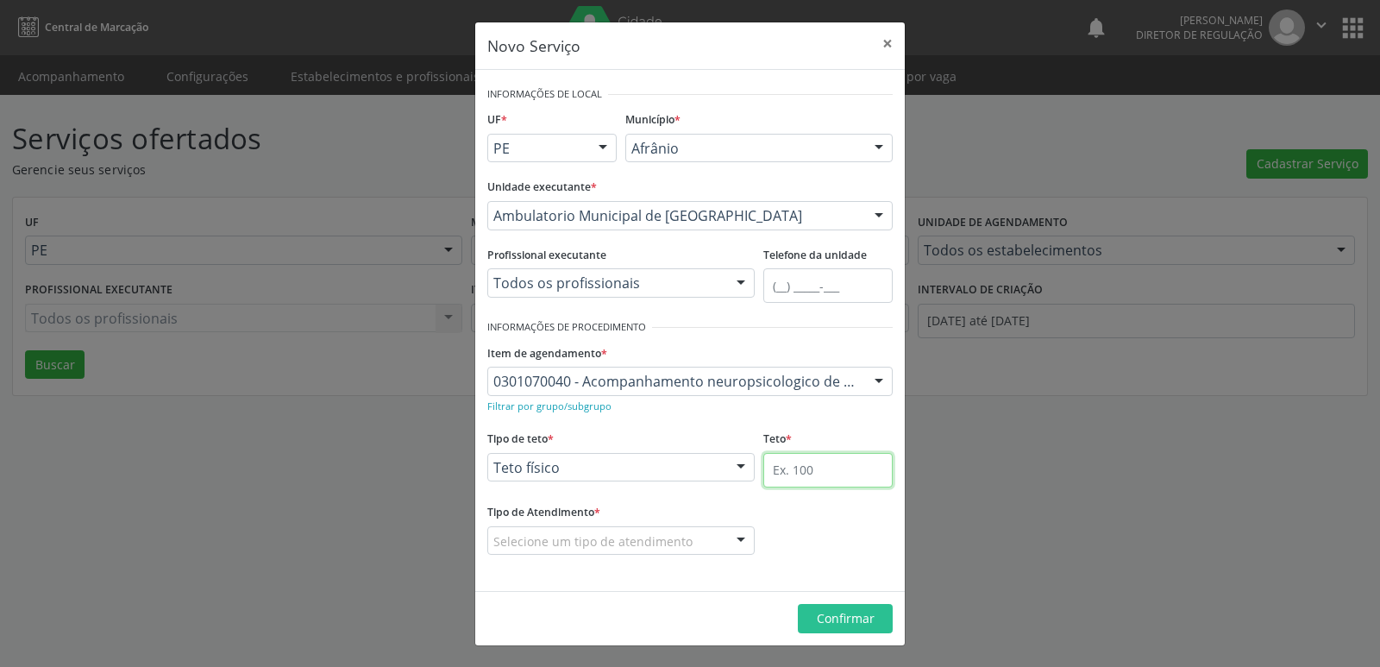
click at [794, 473] on input "text" at bounding box center [827, 470] width 129 height 34
type input "2"
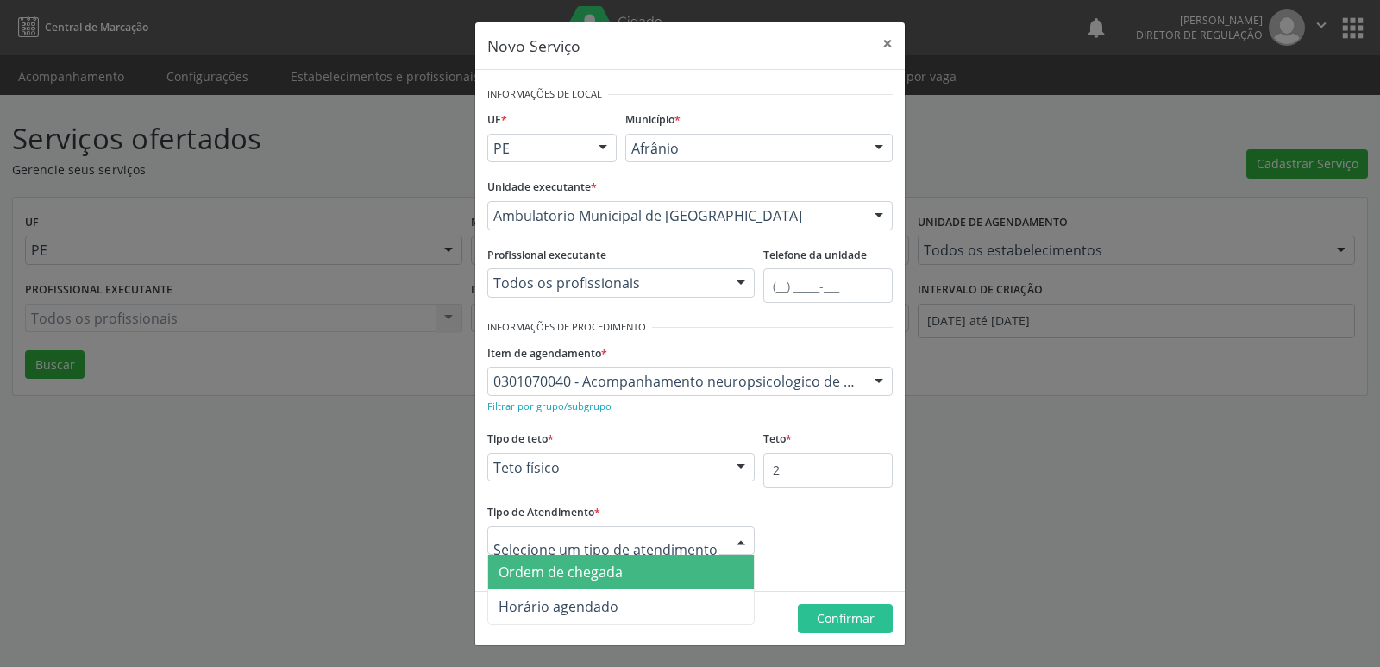
click at [672, 567] on span "Ordem de chegada" at bounding box center [621, 571] width 266 height 34
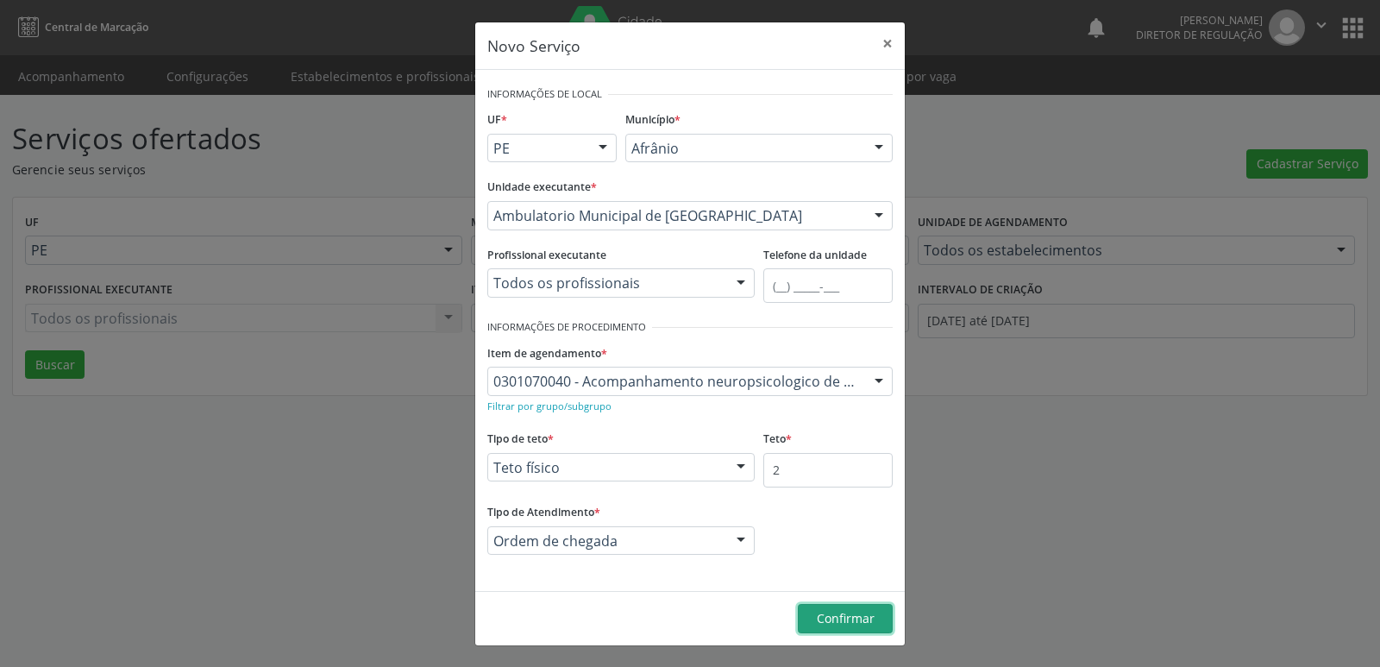
click at [844, 622] on span "Confirmar" at bounding box center [846, 618] width 58 height 16
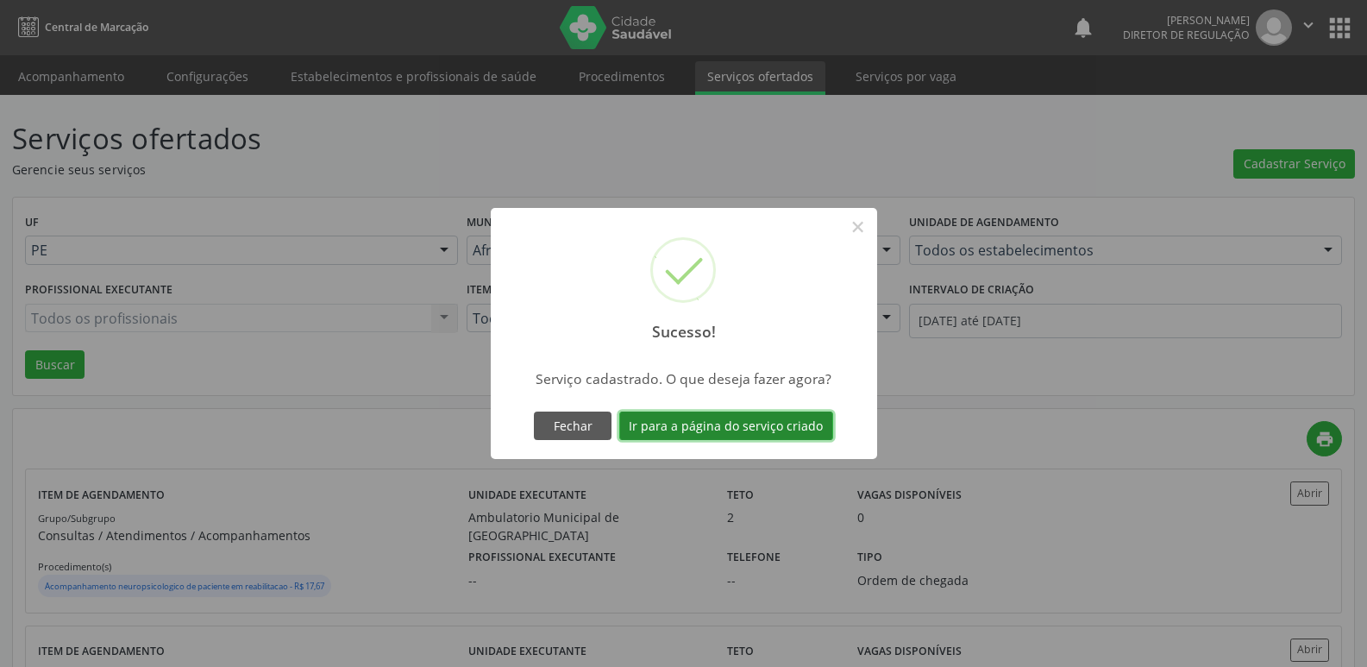
click at [773, 427] on button "Ir para a página do serviço criado" at bounding box center [726, 425] width 214 height 29
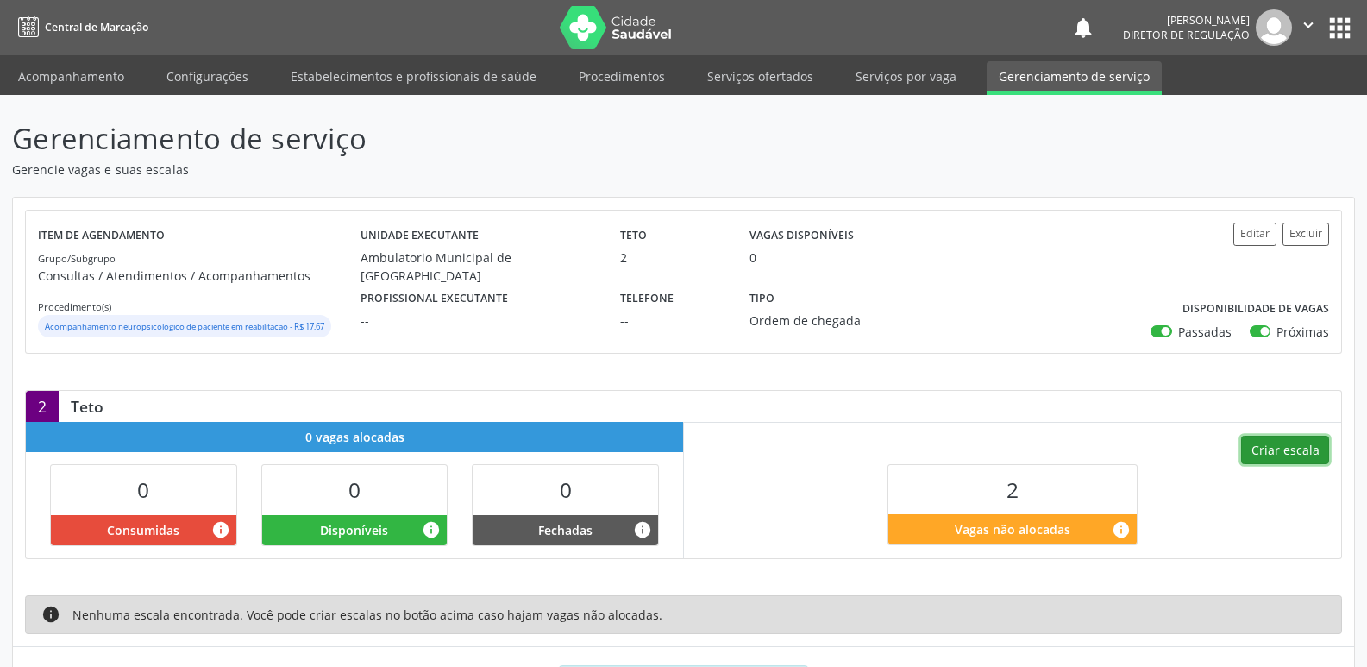
click at [1276, 451] on button "Criar escala" at bounding box center [1285, 449] width 88 height 29
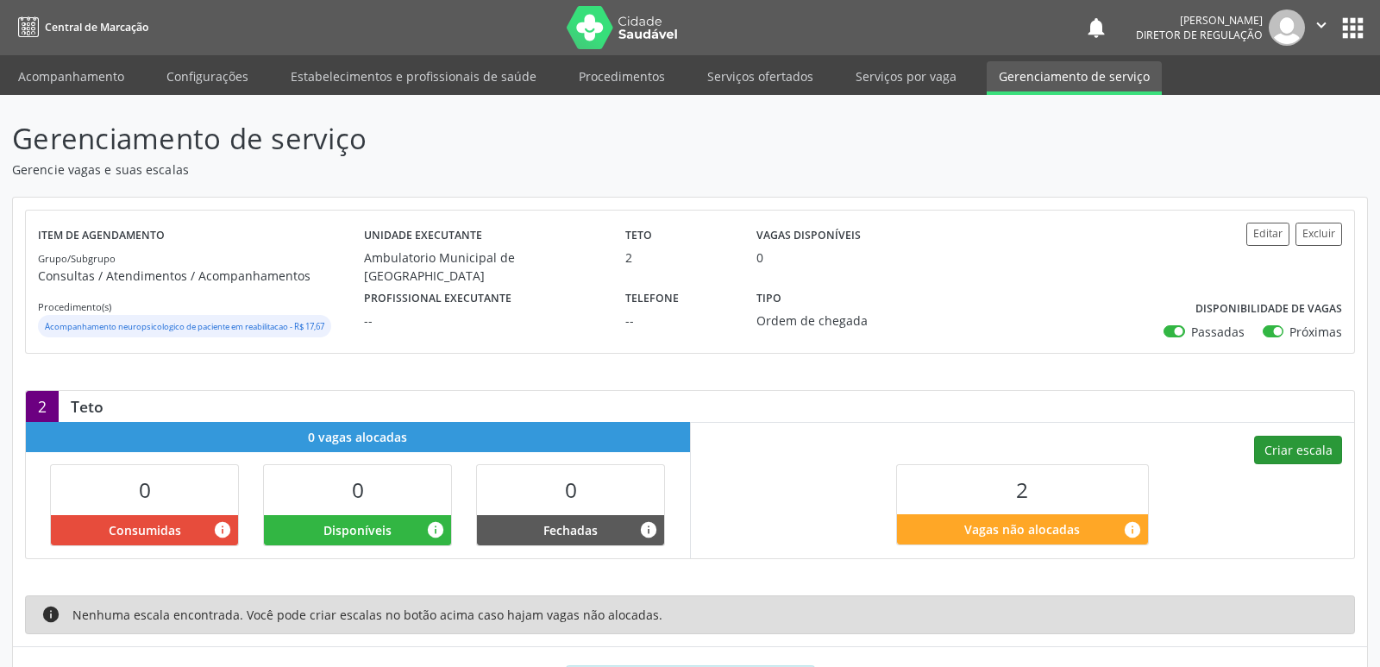
select select "9"
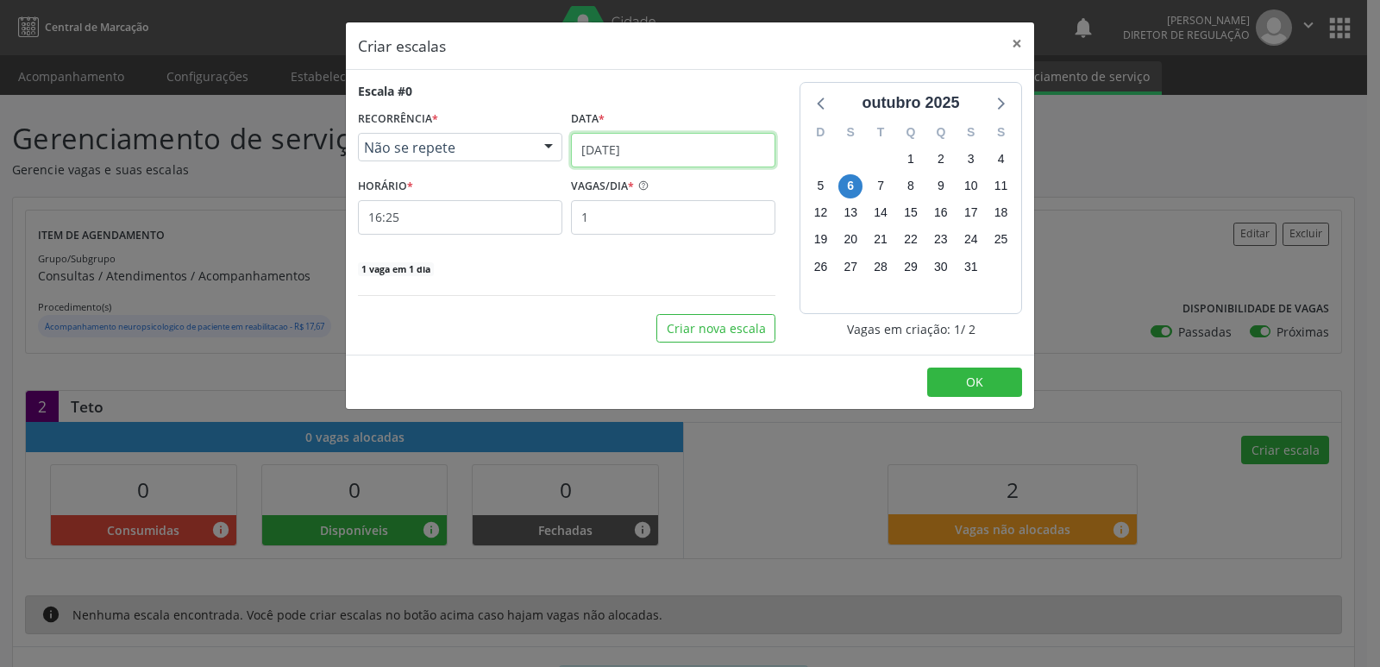
click at [655, 146] on input "[DATE]" at bounding box center [673, 150] width 204 height 34
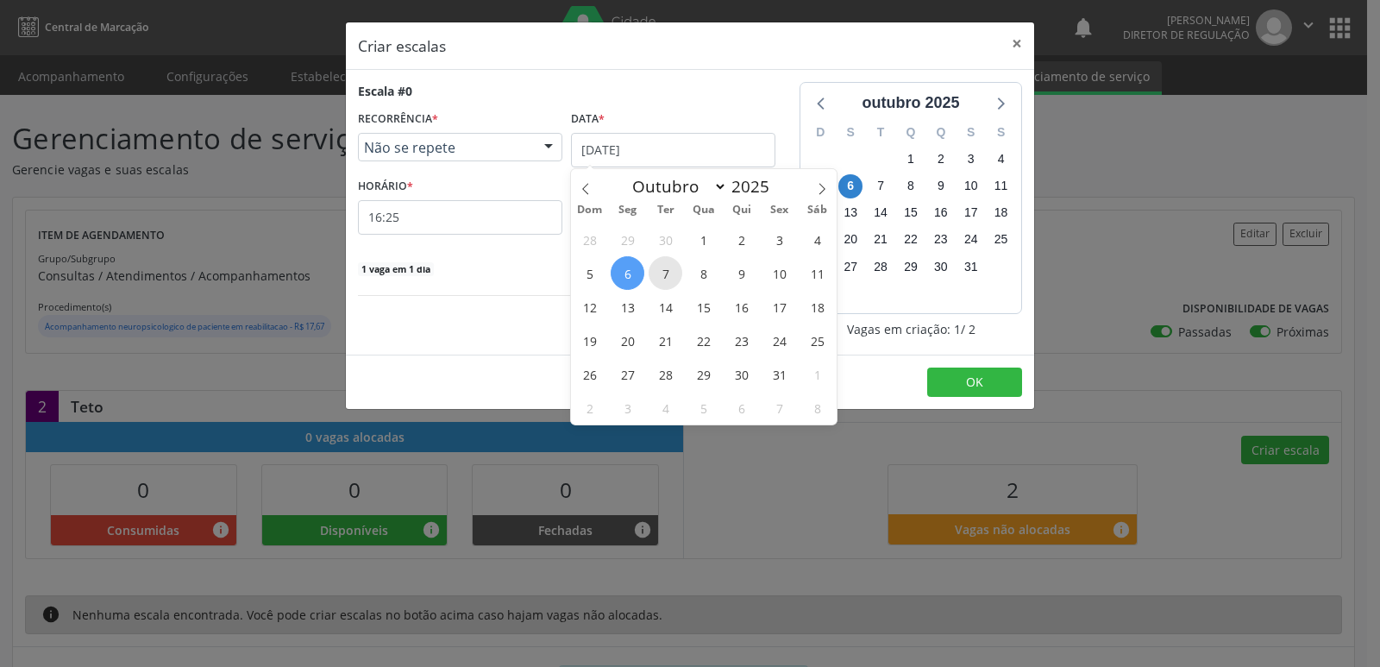
click at [663, 271] on span "7" at bounding box center [665, 273] width 34 height 34
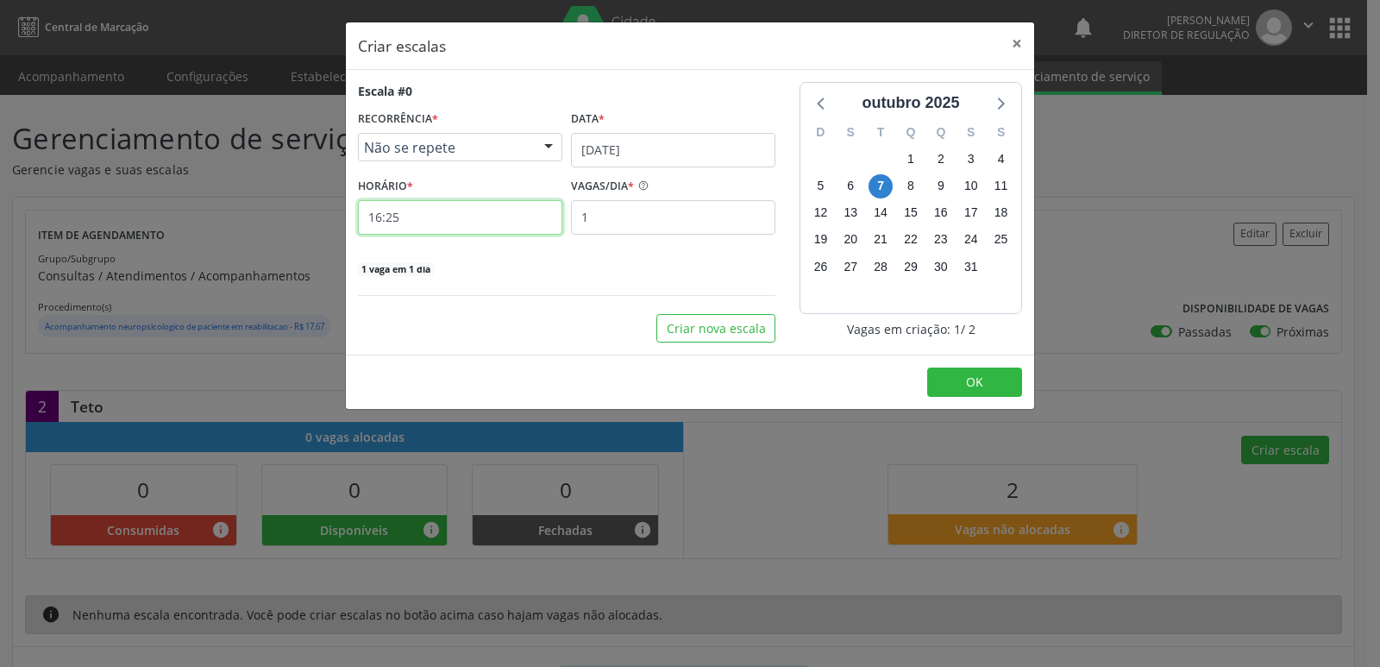
click at [466, 222] on input "16:25" at bounding box center [460, 217] width 204 height 34
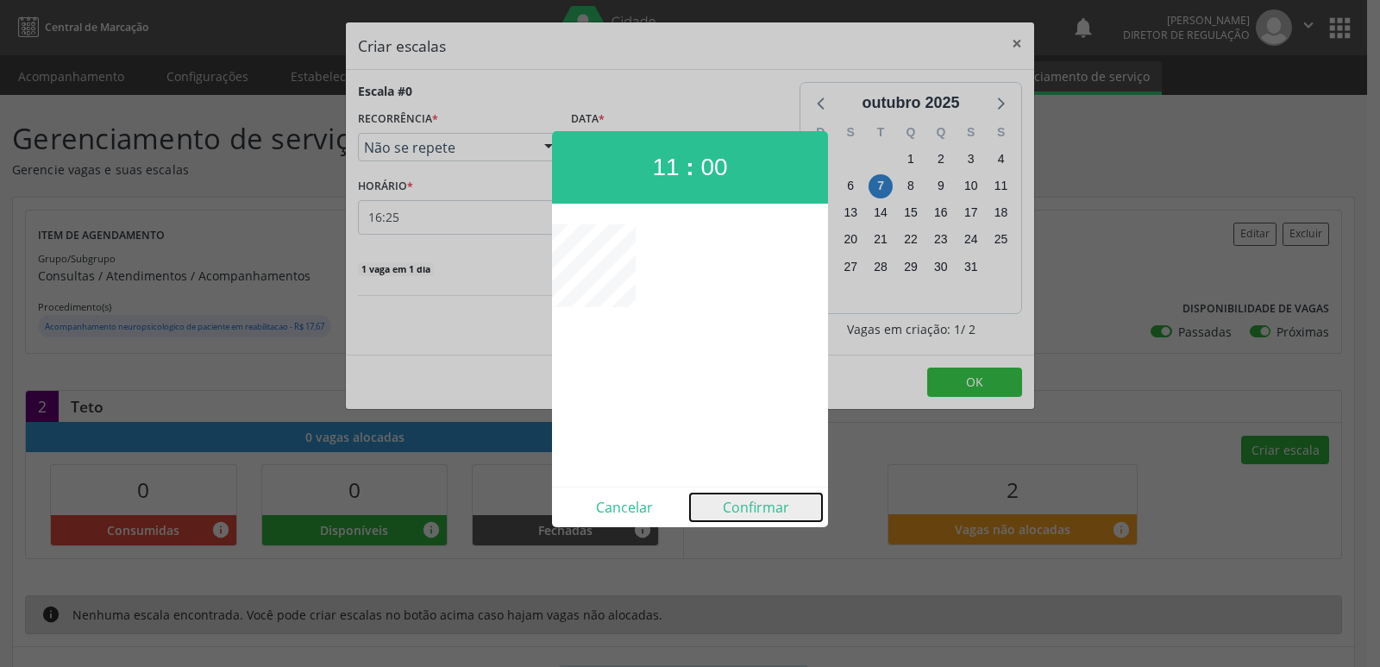
click at [779, 510] on button "Confirmar" at bounding box center [756, 507] width 132 height 28
type input "11:00"
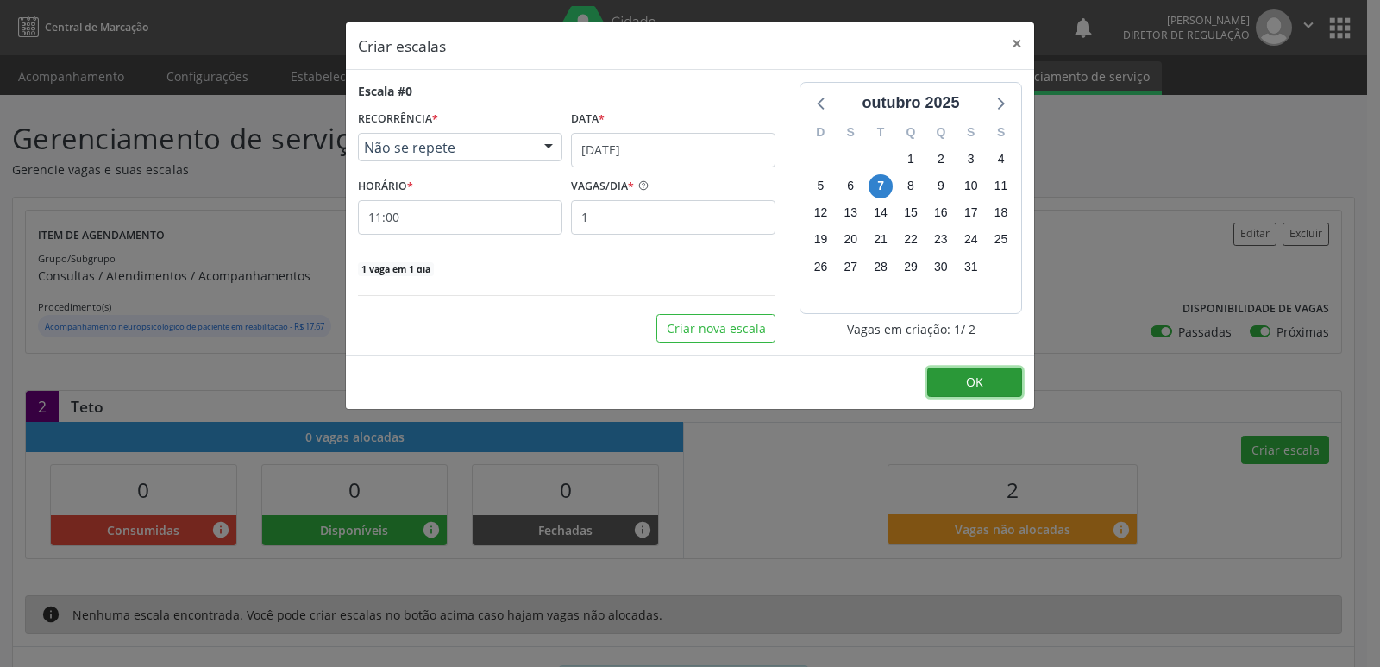
click at [960, 386] on button "OK" at bounding box center [974, 381] width 95 height 29
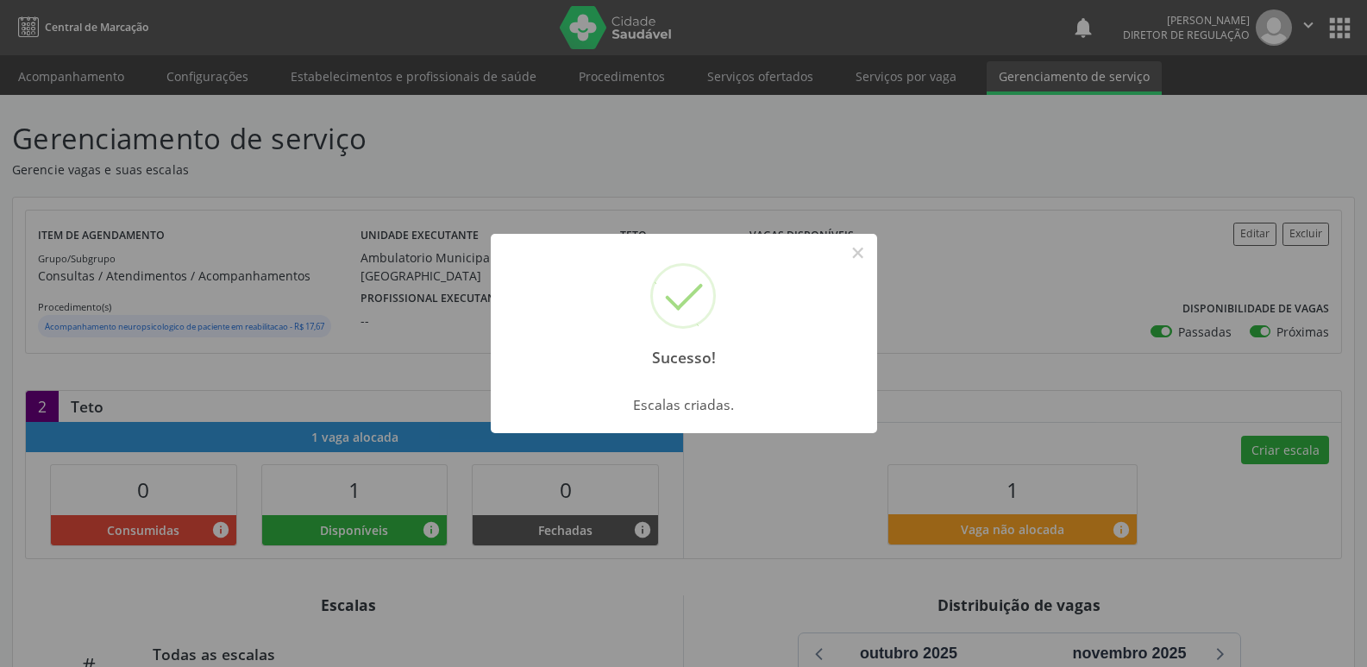
click at [1282, 454] on div "Sucesso! × Escalas criadas. OK Cancel" at bounding box center [683, 333] width 1367 height 667
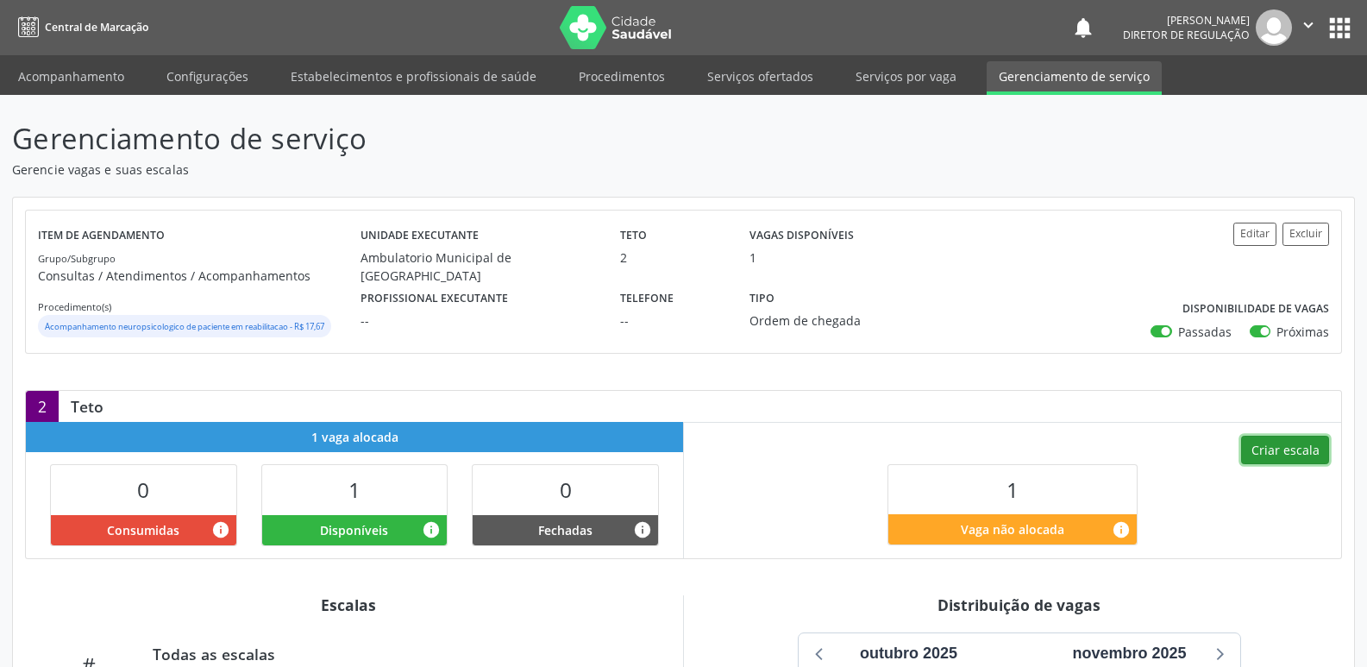
click at [1282, 454] on button "Criar escala" at bounding box center [1285, 449] width 88 height 29
select select "9"
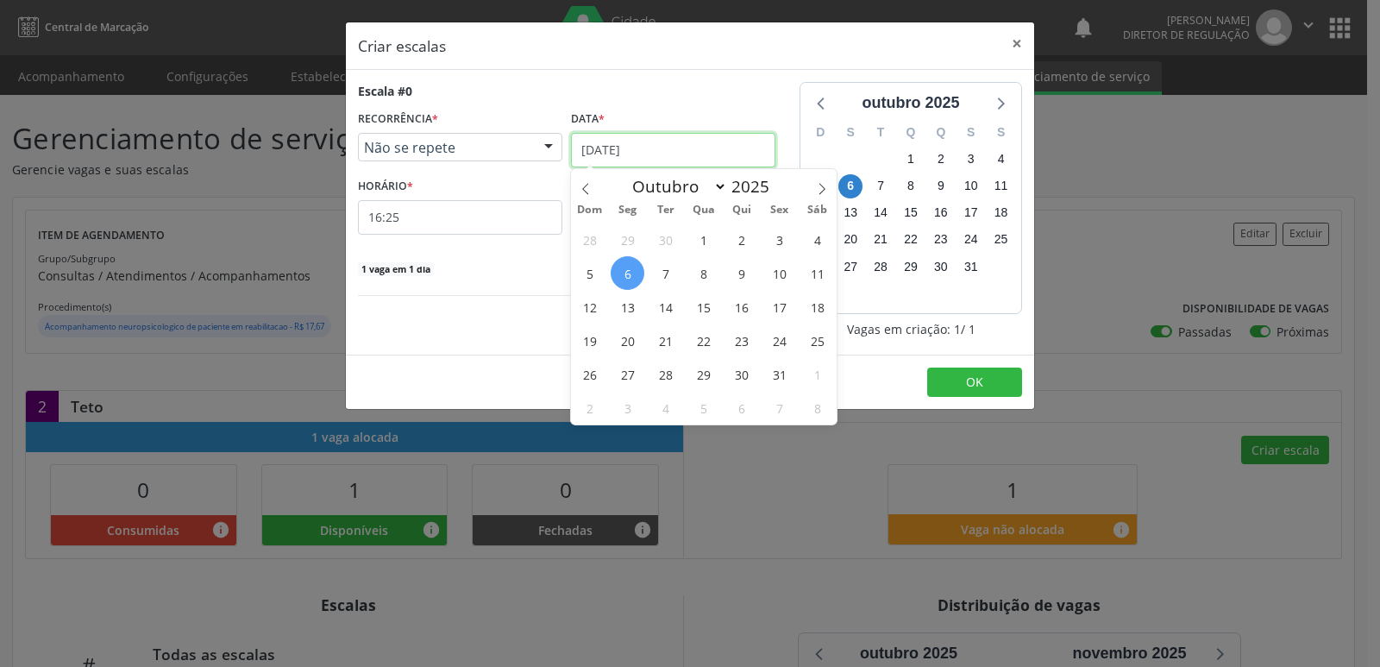
click at [661, 147] on input "[DATE]" at bounding box center [673, 150] width 204 height 34
click at [667, 273] on span "7" at bounding box center [665, 273] width 34 height 34
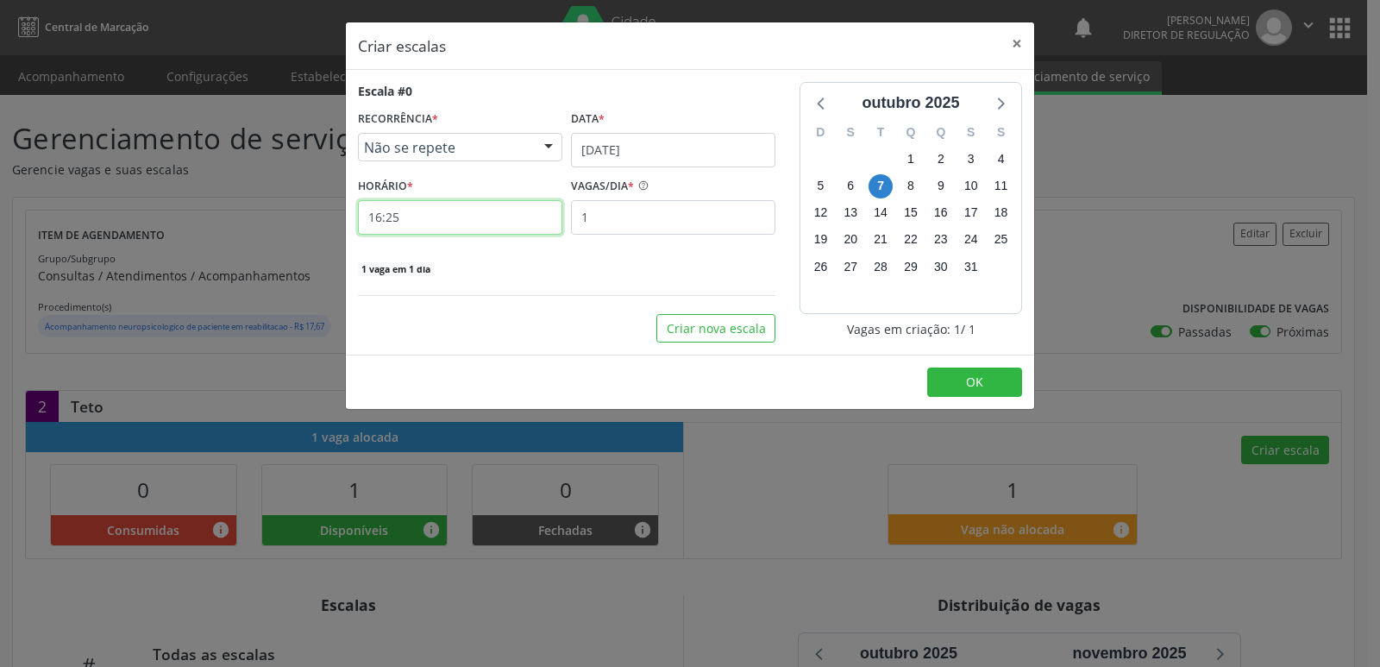
click at [497, 216] on input "16:25" at bounding box center [460, 217] width 204 height 34
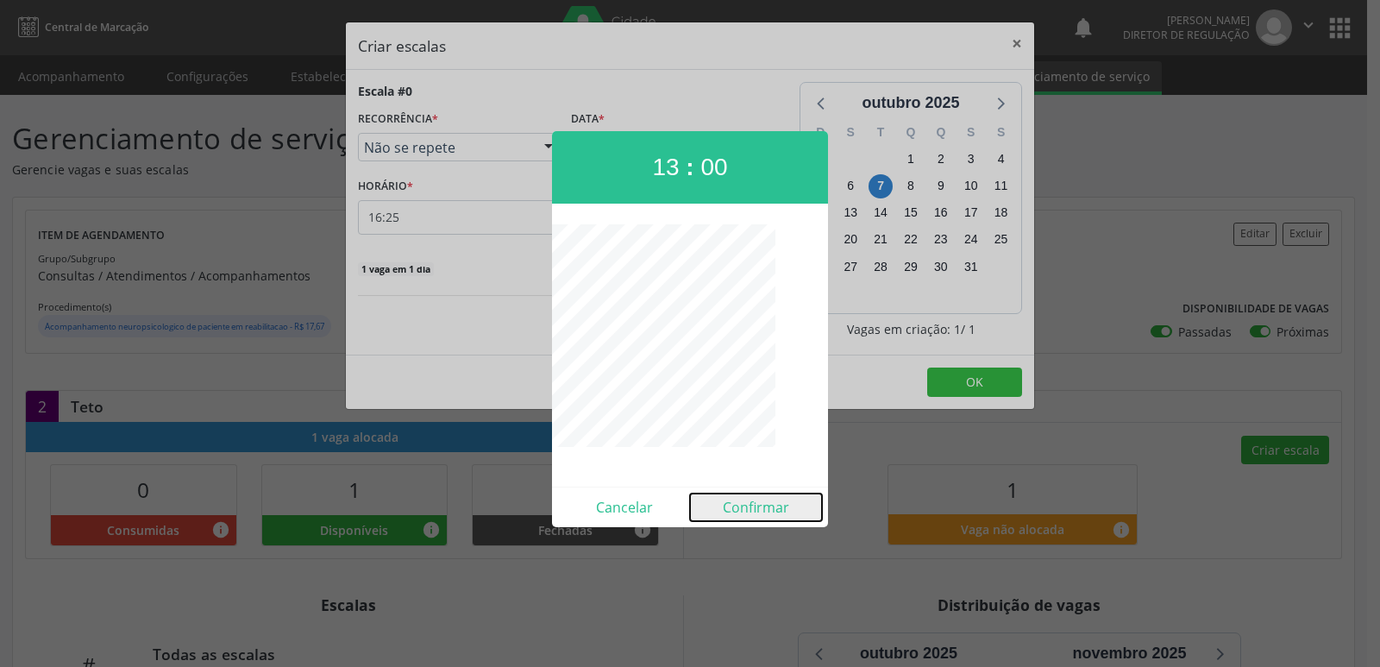
click at [764, 506] on button "Confirmar" at bounding box center [756, 507] width 132 height 28
type input "13:00"
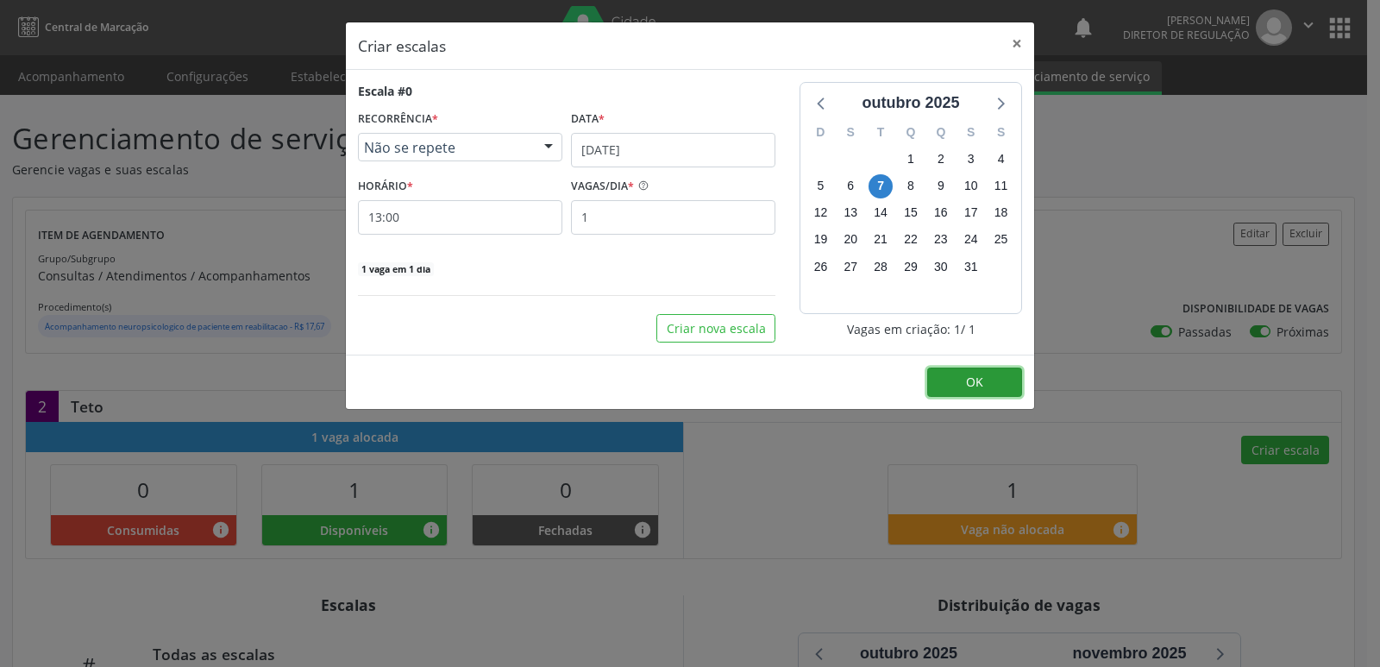
click at [954, 380] on button "OK" at bounding box center [974, 381] width 95 height 29
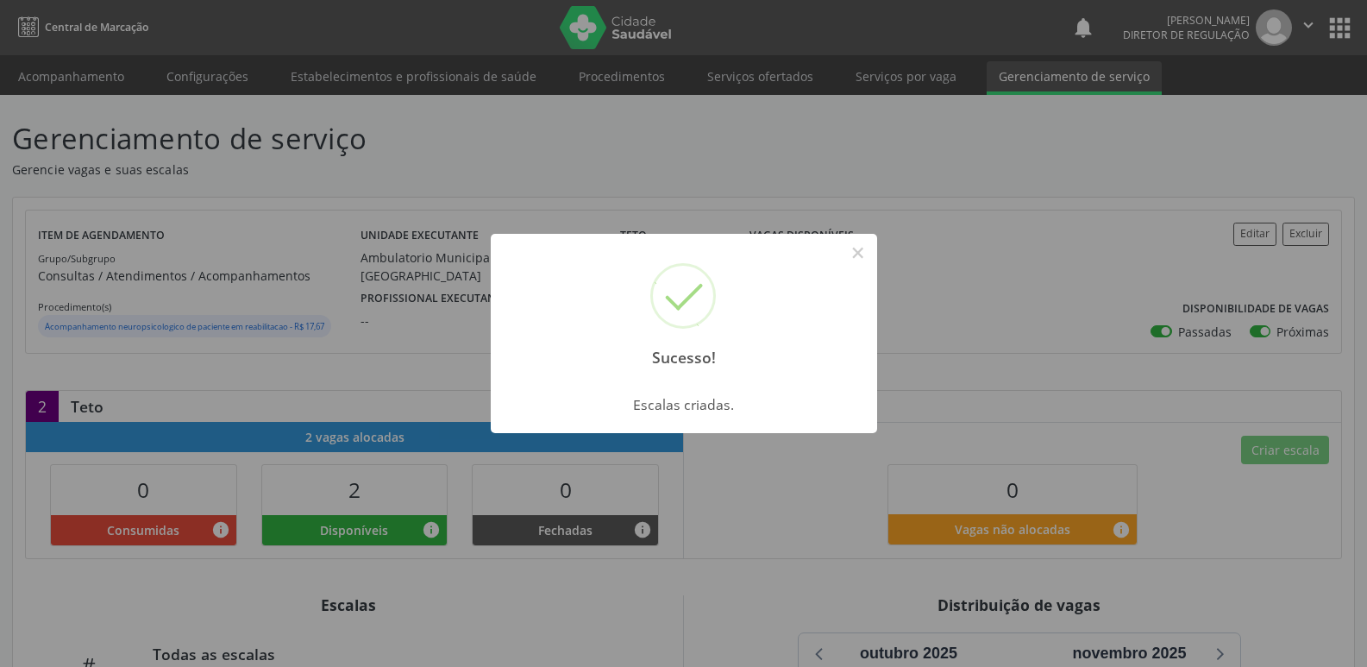
click at [113, 78] on div "Sucesso! × Escalas criadas. OK Cancel" at bounding box center [683, 333] width 1367 height 667
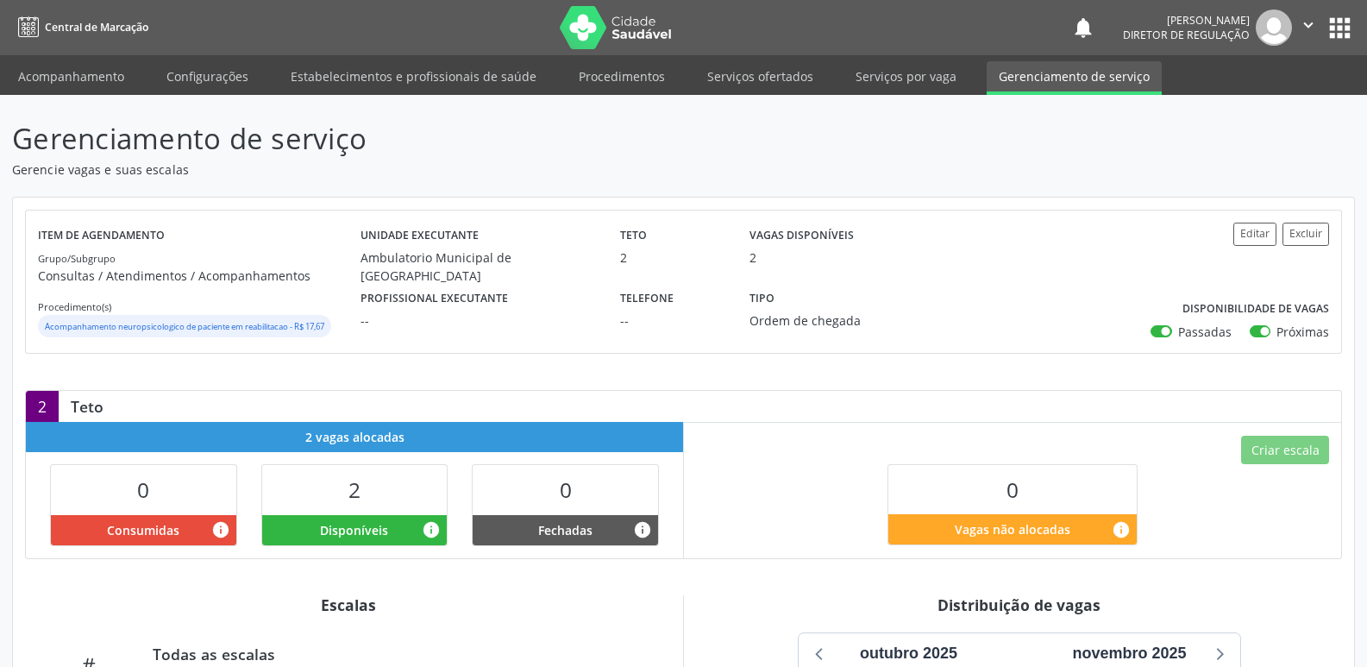
click at [113, 78] on link "Acompanhamento" at bounding box center [71, 76] width 130 height 30
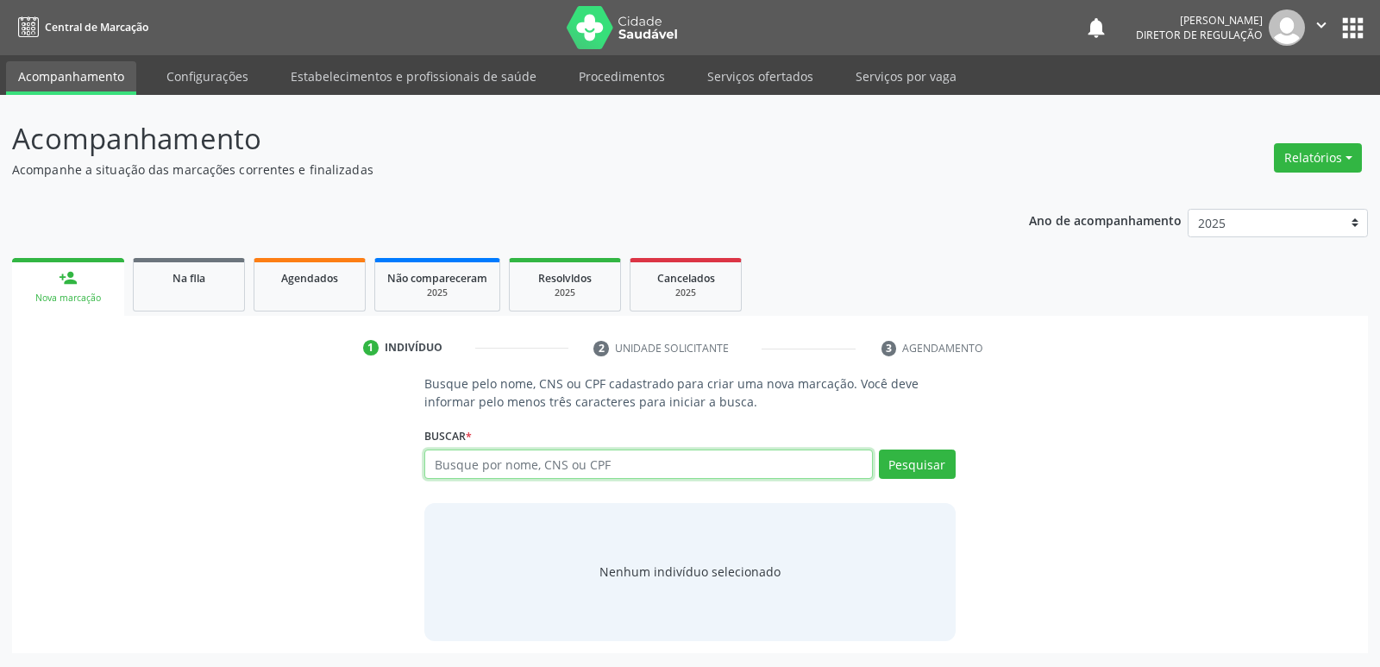
click at [560, 468] on input "text" at bounding box center [648, 463] width 448 height 29
type input "707604243042396"
click at [918, 456] on button "Pesquisar" at bounding box center [917, 463] width 77 height 29
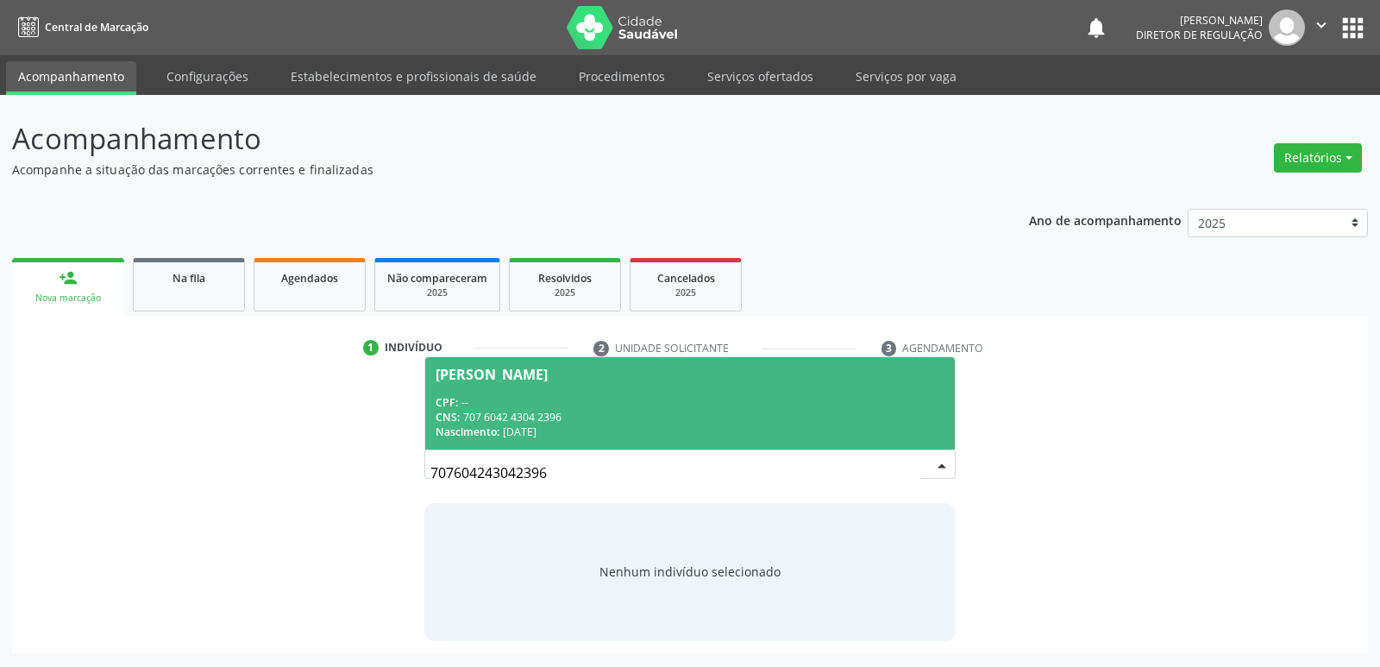
click at [617, 415] on div "CNS: 707 6042 4304 2396" at bounding box center [689, 417] width 508 height 15
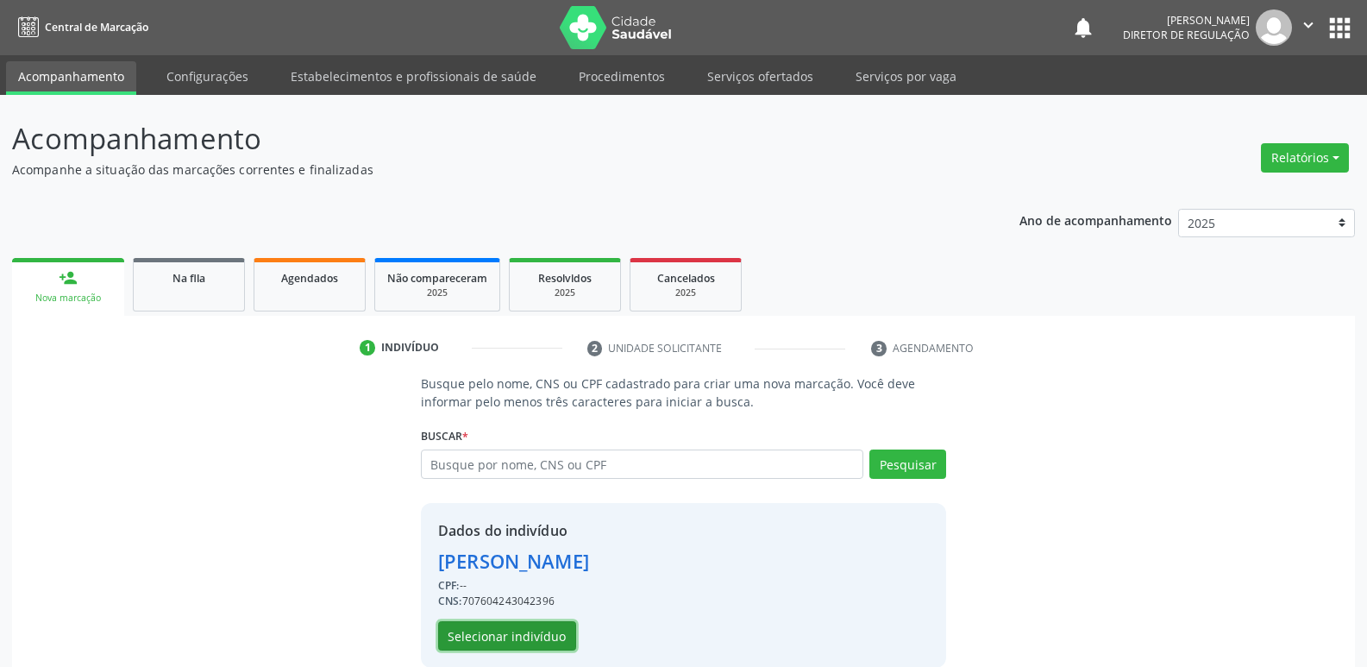
click at [539, 636] on button "Selecionar indivíduo" at bounding box center [507, 635] width 138 height 29
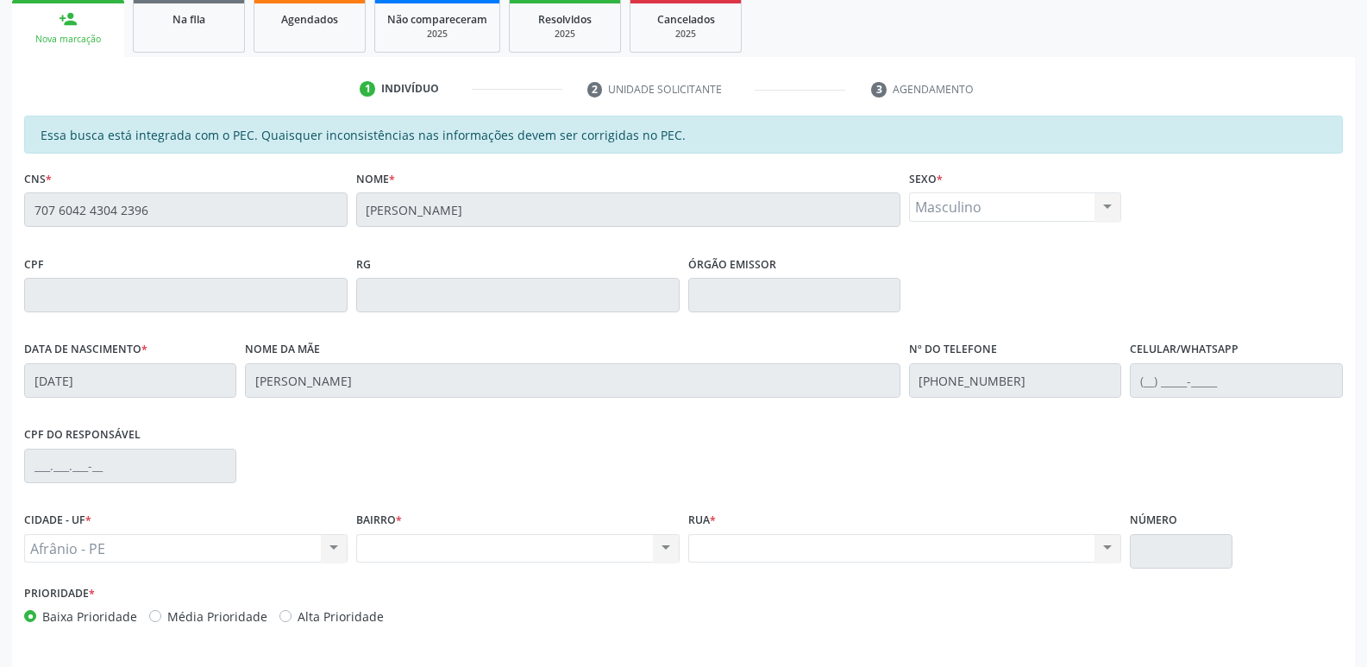
scroll to position [318, 0]
